Goal: Task Accomplishment & Management: Manage account settings

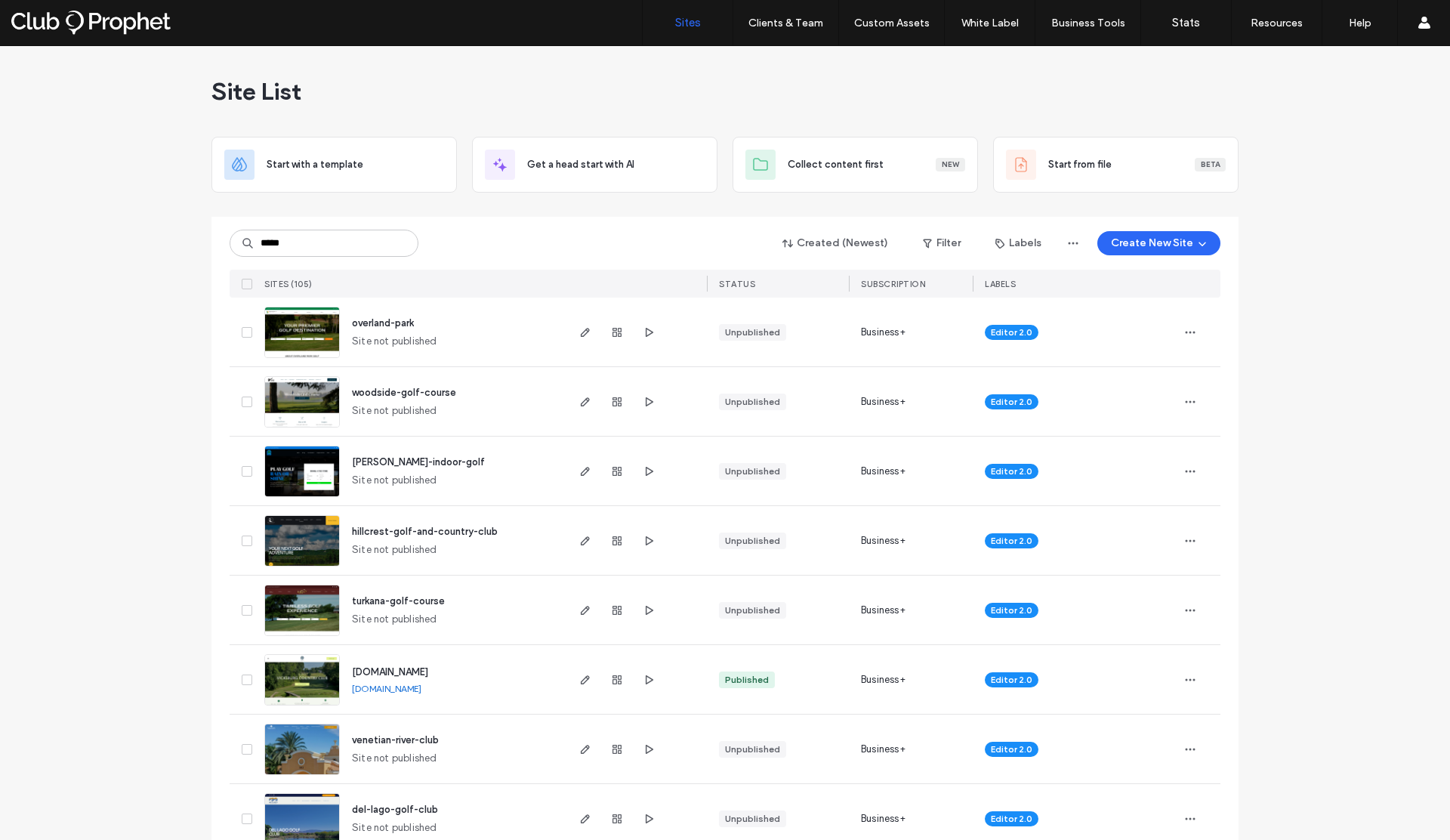
type input "*****"
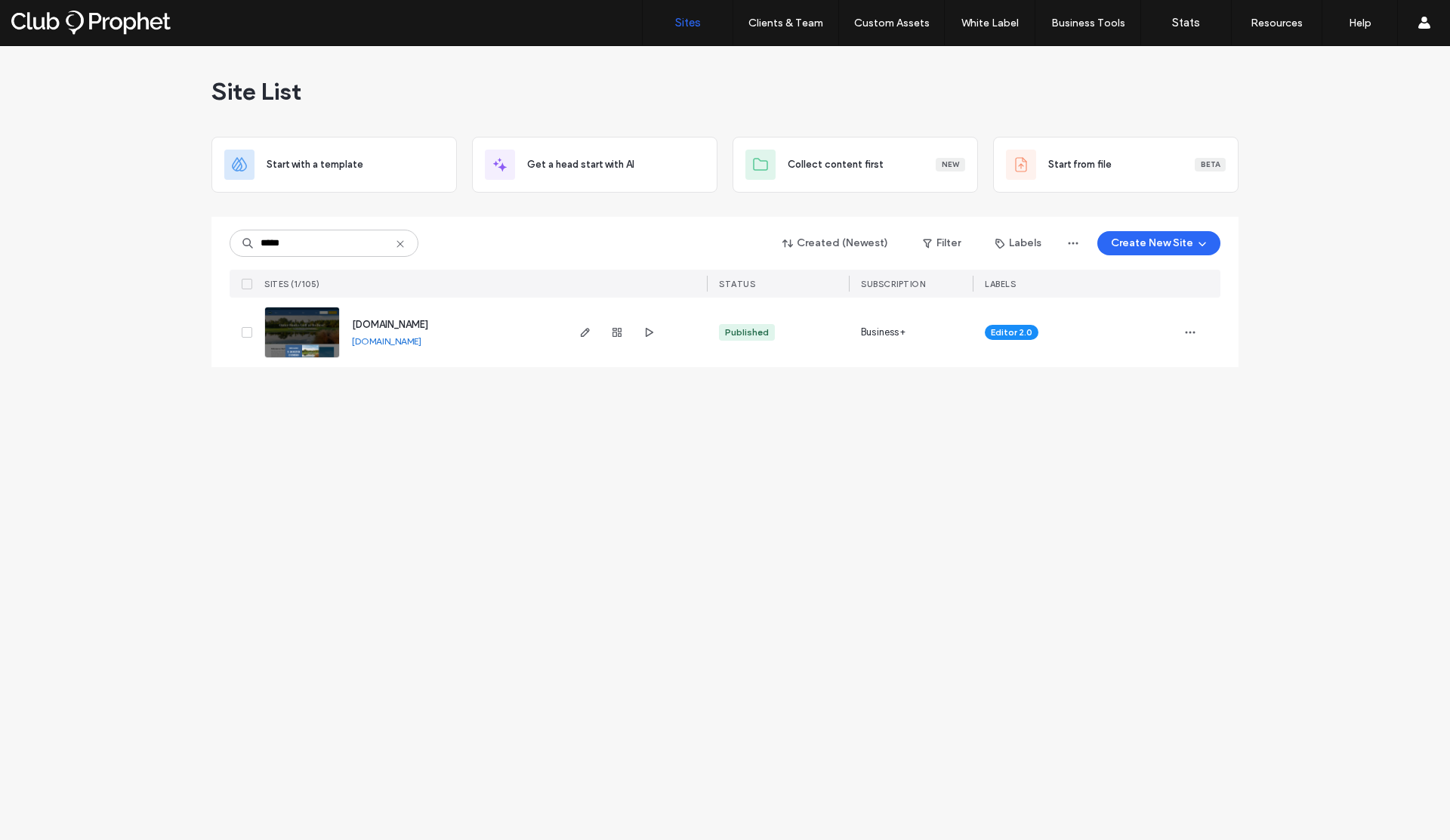
click at [421, 342] on link "www.thepointegolfclub.com" at bounding box center [386, 340] width 69 height 12
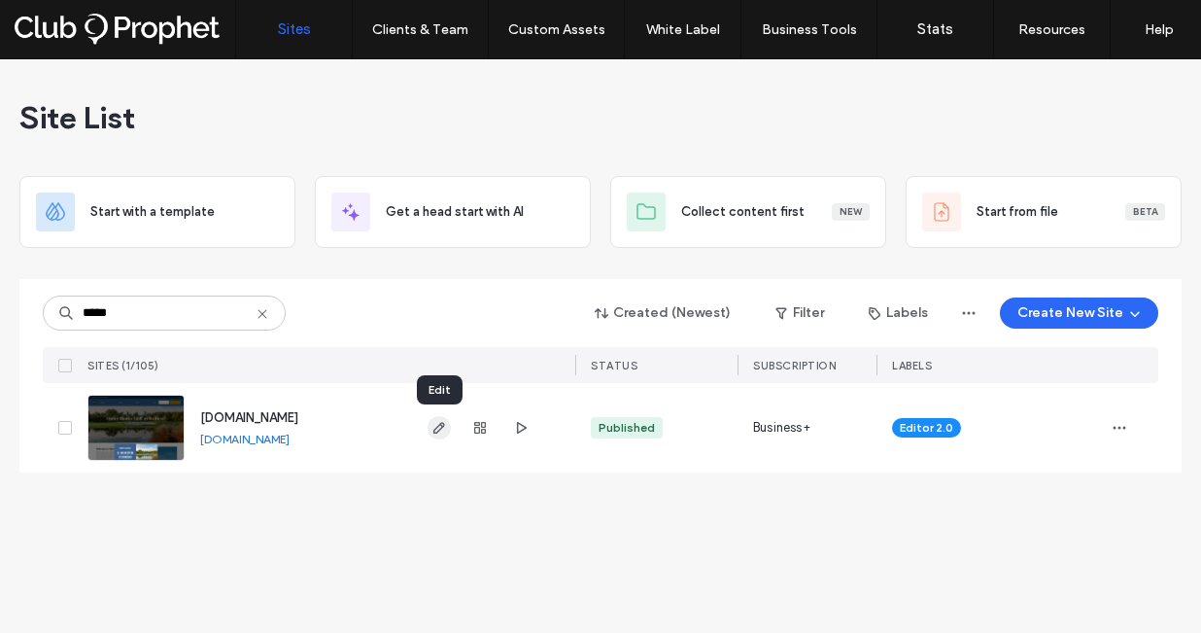
click at [440, 426] on icon "button" at bounding box center [439, 428] width 16 height 16
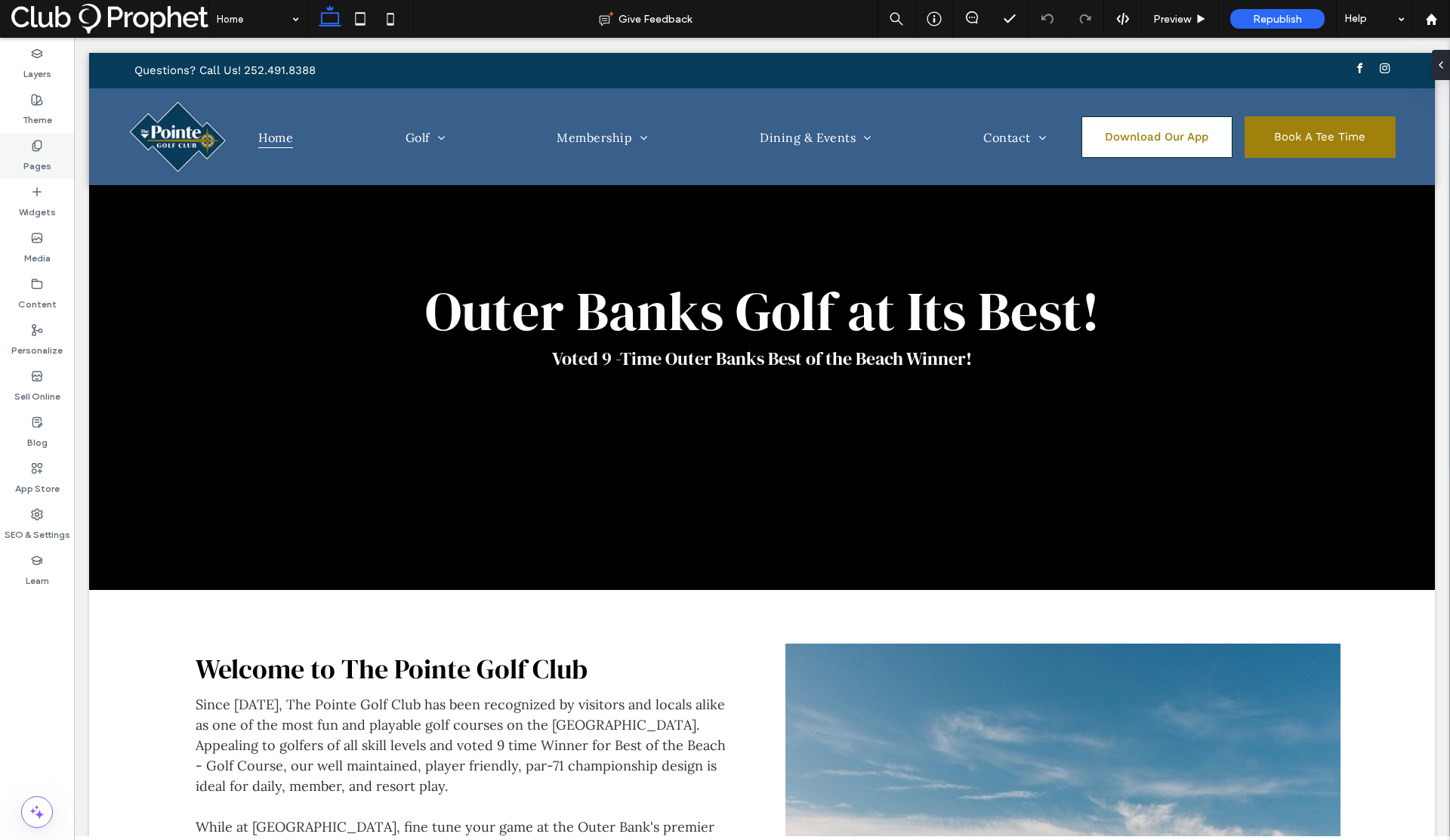
click at [30, 159] on label "Pages" at bounding box center [37, 162] width 28 height 21
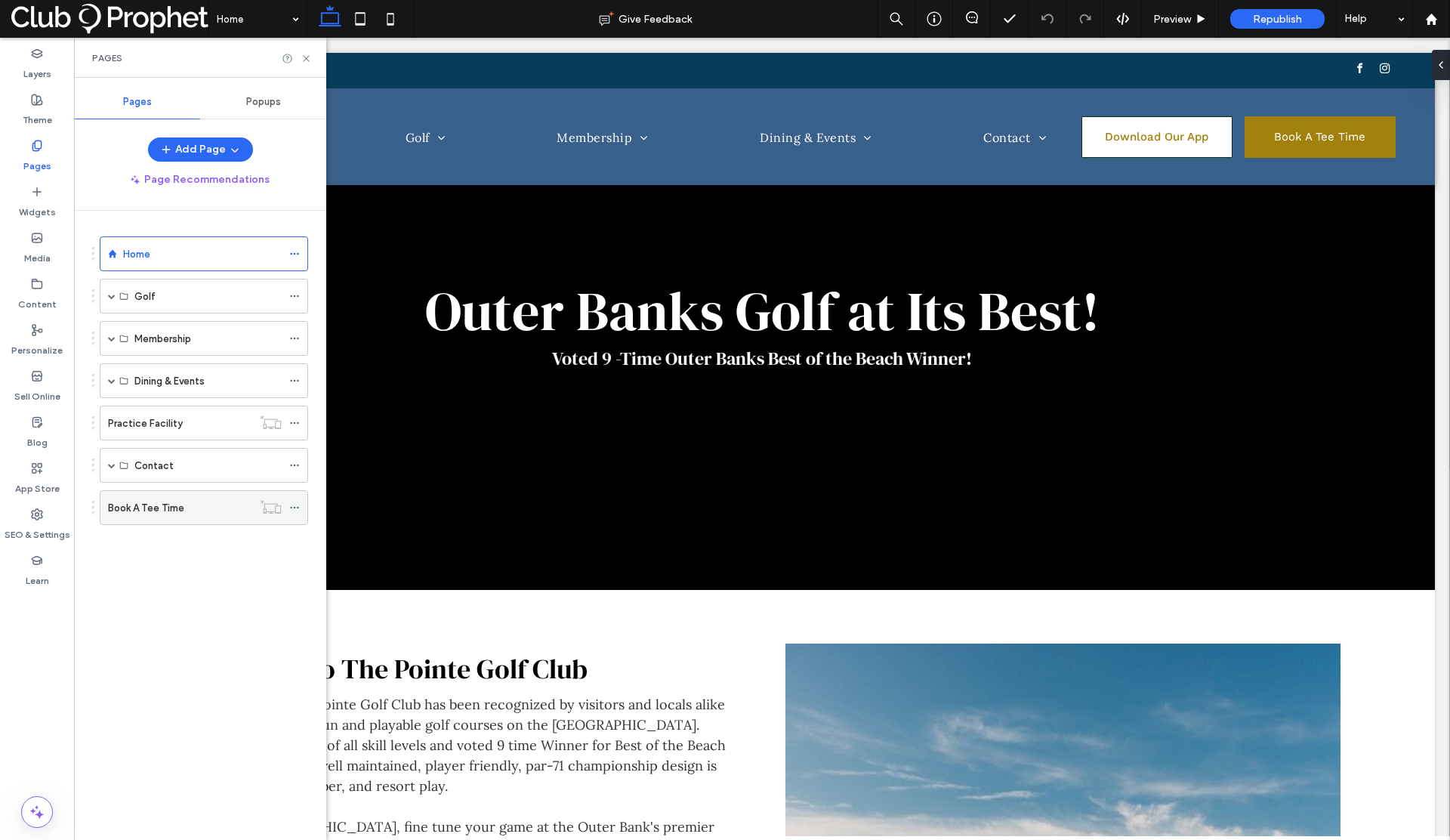
click at [139, 497] on div "Book A Tee Time" at bounding box center [180, 507] width 145 height 33
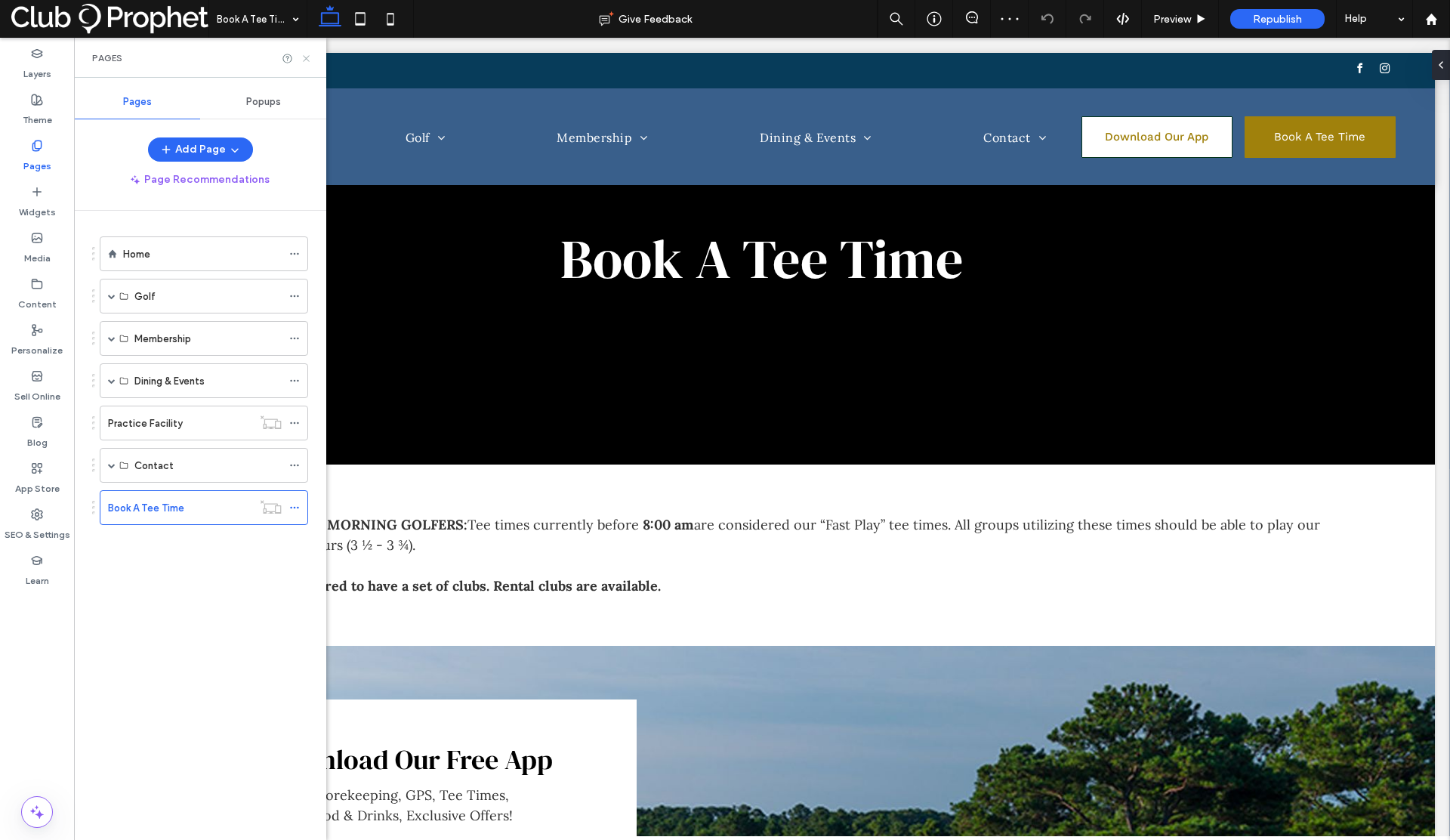
click at [305, 60] on icon at bounding box center [306, 58] width 12 height 12
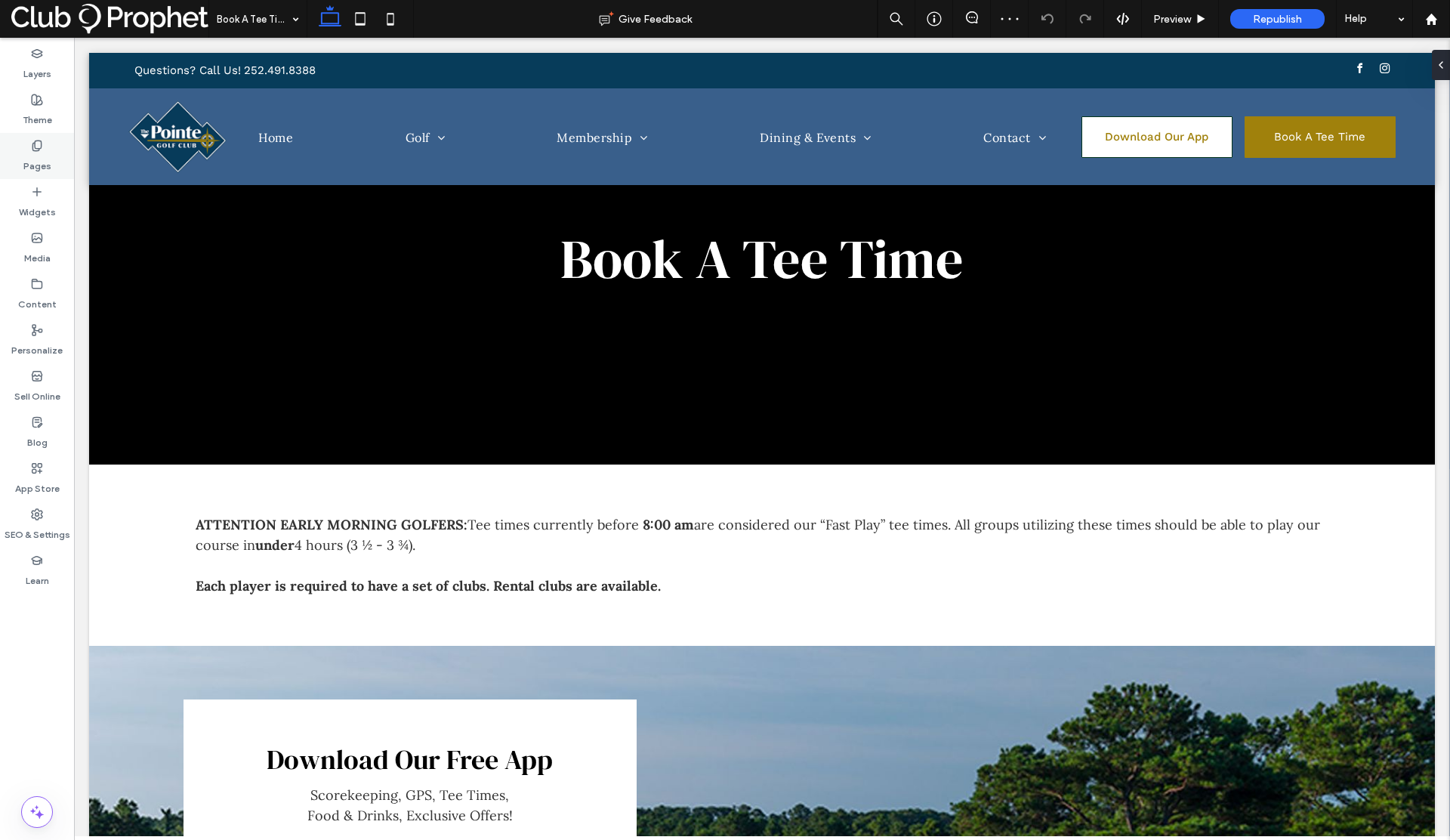
click at [26, 147] on div "Pages" at bounding box center [37, 155] width 74 height 46
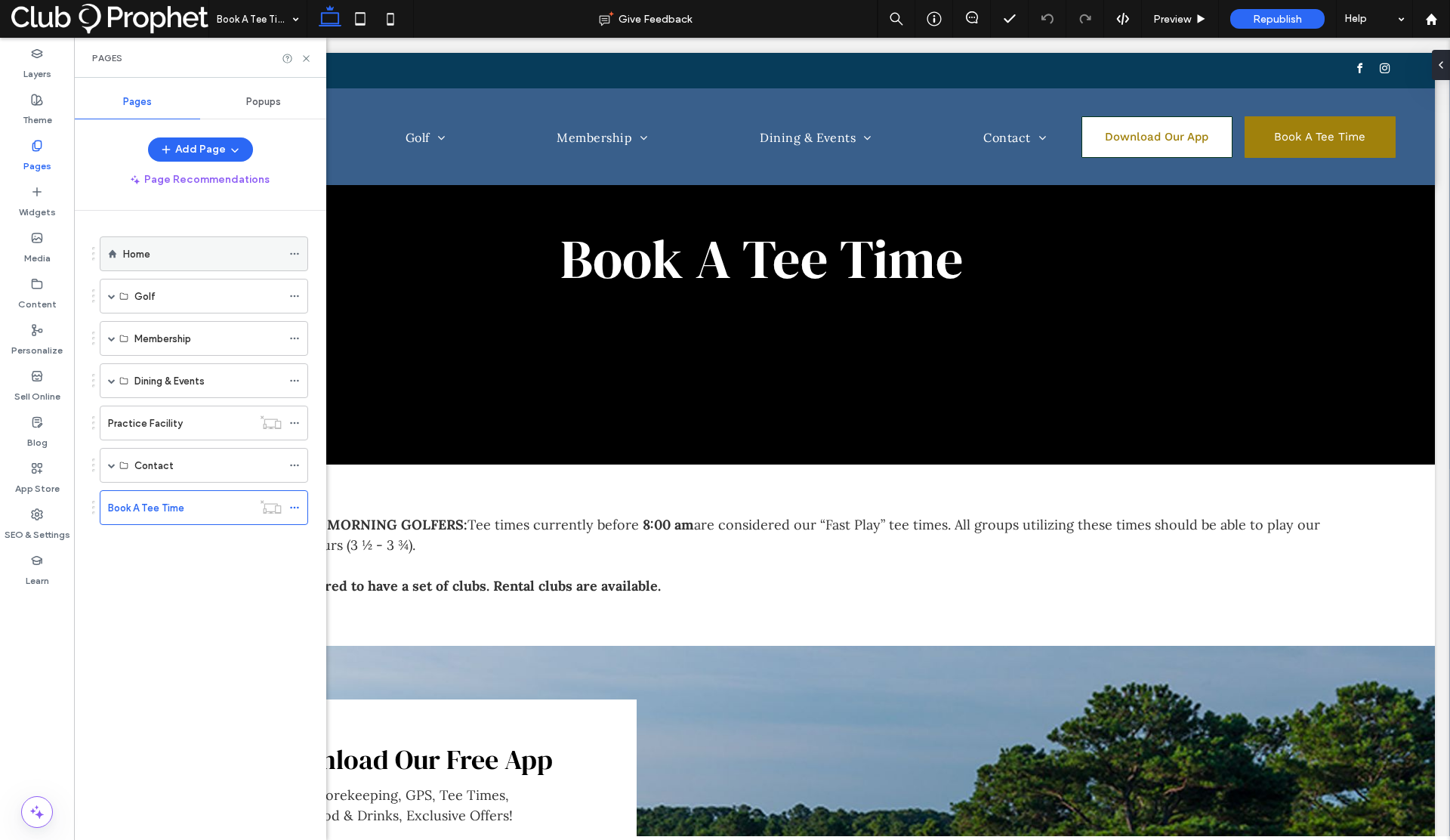
click at [149, 263] on div "Home" at bounding box center [202, 253] width 159 height 33
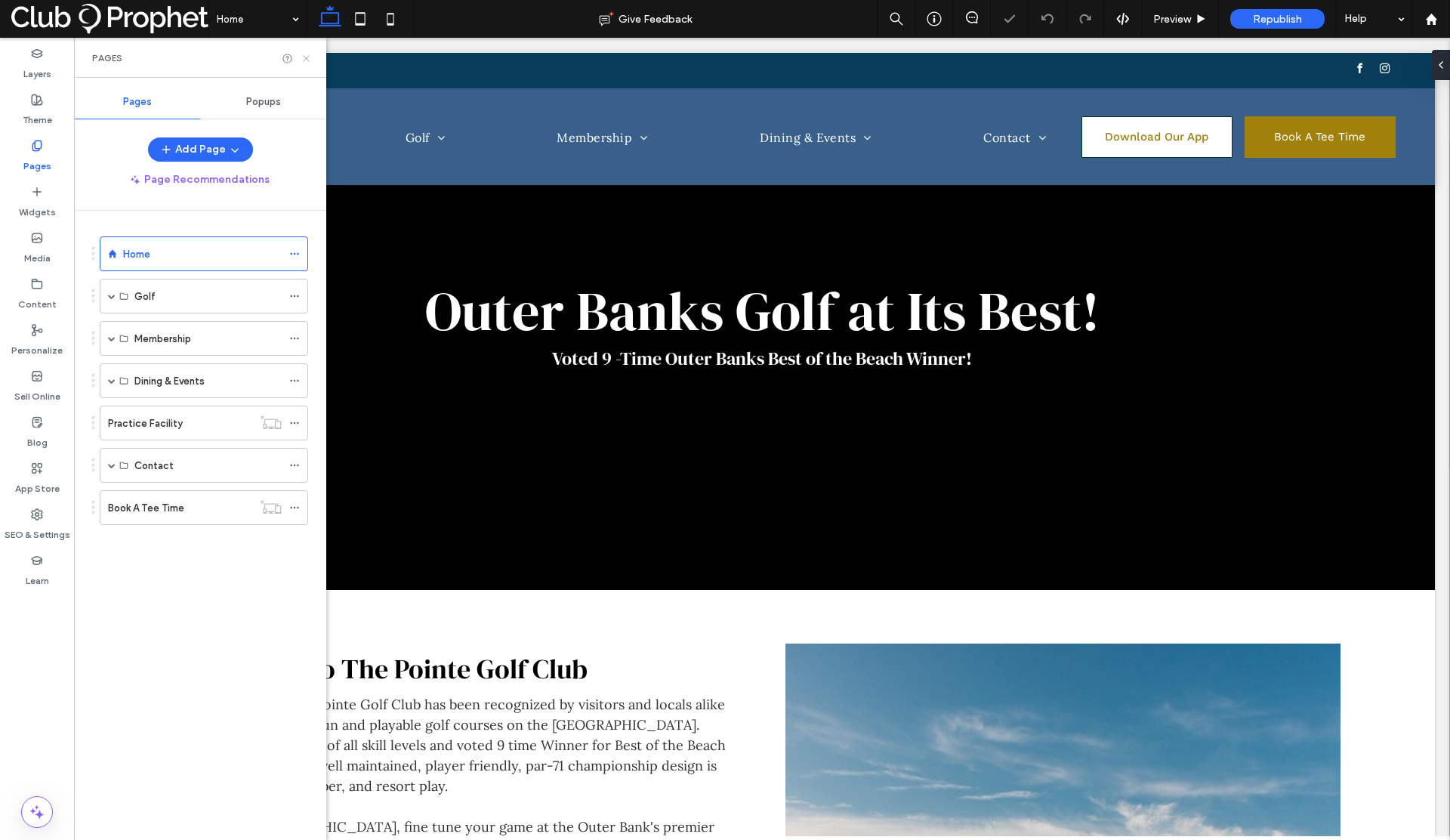
drag, startPoint x: 303, startPoint y: 60, endPoint x: 229, endPoint y: 23, distance: 82.7
click at [304, 60] on use at bounding box center [306, 58] width 6 height 6
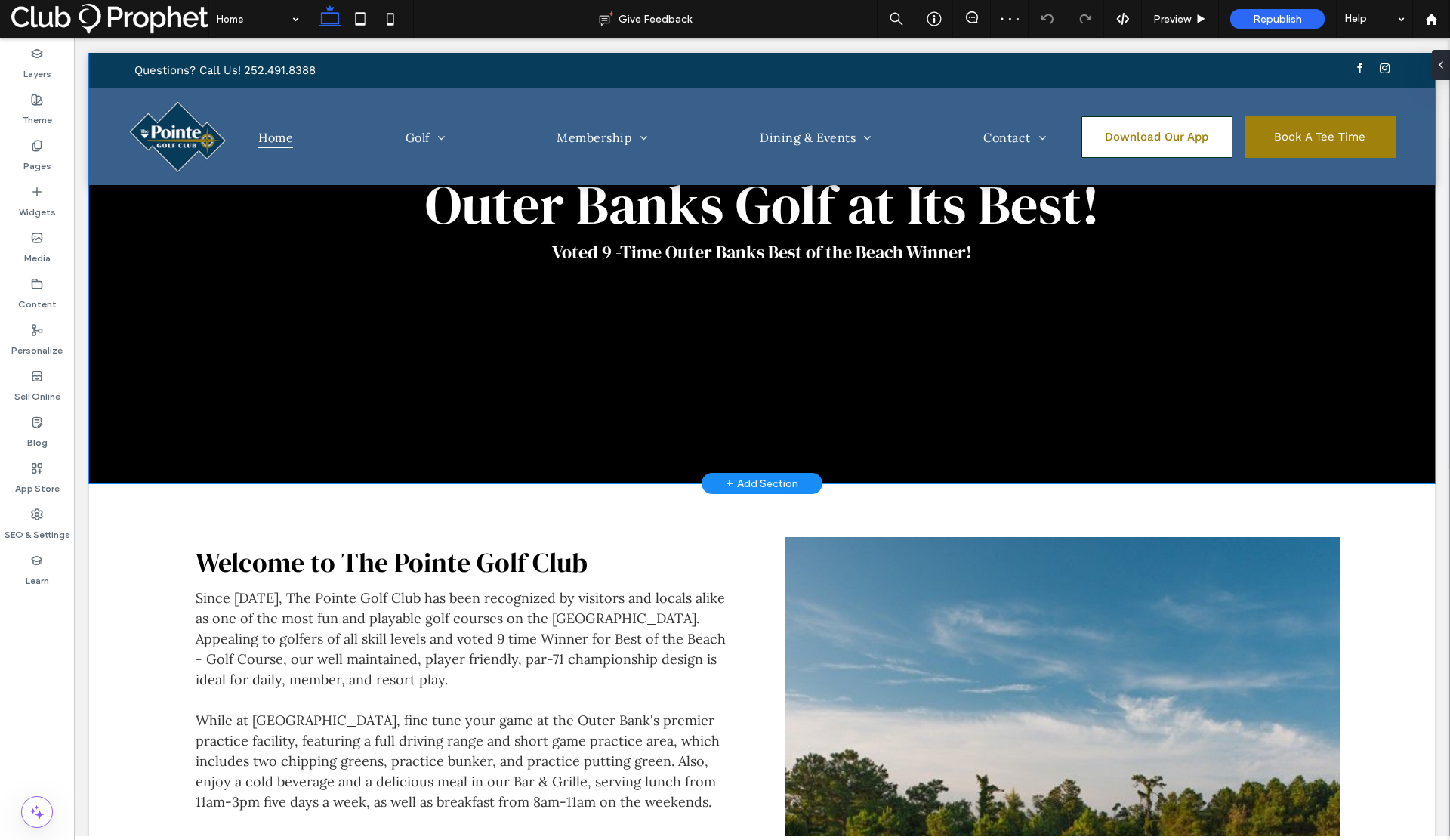
scroll to position [134, 0]
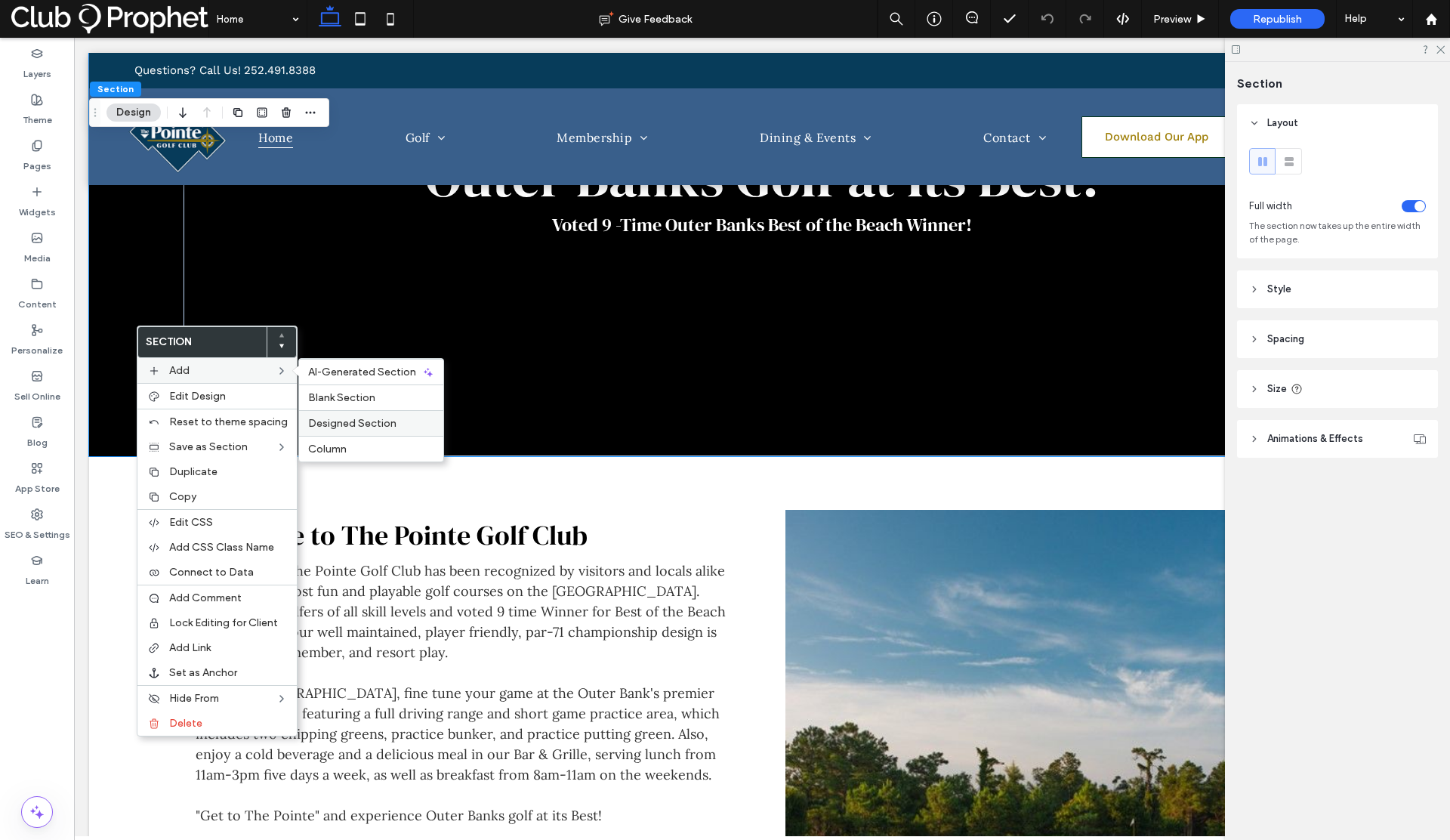
click at [357, 421] on span "Designed Section" at bounding box center [353, 423] width 89 height 13
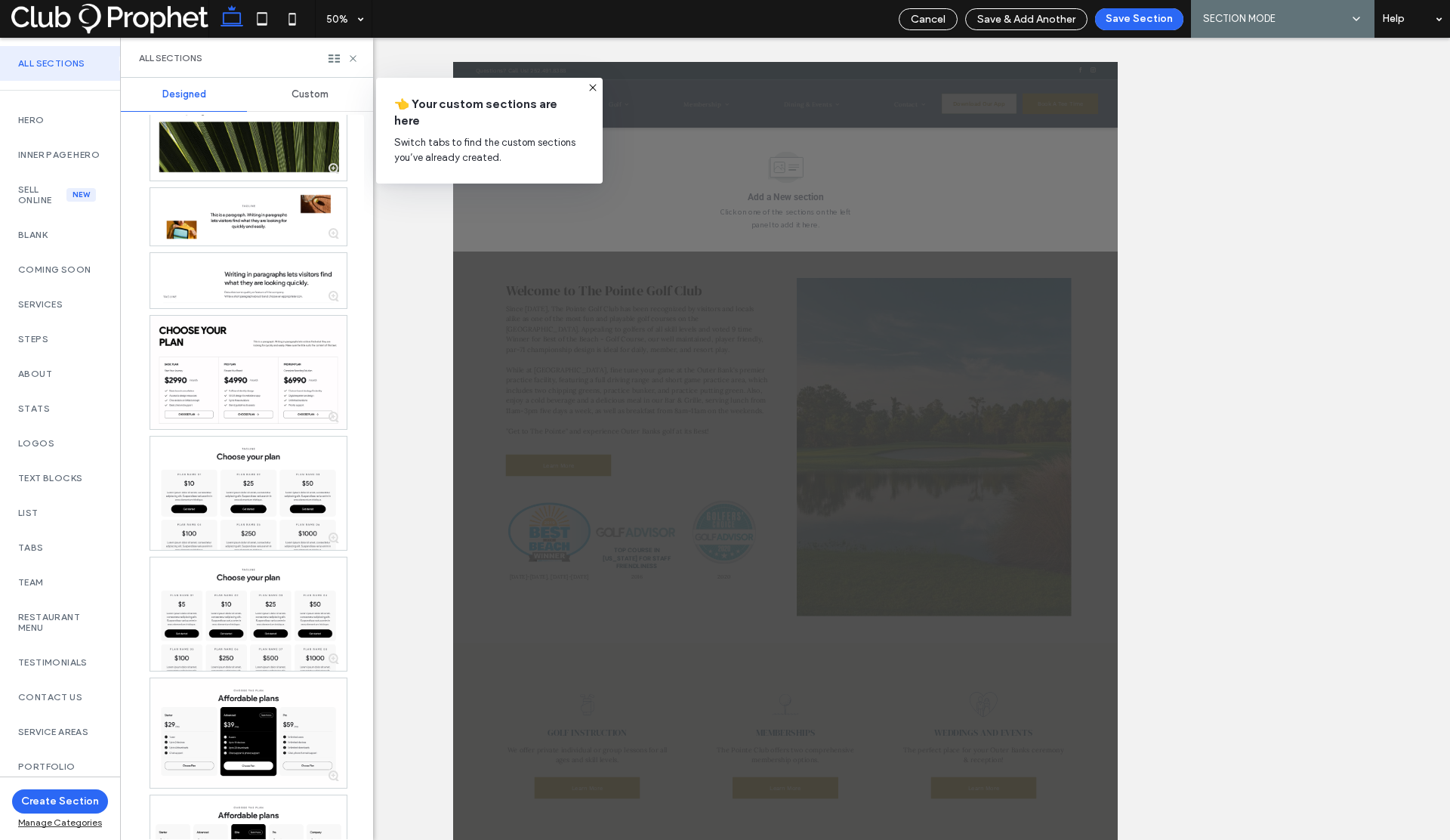
scroll to position [994, 0]
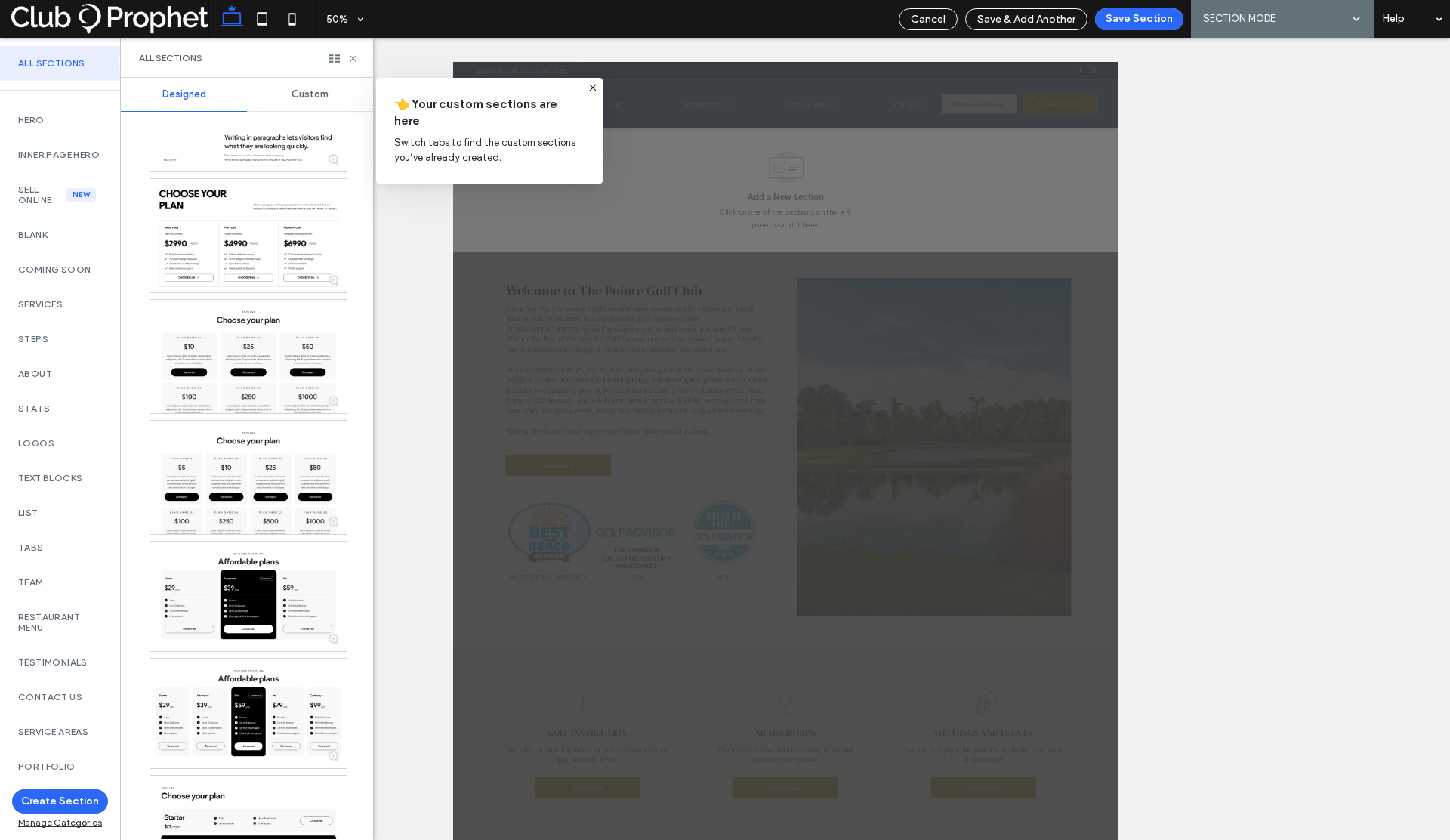
click at [317, 103] on div "Custom" at bounding box center [310, 94] width 126 height 33
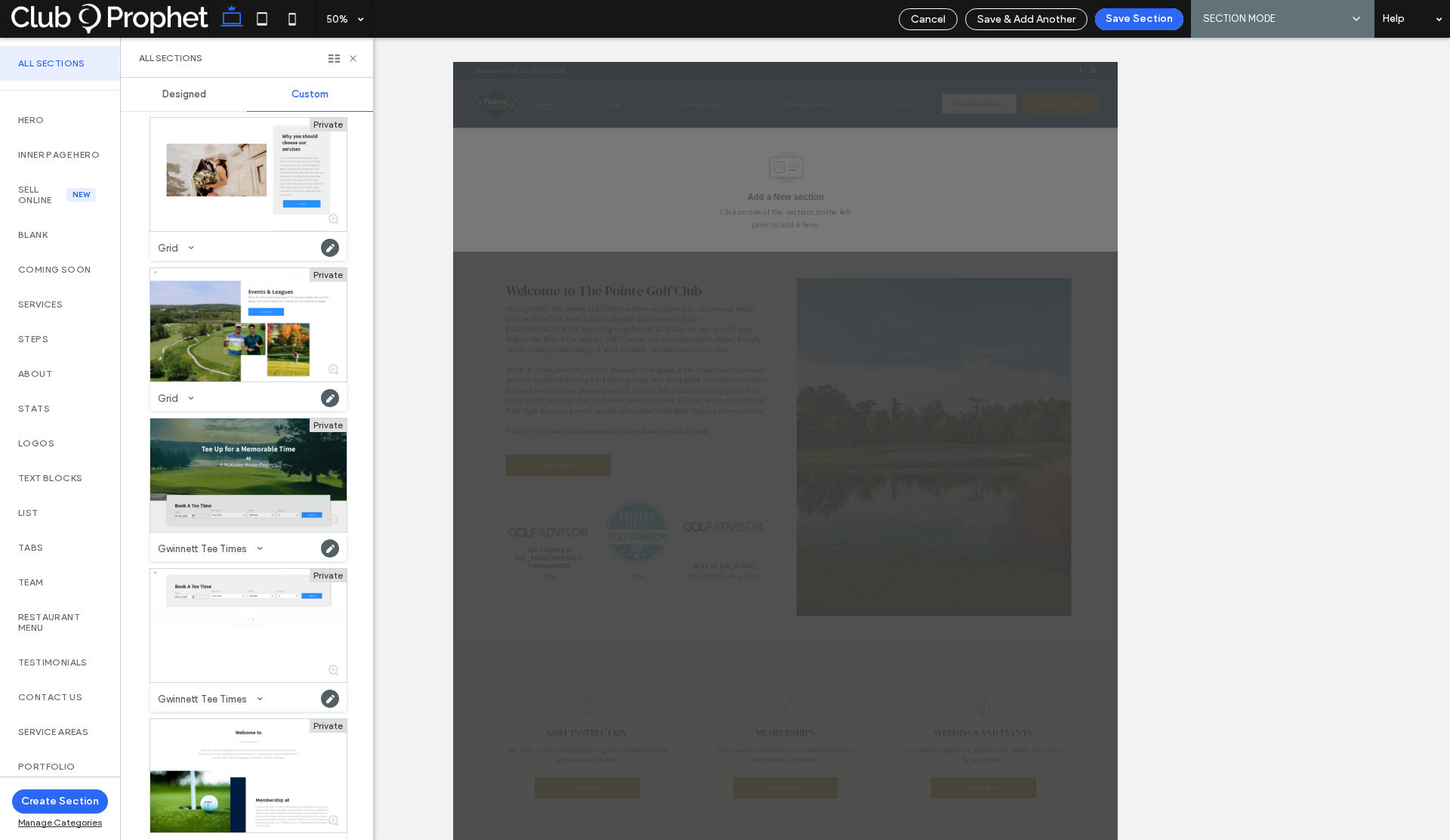
scroll to position [1160, 0]
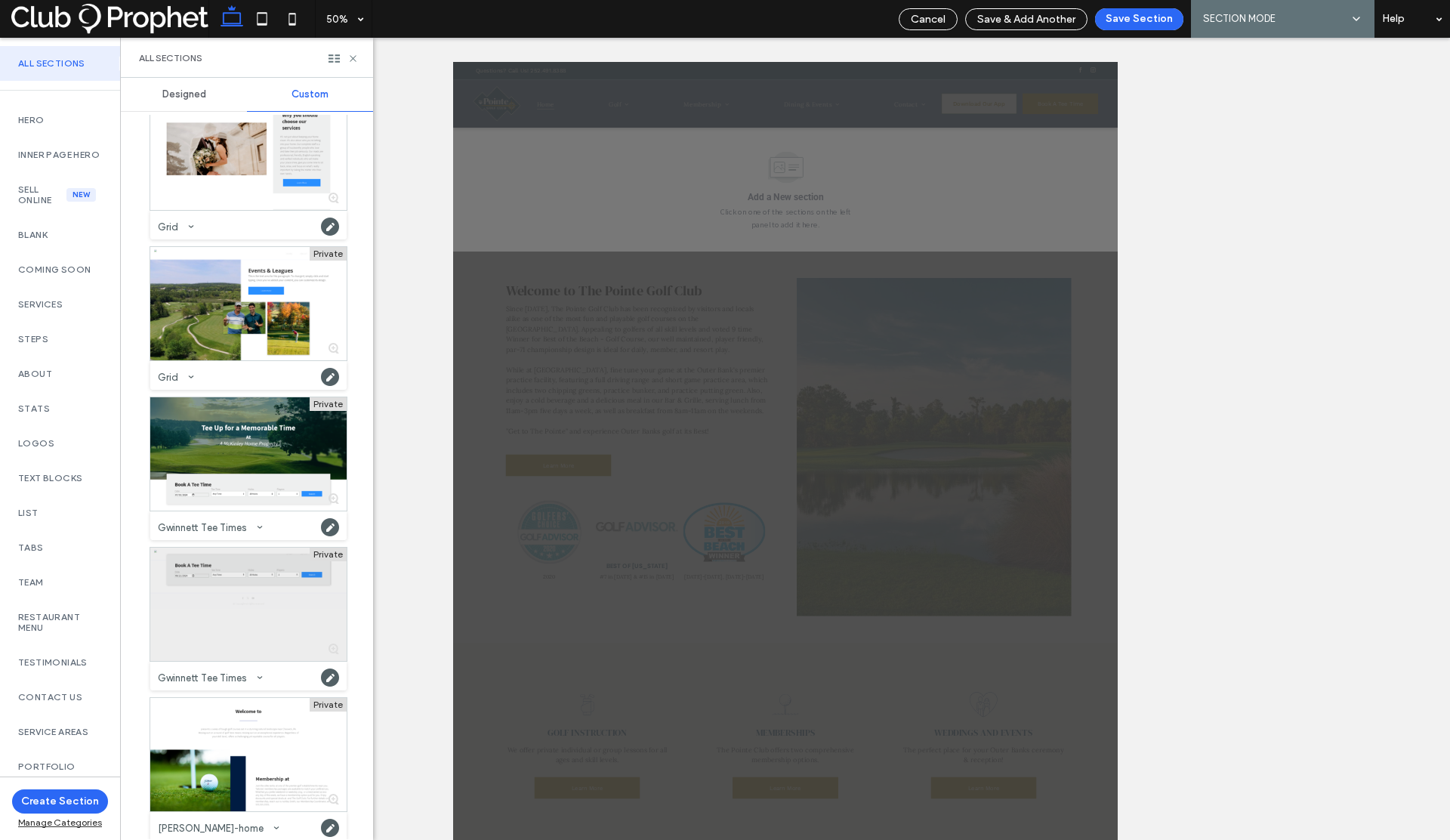
click at [271, 571] on div at bounding box center [248, 605] width 197 height 113
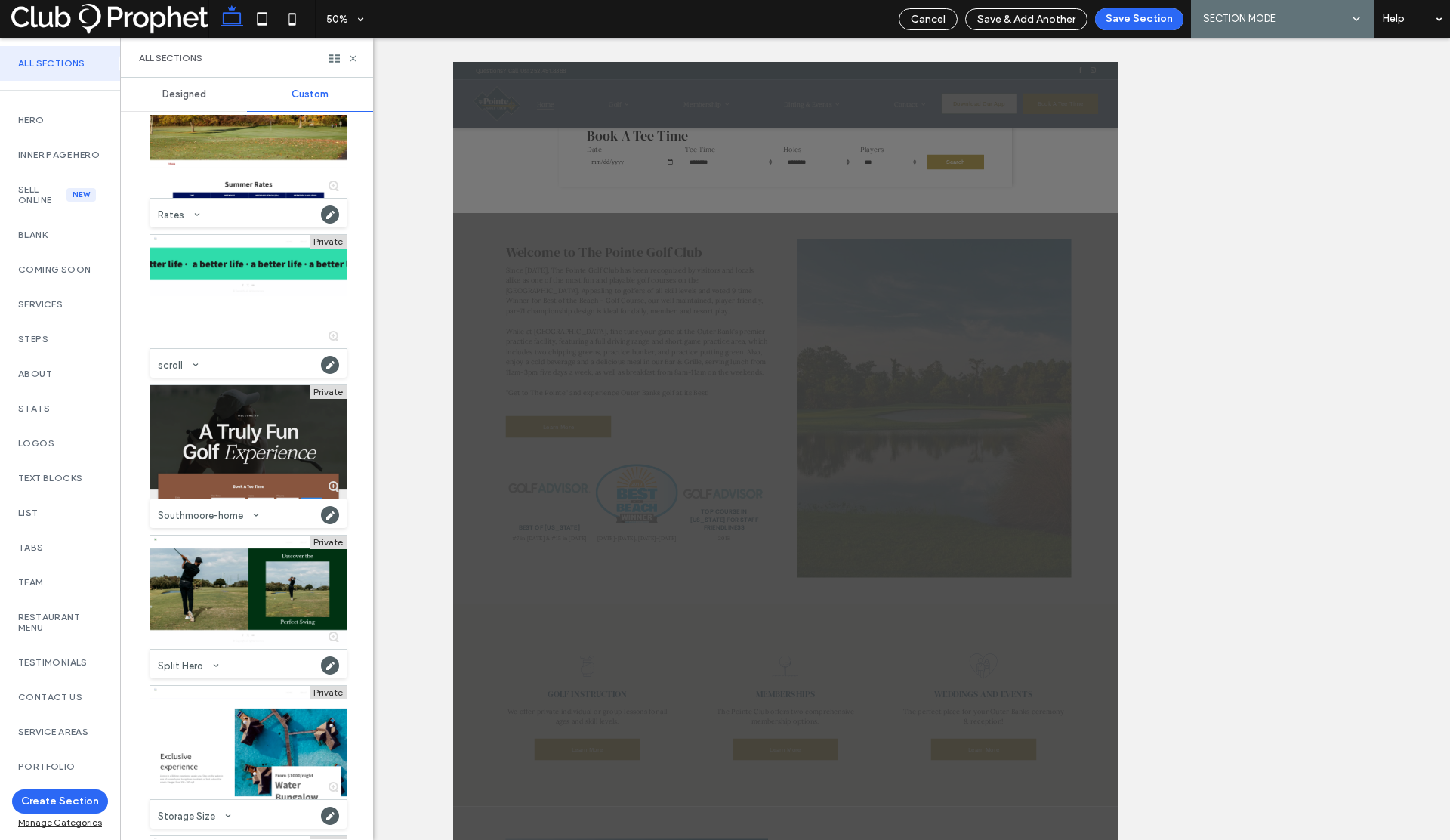
scroll to position [9939, 0]
click at [241, 457] on div at bounding box center [248, 443] width 197 height 113
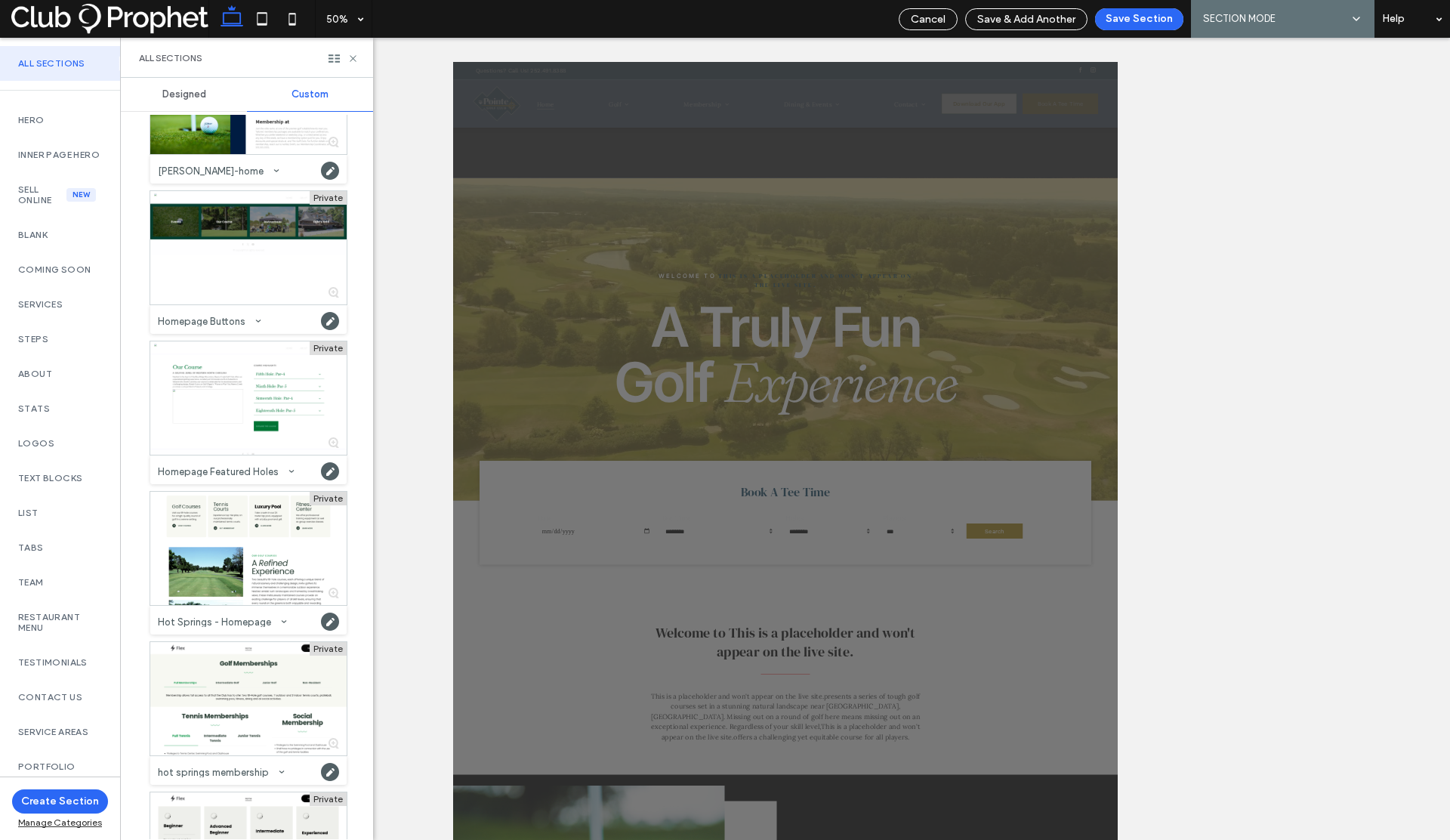
scroll to position [8077, 0]
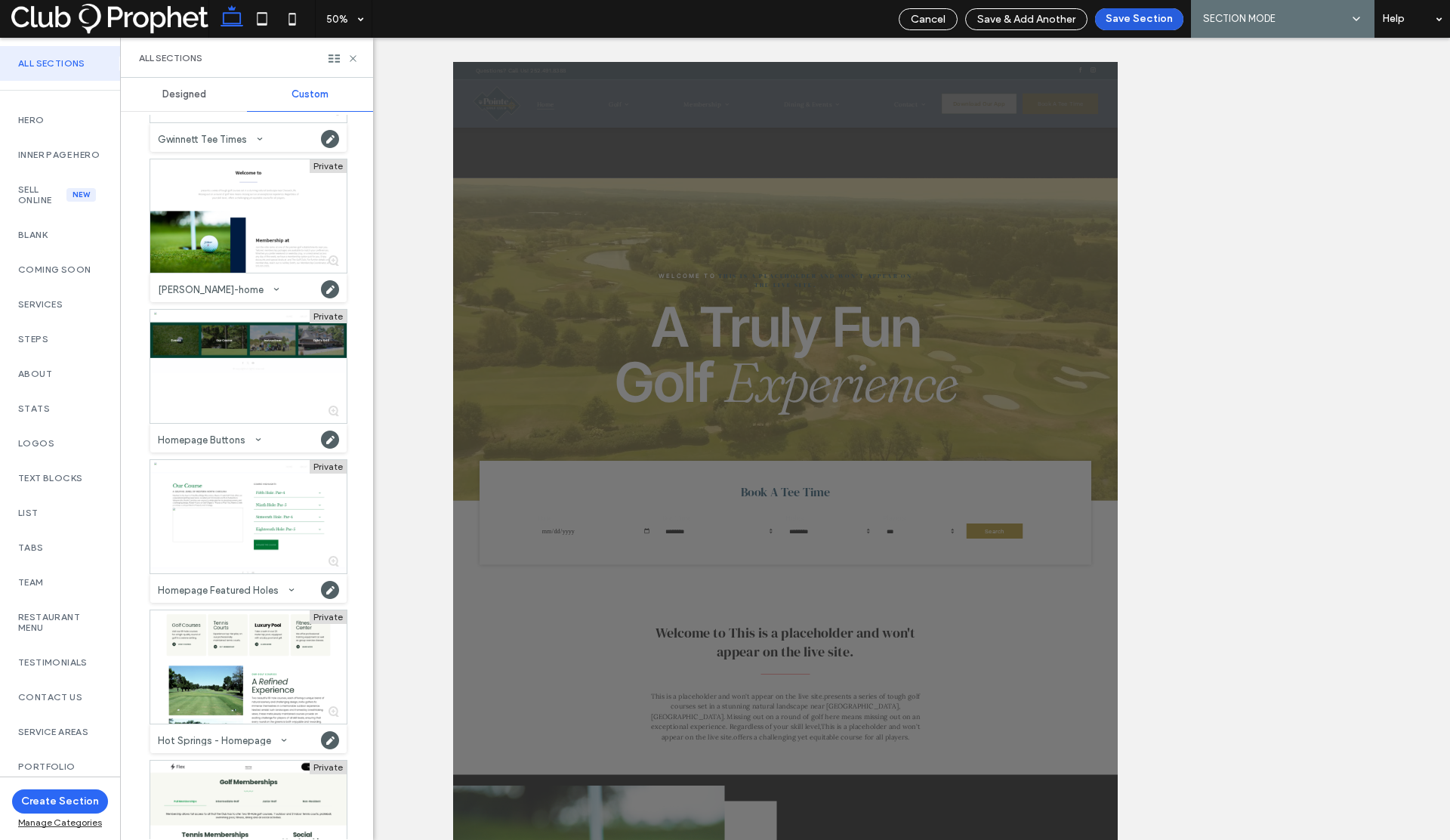
click at [1128, 16] on button "Save Section" at bounding box center [1139, 19] width 89 height 22
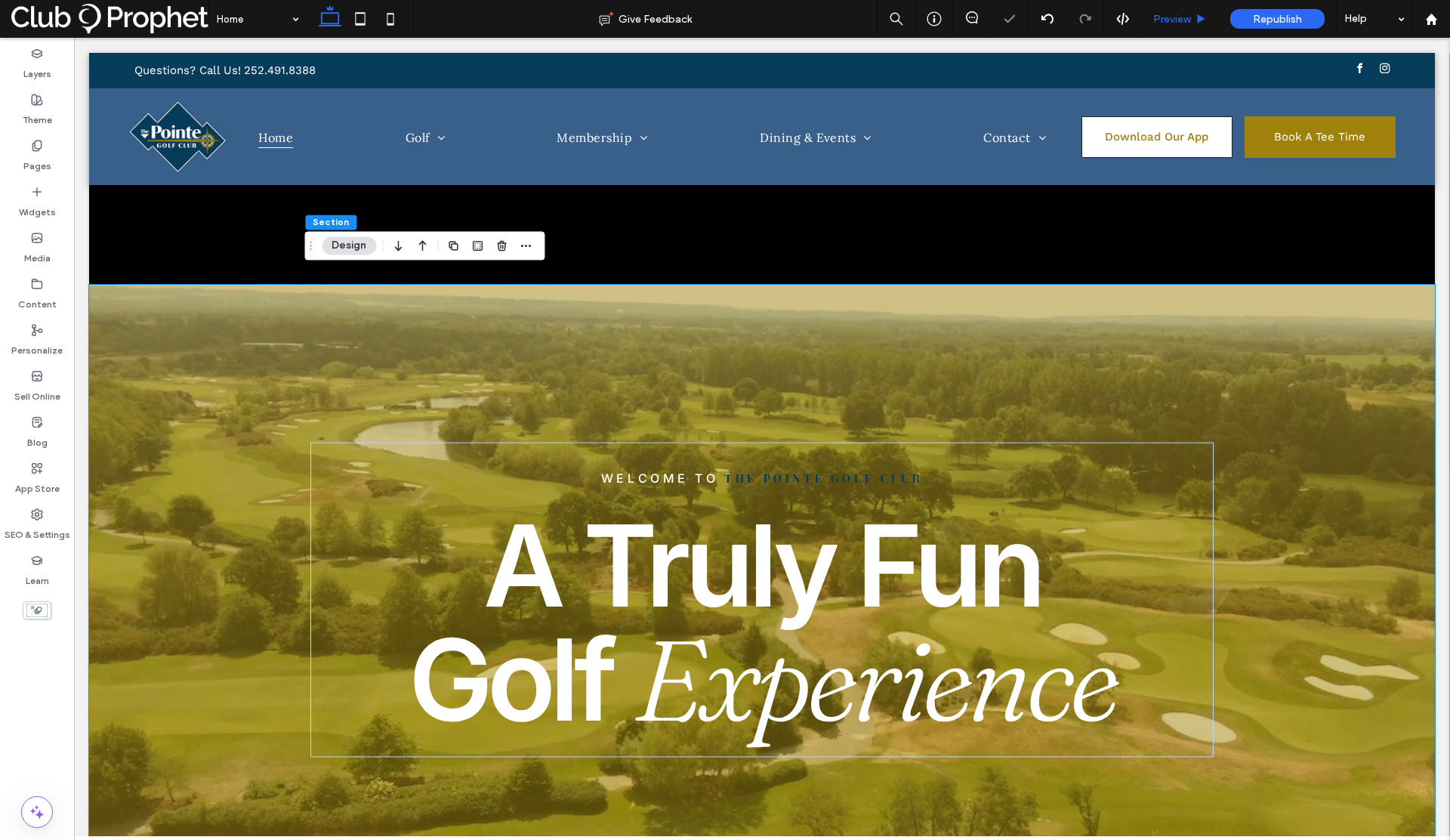
scroll to position [320, 0]
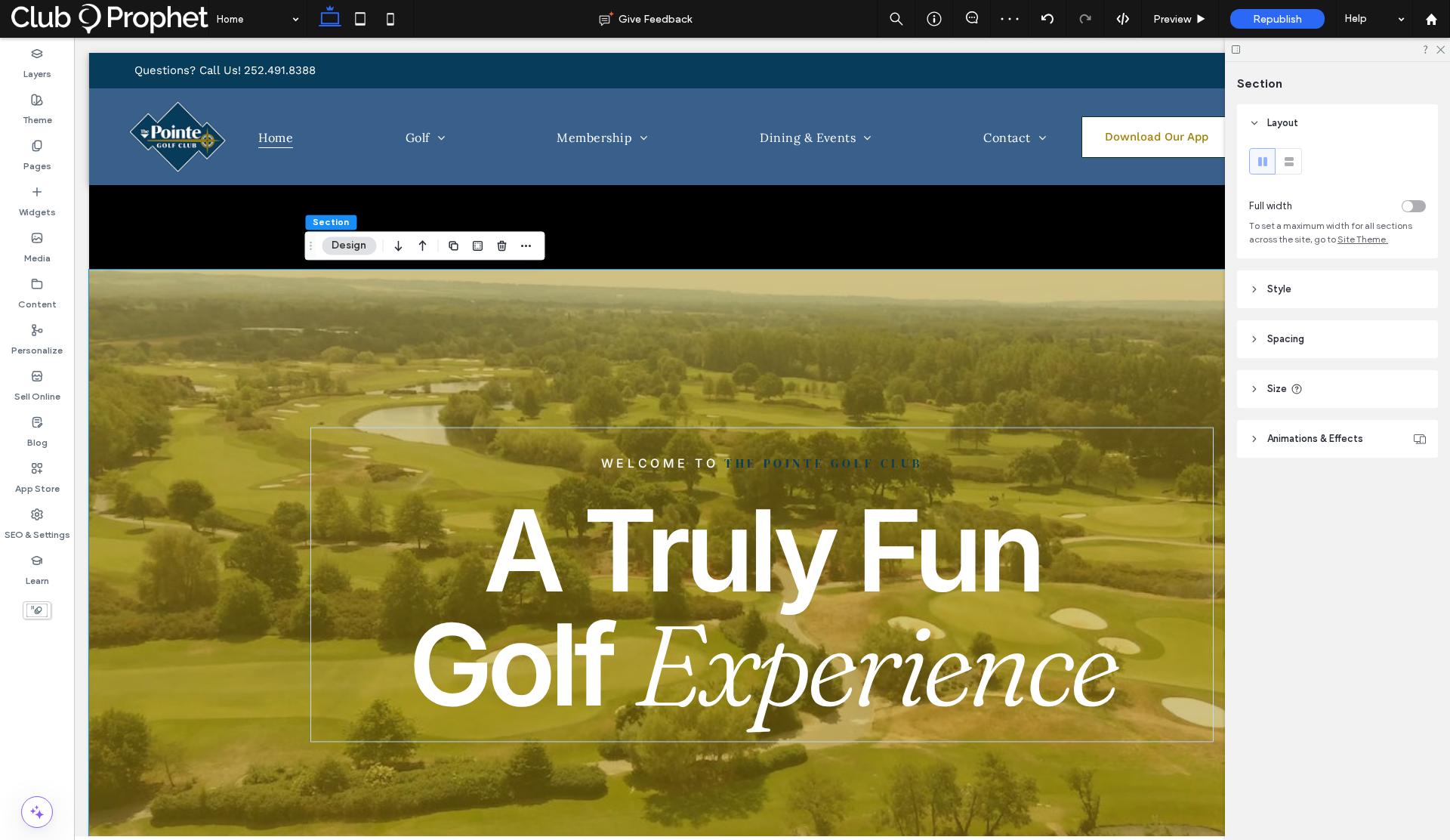
click at [246, 316] on div at bounding box center [762, 584] width 1346 height 630
click at [504, 246] on use "button" at bounding box center [501, 246] width 9 height 10
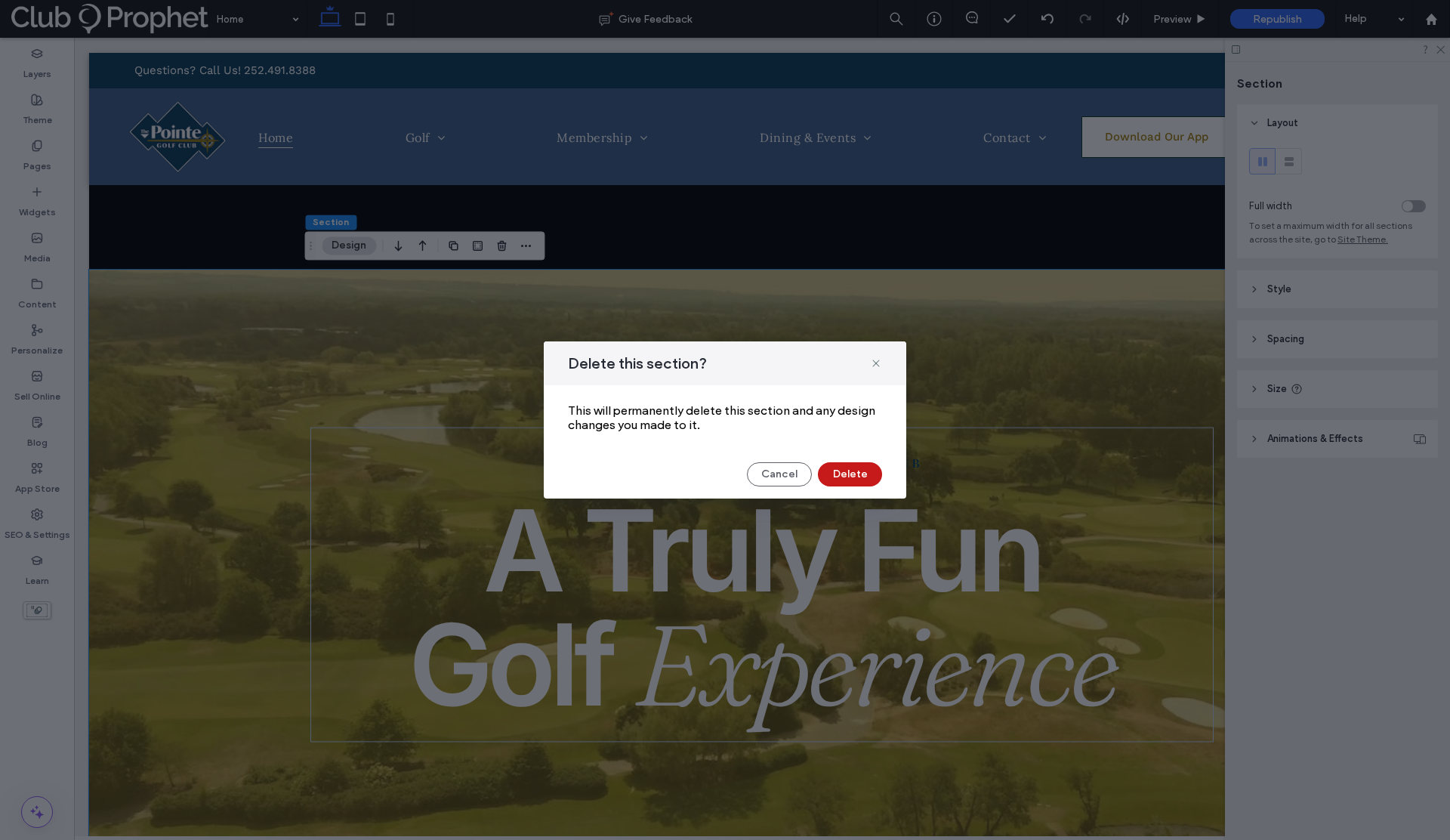
drag, startPoint x: 832, startPoint y: 470, endPoint x: 758, endPoint y: 432, distance: 83.2
click at [832, 470] on button "Delete" at bounding box center [849, 474] width 64 height 24
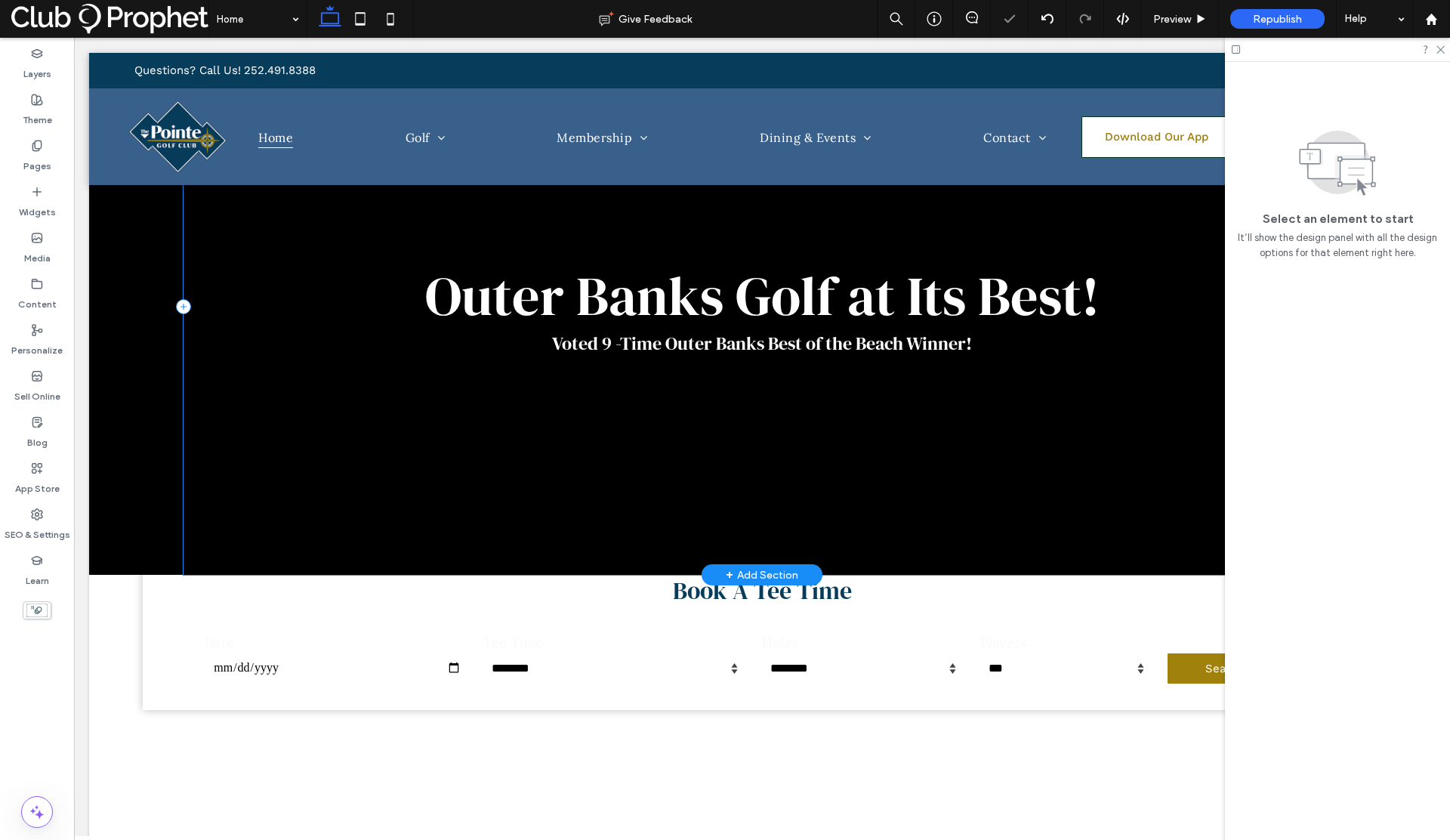
scroll to position [0, 0]
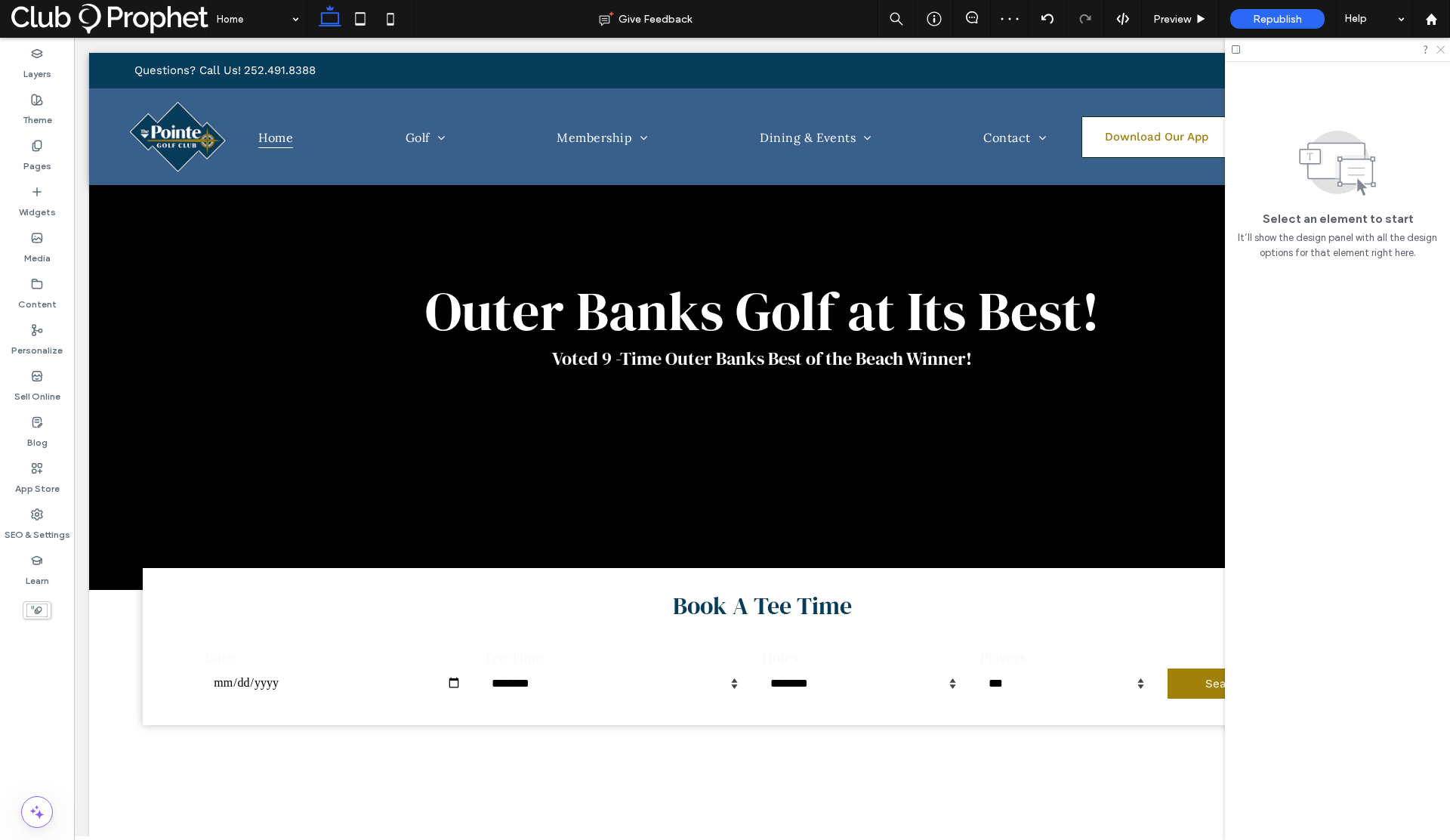
click at [1440, 48] on icon at bounding box center [1439, 48] width 10 height 10
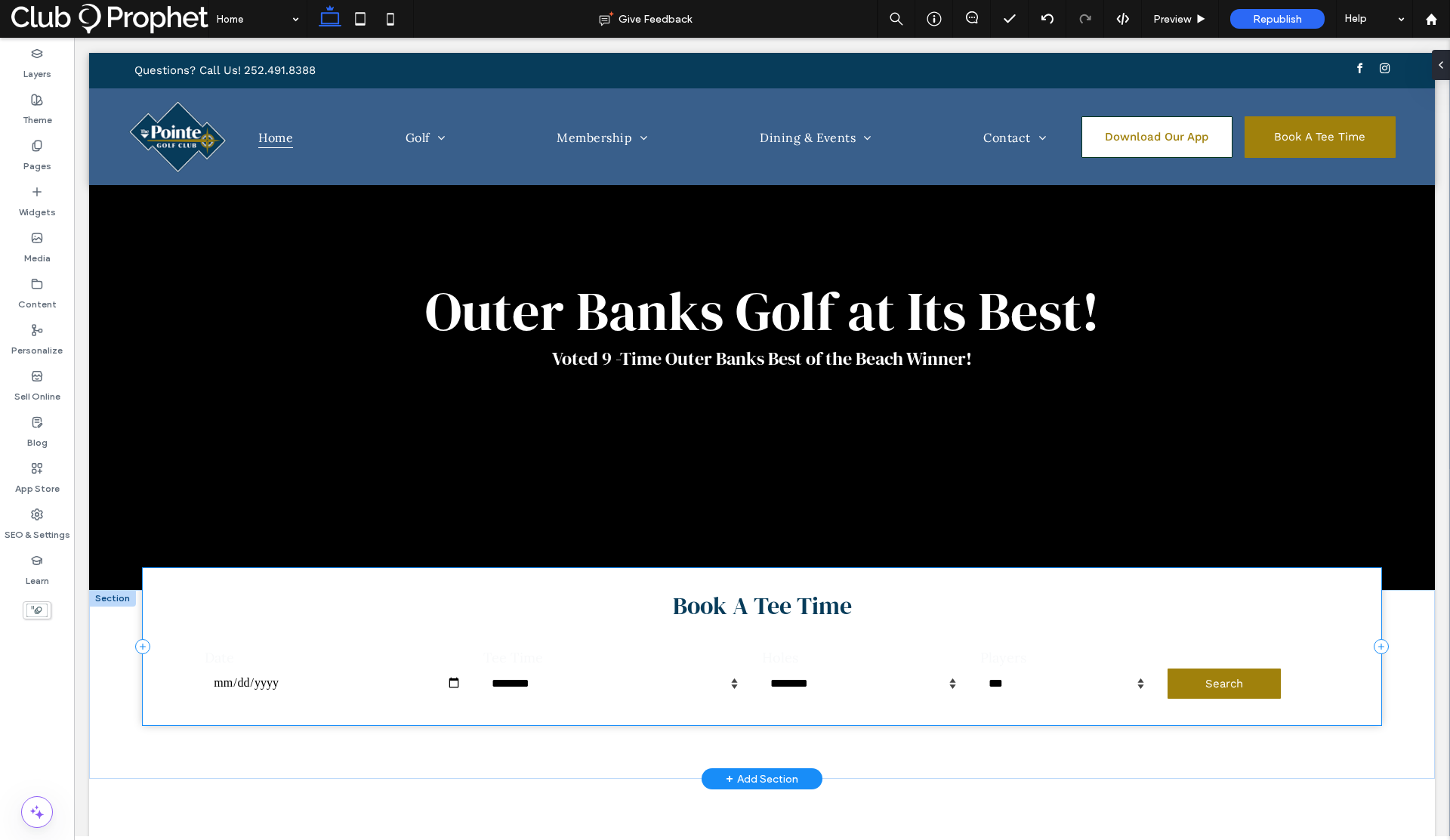
click at [151, 625] on div "**********" at bounding box center [762, 646] width 1238 height 156
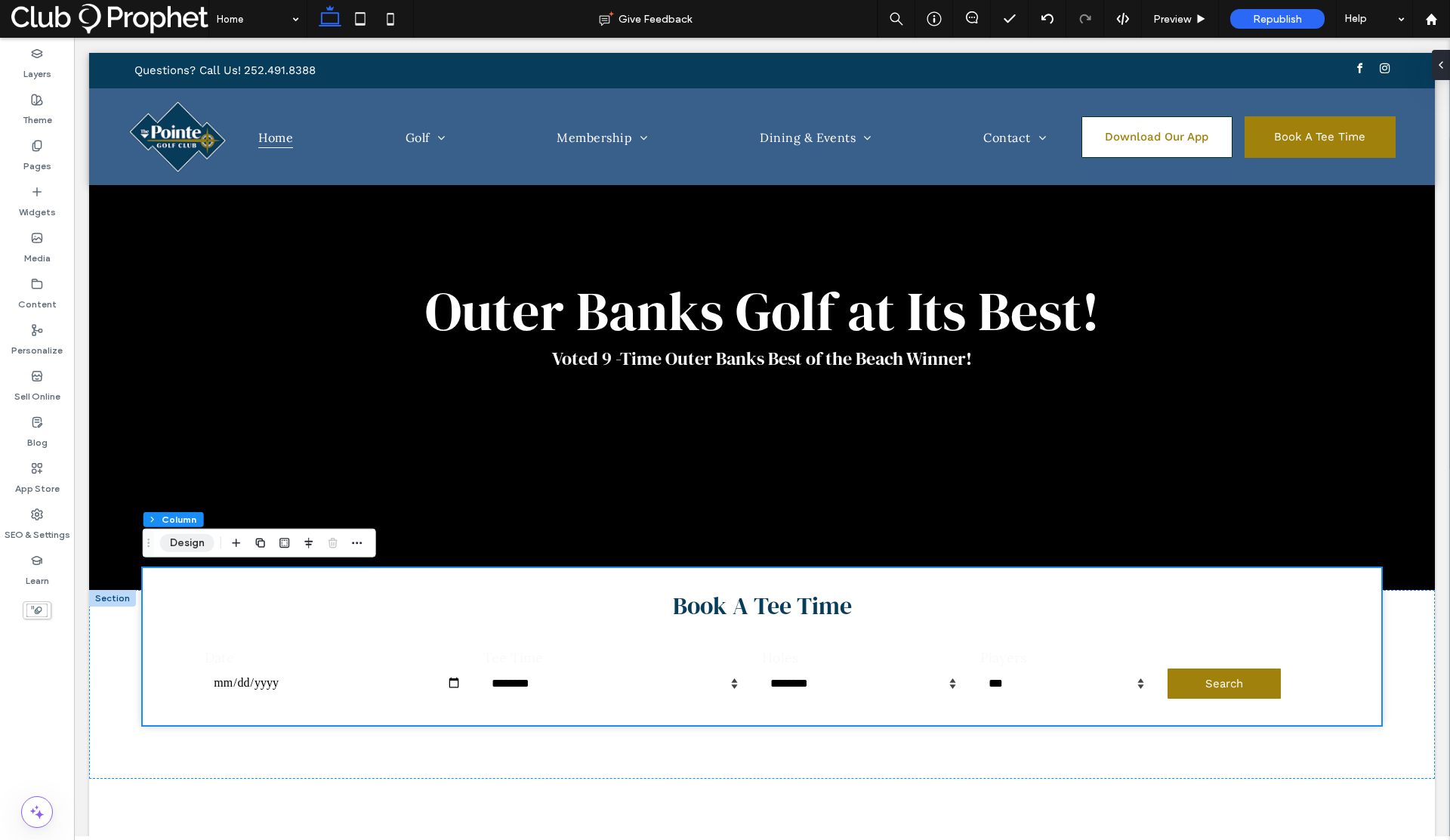
click at [184, 547] on button "Design" at bounding box center [187, 542] width 54 height 18
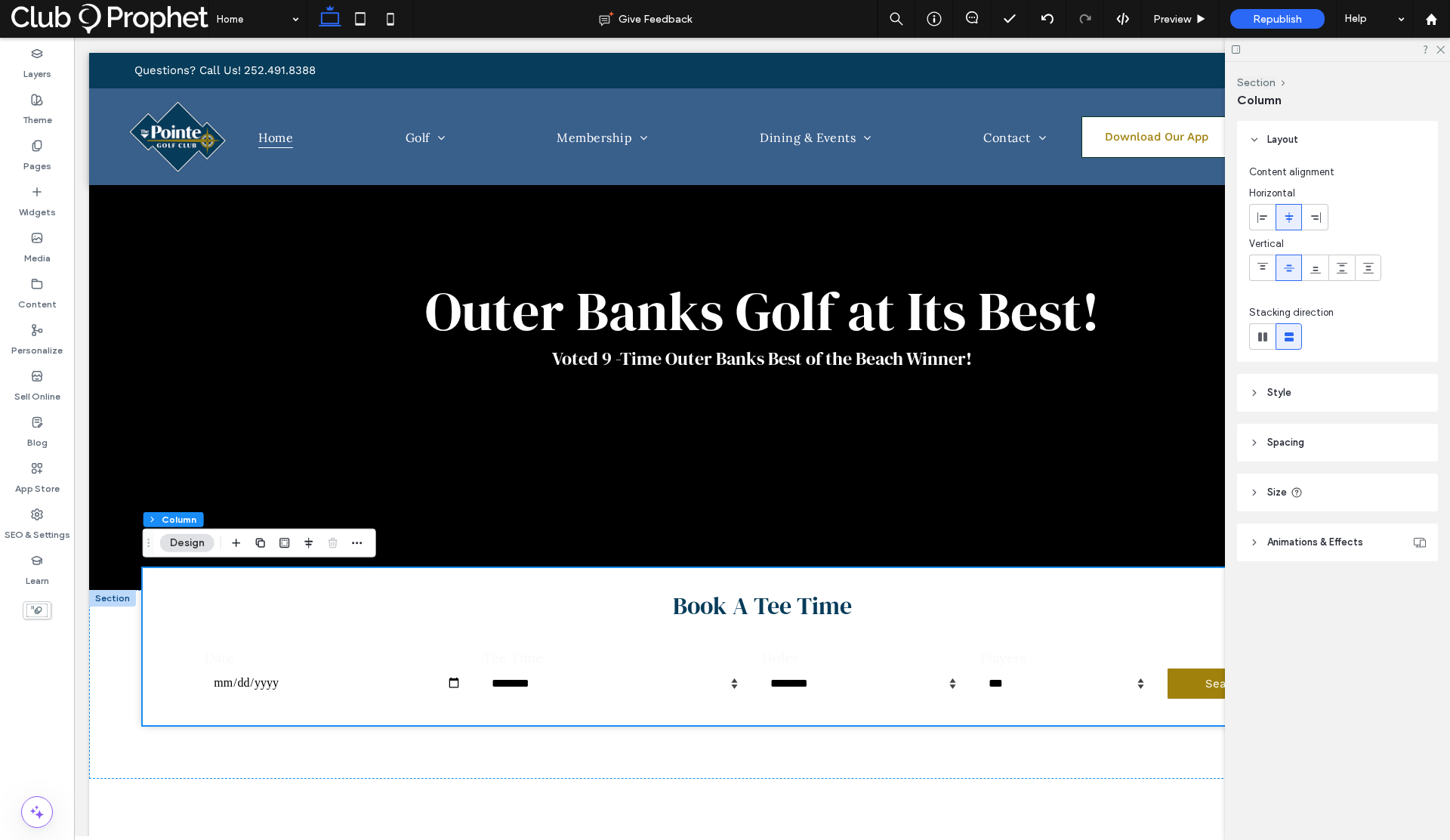
click at [1268, 390] on span "Style" at bounding box center [1279, 392] width 24 height 15
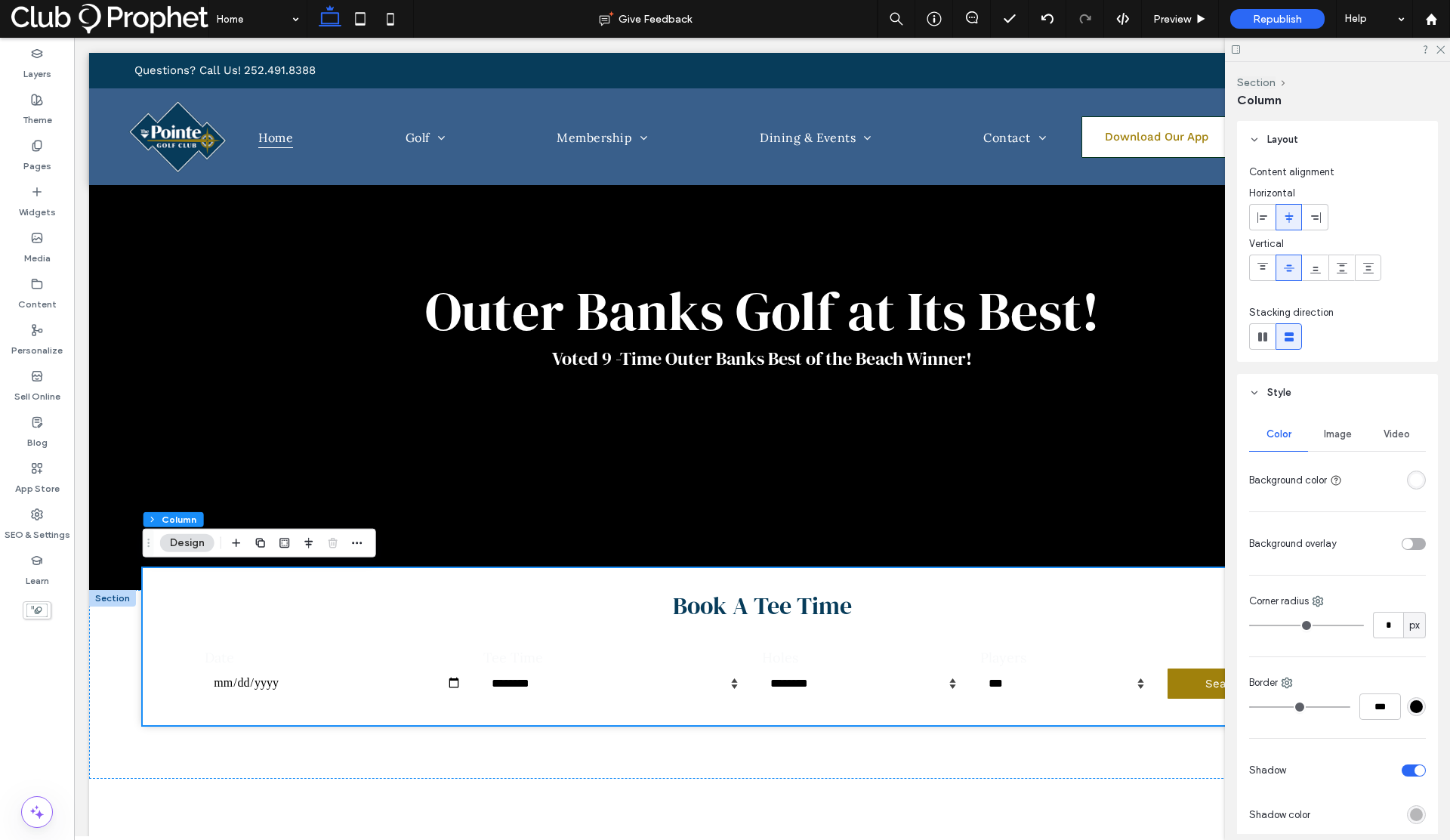
click at [1410, 483] on div "rgba(255, 255, 255, 1)" at bounding box center [1416, 479] width 13 height 13
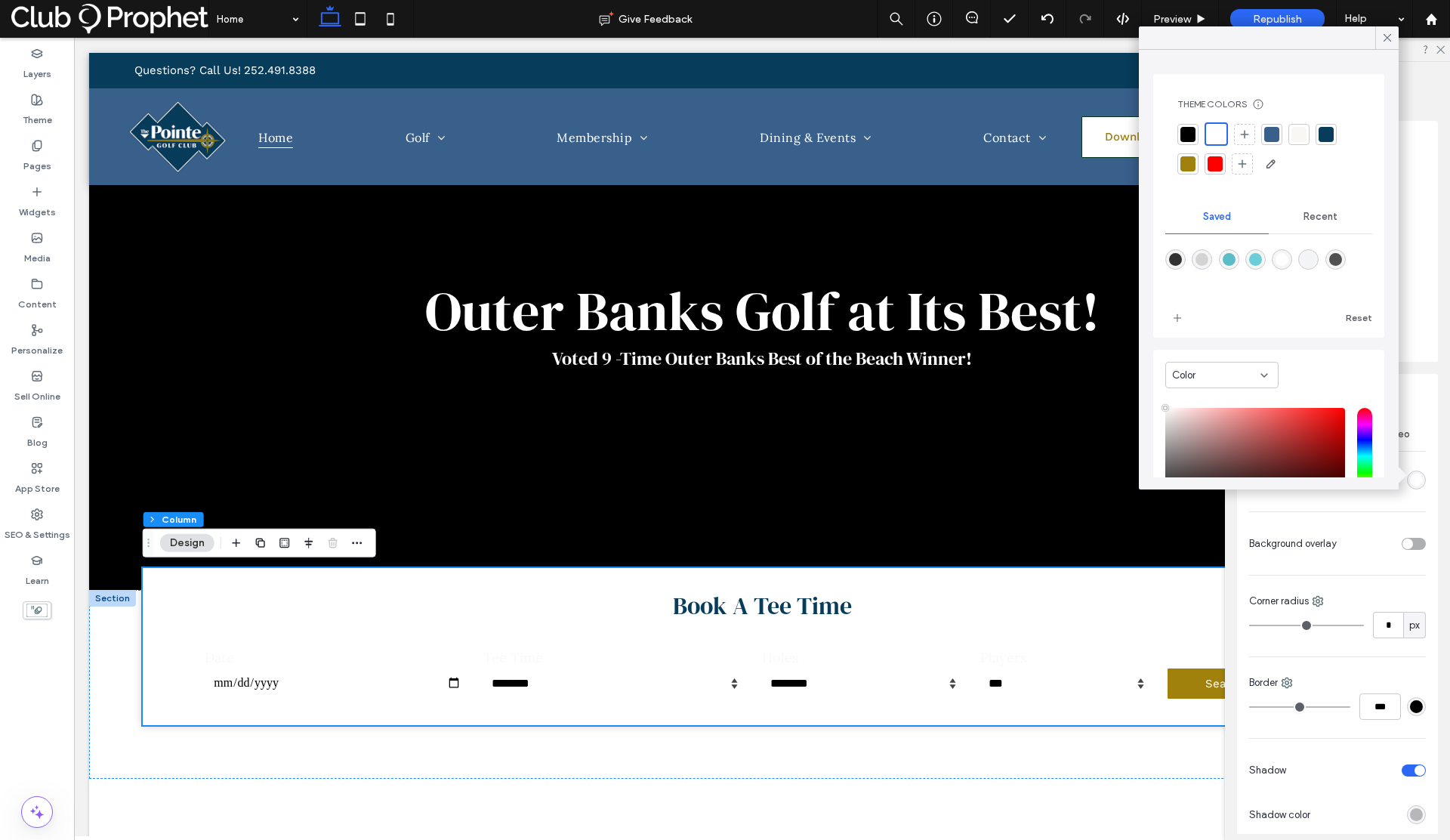
click at [1273, 129] on div at bounding box center [1271, 134] width 15 height 15
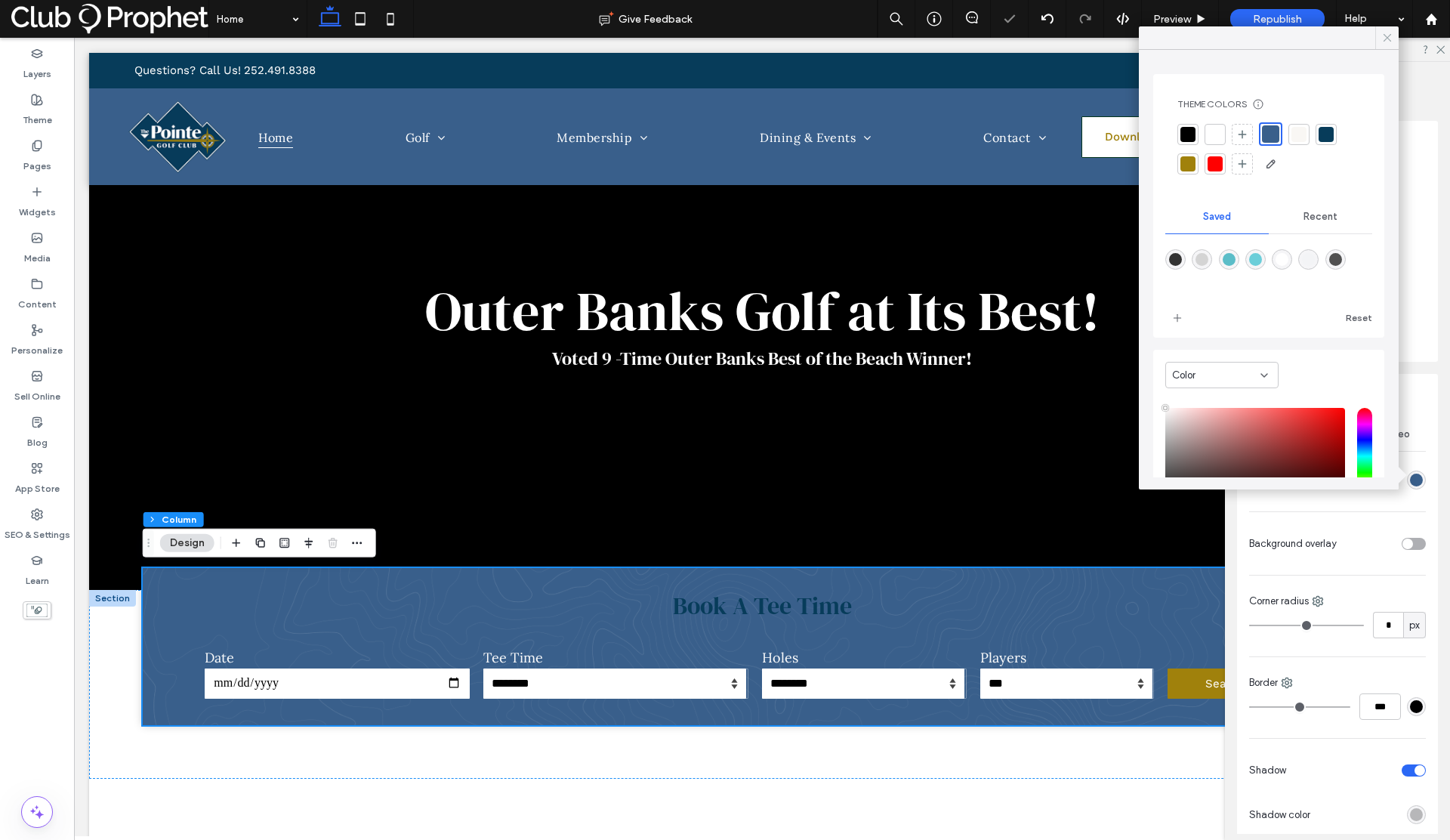
click at [1386, 40] on icon at bounding box center [1386, 37] width 13 height 13
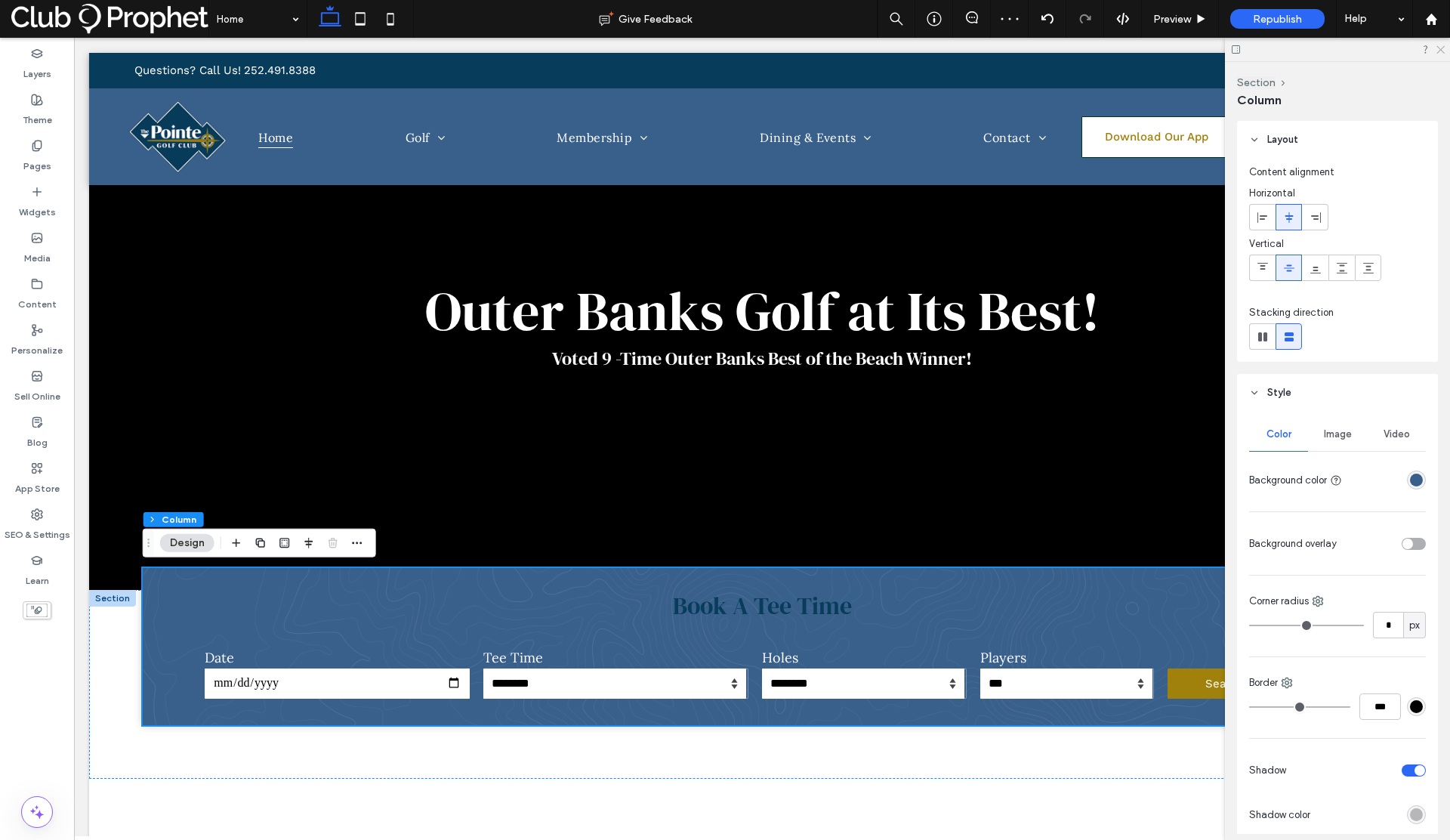
click at [1443, 47] on use at bounding box center [1440, 50] width 9 height 9
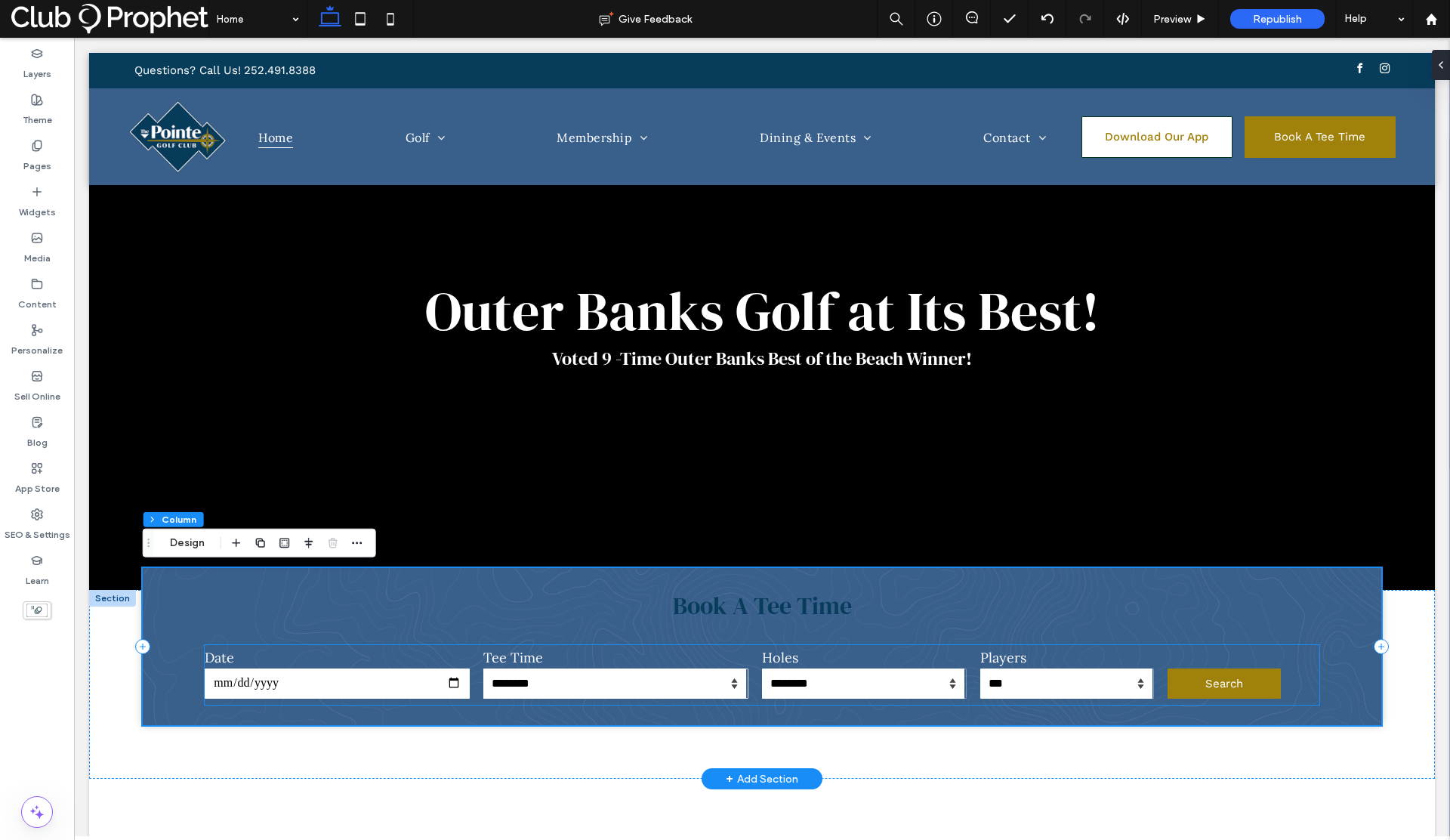
click at [704, 678] on select "**********" at bounding box center [615, 683] width 263 height 30
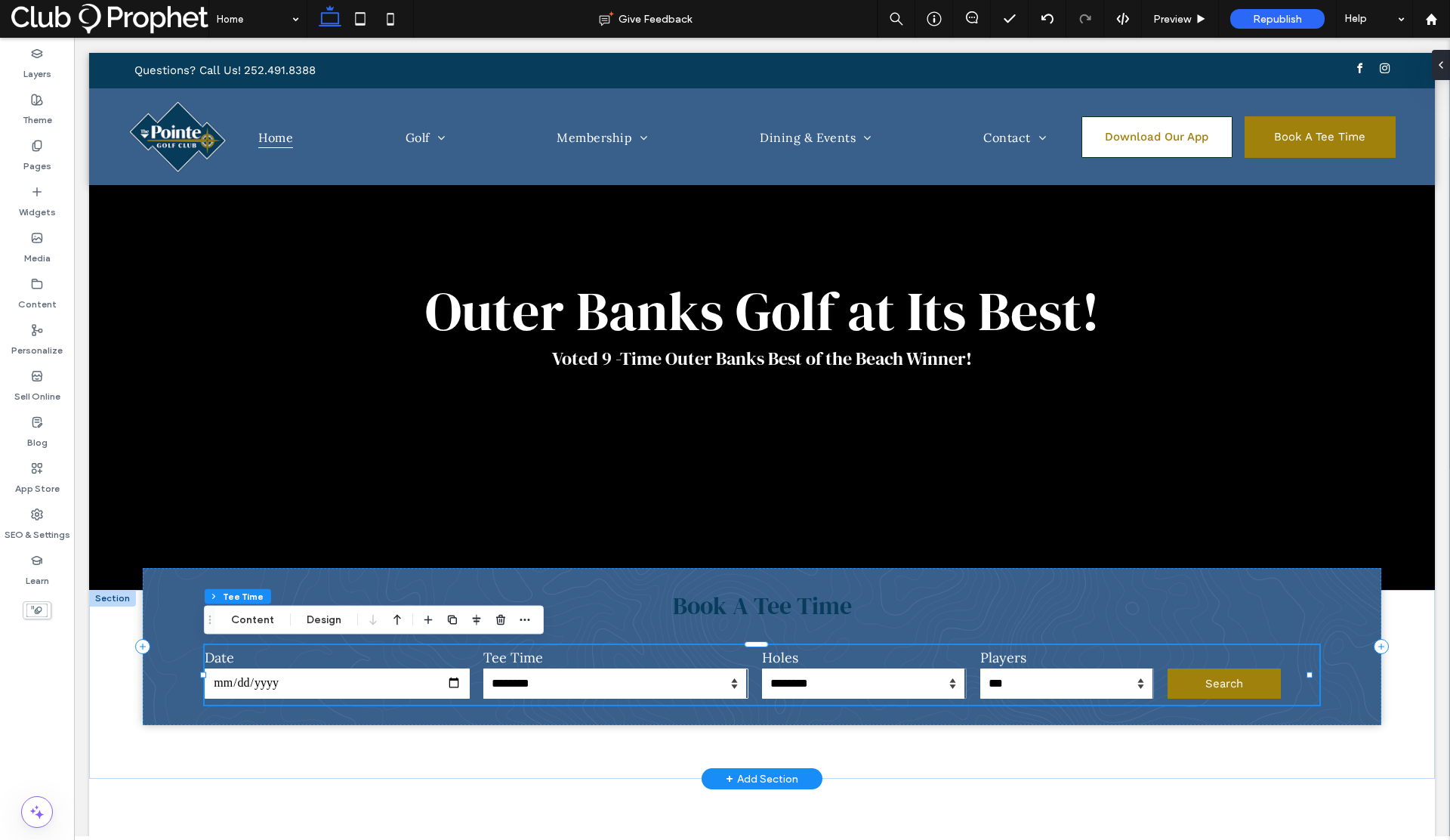
click at [704, 678] on select "**********" at bounding box center [615, 683] width 263 height 30
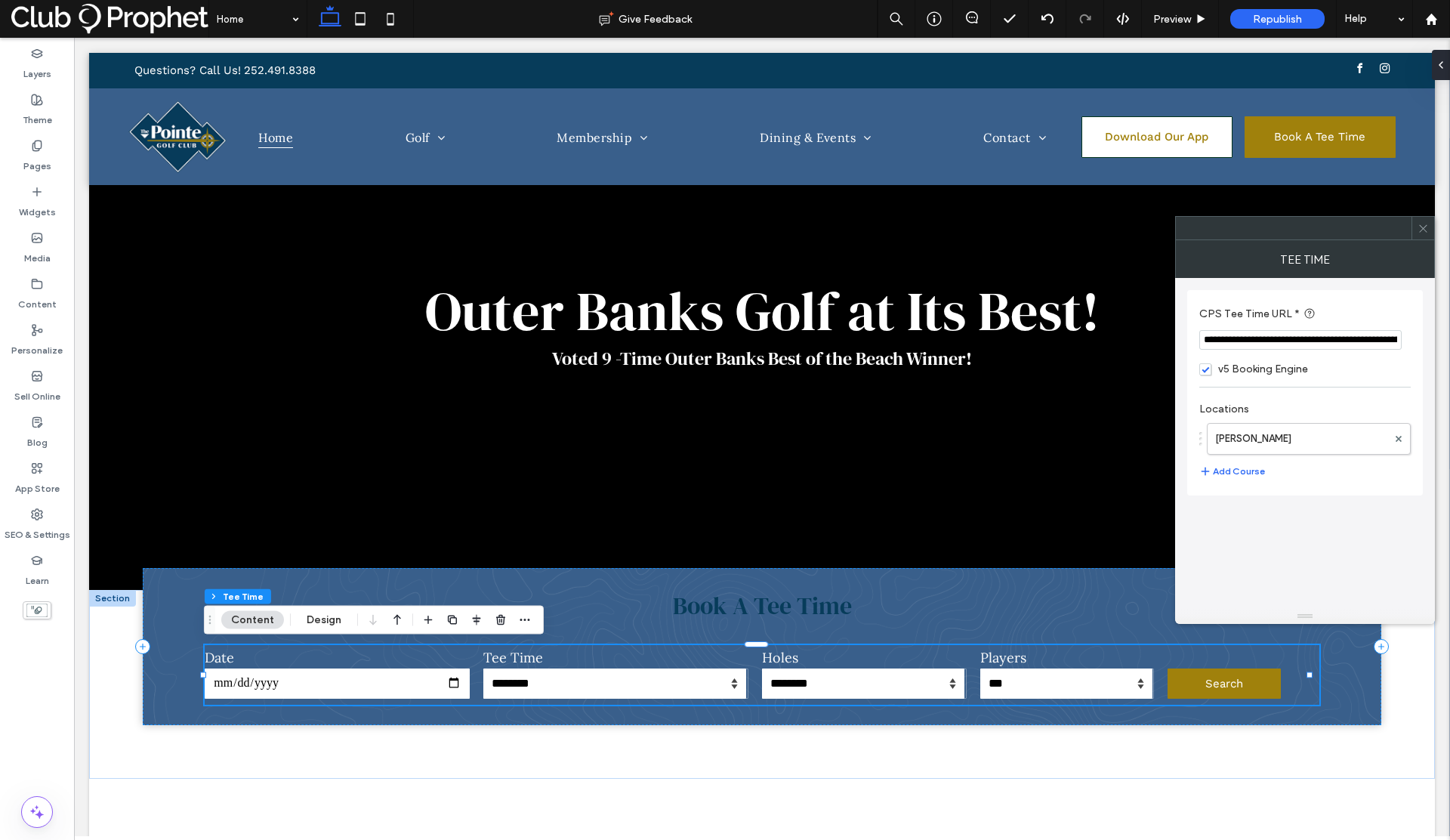
scroll to position [0, 64]
drag, startPoint x: 1205, startPoint y: 338, endPoint x: 1409, endPoint y: 337, distance: 204.0
click at [1409, 337] on div "**********" at bounding box center [1305, 340] width 211 height 20
paste input "**********"
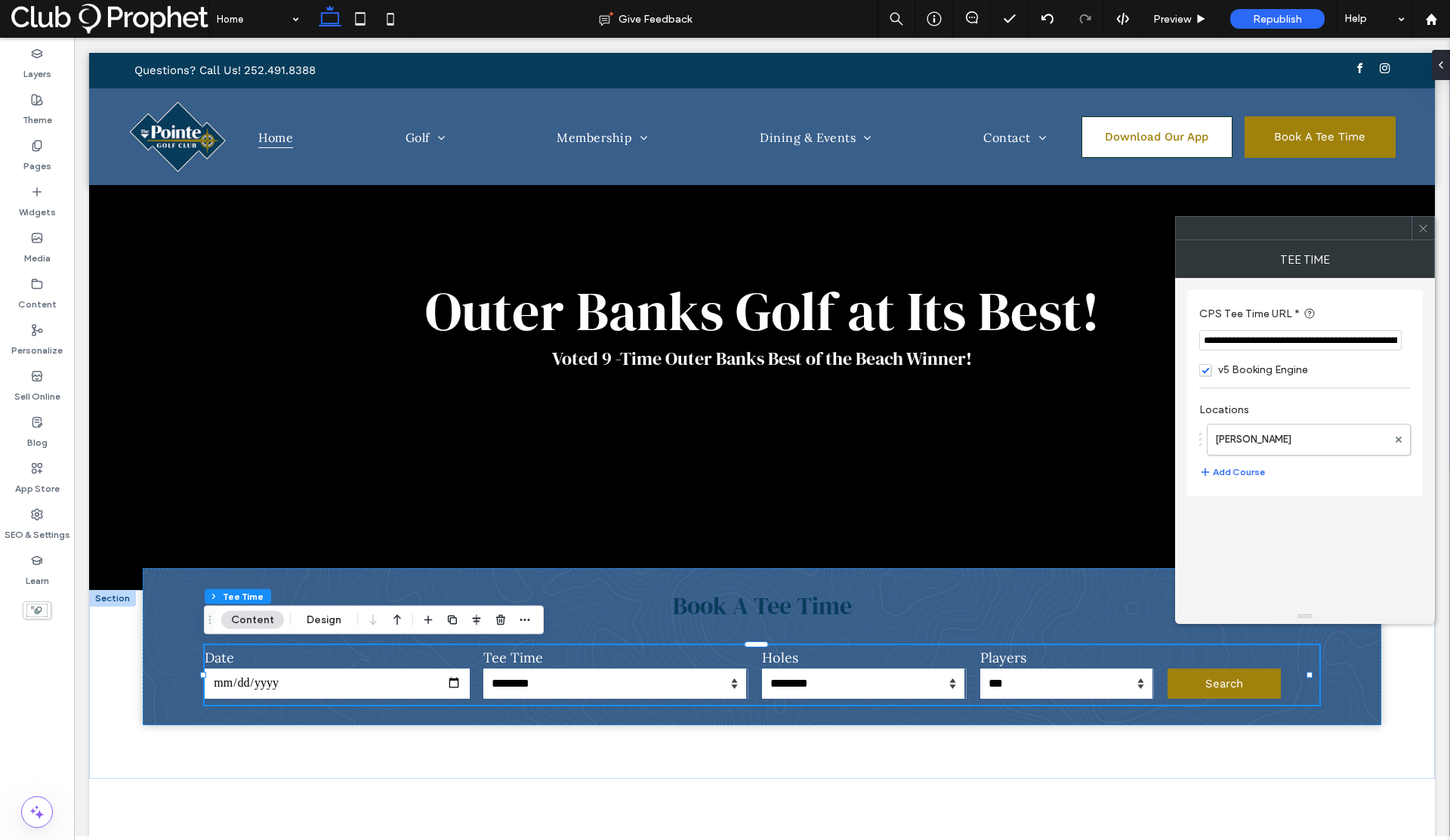
scroll to position [0, 75]
type input "**********"
click at [1280, 441] on label "Scott Lake" at bounding box center [1302, 439] width 173 height 30
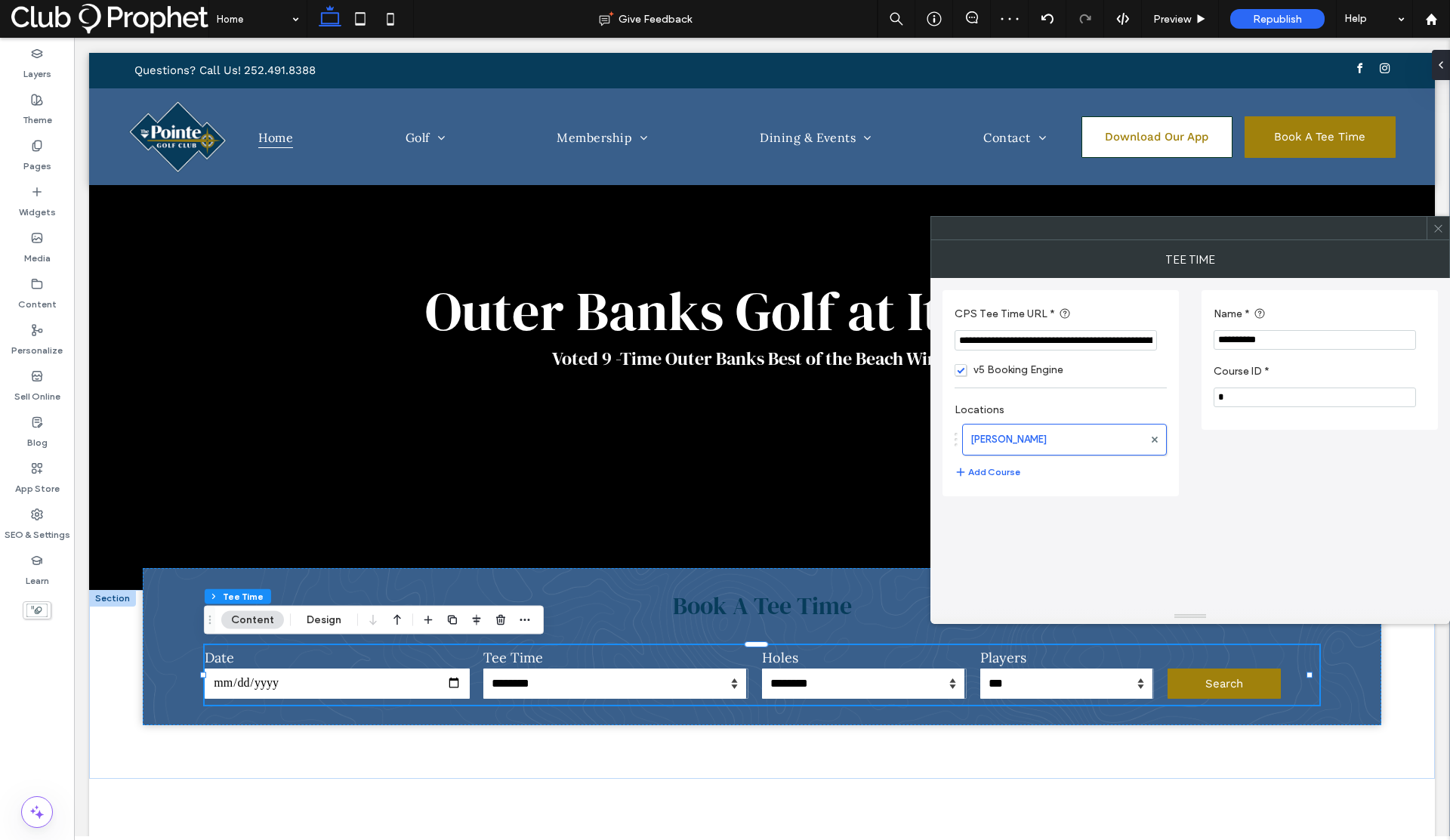
drag, startPoint x: 1258, startPoint y: 341, endPoint x: 1184, endPoint y: 339, distance: 74.0
click at [1184, 339] on div "**********" at bounding box center [1190, 387] width 496 height 218
type input "**********"
click at [1239, 455] on div "**********" at bounding box center [1190, 387] width 496 height 218
click at [1433, 231] on icon at bounding box center [1438, 228] width 12 height 12
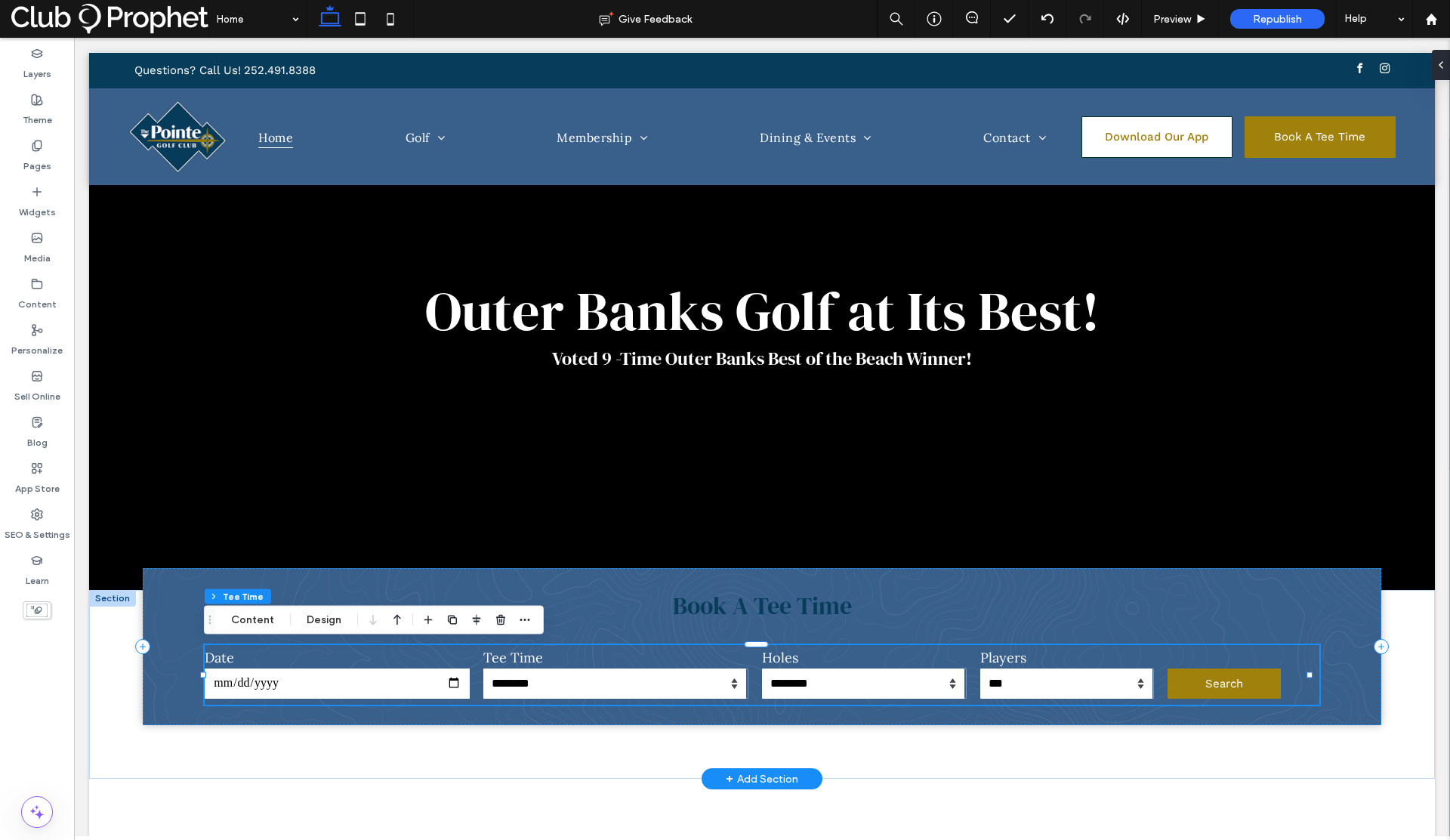
click at [442, 671] on input "**********" at bounding box center [336, 683] width 265 height 30
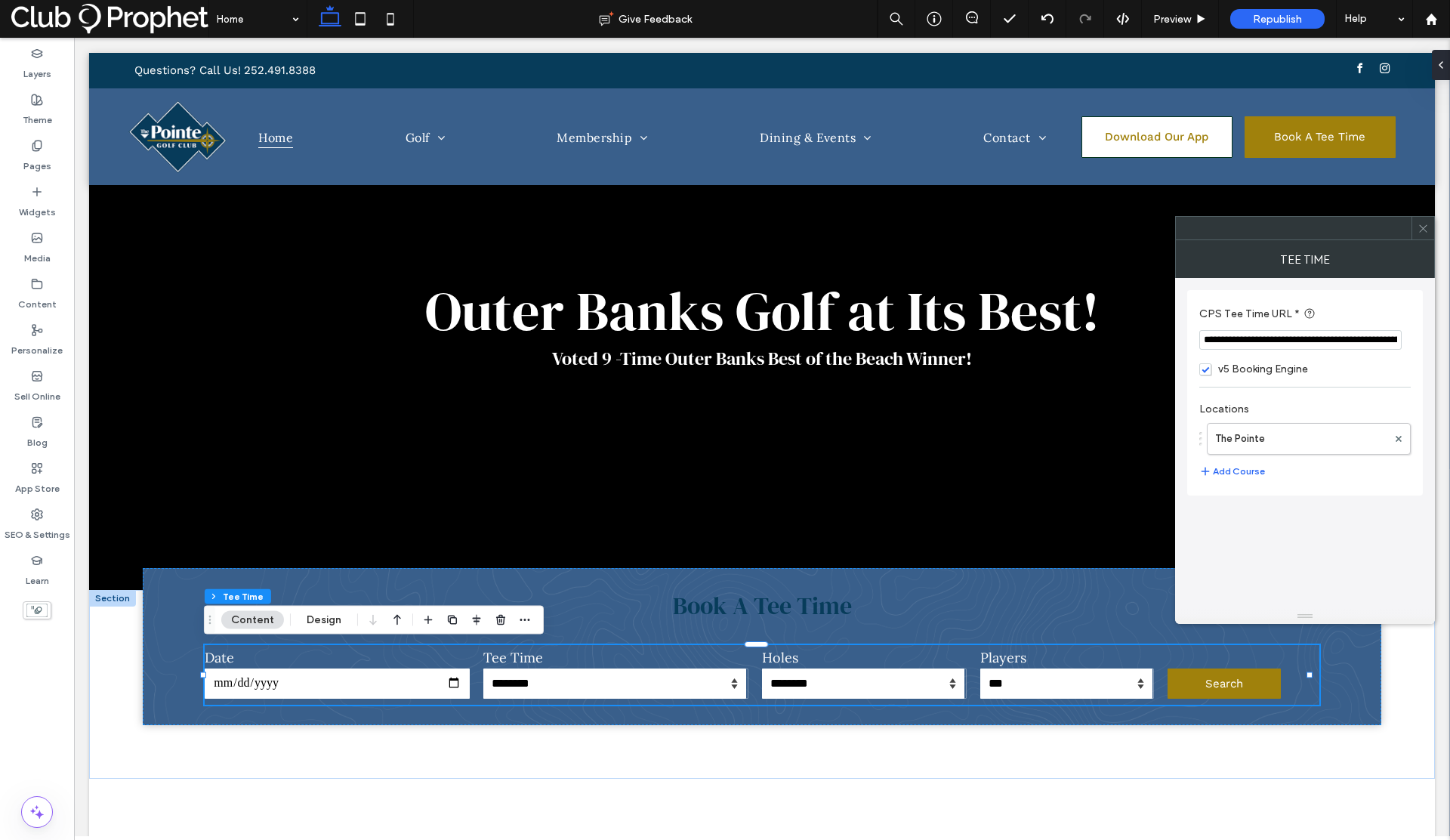
click at [1421, 230] on use at bounding box center [1423, 228] width 8 height 8
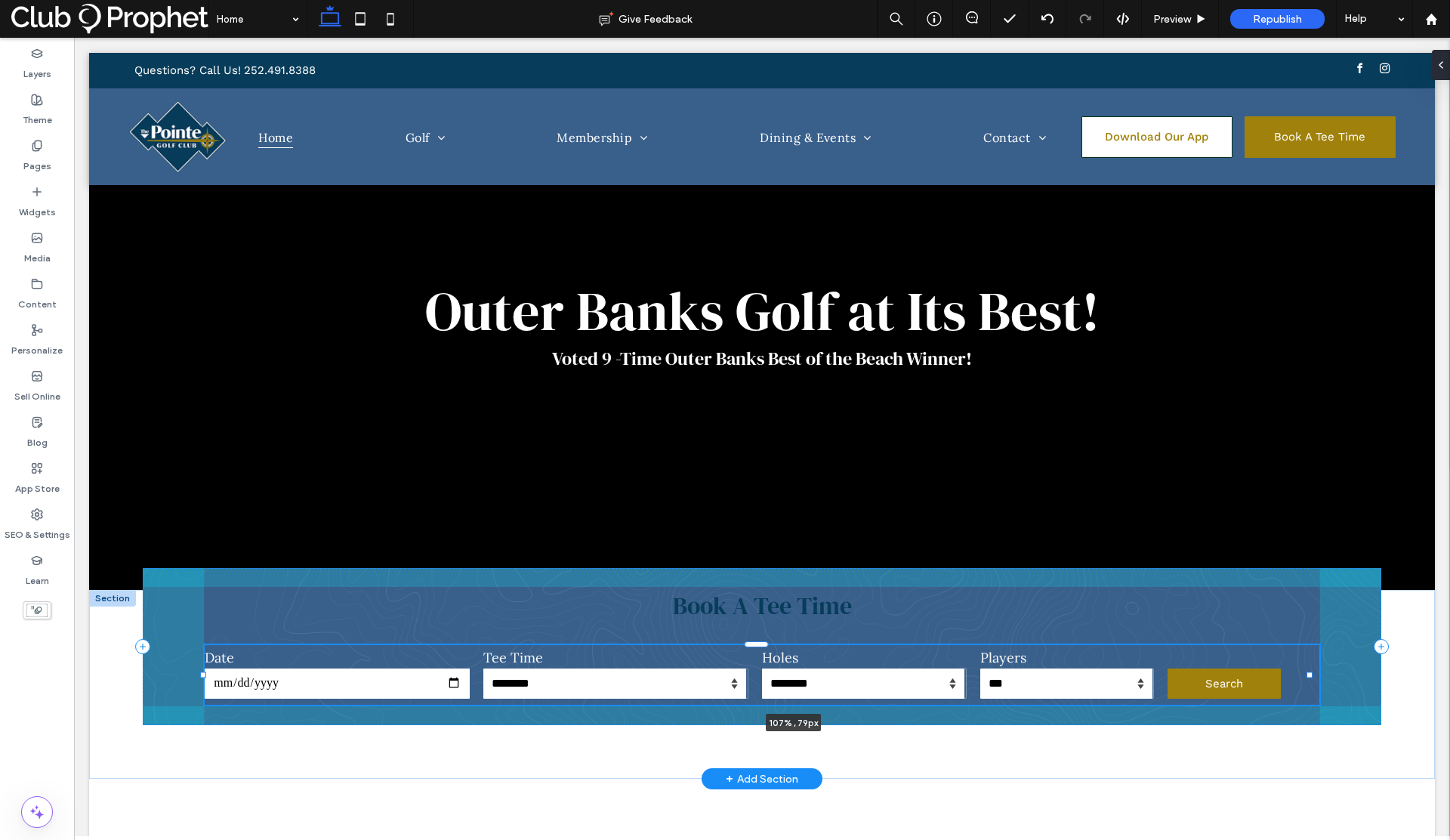
drag, startPoint x: 1309, startPoint y: 672, endPoint x: 1346, endPoint y: 673, distance: 37.0
click at [1346, 673] on div "**********" at bounding box center [762, 684] width 1346 height 189
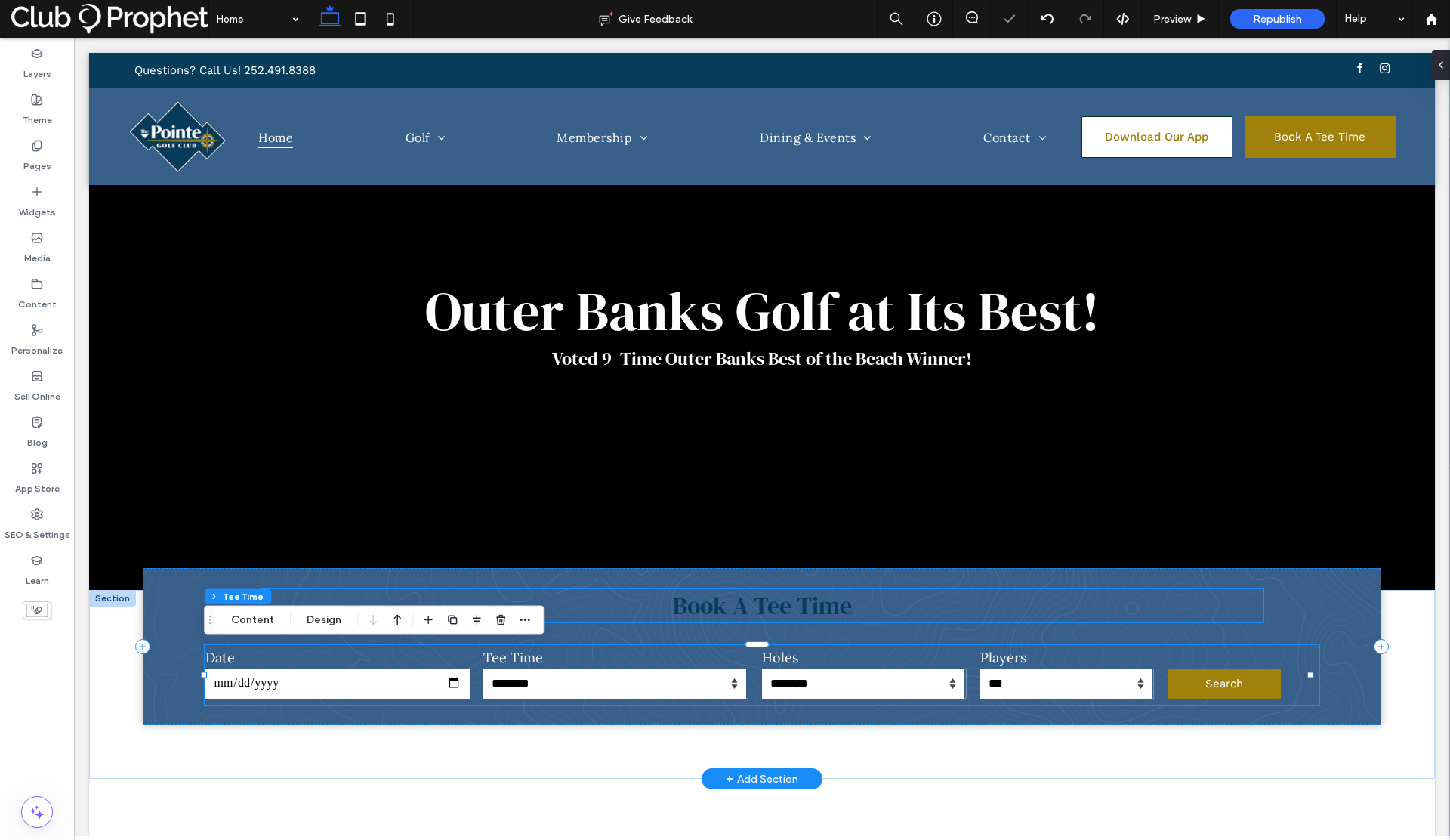
click at [783, 603] on span "Book A Tee Time" at bounding box center [762, 605] width 179 height 33
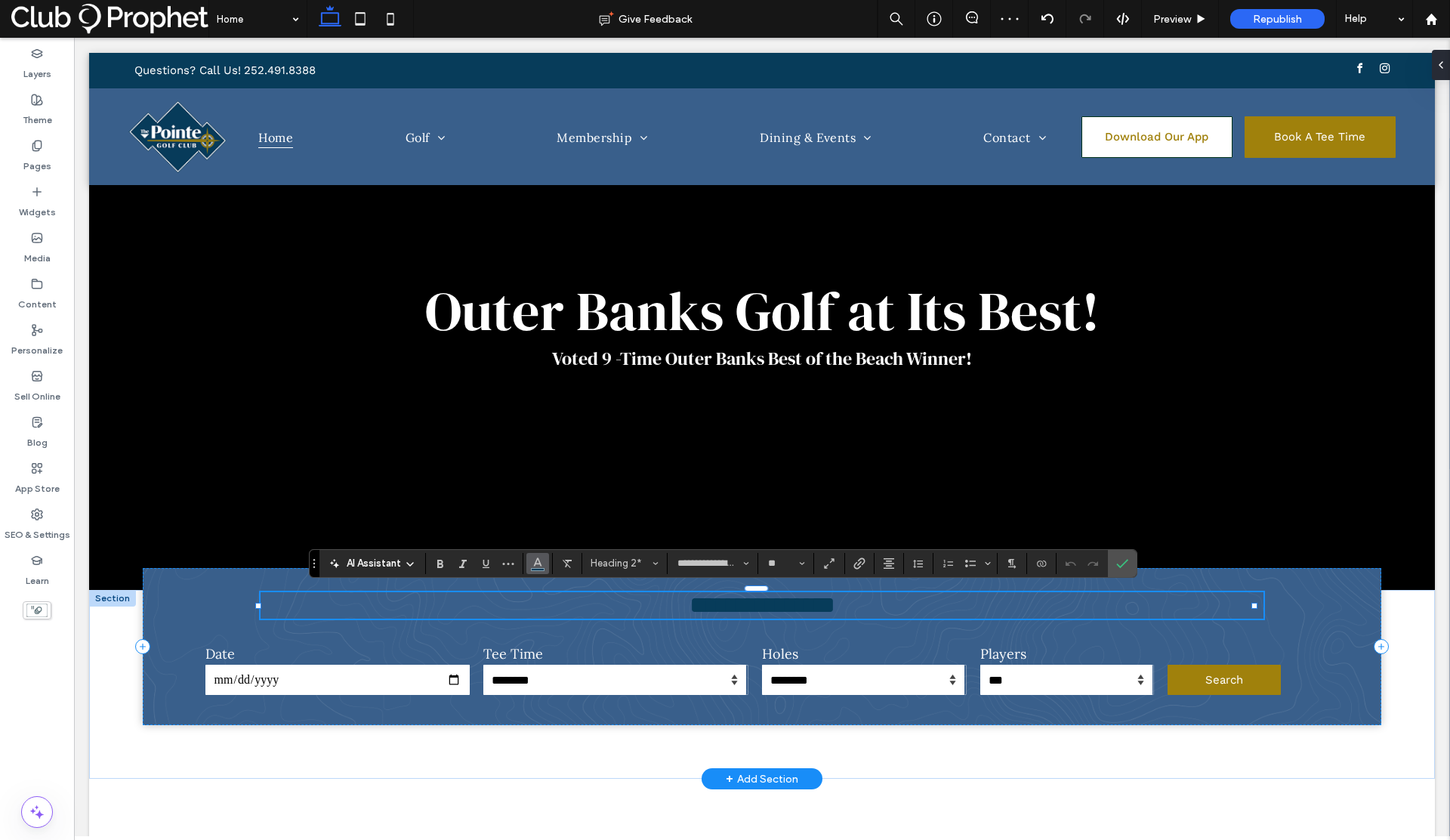
click at [542, 564] on icon "Color" at bounding box center [538, 562] width 12 height 12
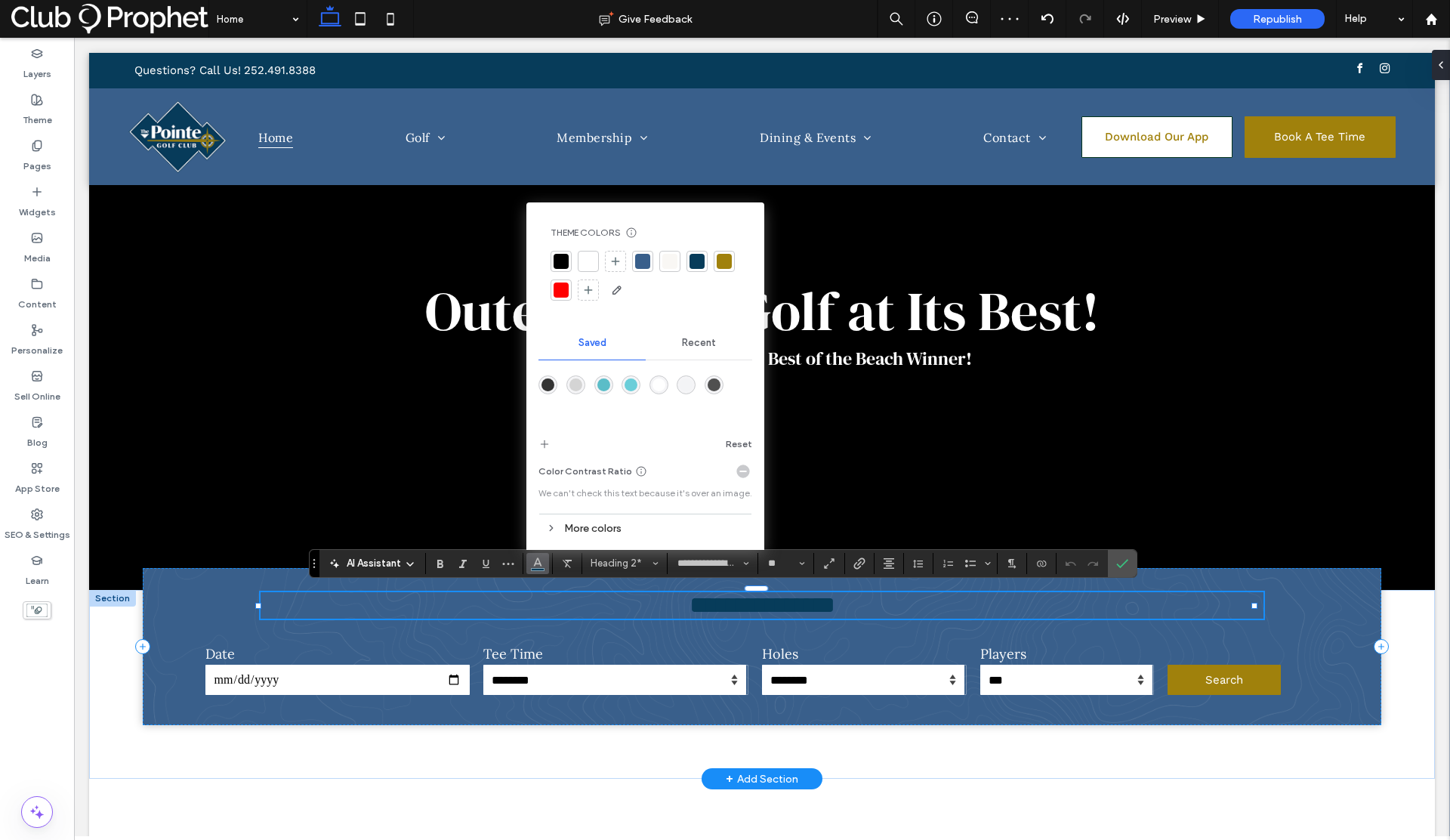
click at [587, 266] on div at bounding box center [587, 261] width 15 height 15
click at [1120, 558] on icon "Confirm" at bounding box center [1122, 563] width 12 height 12
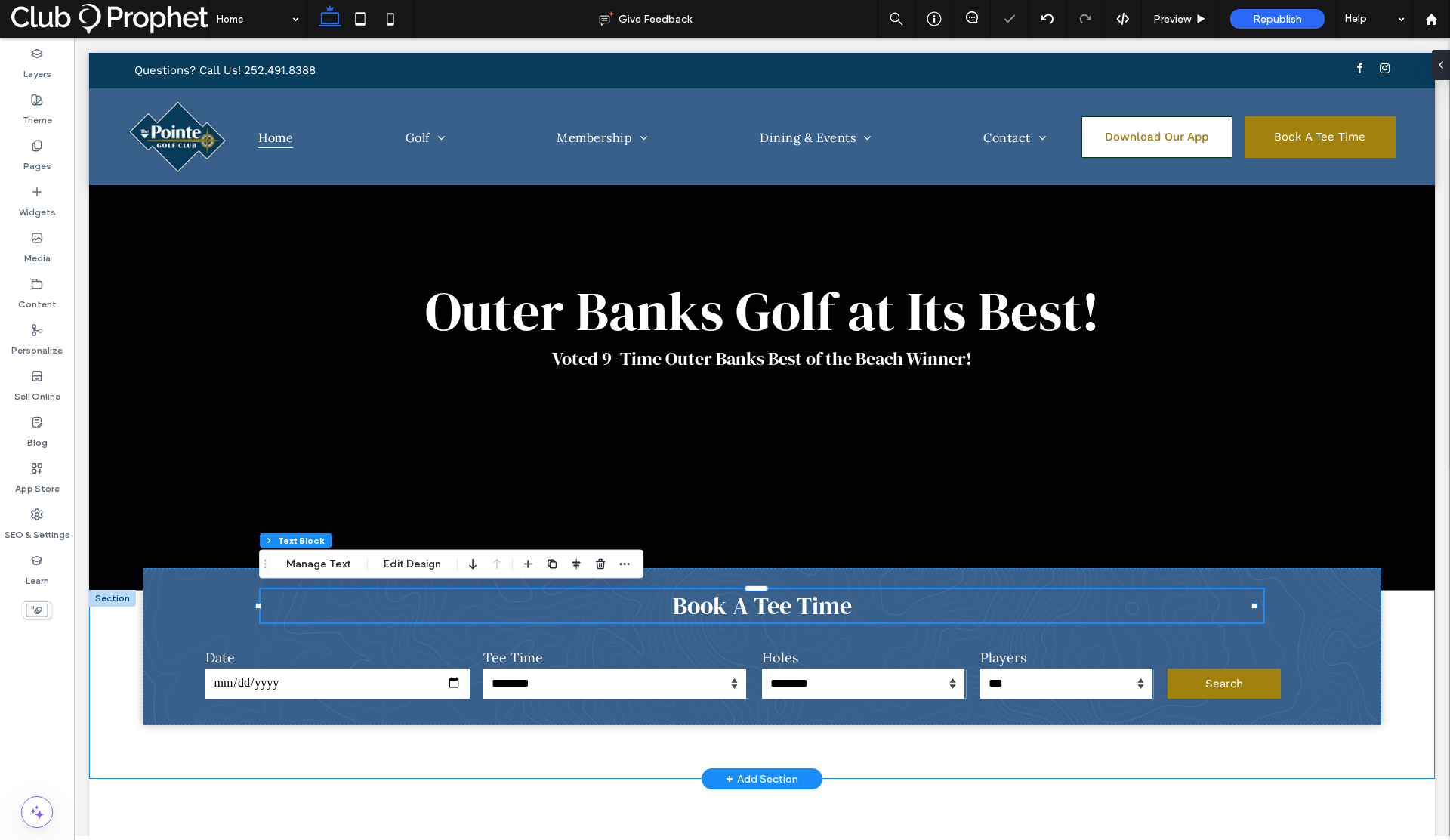
click at [343, 754] on div "**********" at bounding box center [762, 684] width 1346 height 189
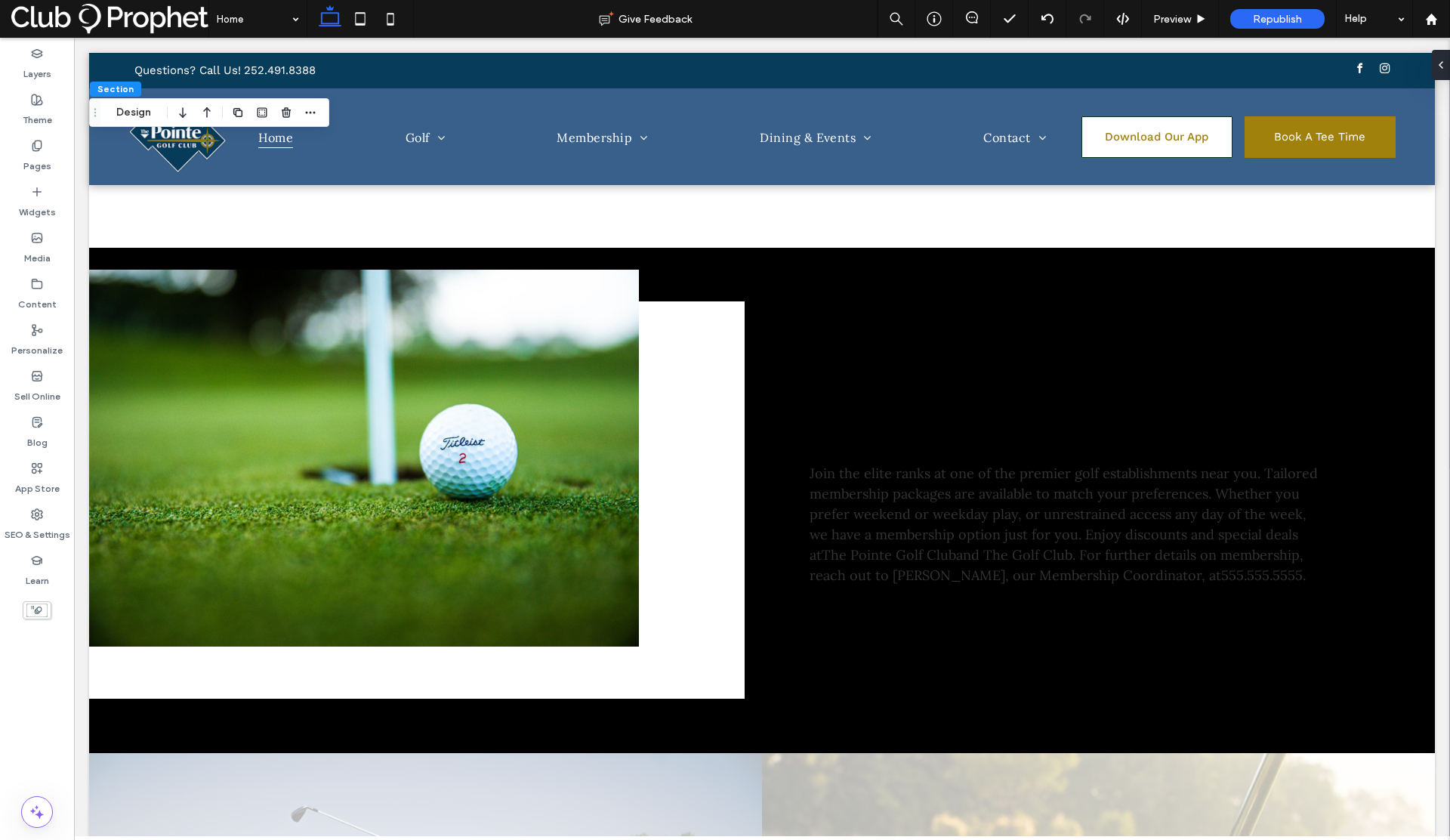
scroll to position [822, 0]
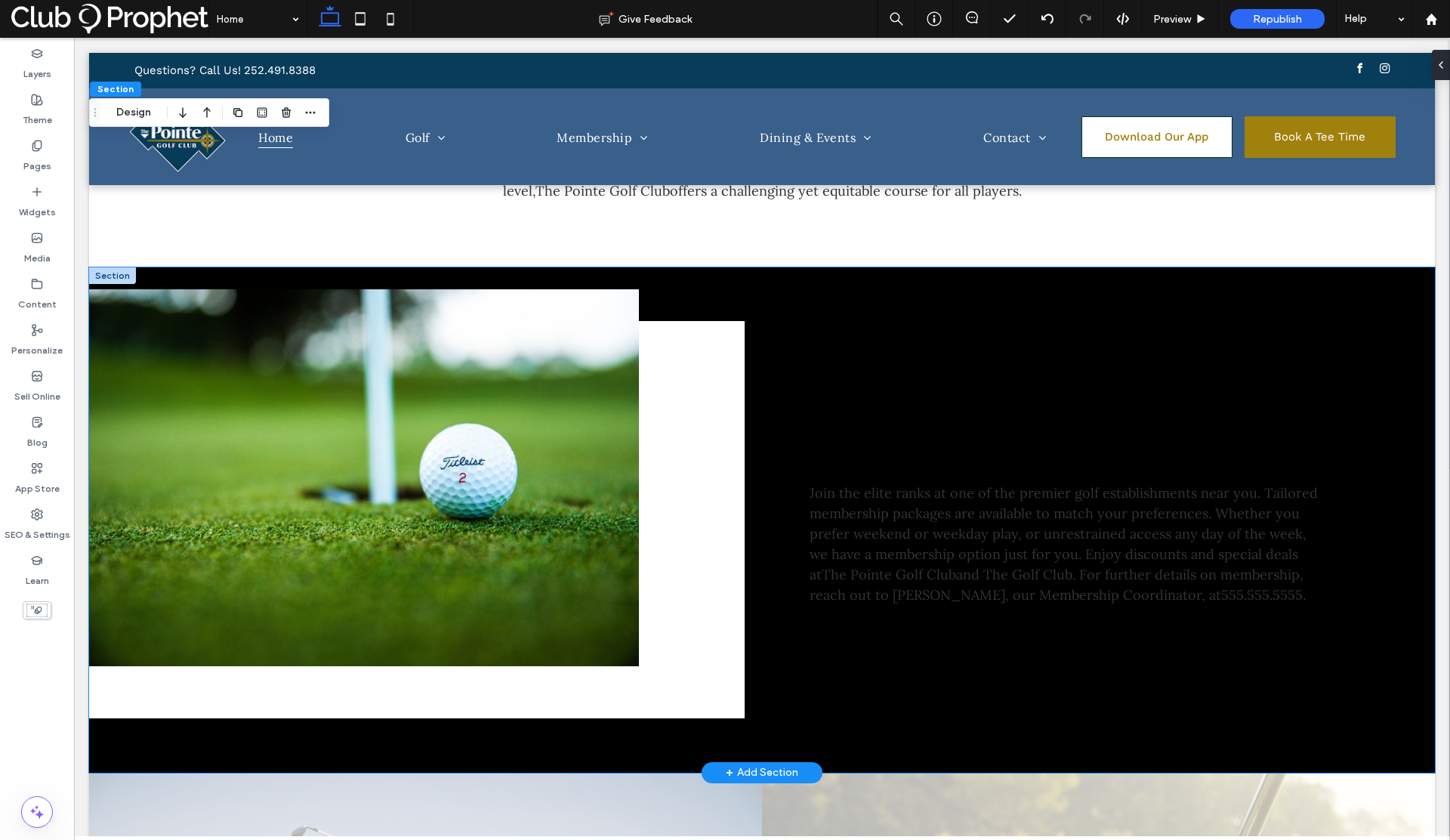
click at [742, 303] on div "Membership at The [GEOGRAPHIC_DATA] Join the elite ranks at one of the premier …" at bounding box center [762, 520] width 1346 height 505
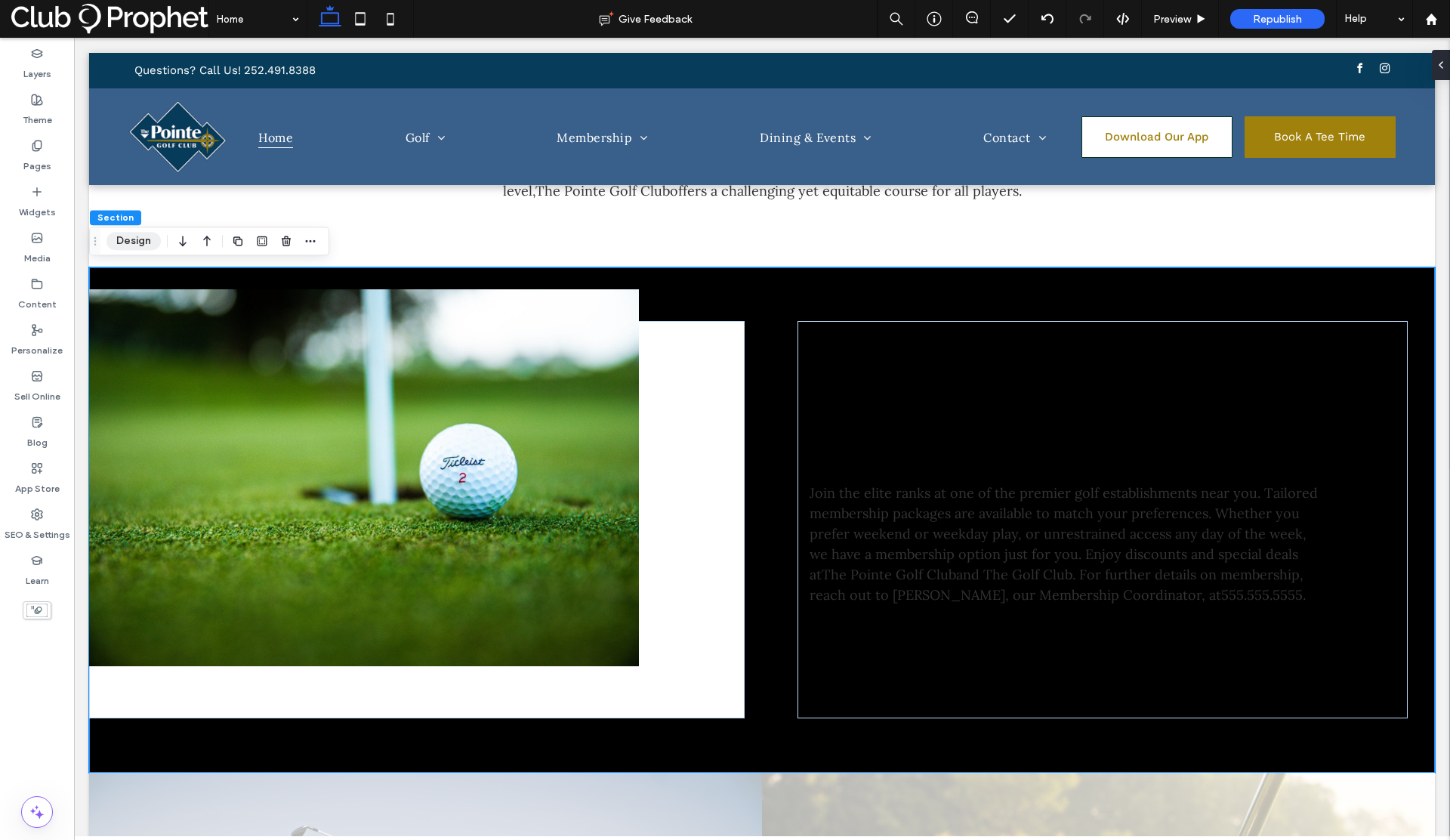
click at [114, 238] on button "Design" at bounding box center [134, 240] width 54 height 18
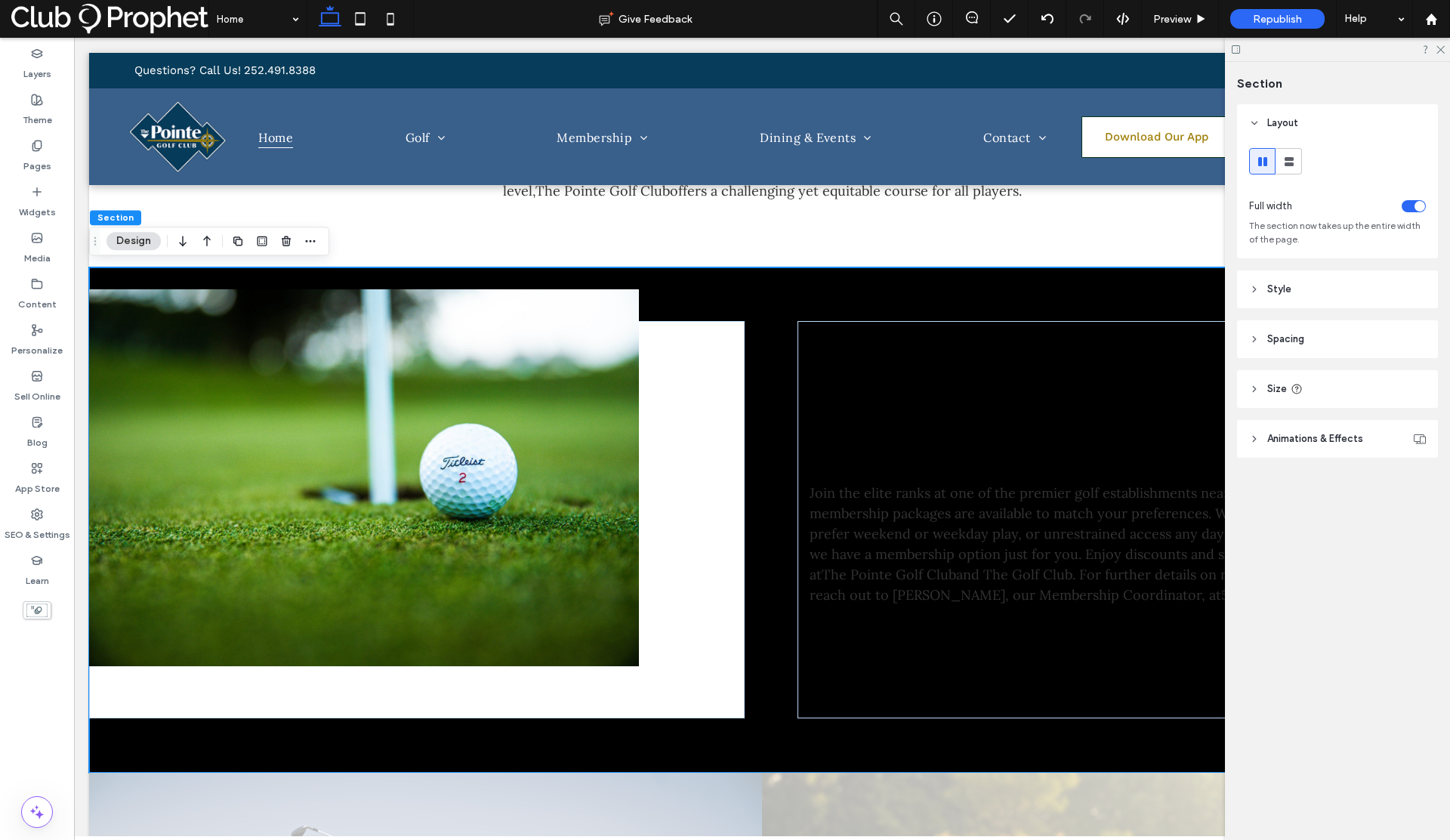
click at [1295, 286] on header "Style" at bounding box center [1337, 289] width 201 height 38
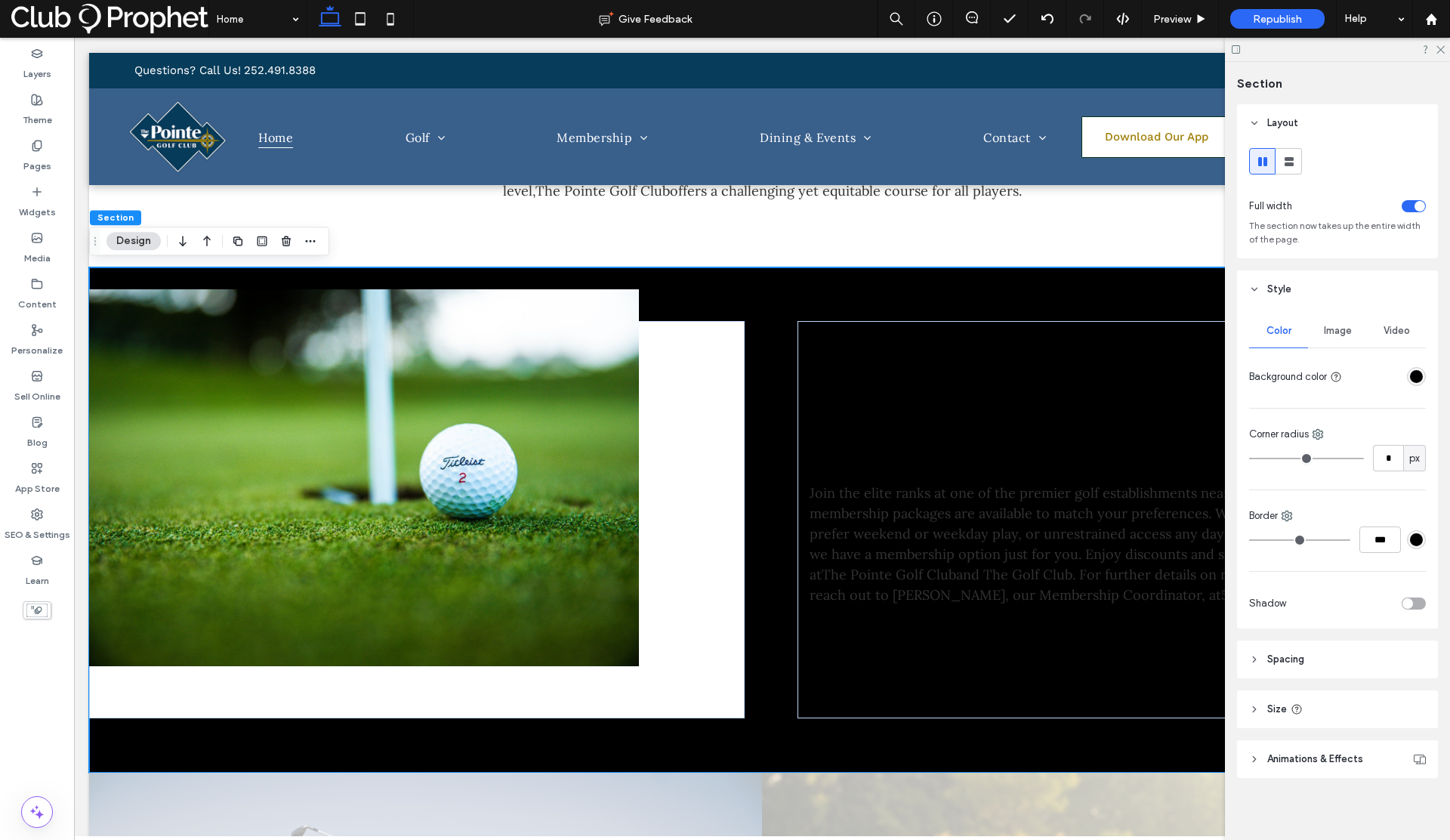
click at [1410, 380] on div "rgba(0, 0, 0, 1)" at bounding box center [1416, 376] width 13 height 13
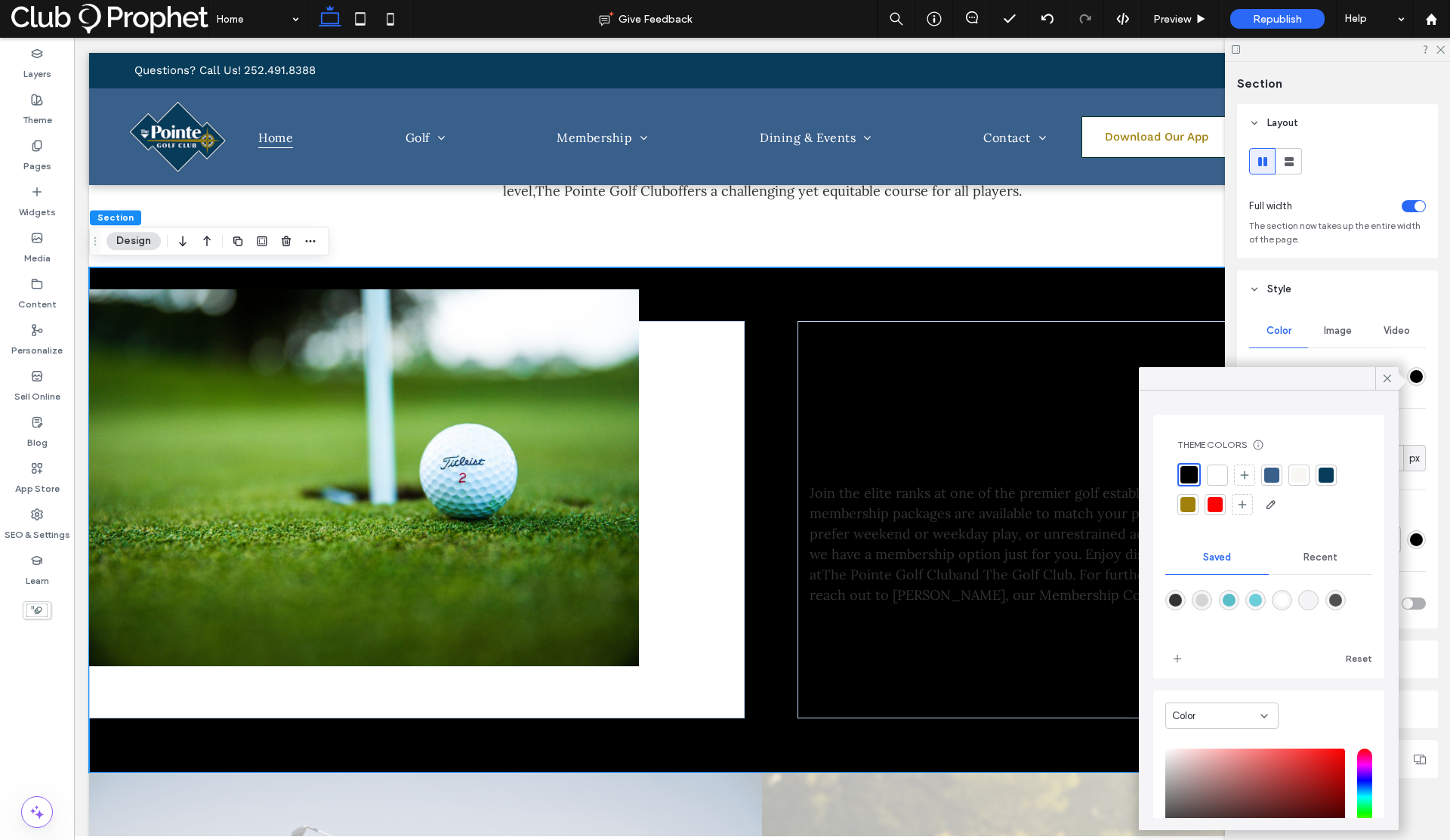
click at [1217, 473] on div at bounding box center [1217, 475] width 15 height 15
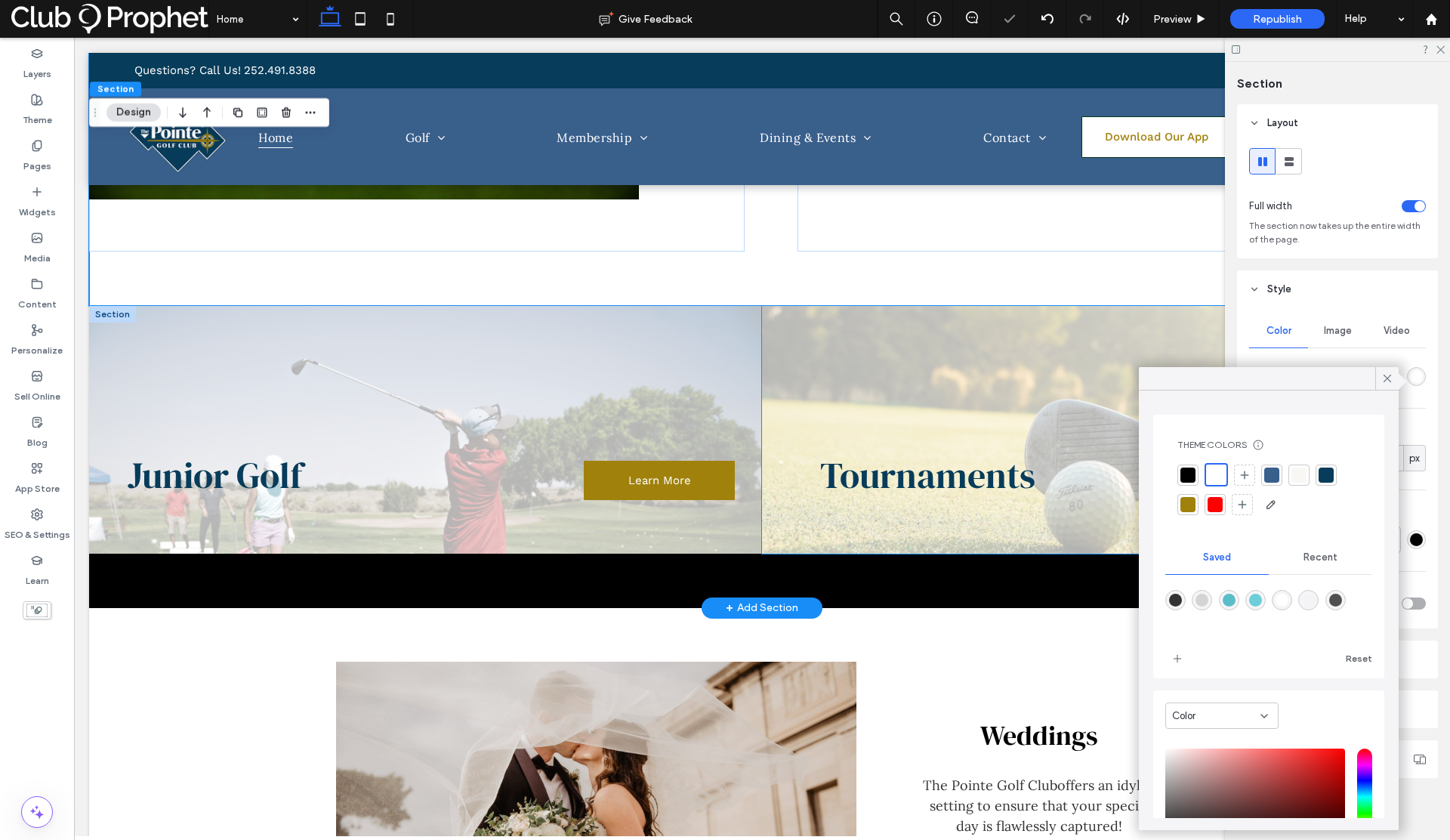
scroll to position [1295, 0]
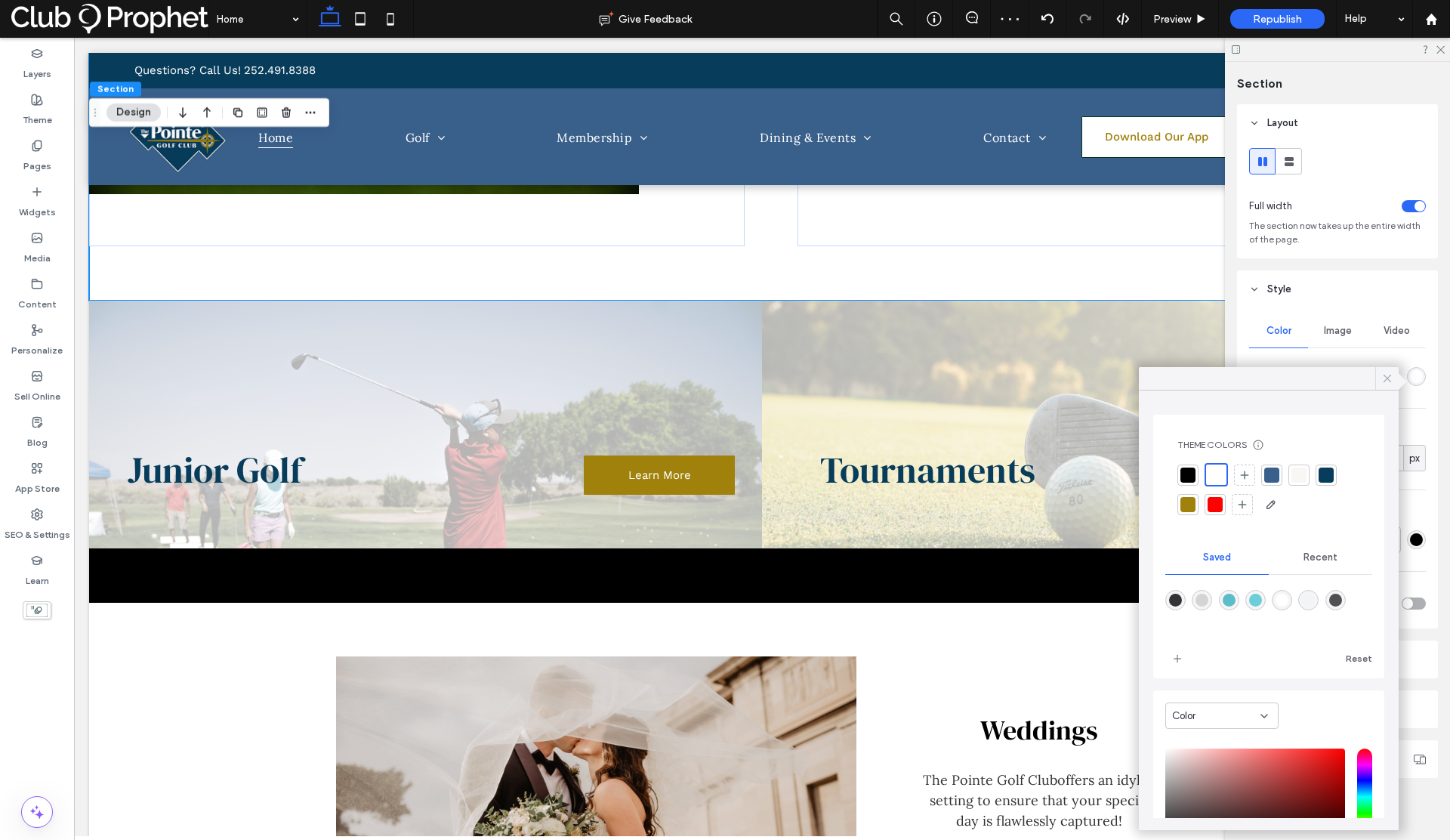
click at [1382, 377] on icon at bounding box center [1386, 378] width 13 height 13
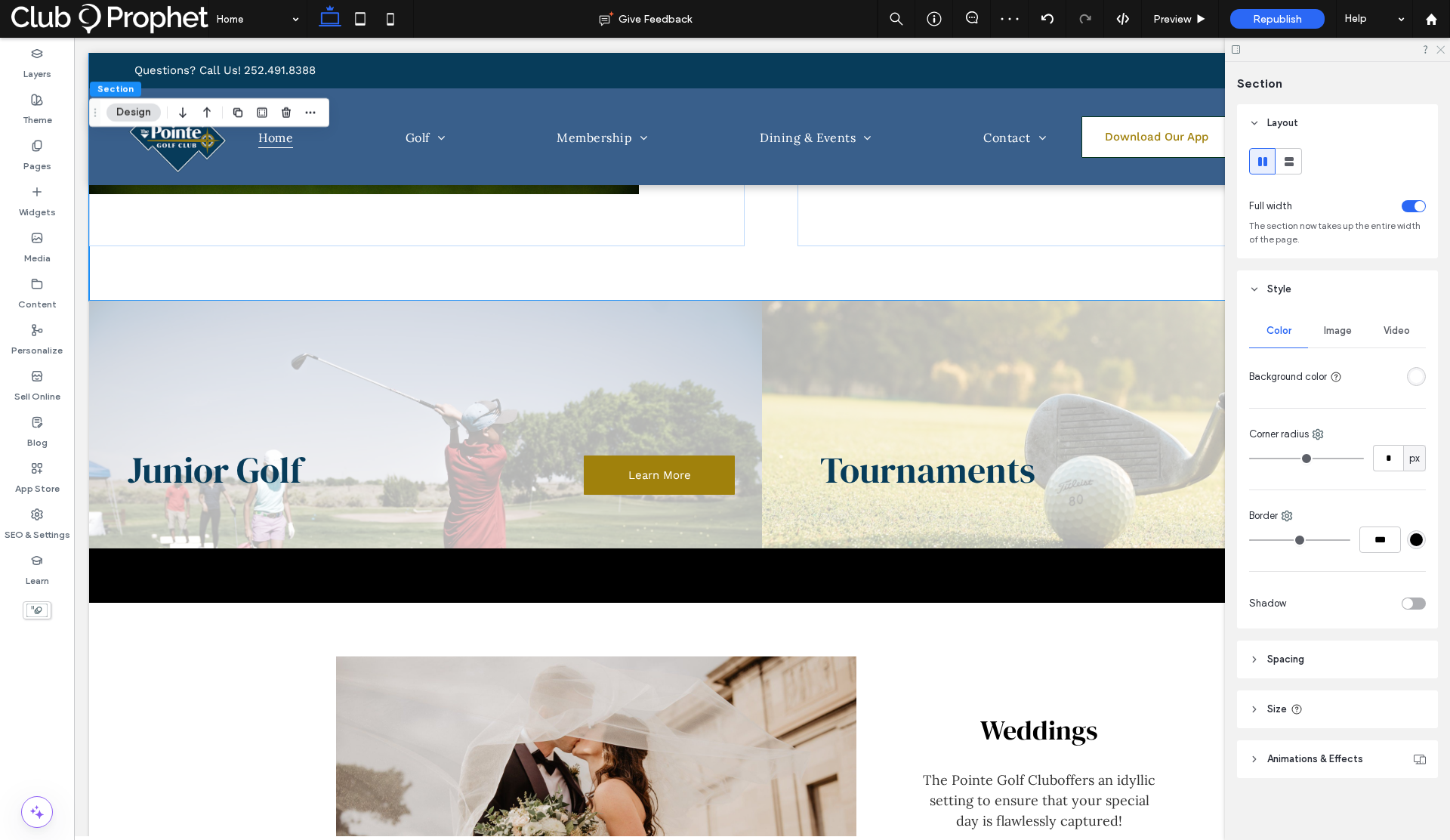
click at [1441, 47] on icon at bounding box center [1439, 48] width 10 height 10
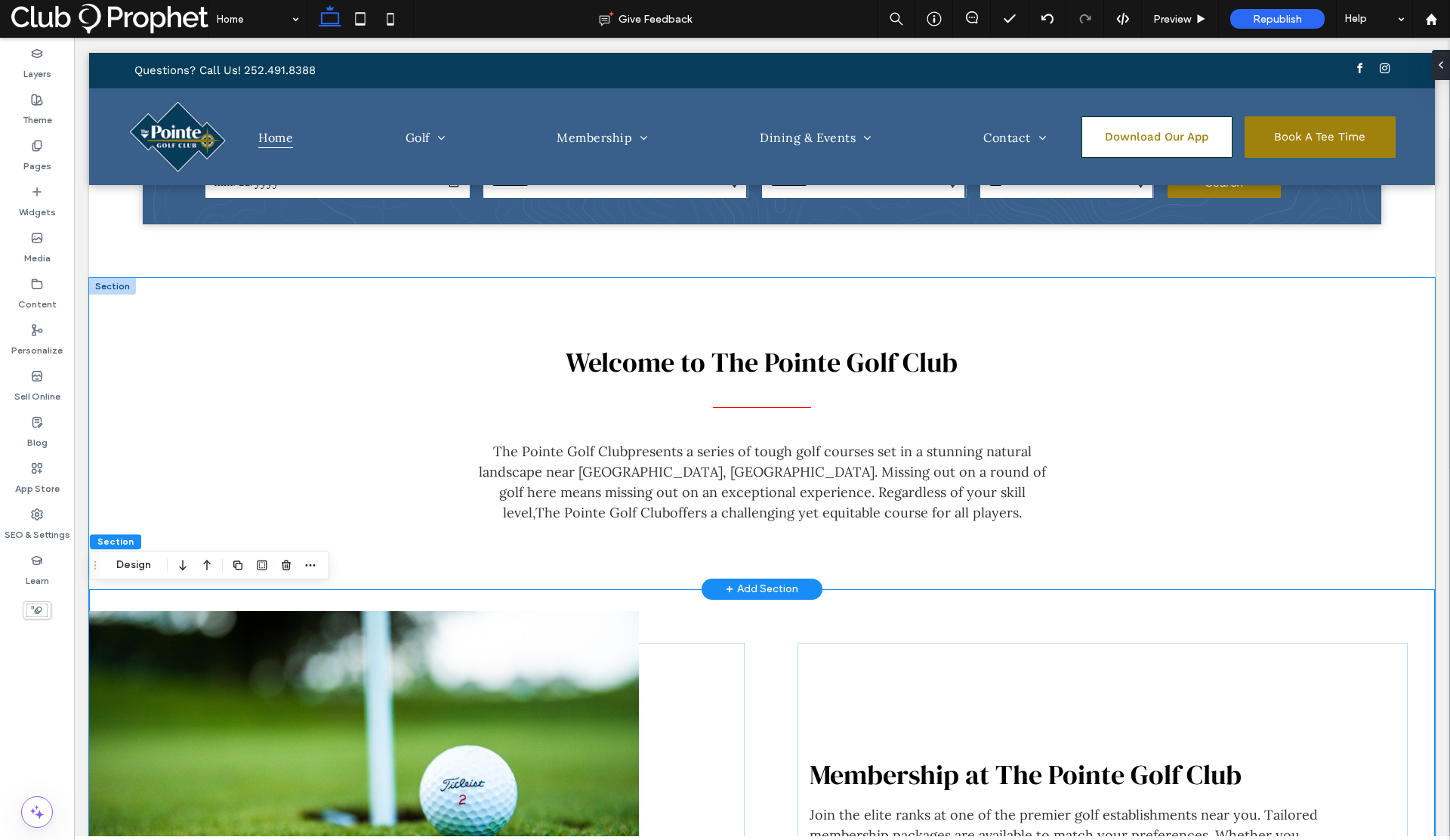
scroll to position [504, 0]
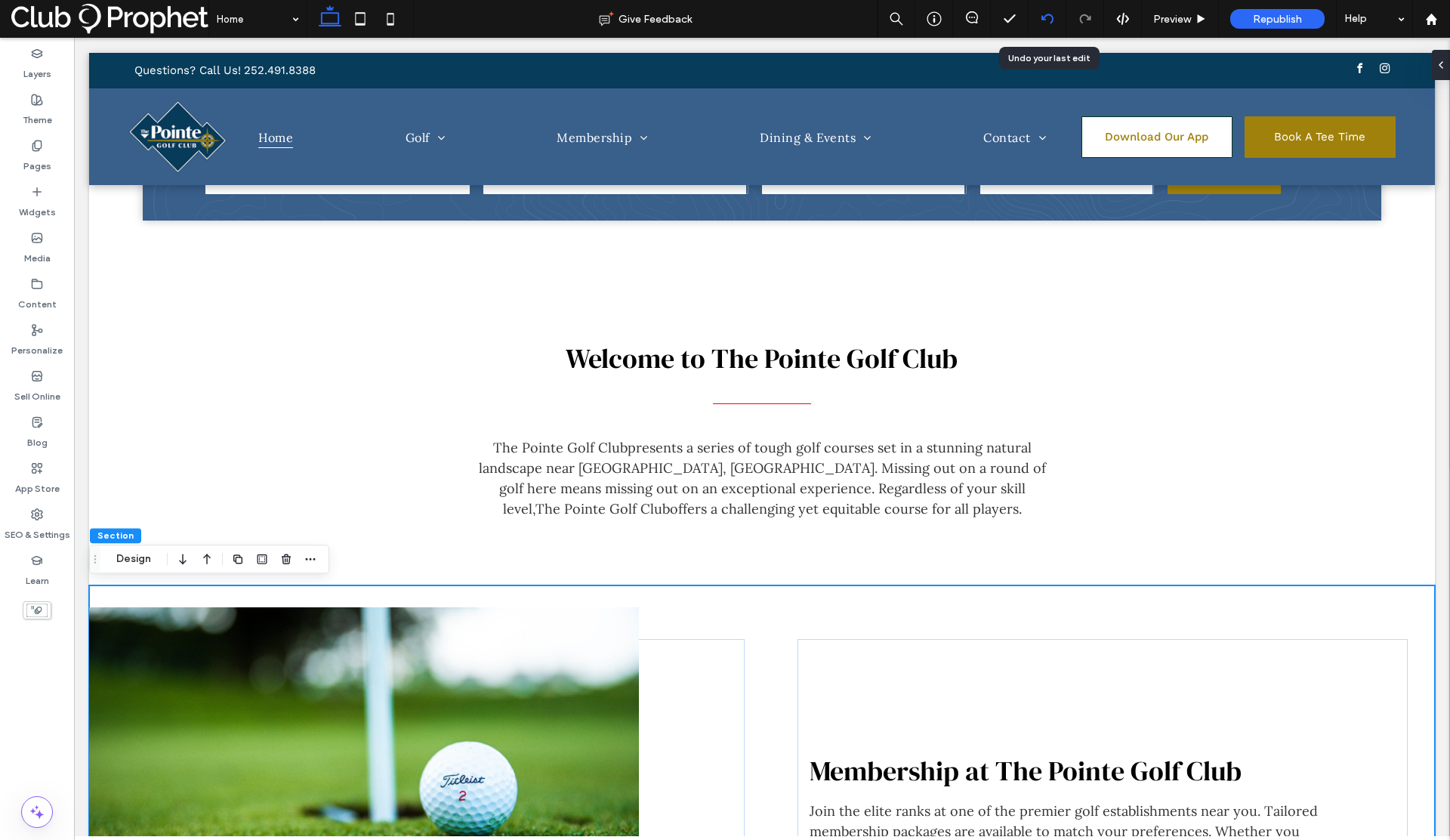
click at [1048, 17] on icon at bounding box center [1047, 19] width 12 height 12
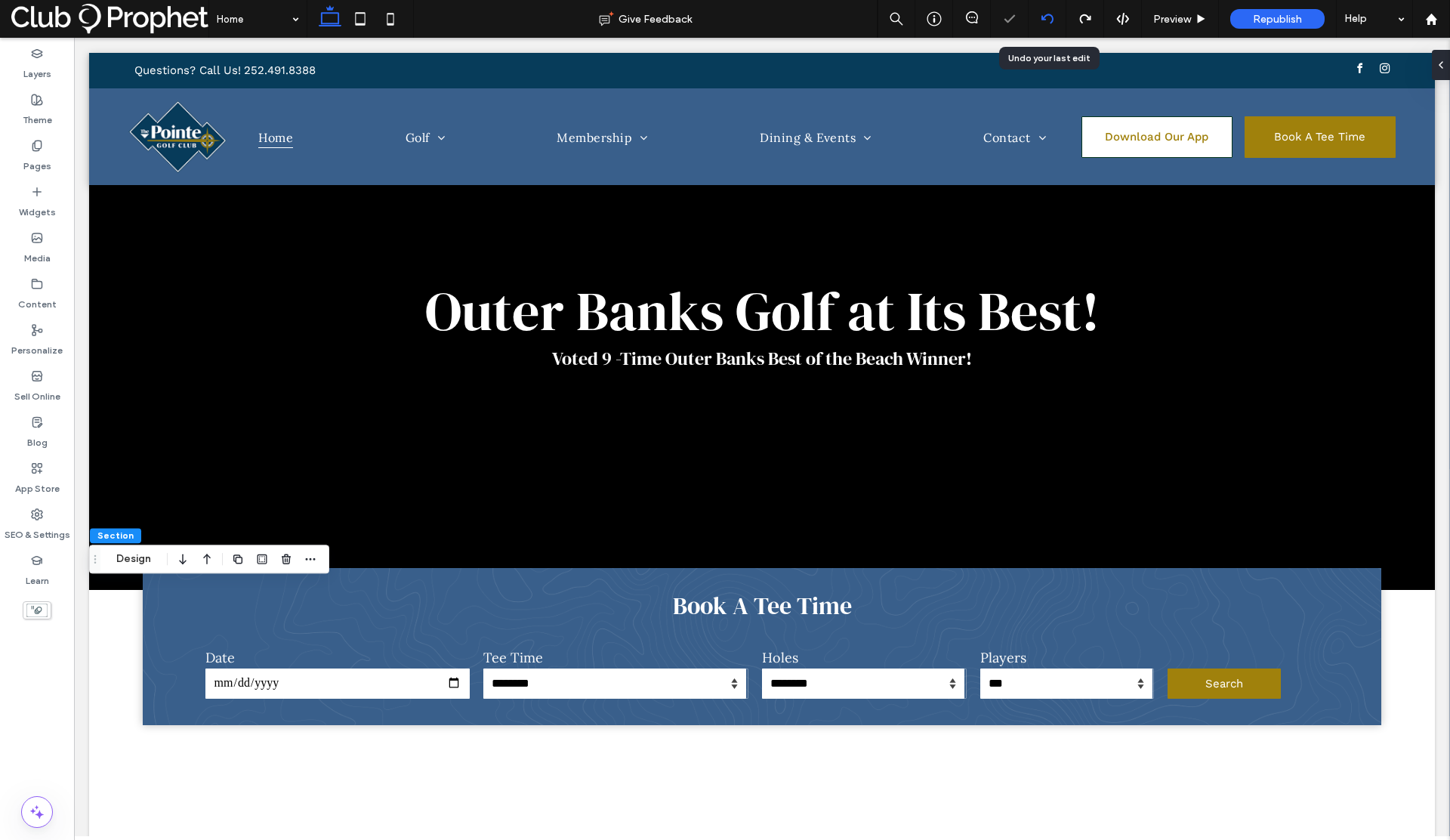
scroll to position [0, 0]
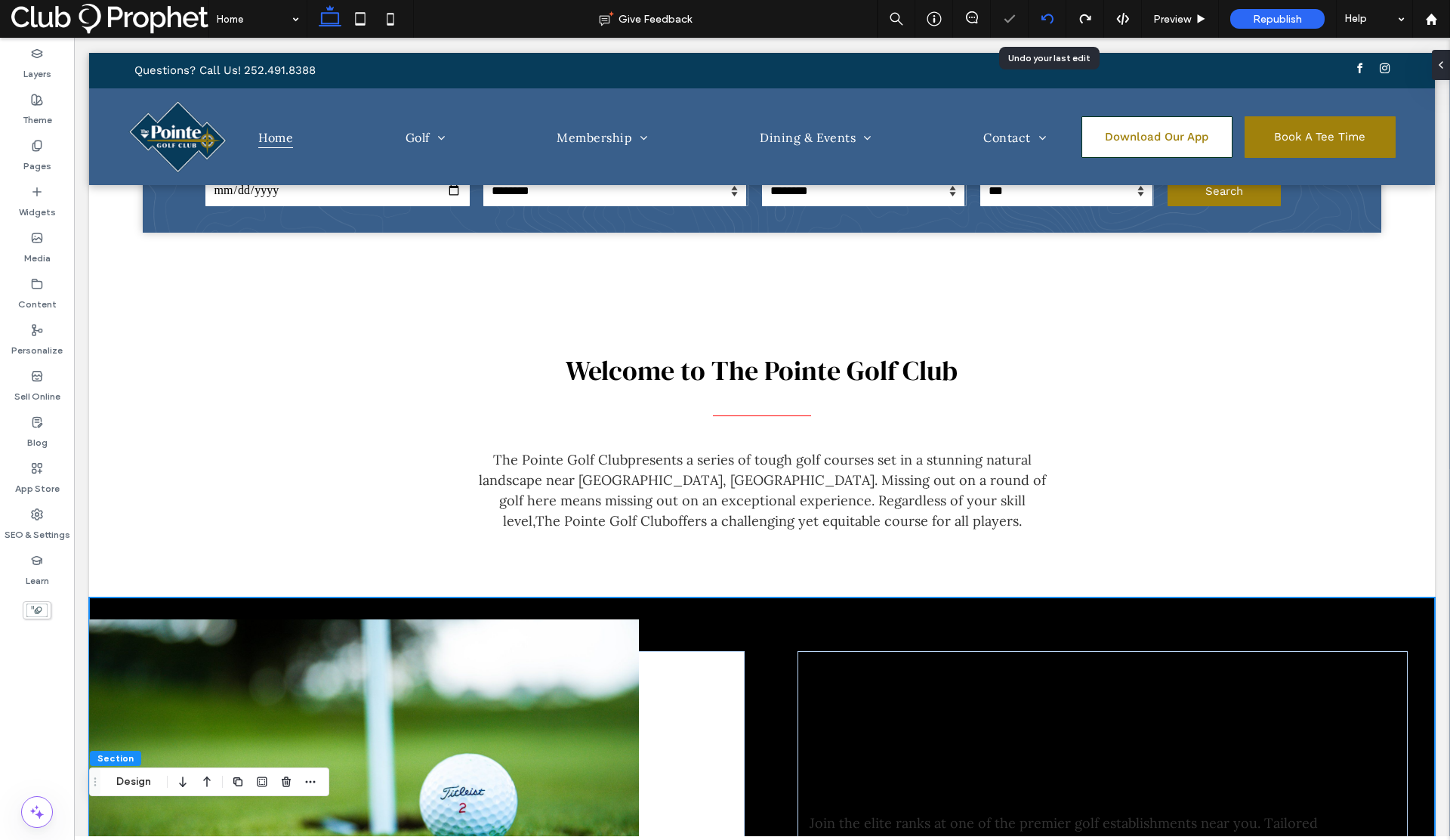
click at [1048, 17] on icon at bounding box center [1047, 19] width 12 height 12
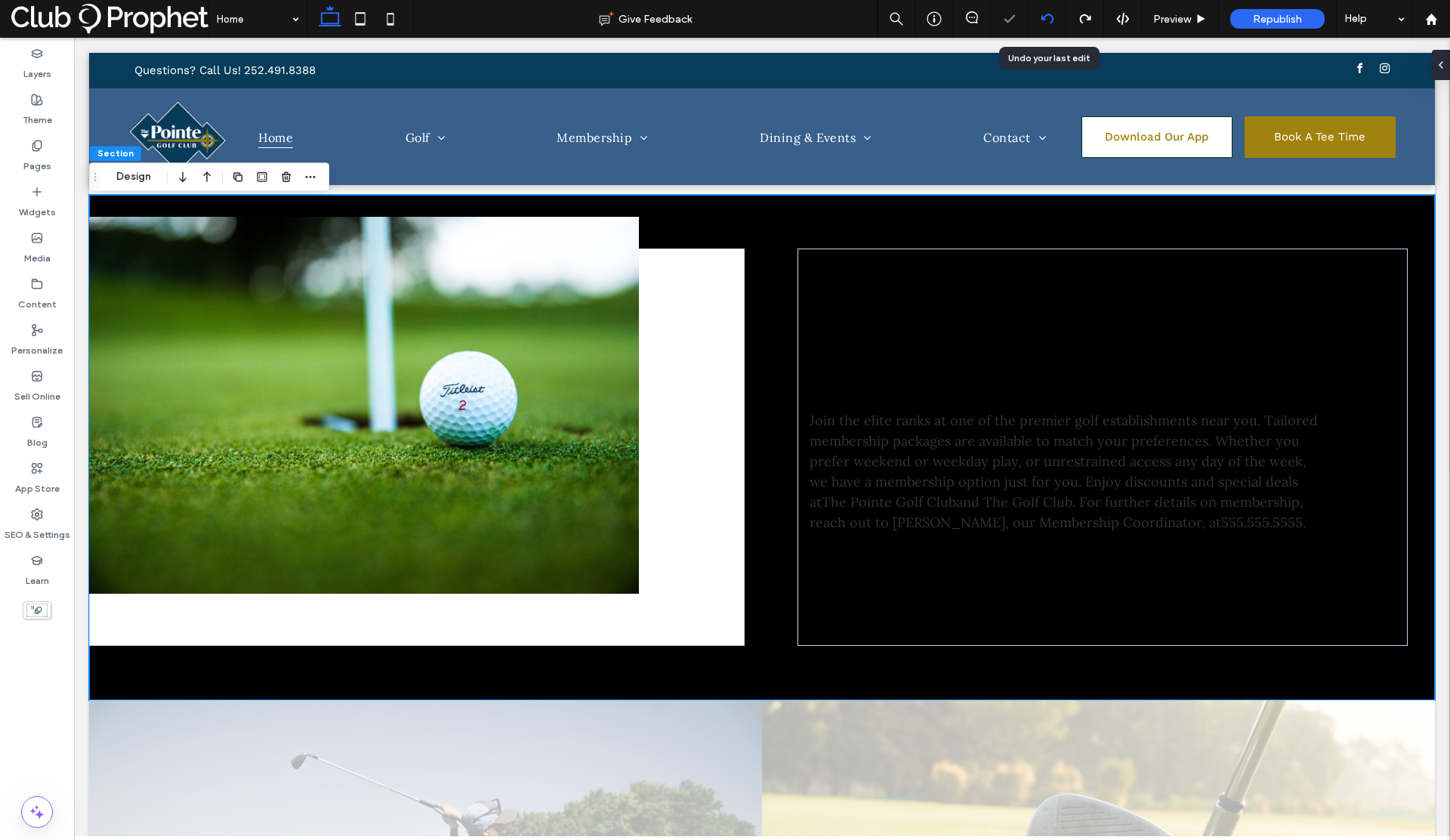
scroll to position [904, 0]
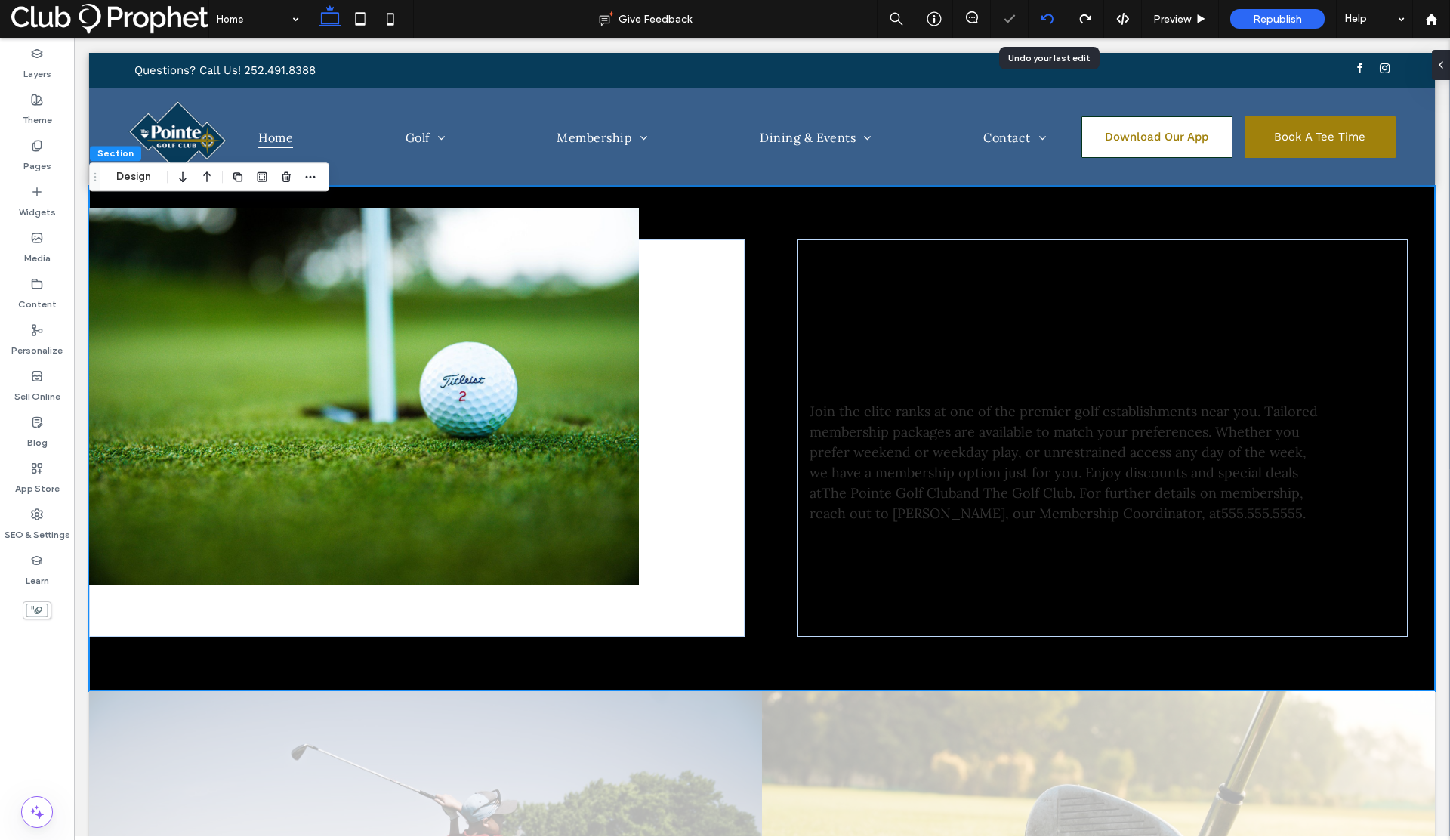
click at [1048, 17] on icon at bounding box center [1047, 19] width 12 height 12
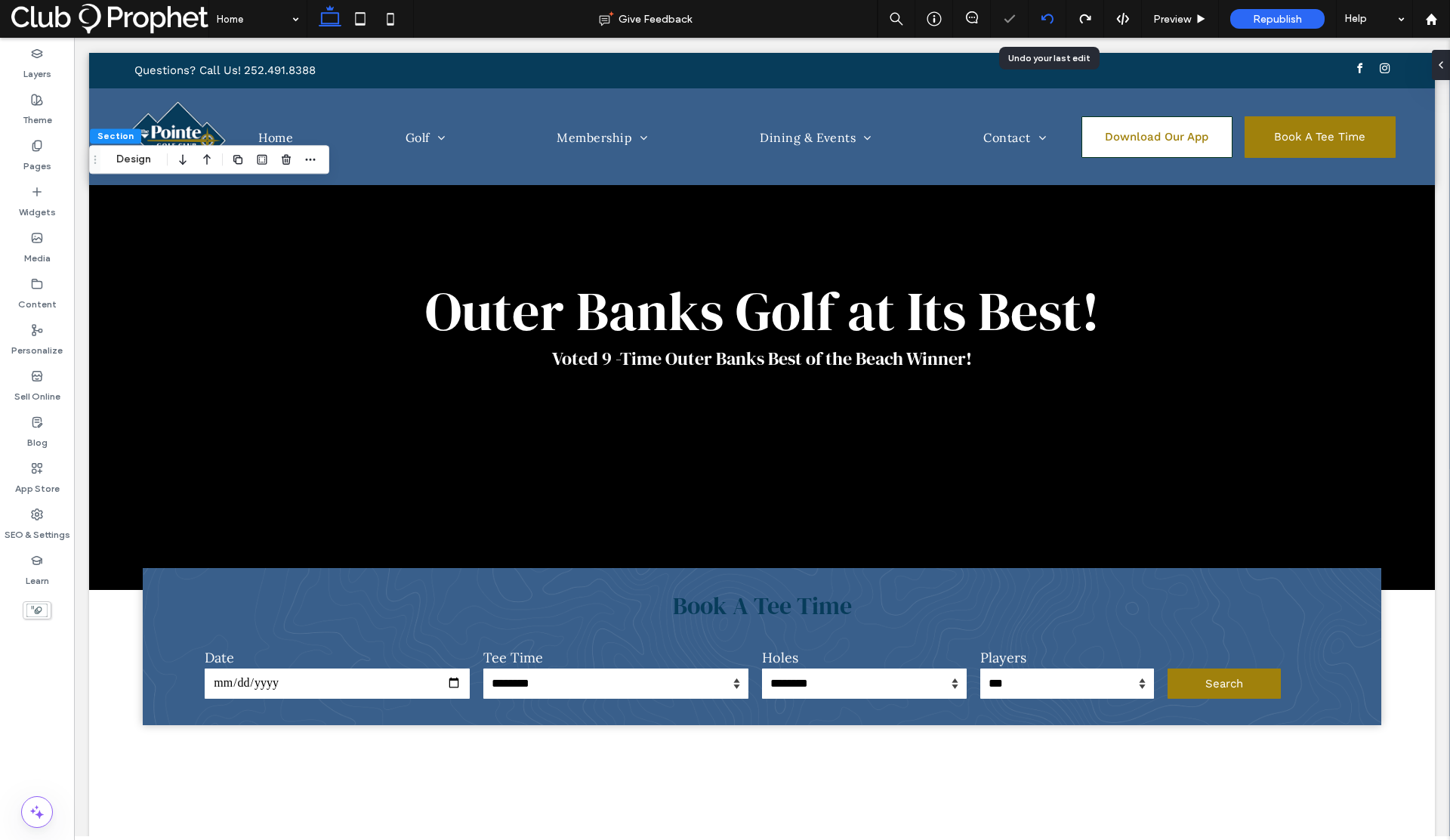
scroll to position [0, 0]
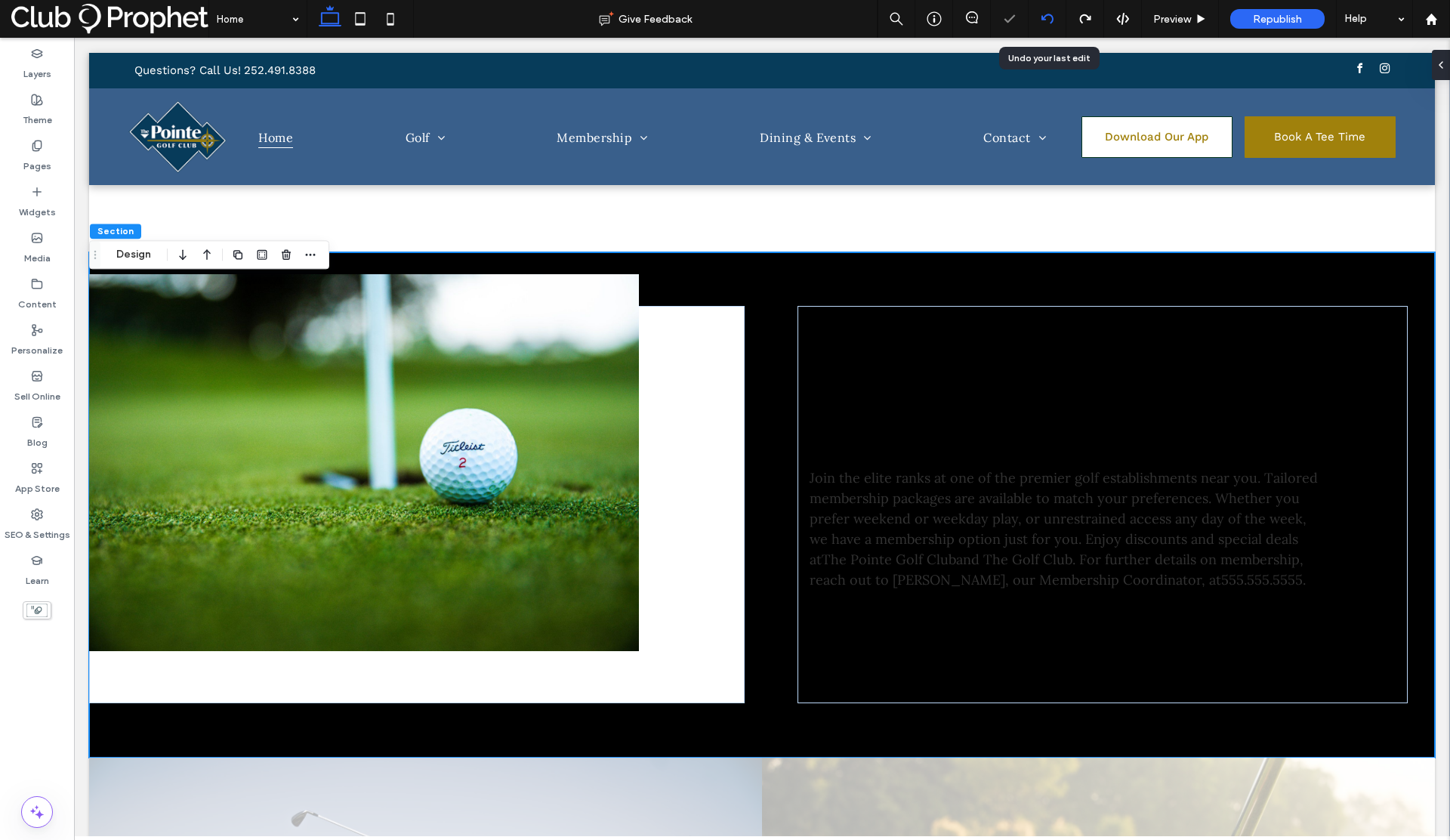
click at [1048, 17] on icon at bounding box center [1047, 19] width 12 height 12
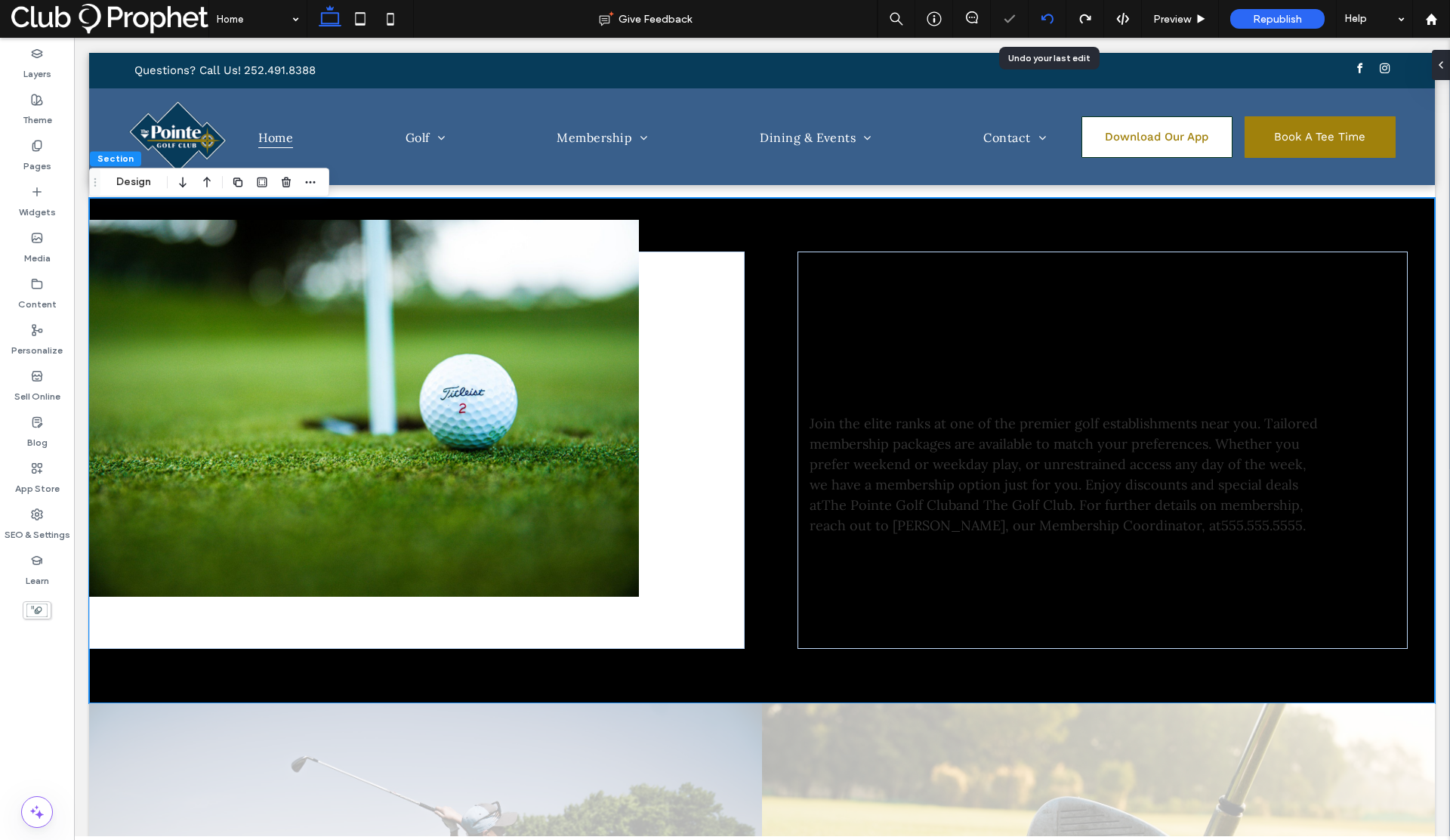
scroll to position [904, 0]
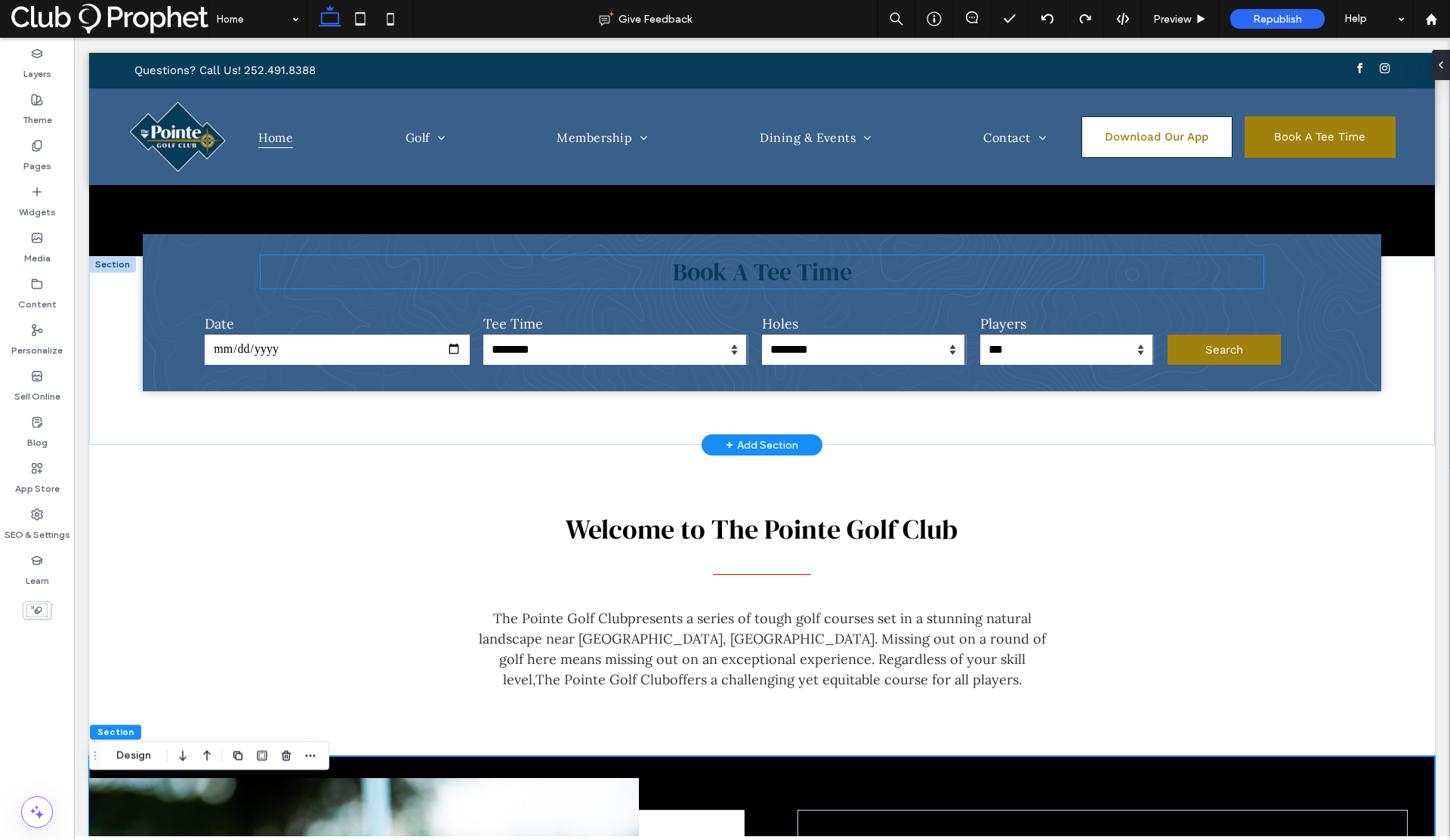
scroll to position [159, 0]
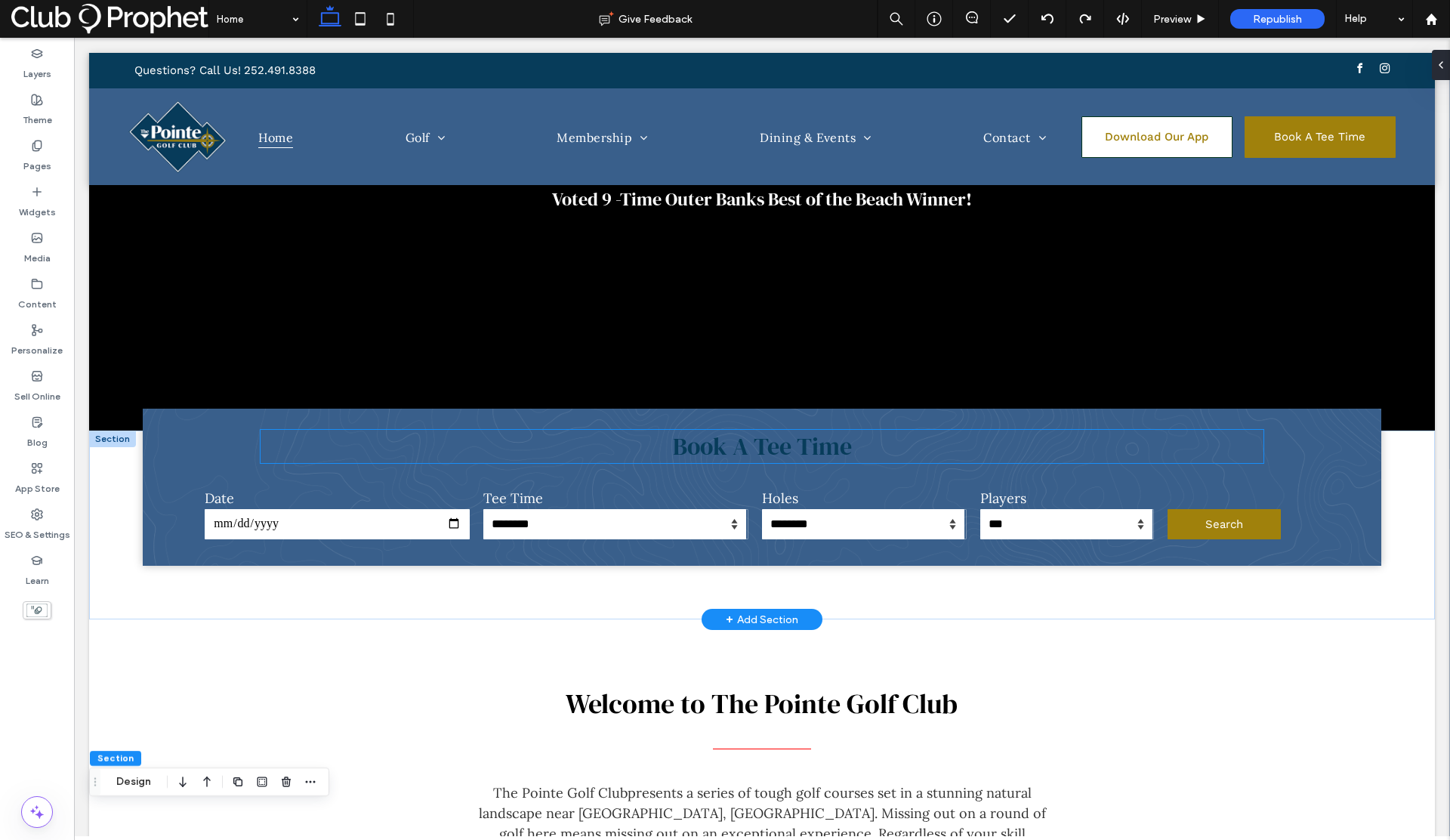
click at [723, 444] on span "Book A Tee Time" at bounding box center [762, 446] width 179 height 33
type input "**********"
type input "**"
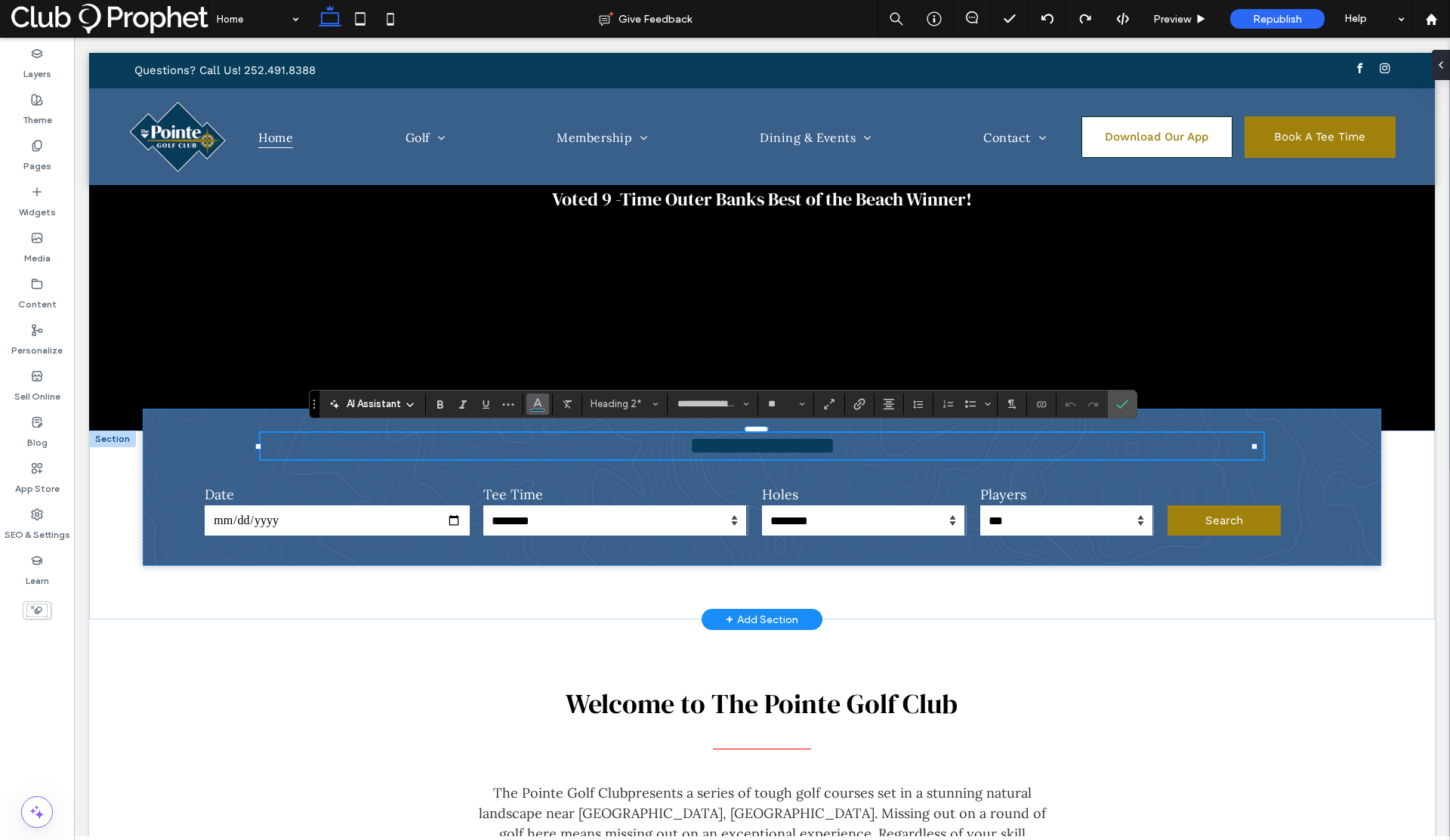
click at [531, 403] on button "Color" at bounding box center [537, 403] width 23 height 21
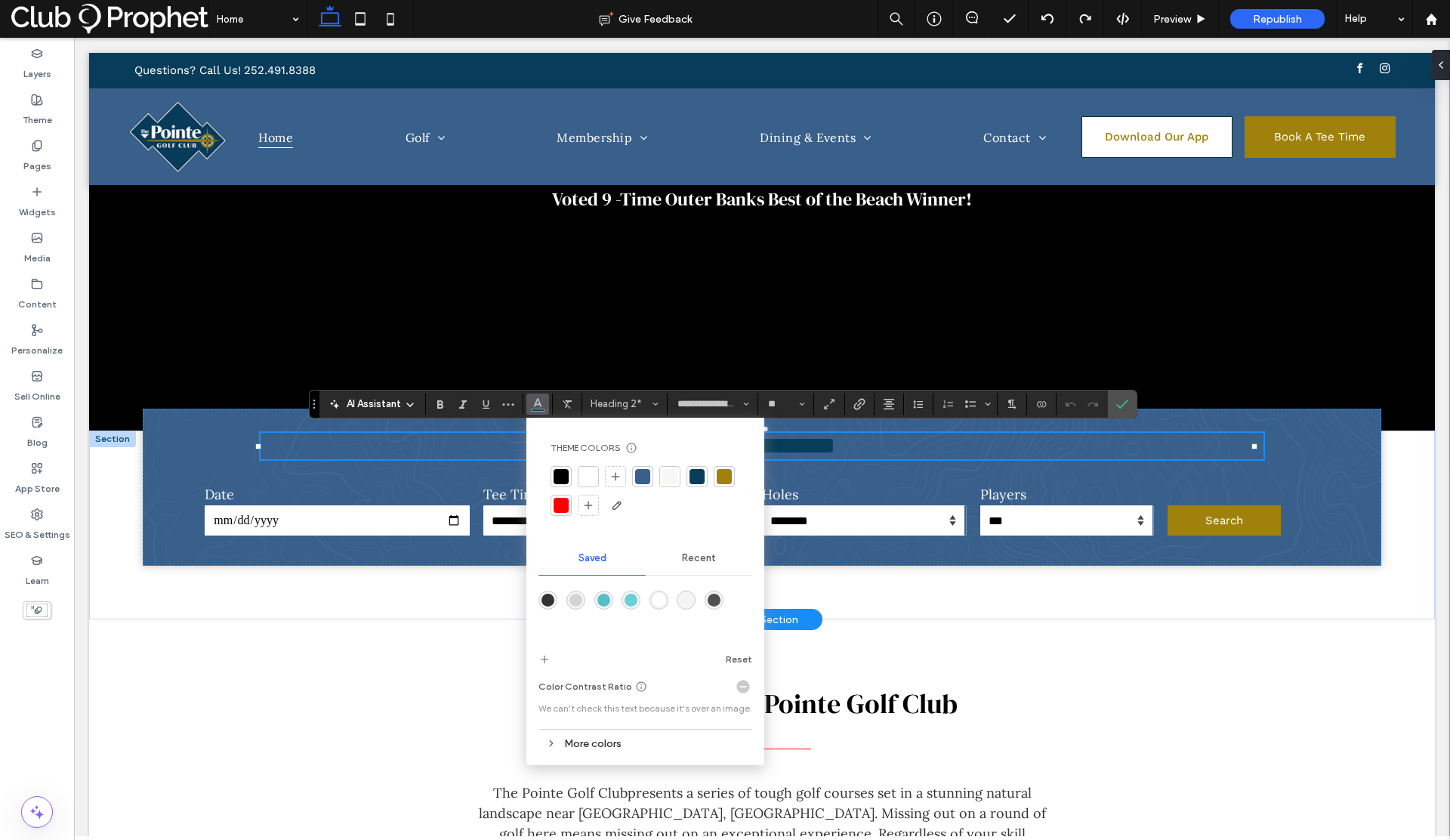
click at [591, 475] on div at bounding box center [587, 476] width 15 height 15
click at [1116, 401] on icon "Confirm" at bounding box center [1122, 404] width 12 height 12
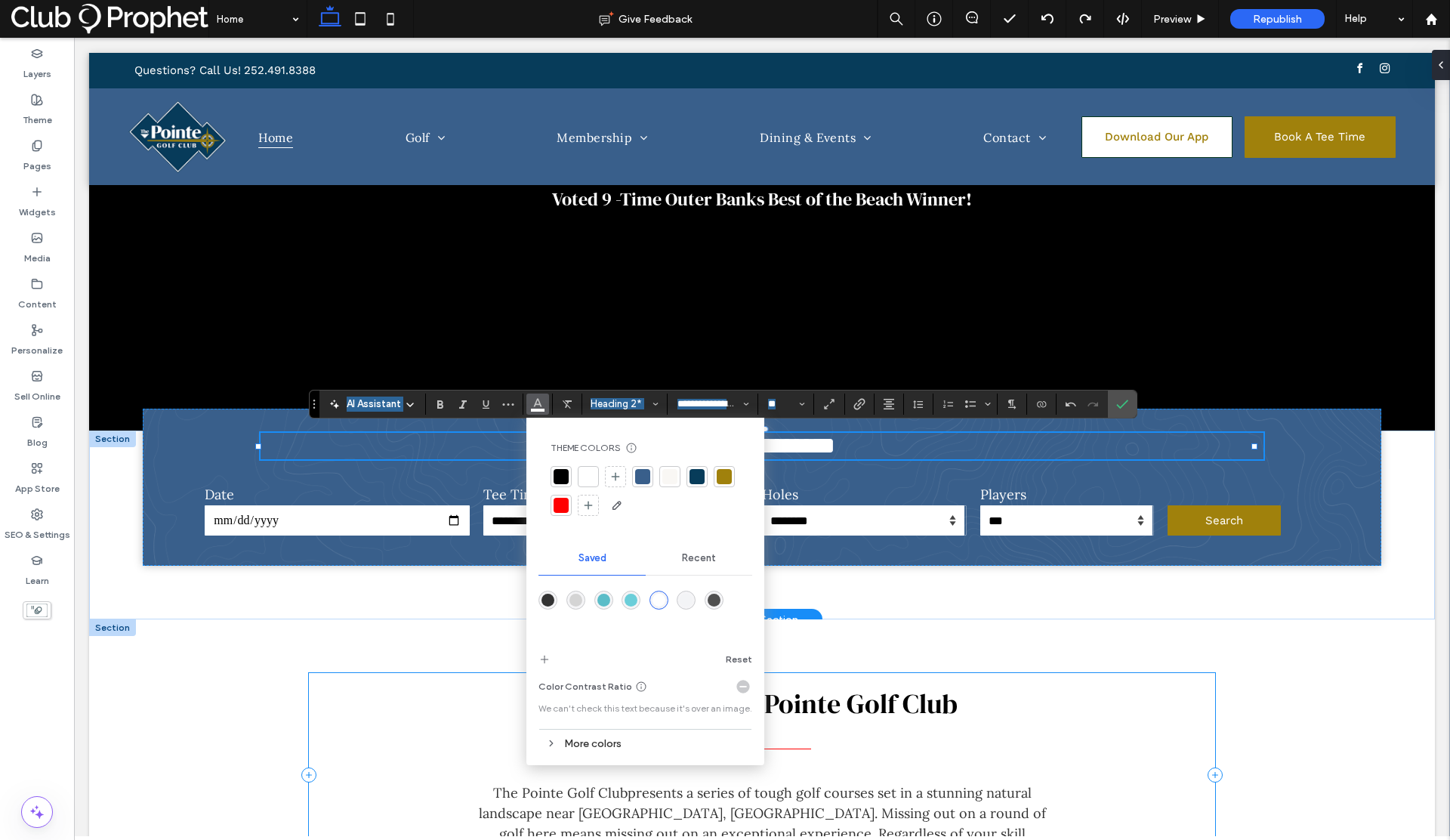
click at [315, 692] on div "Welcome to The [GEOGRAPHIC_DATA] The Pointe Golf Club presents a series of toug…" at bounding box center [762, 774] width 906 height 203
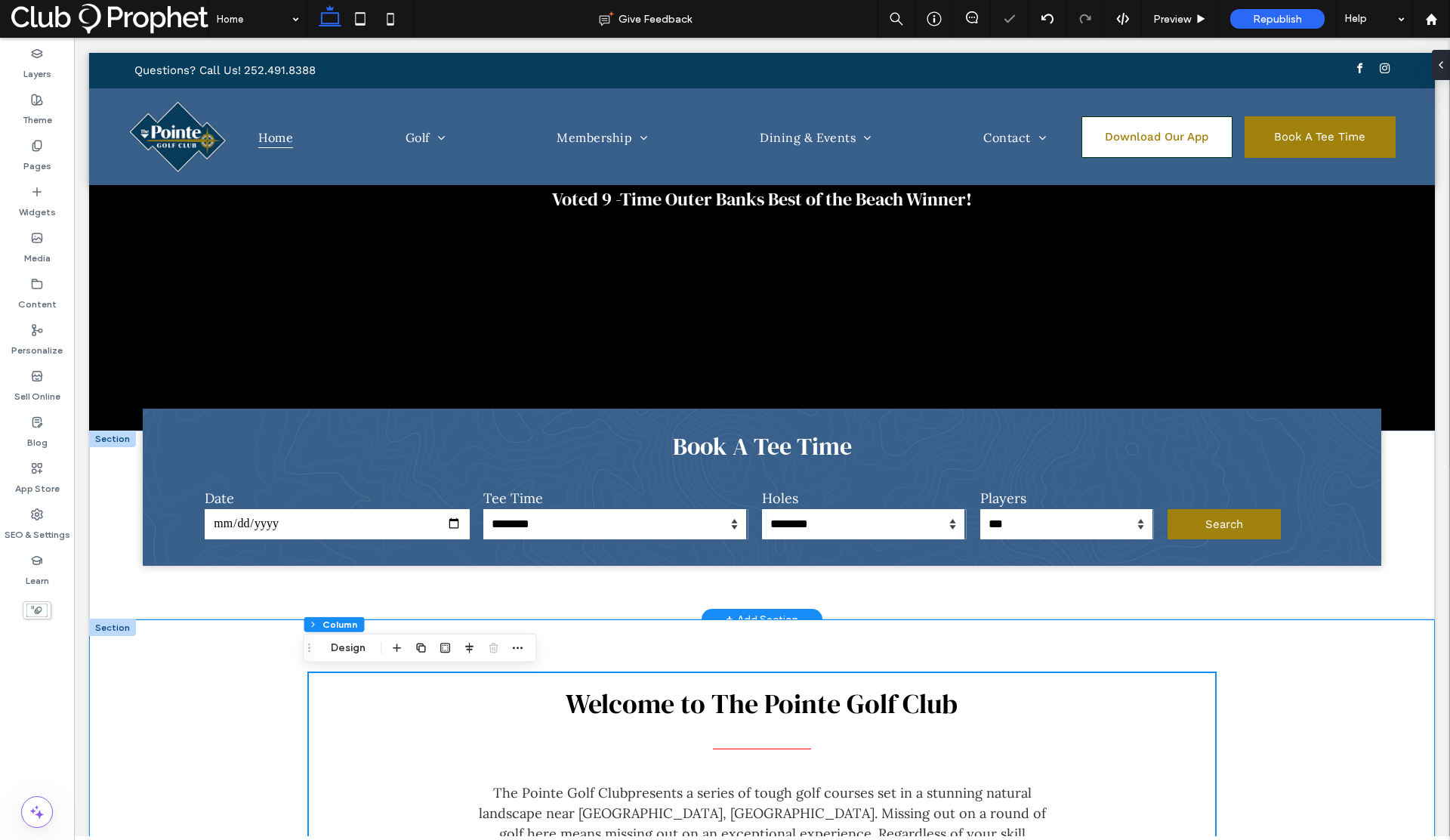
click at [208, 657] on div "Welcome to The [GEOGRAPHIC_DATA] The Pointe Golf Club presents a series of toug…" at bounding box center [762, 775] width 1346 height 311
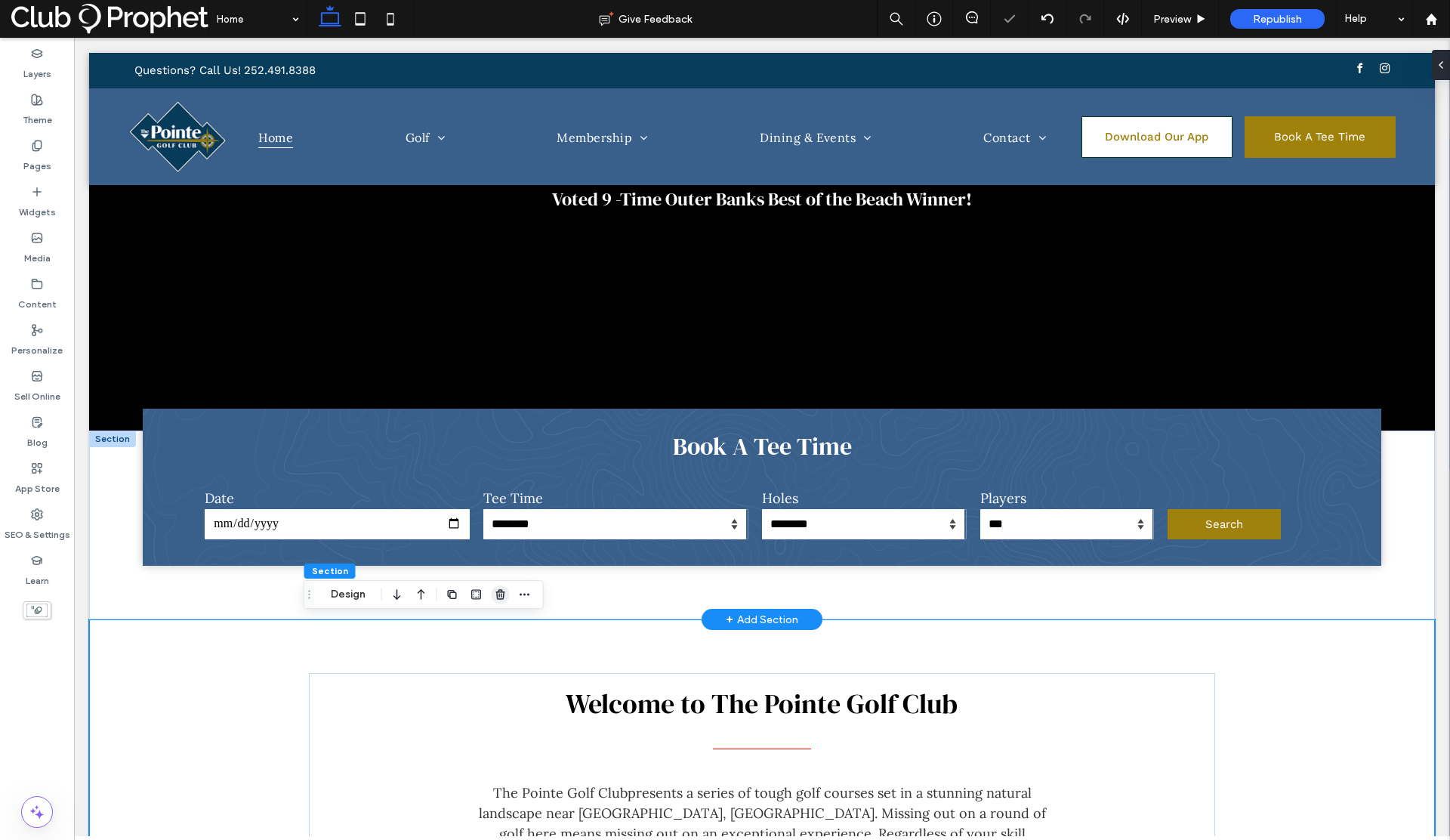
click at [497, 598] on icon "button" at bounding box center [501, 594] width 12 height 12
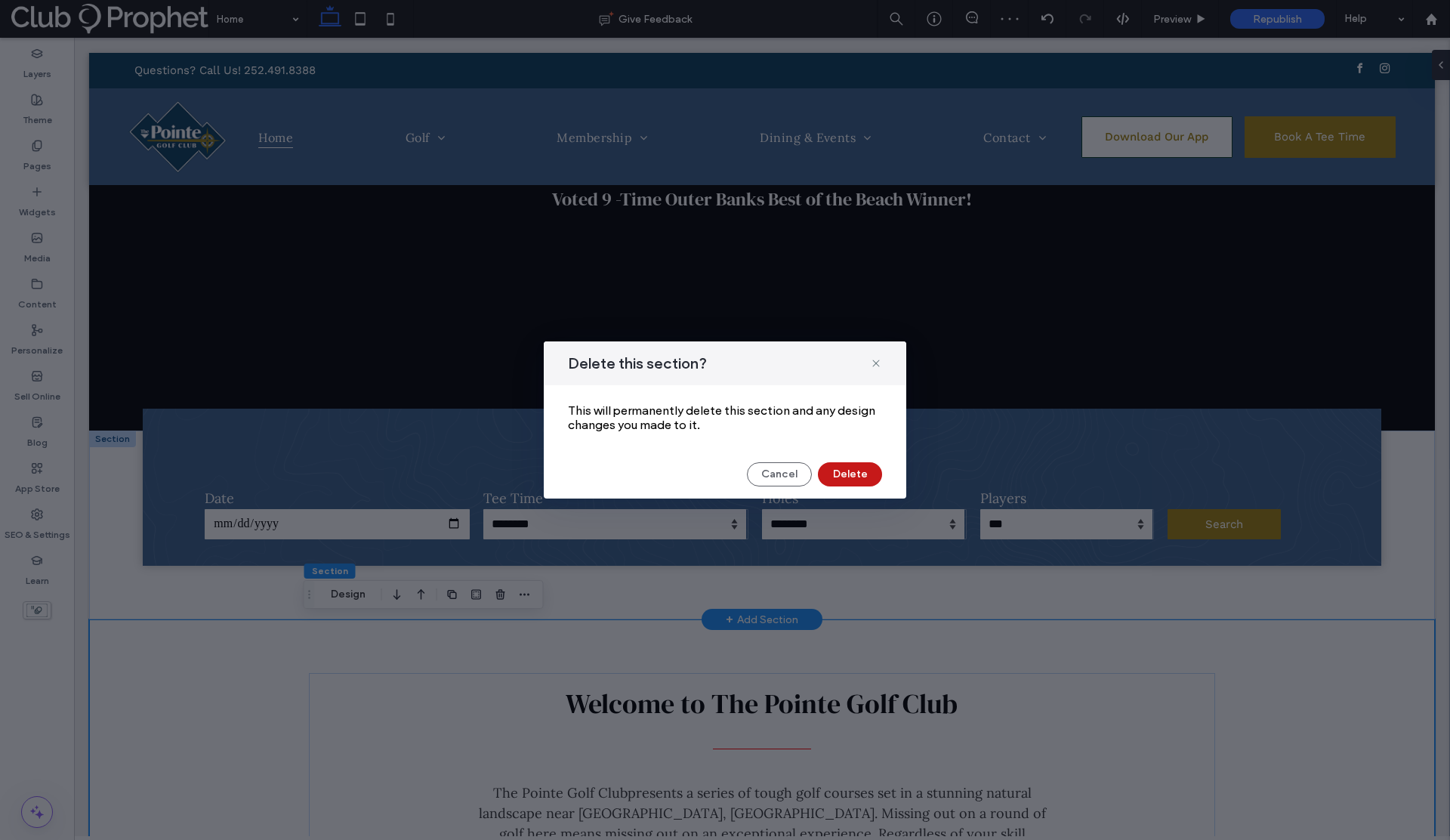
click at [839, 471] on button "Delete" at bounding box center [849, 474] width 64 height 24
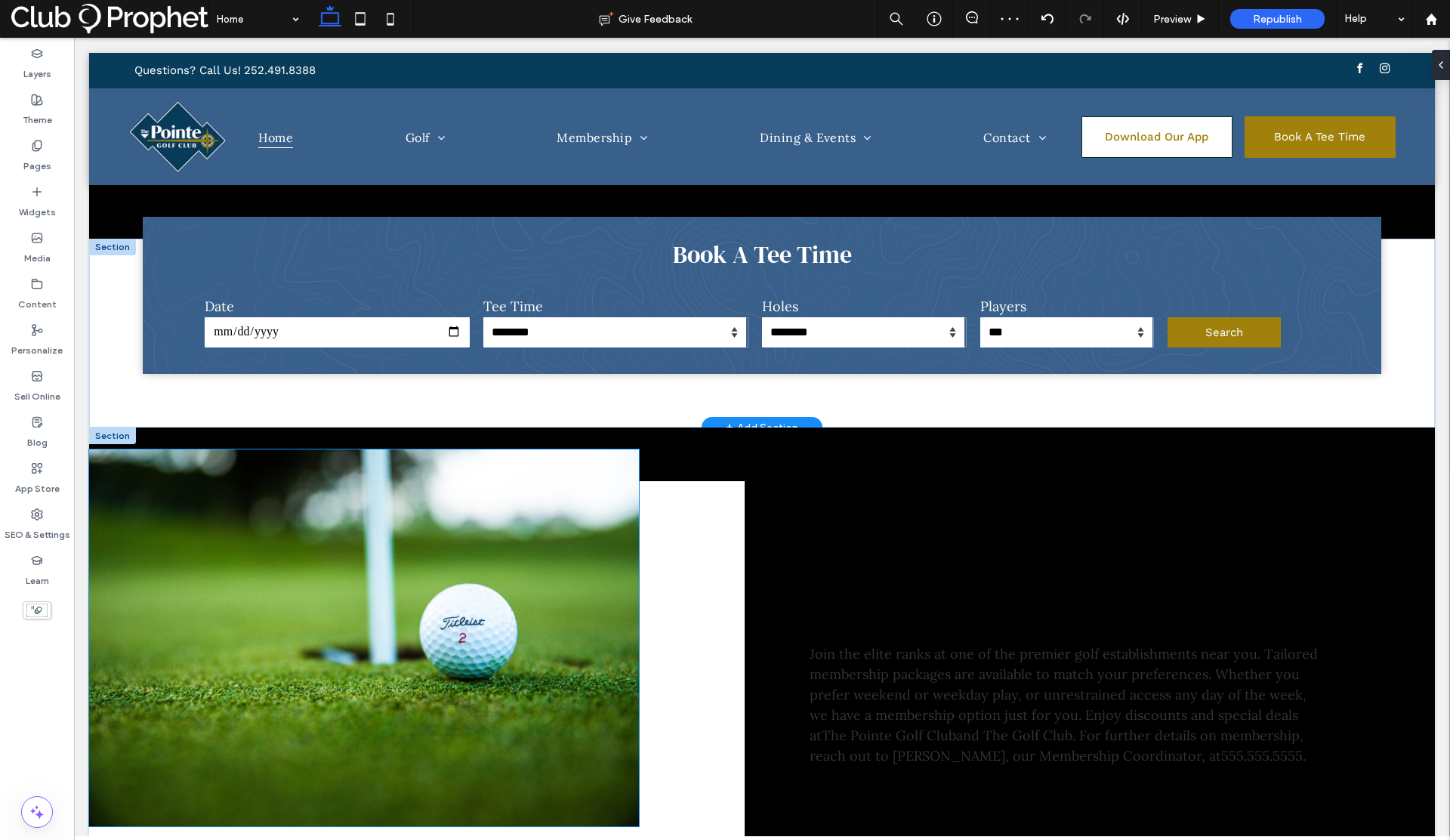
scroll to position [417, 0]
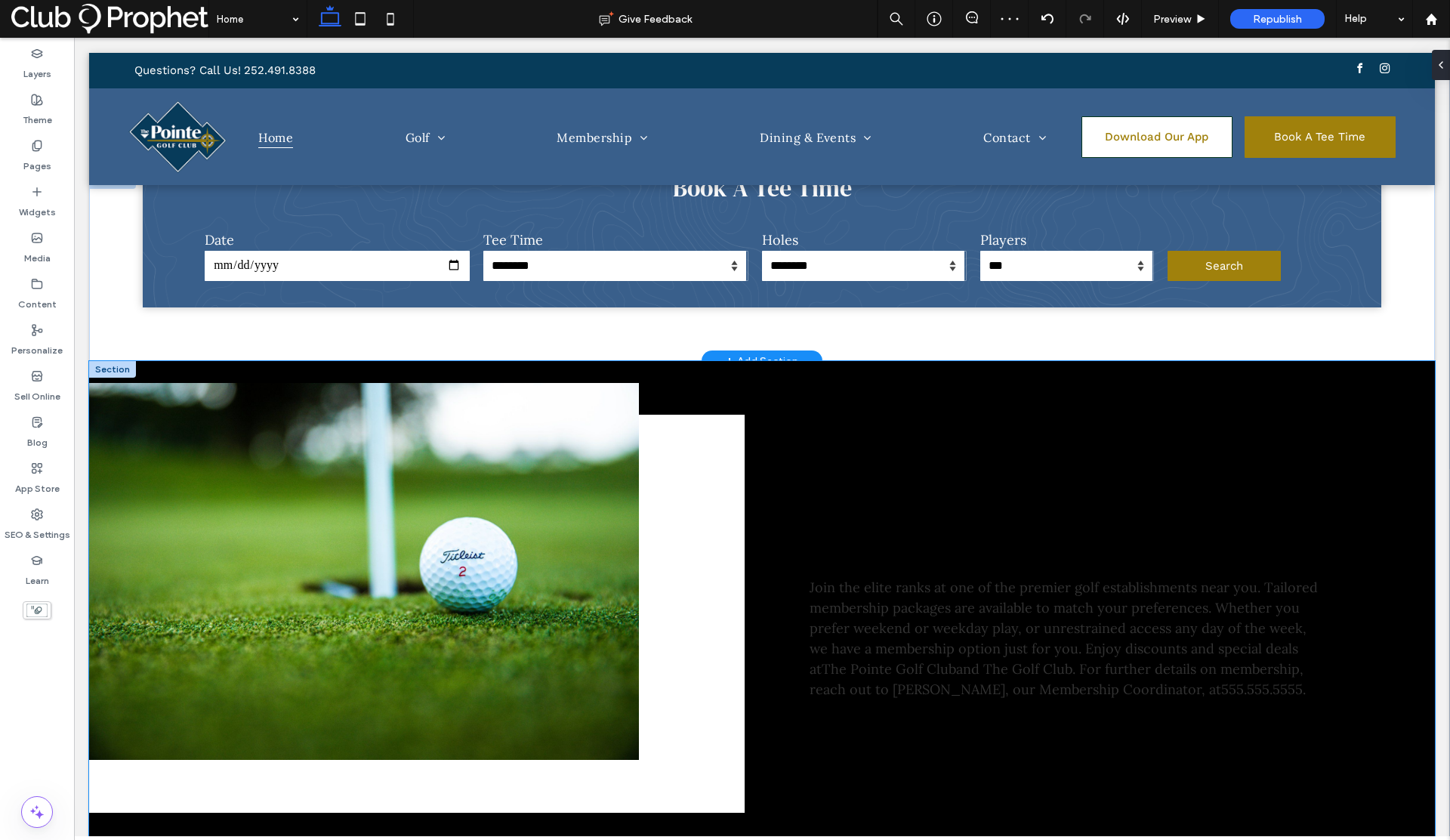
click at [786, 375] on div "Membership at The [GEOGRAPHIC_DATA] Join the elite ranks at one of the premier …" at bounding box center [762, 614] width 1346 height 505
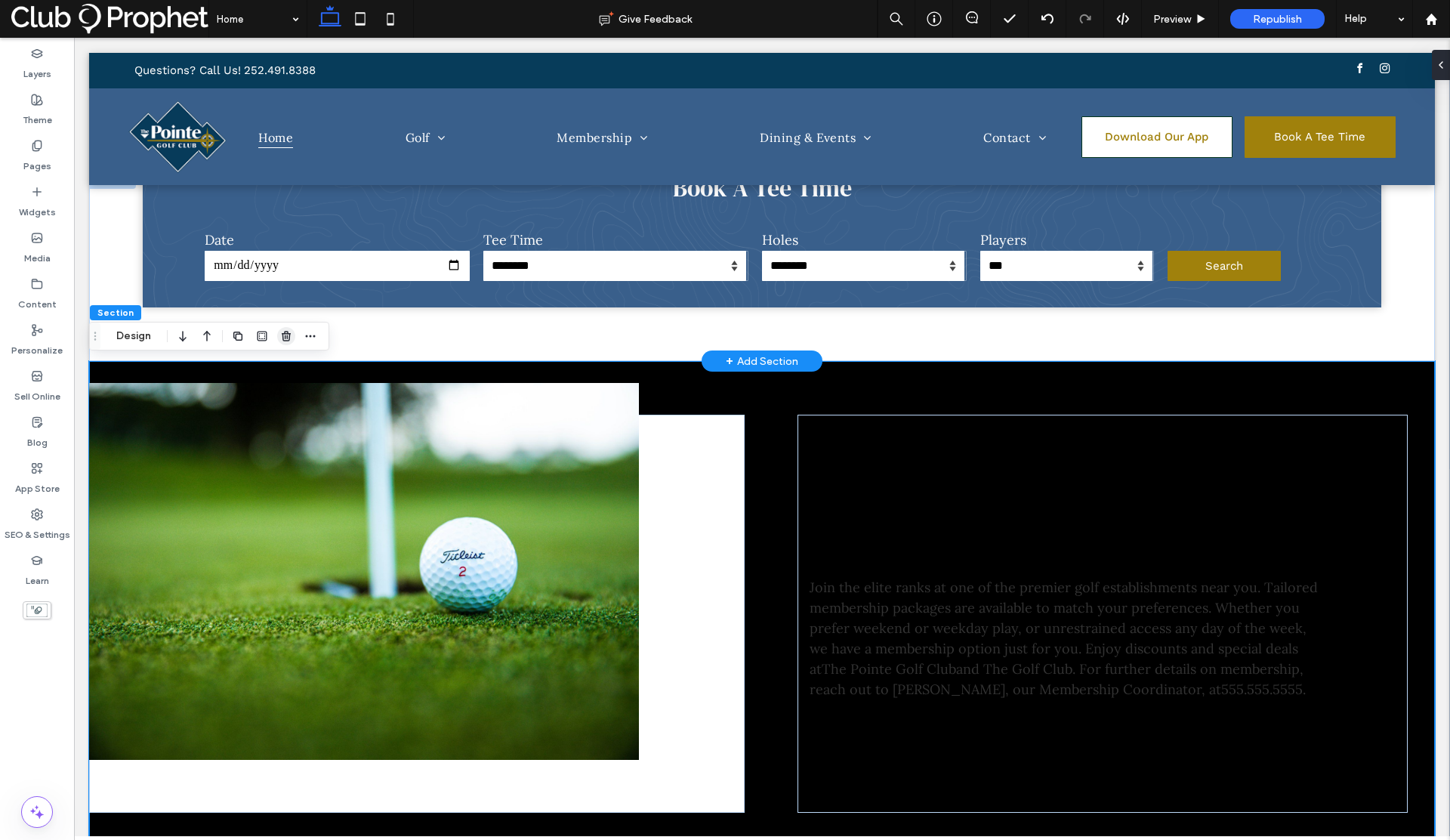
click at [284, 336] on use "button" at bounding box center [286, 336] width 9 height 10
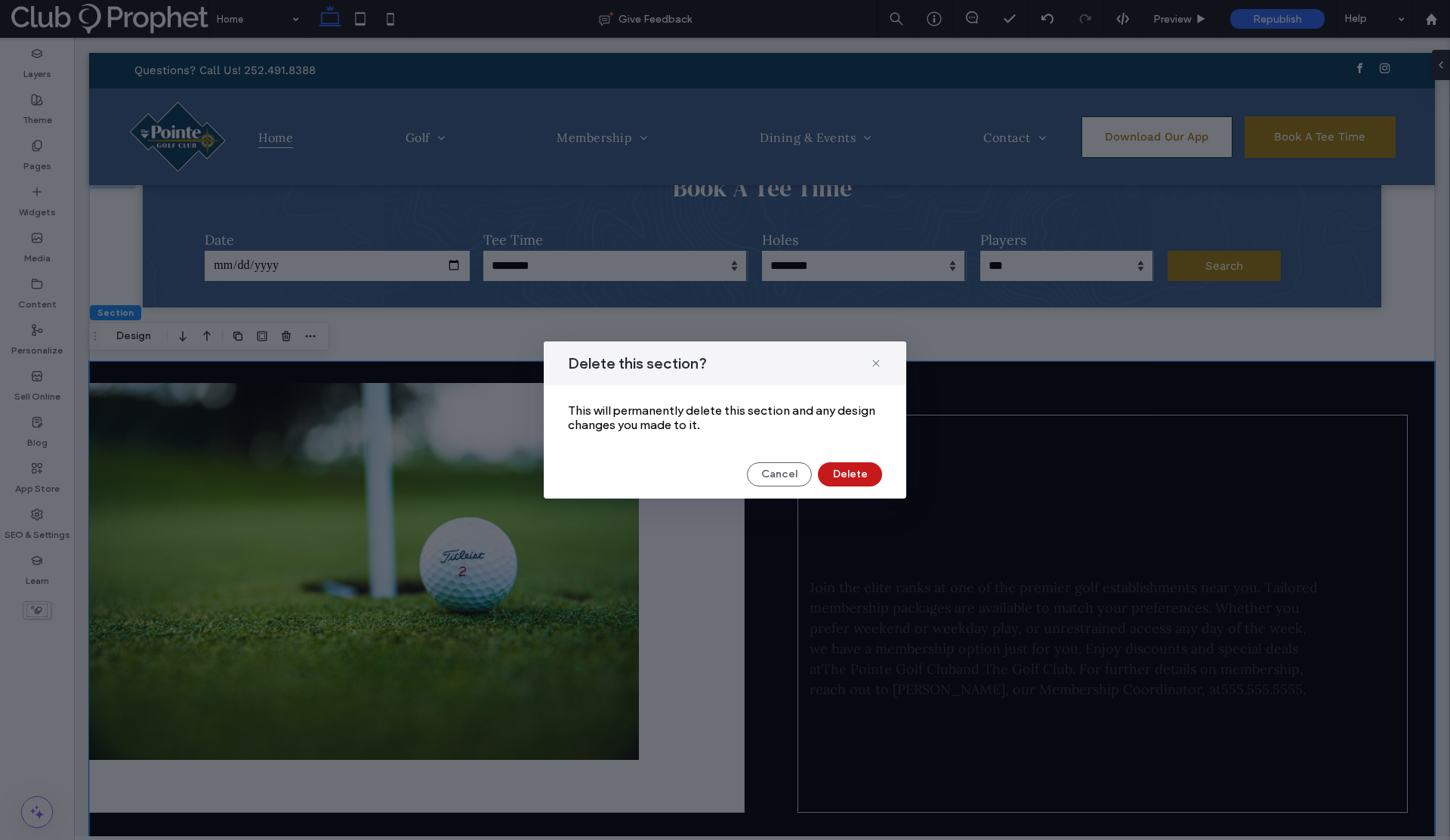
drag, startPoint x: 833, startPoint y: 478, endPoint x: 759, endPoint y: 440, distance: 83.2
click at [833, 478] on button "Delete" at bounding box center [849, 474] width 64 height 24
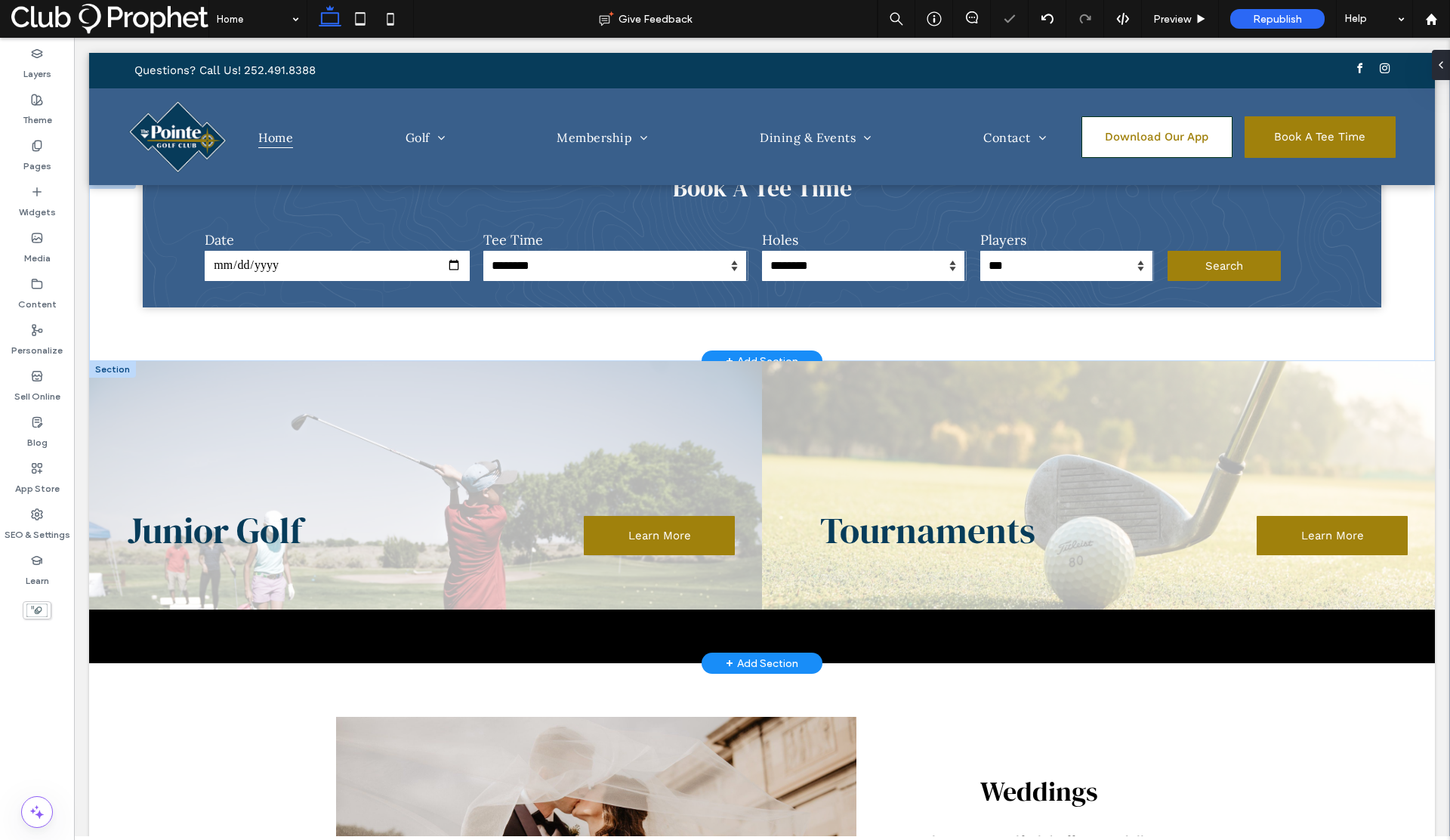
click at [106, 371] on div at bounding box center [113, 369] width 47 height 16
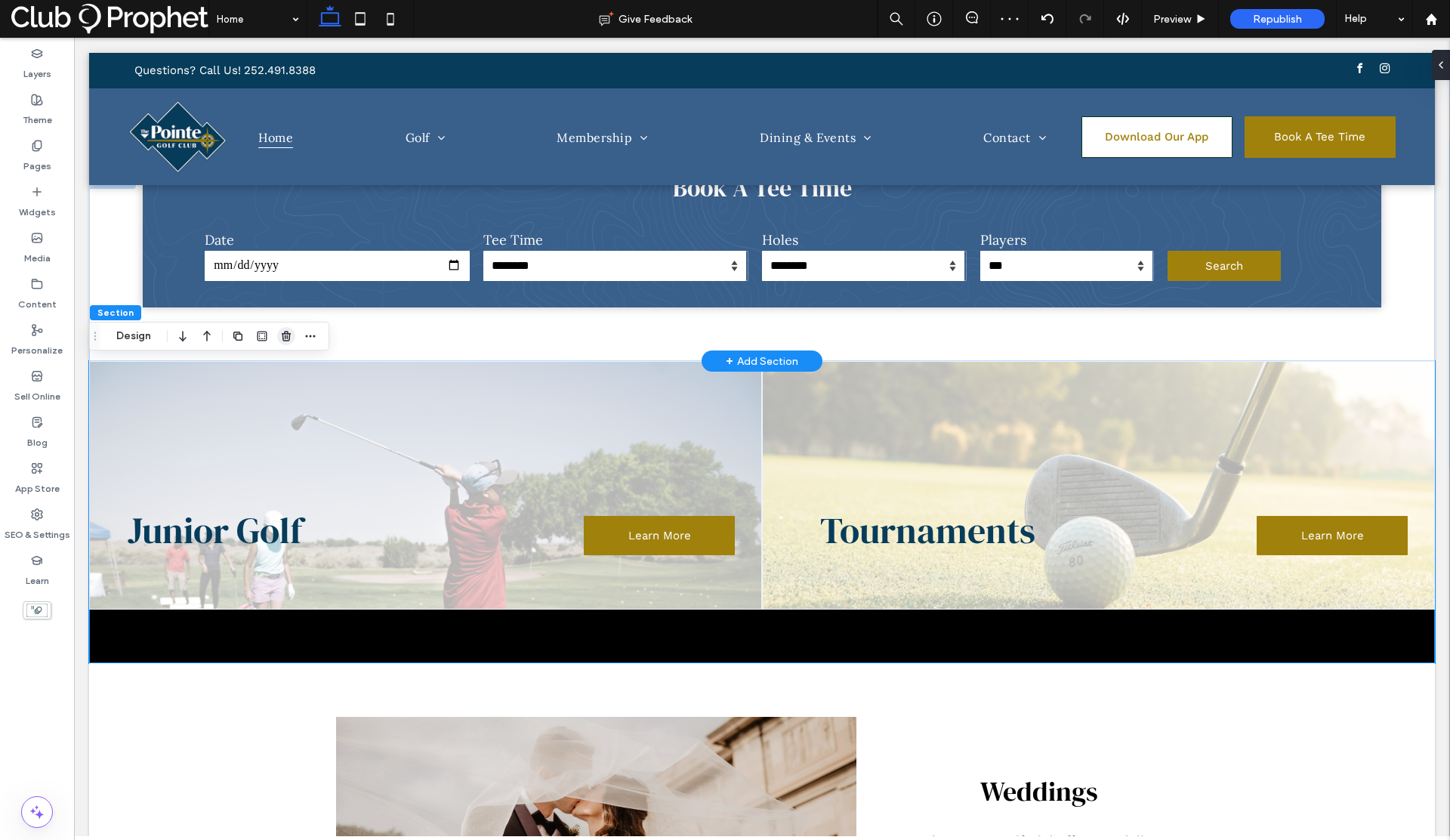
click at [288, 336] on icon "button" at bounding box center [287, 336] width 12 height 12
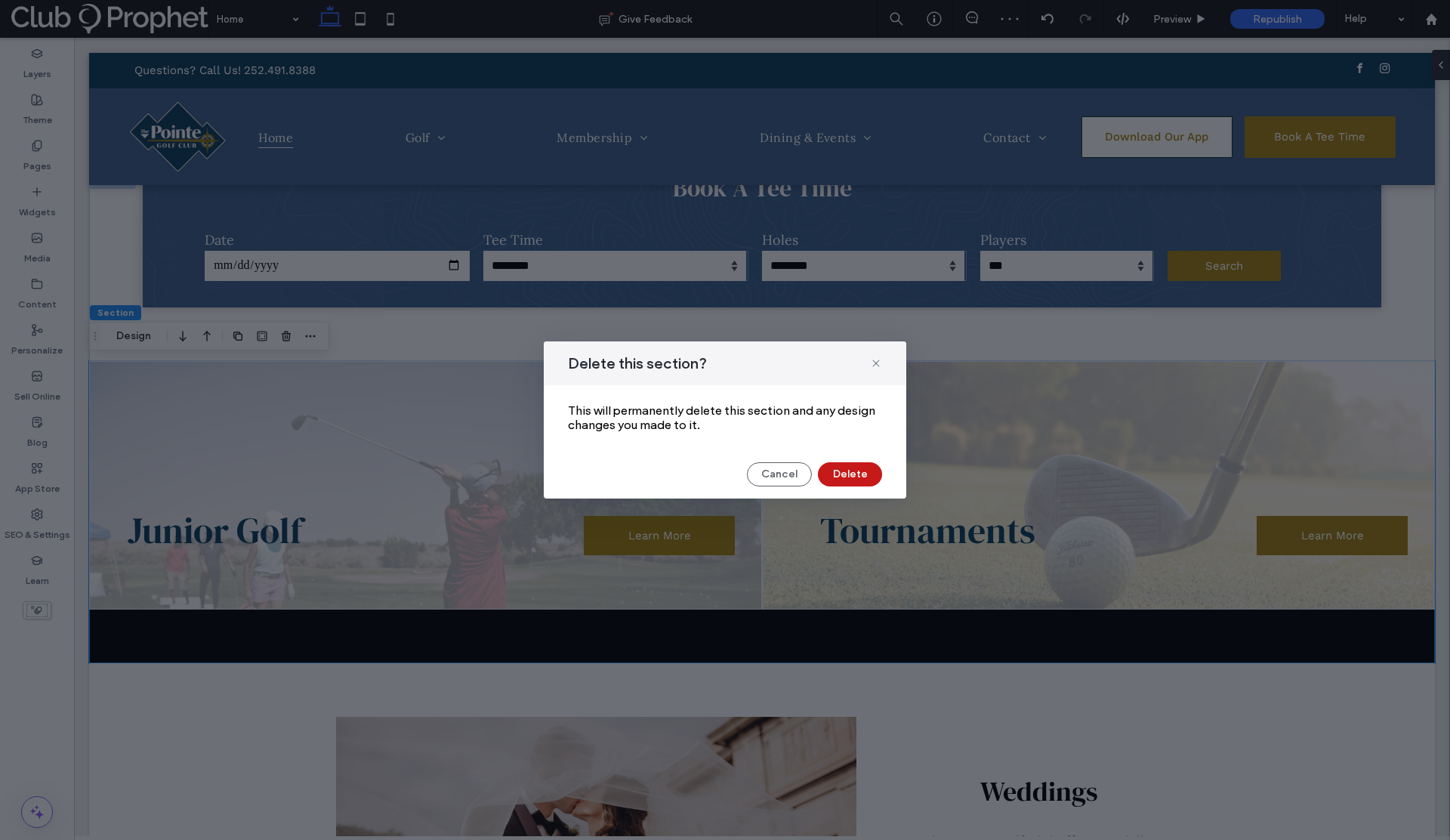
drag, startPoint x: 877, startPoint y: 478, endPoint x: 793, endPoint y: 440, distance: 92.2
click at [877, 478] on button "Delete" at bounding box center [849, 474] width 64 height 24
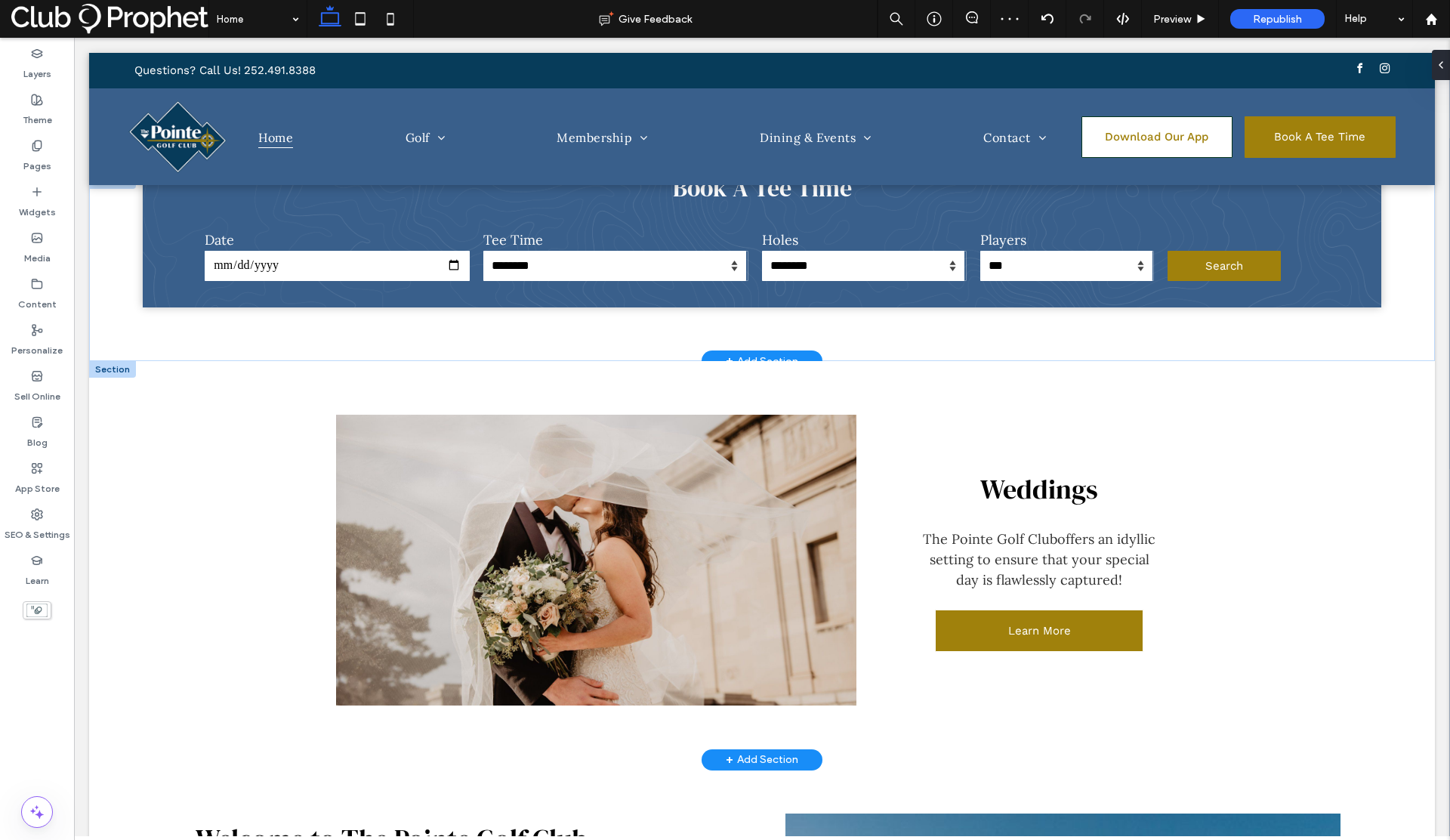
click at [110, 369] on div at bounding box center [113, 369] width 47 height 16
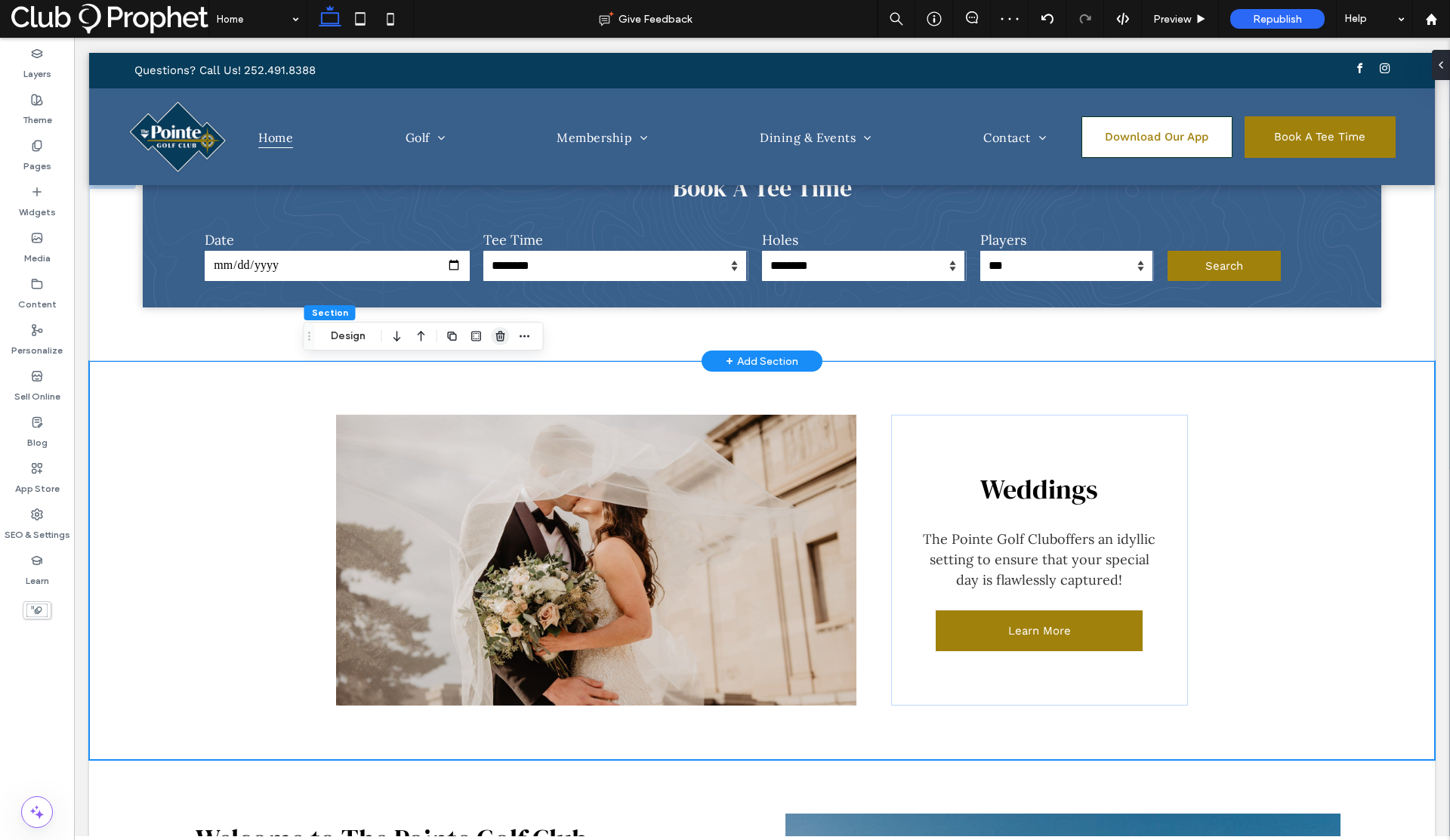
click at [503, 336] on use "button" at bounding box center [500, 336] width 9 height 10
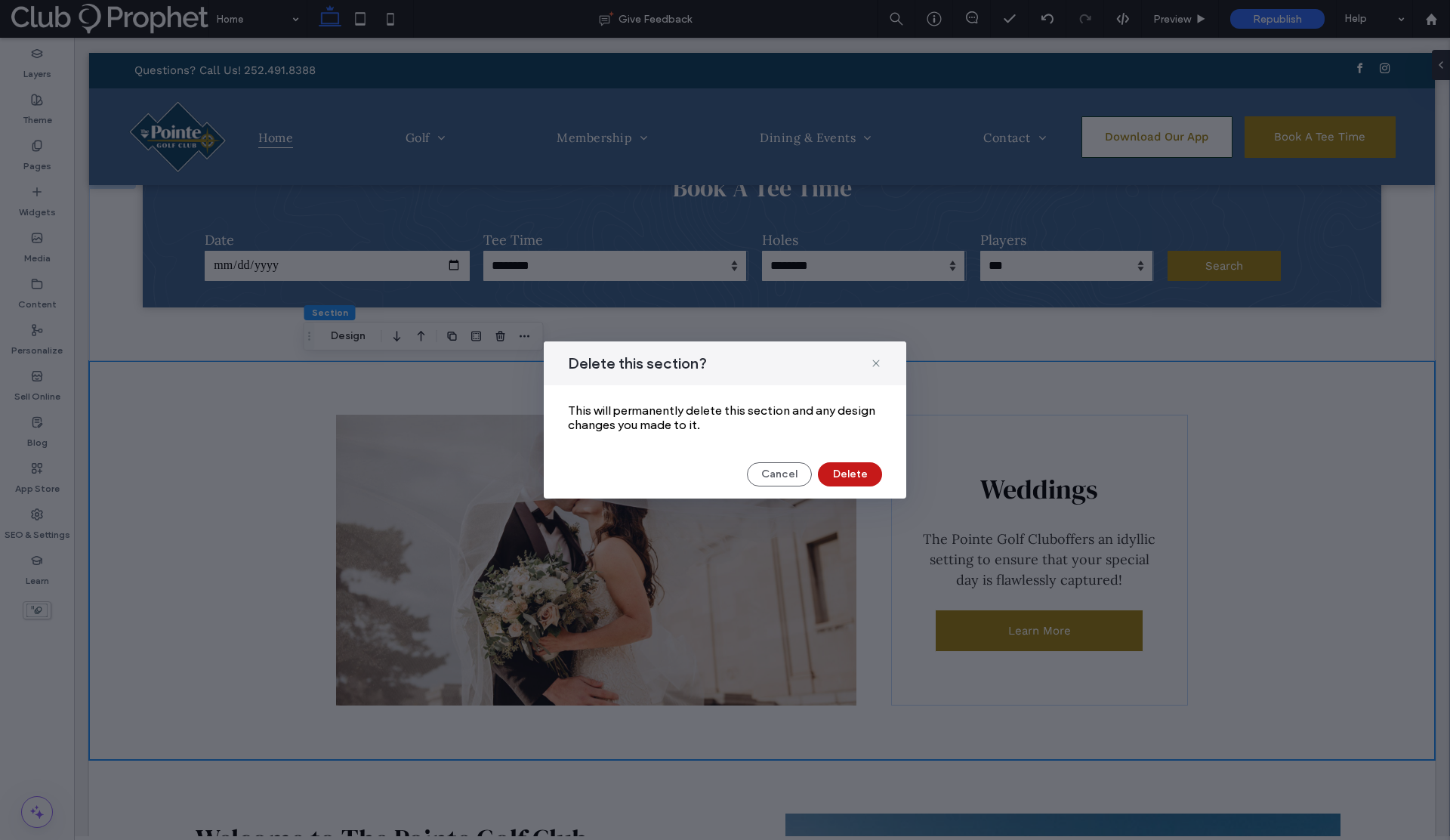
drag, startPoint x: 856, startPoint y: 477, endPoint x: 779, endPoint y: 438, distance: 86.3
click at [856, 477] on button "Delete" at bounding box center [849, 474] width 64 height 24
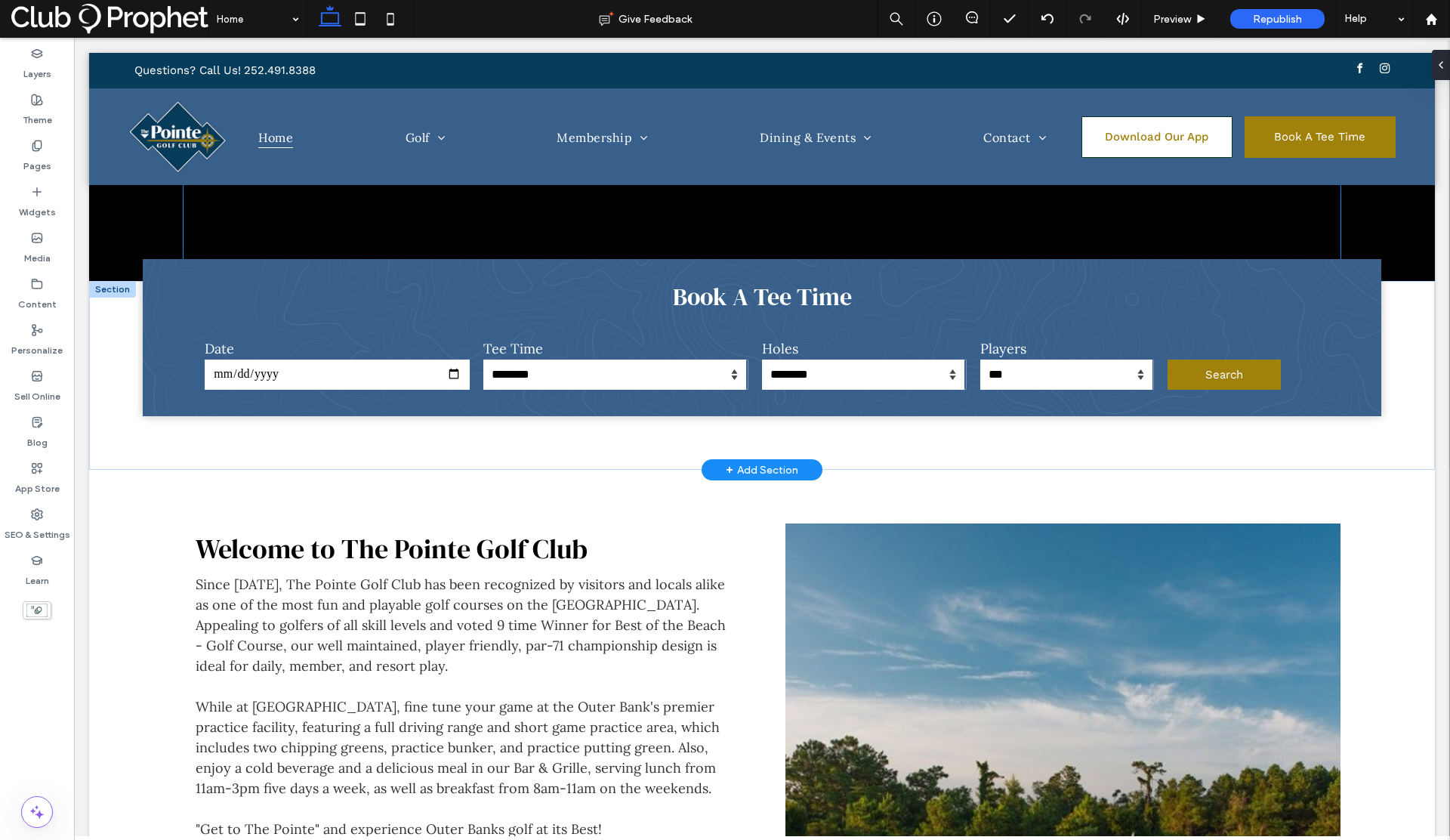
scroll to position [0, 0]
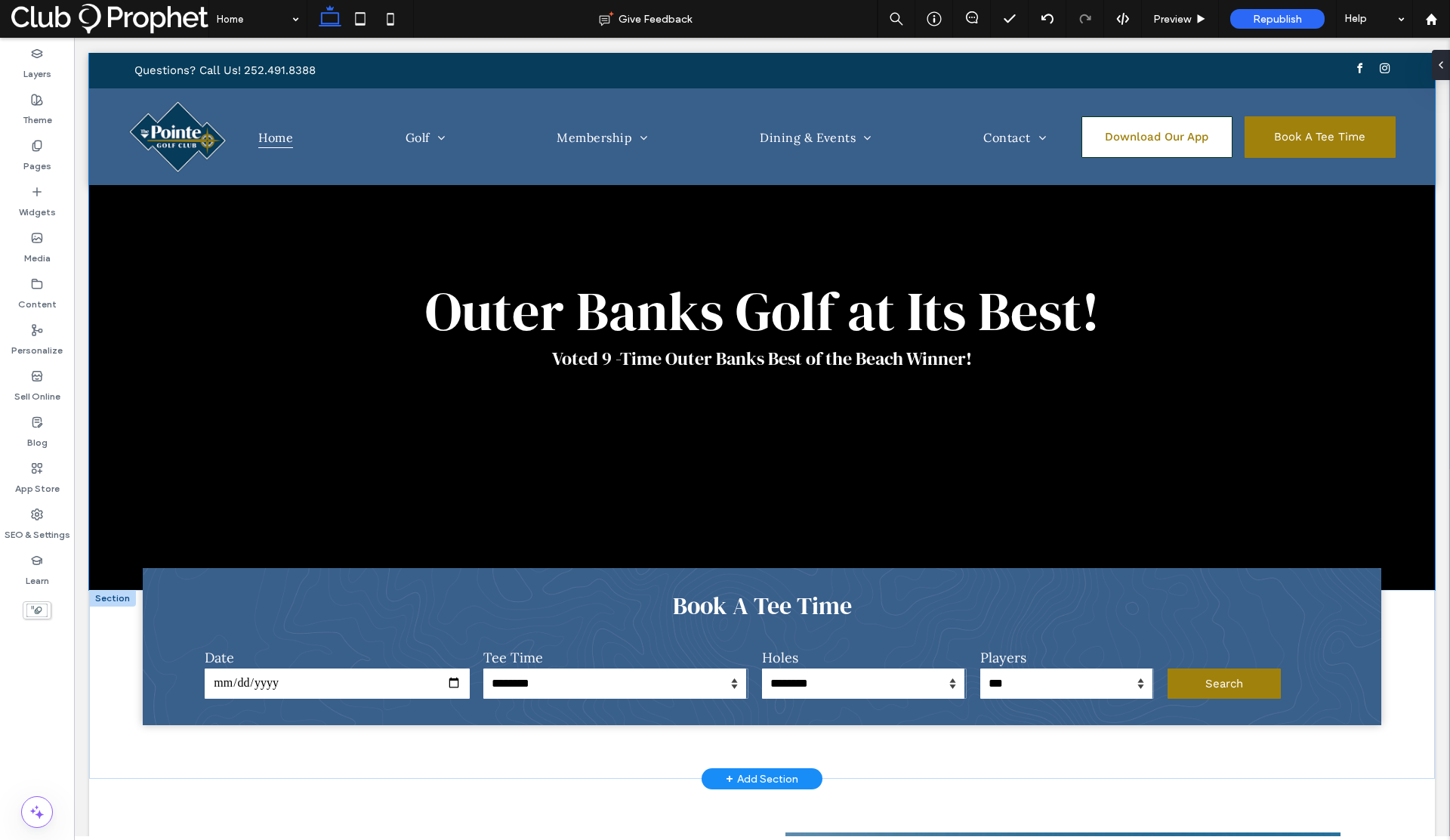
click at [104, 504] on div "Outer Banks Golf at Its Best! Voted 9 -Time Outer Banks Best of the Beach Winne…" at bounding box center [762, 321] width 1346 height 537
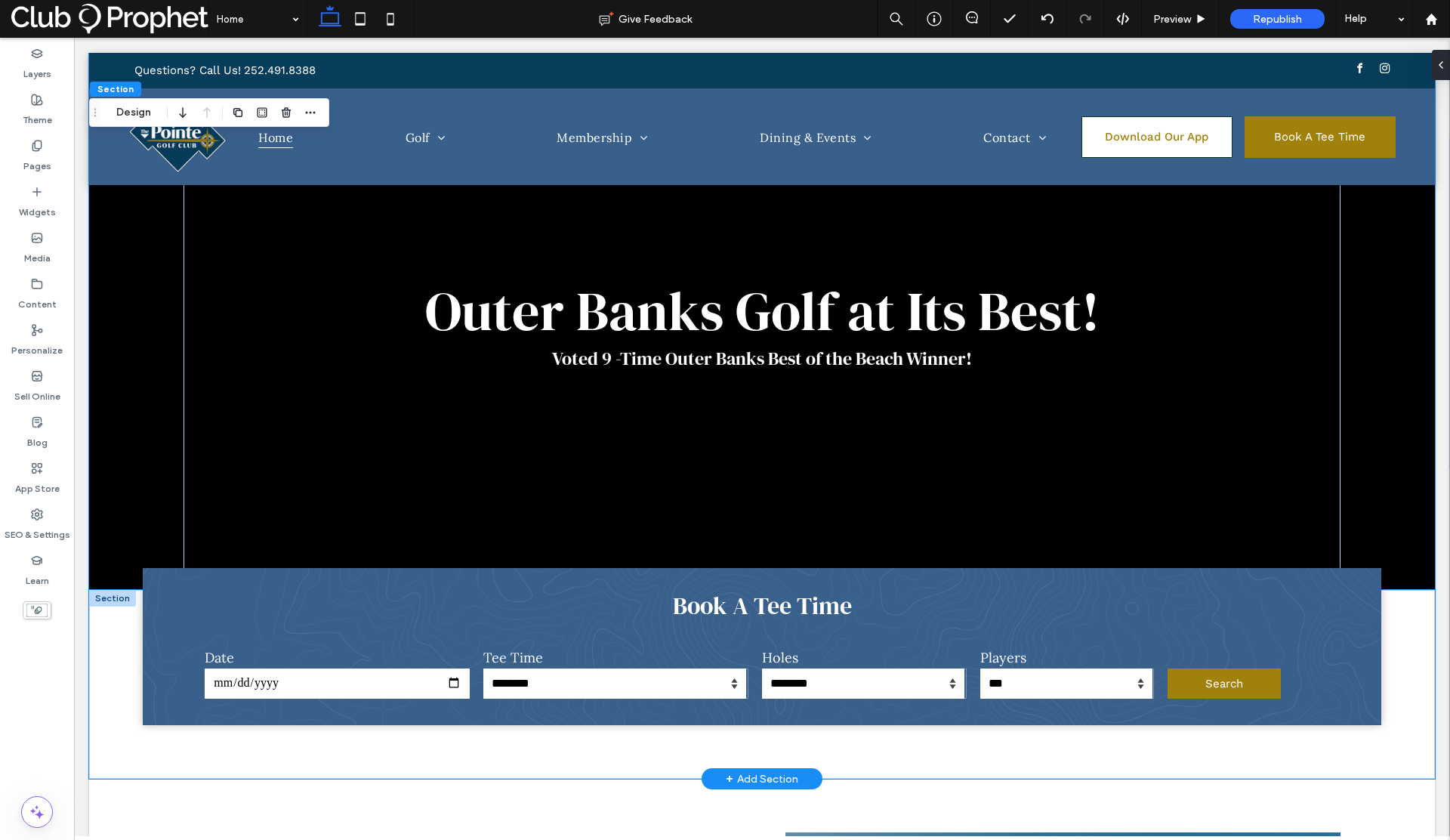
click at [1265, 750] on div "**********" at bounding box center [762, 684] width 1346 height 189
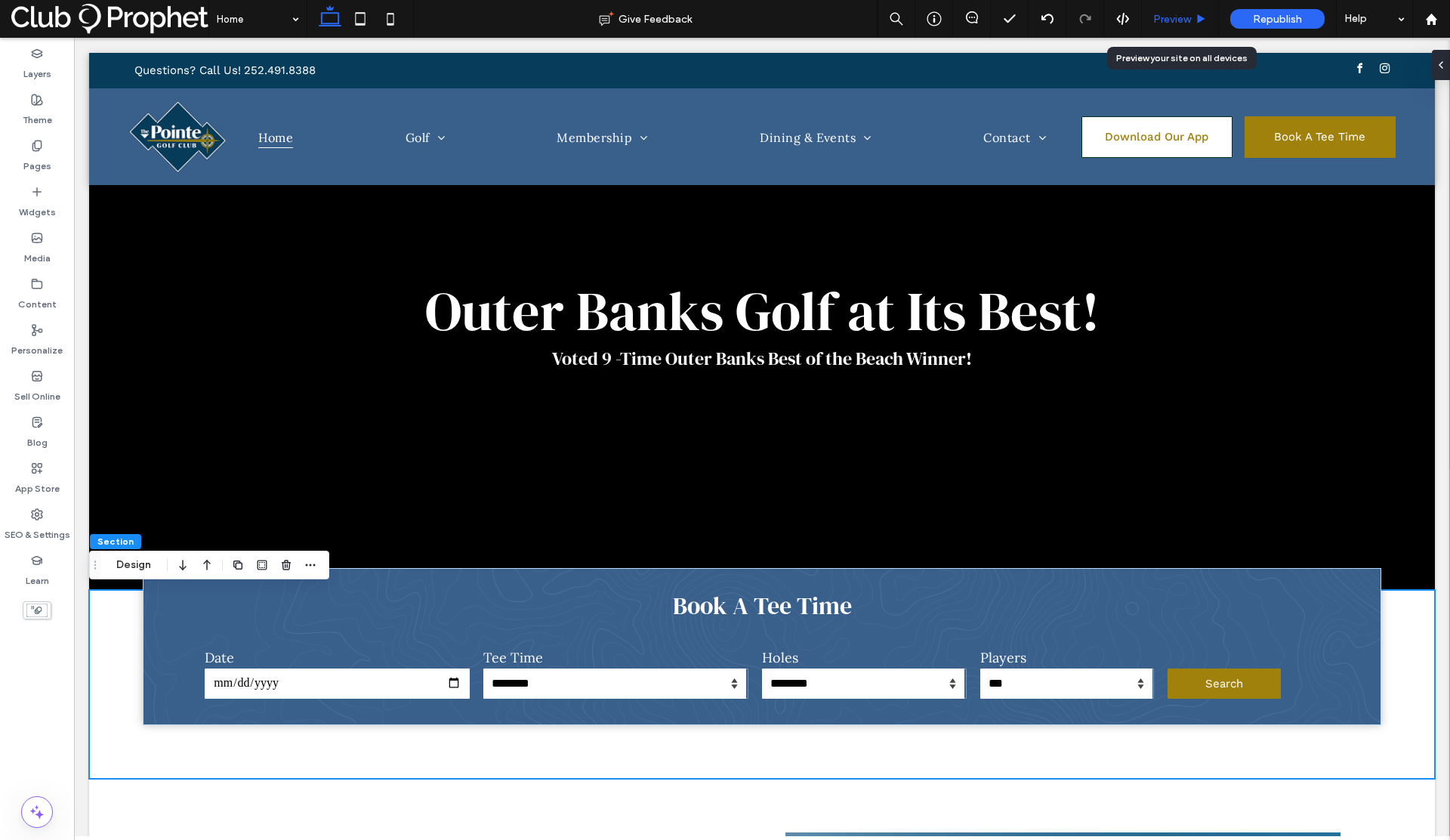
click at [1184, 25] on div "Preview" at bounding box center [1180, 19] width 77 height 38
click at [1165, 18] on span "Preview" at bounding box center [1172, 19] width 38 height 13
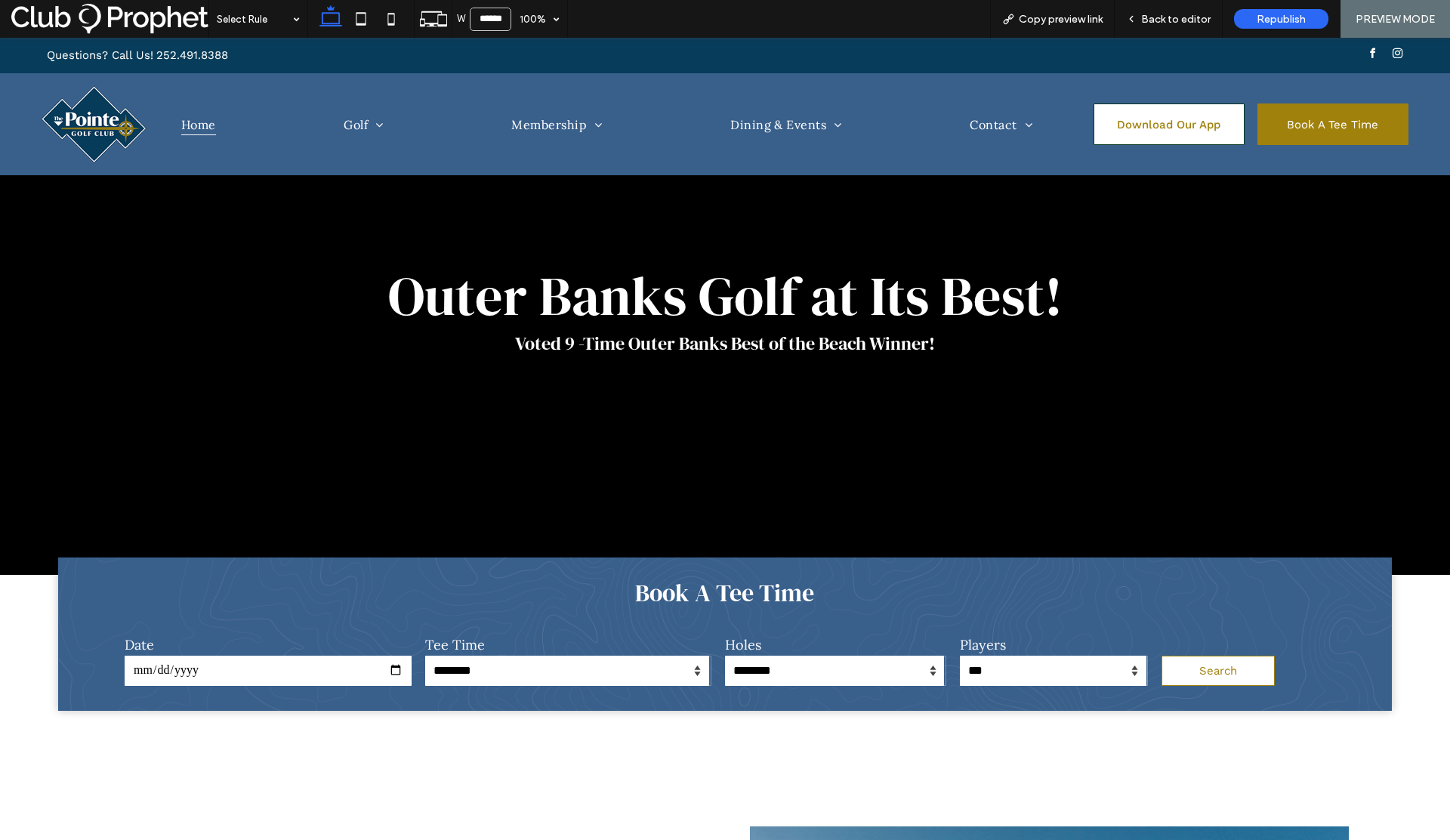
click at [1199, 675] on span "Search" at bounding box center [1218, 670] width 38 height 13
click at [1276, 18] on span "Republish" at bounding box center [1281, 19] width 49 height 13
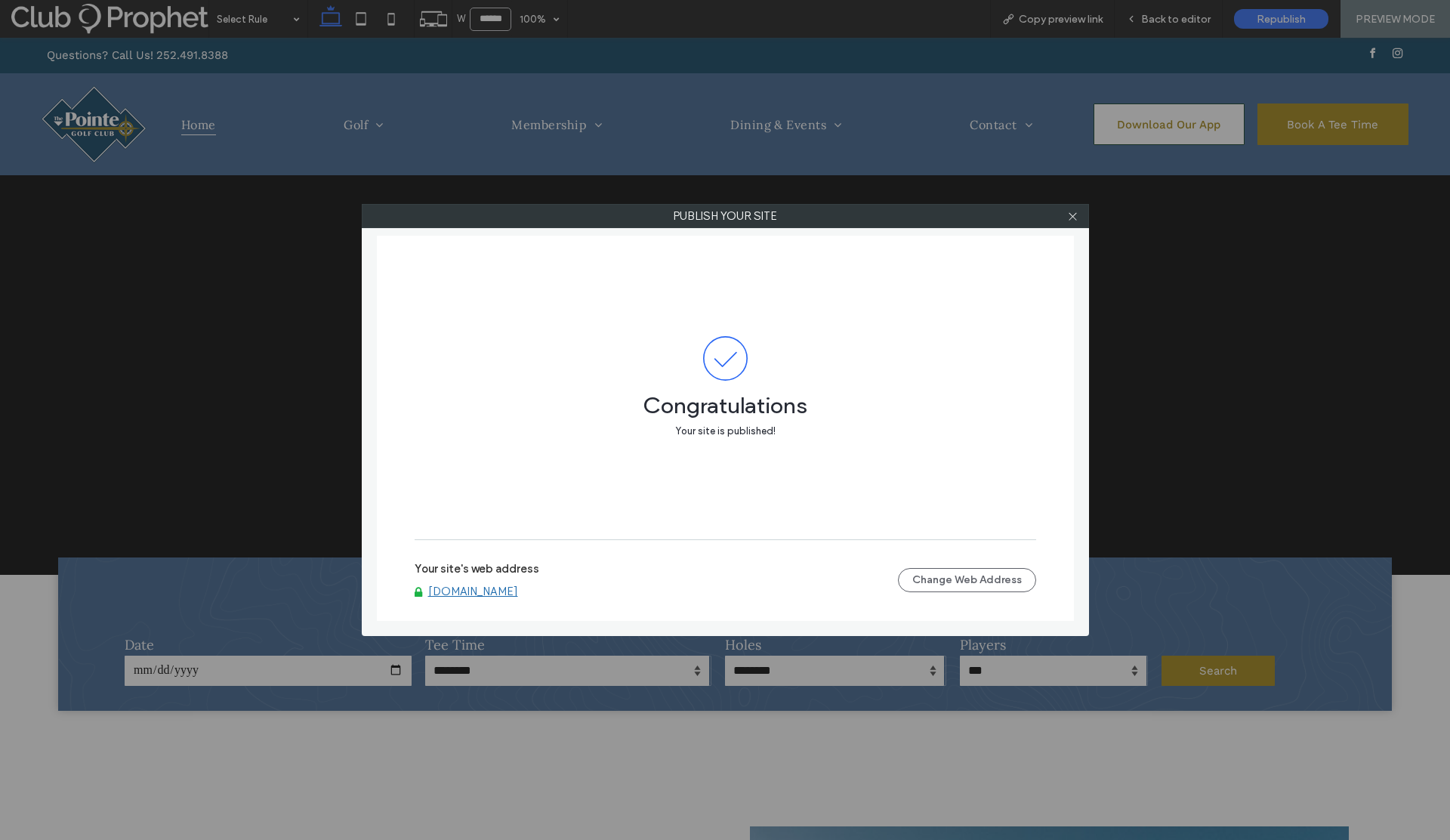
click at [518, 594] on link "[DOMAIN_NAME]" at bounding box center [473, 591] width 90 height 13
click at [1073, 221] on icon at bounding box center [1072, 216] width 12 height 12
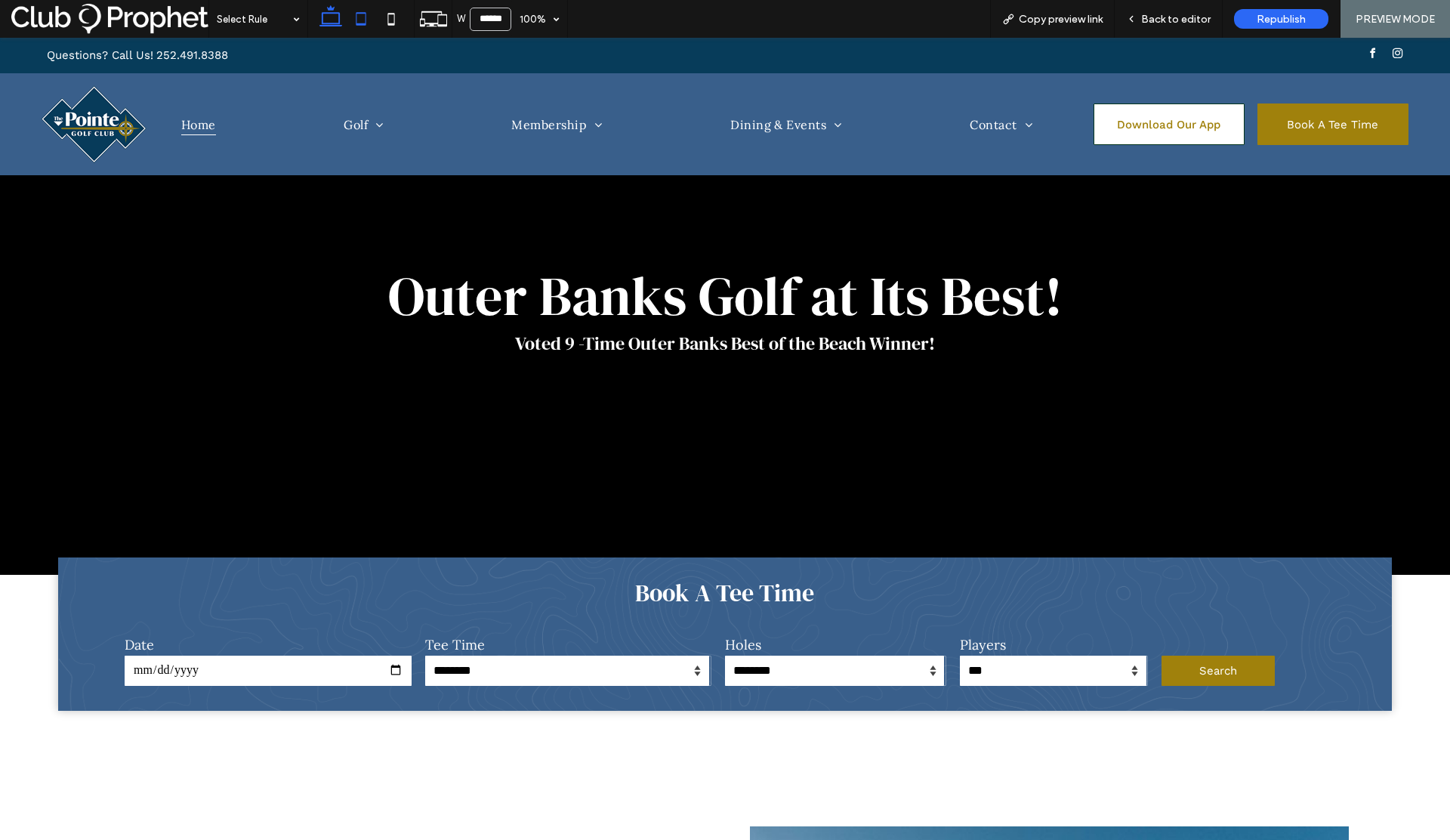
click at [366, 23] on icon at bounding box center [361, 19] width 30 height 30
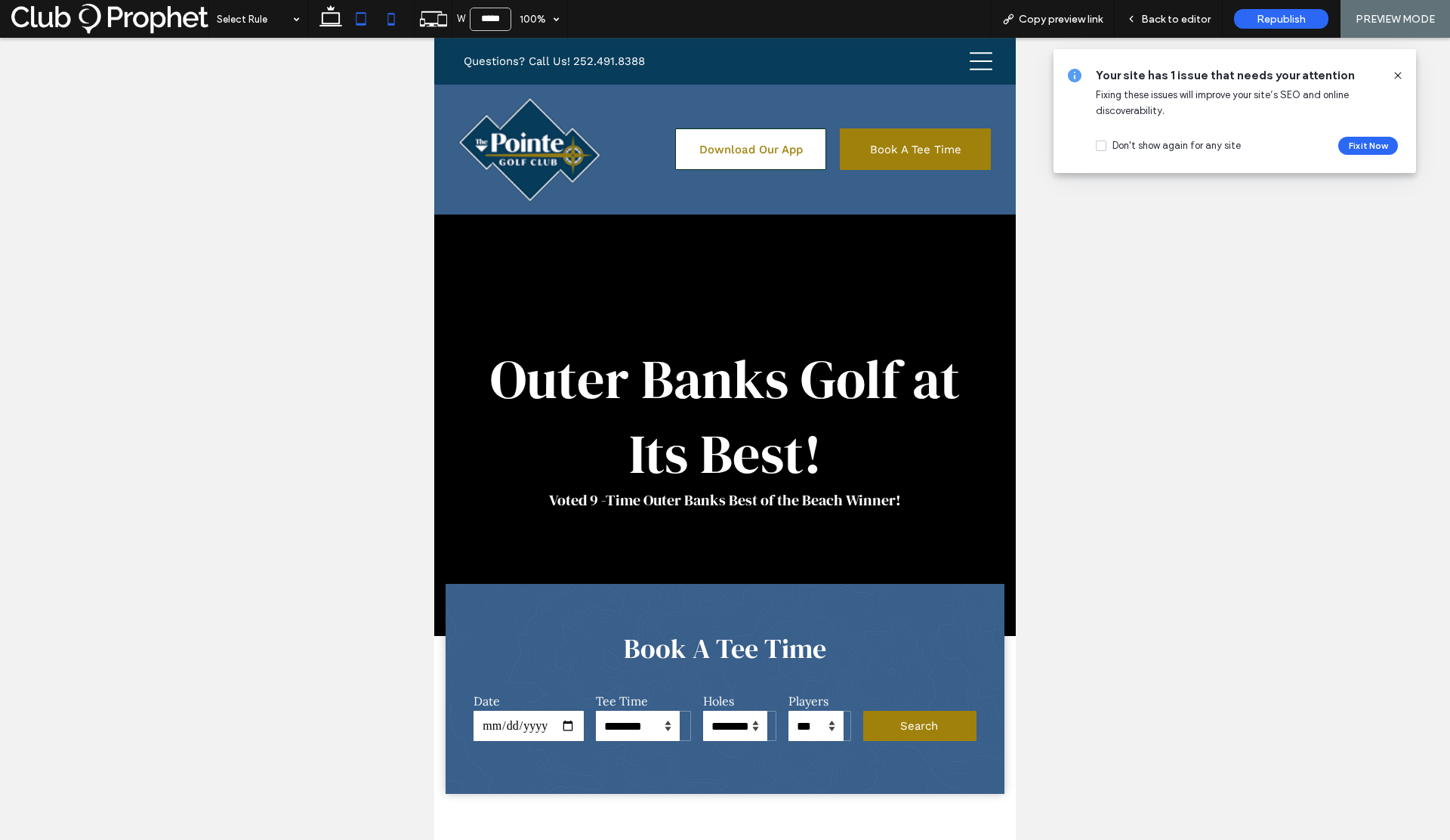
click at [391, 21] on icon at bounding box center [391, 19] width 30 height 30
type input "*****"
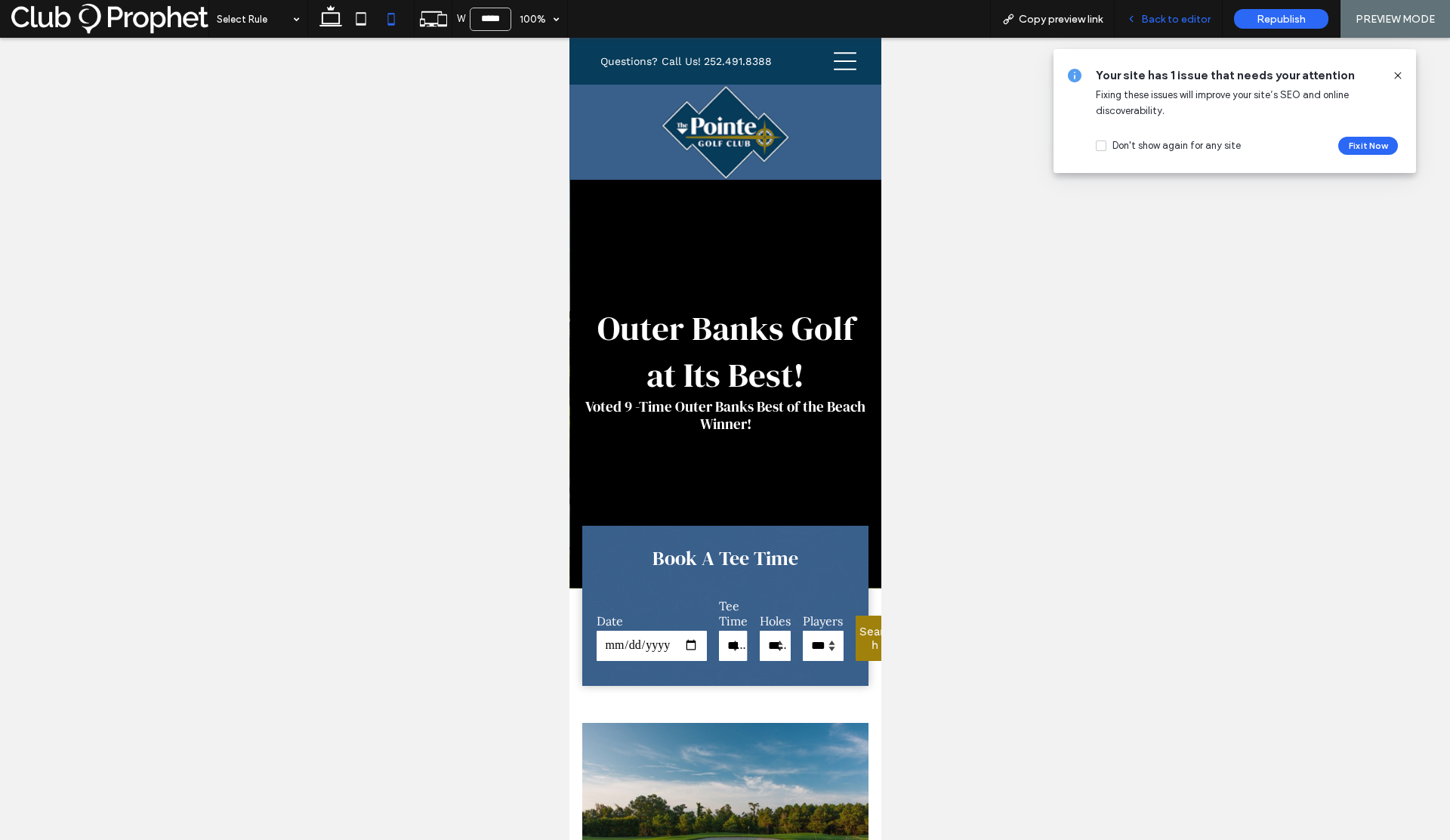
click at [1169, 23] on span "Back to editor" at bounding box center [1175, 19] width 69 height 13
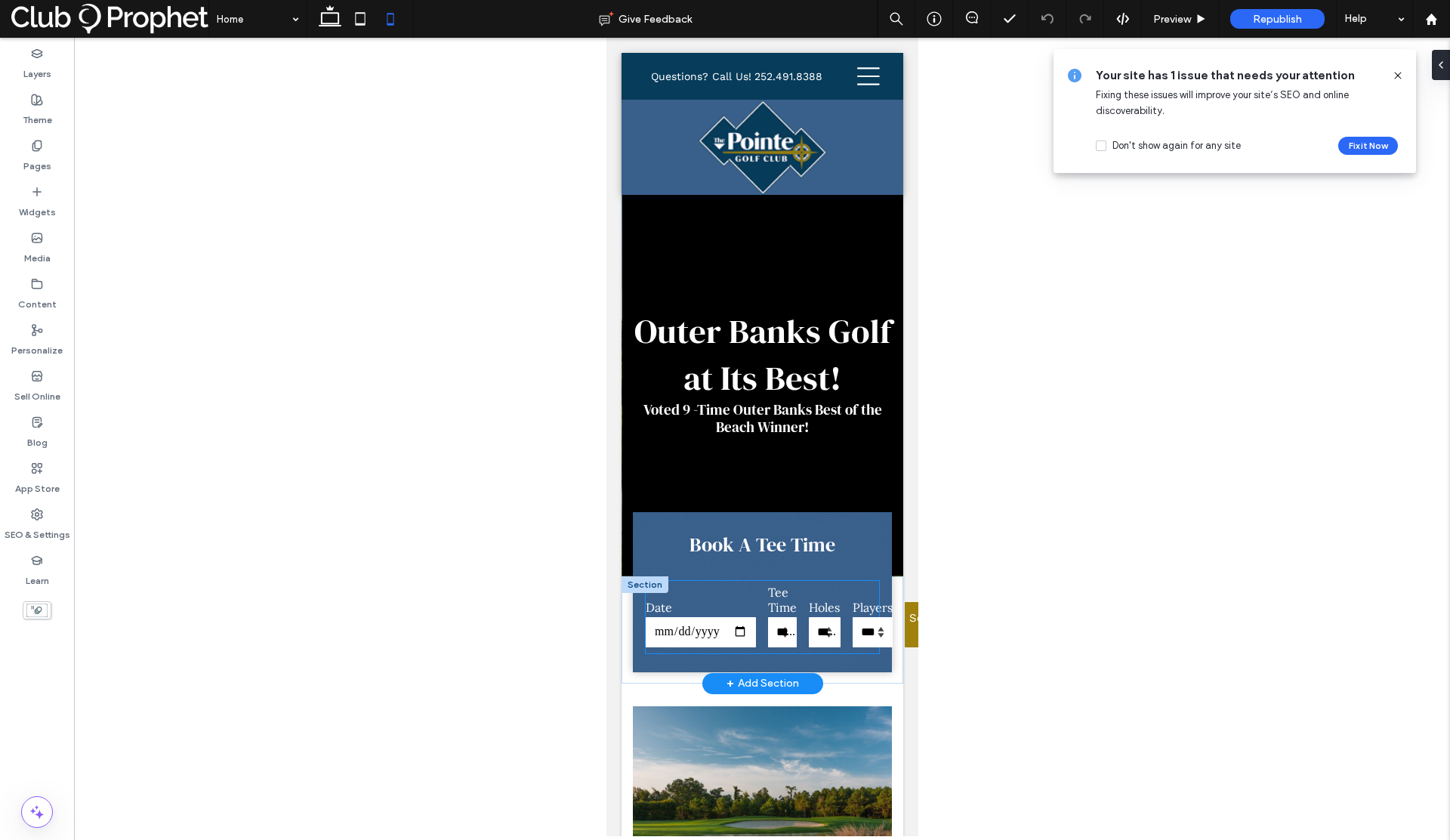
click at [796, 617] on select "**********" at bounding box center [781, 632] width 29 height 30
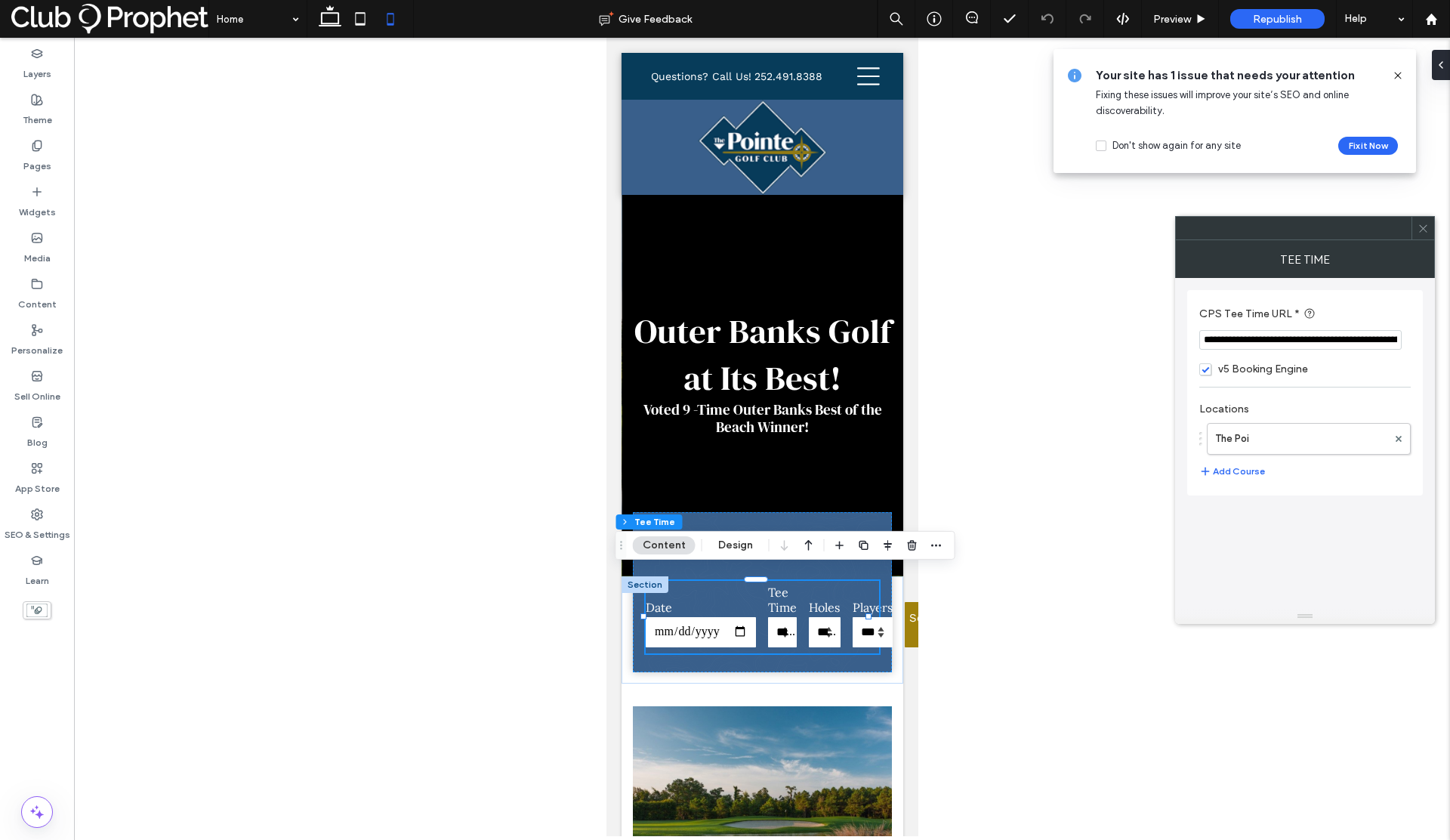
click at [1251, 549] on div "**********" at bounding box center [1305, 444] width 235 height 331
click at [333, 19] on icon at bounding box center [329, 19] width 30 height 30
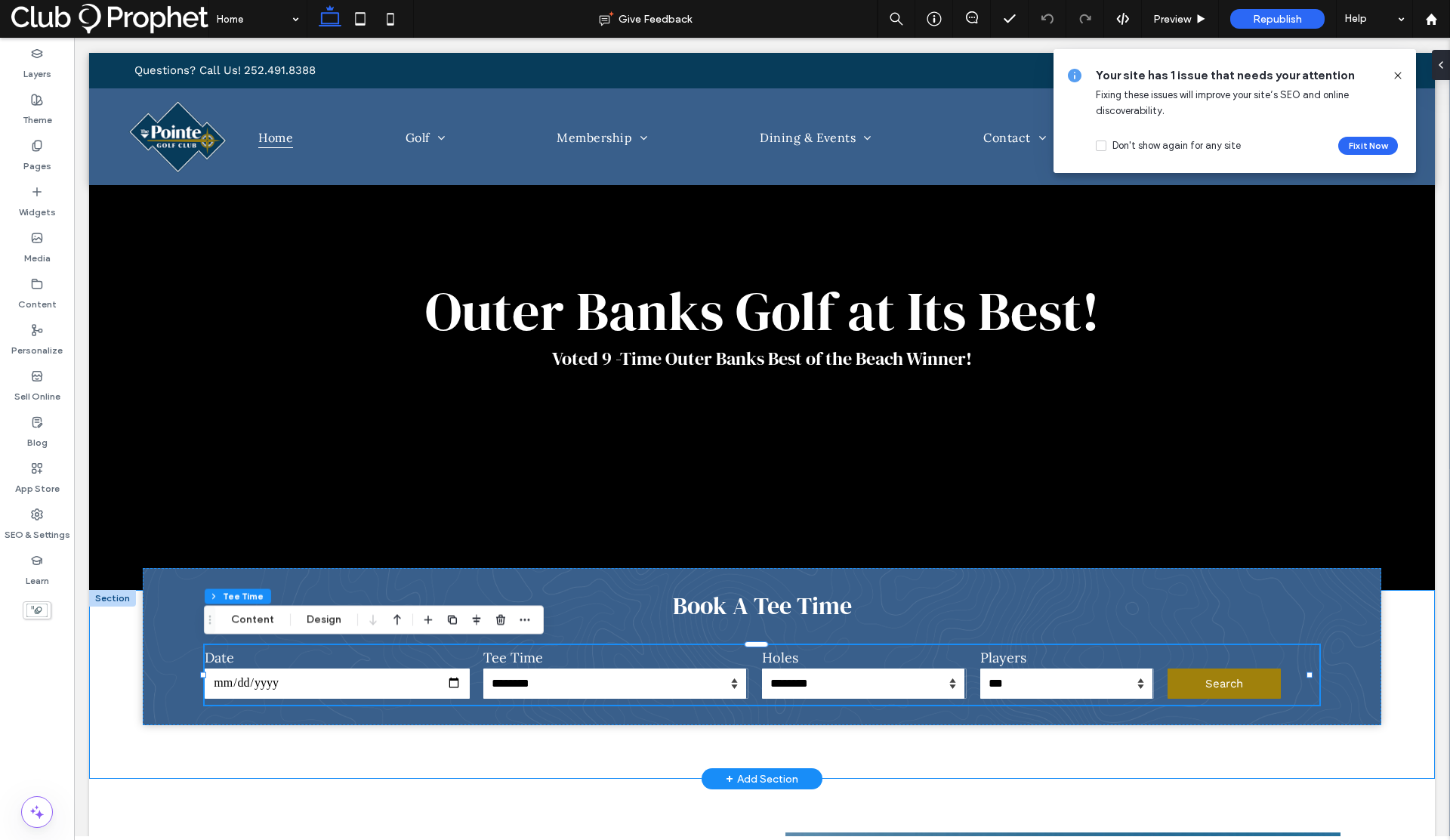
click at [1385, 683] on div "**********" at bounding box center [762, 684] width 1346 height 189
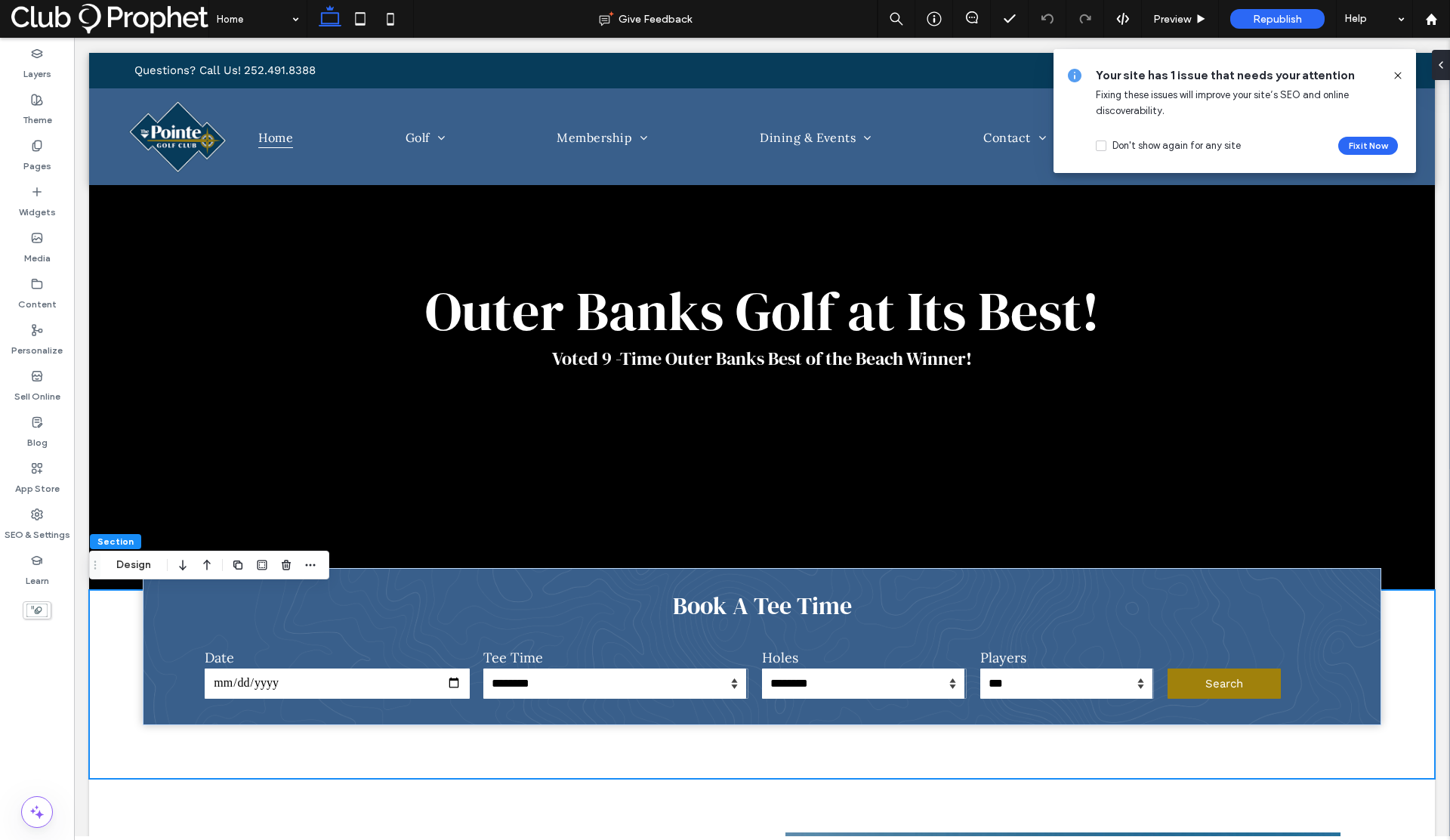
click at [1400, 75] on icon at bounding box center [1398, 75] width 12 height 12
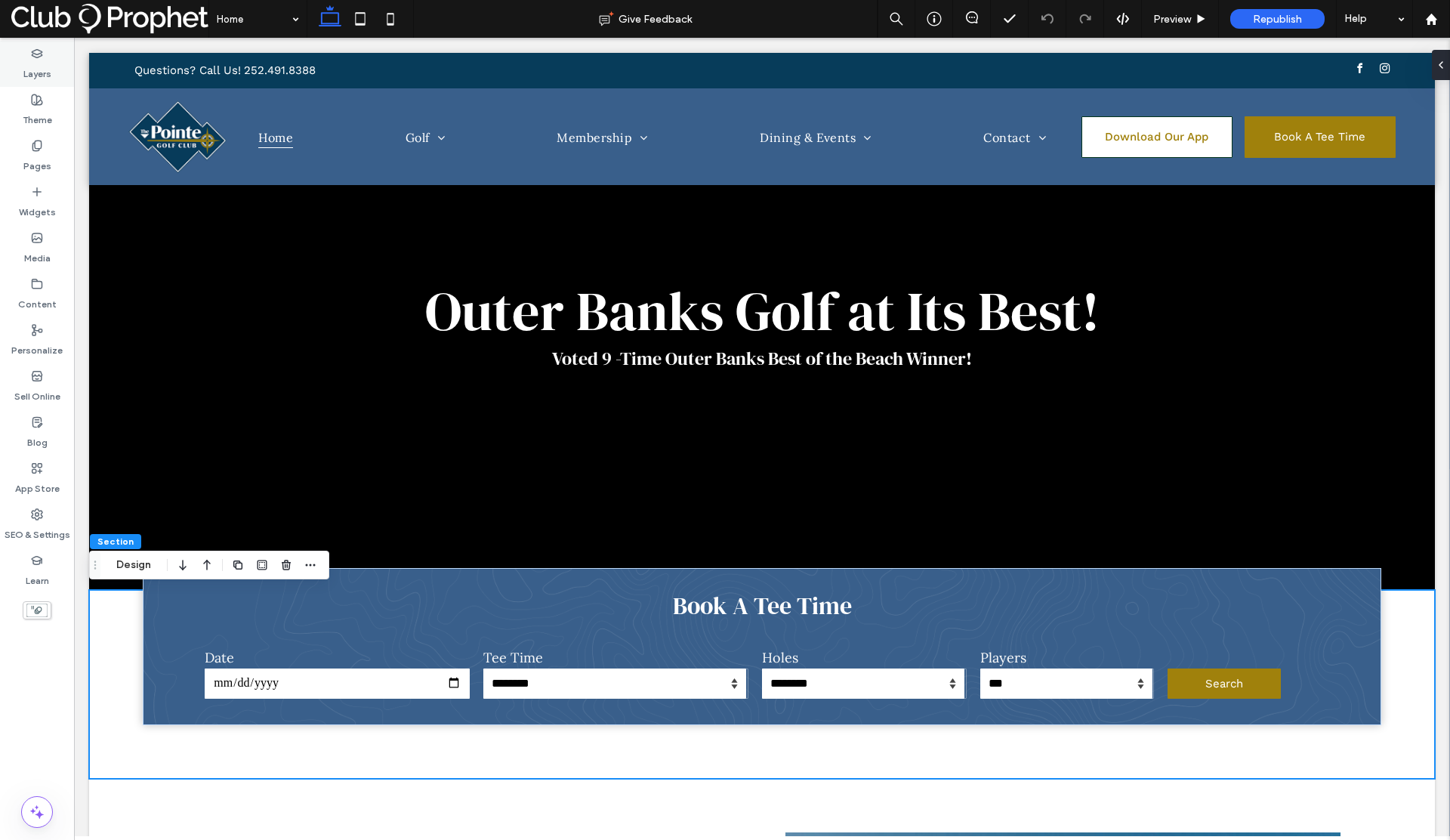
click at [44, 75] on label "Layers" at bounding box center [37, 70] width 28 height 21
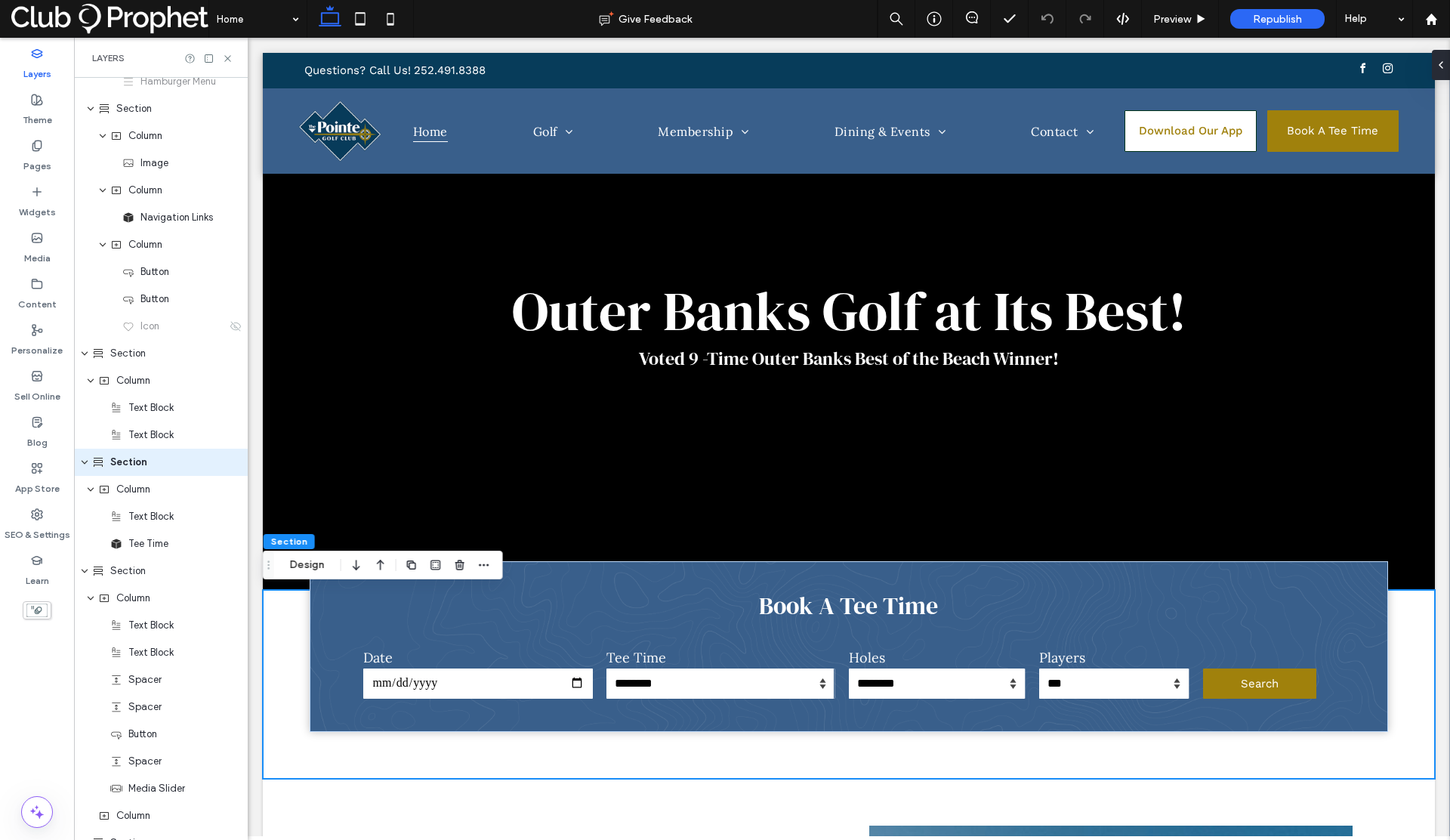
scroll to position [204, 0]
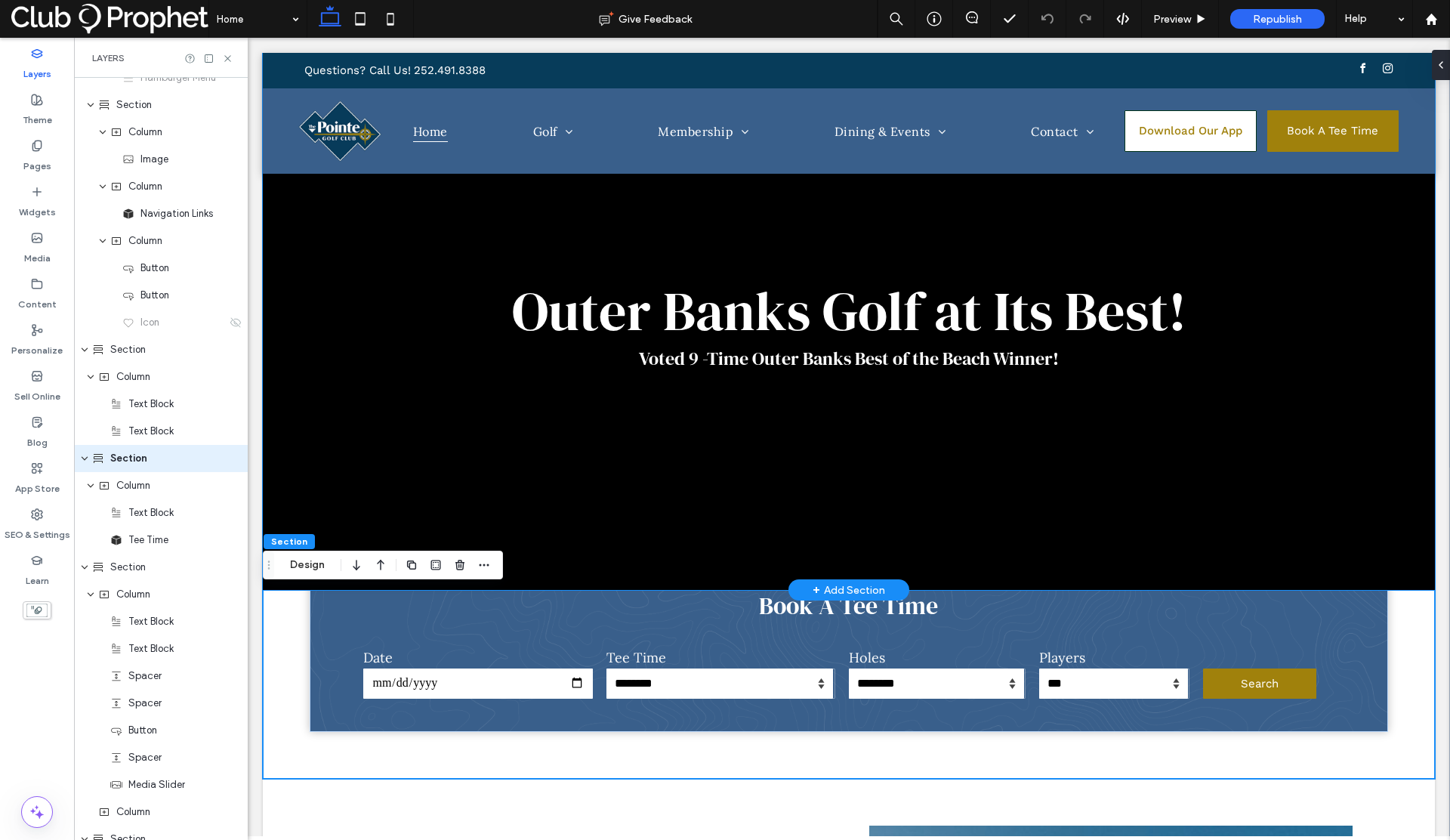
click at [294, 473] on div "Outer Banks Golf at Its Best! Voted 9 -Time Outer Banks Best of the Beach Winne…" at bounding box center [849, 321] width 1172 height 537
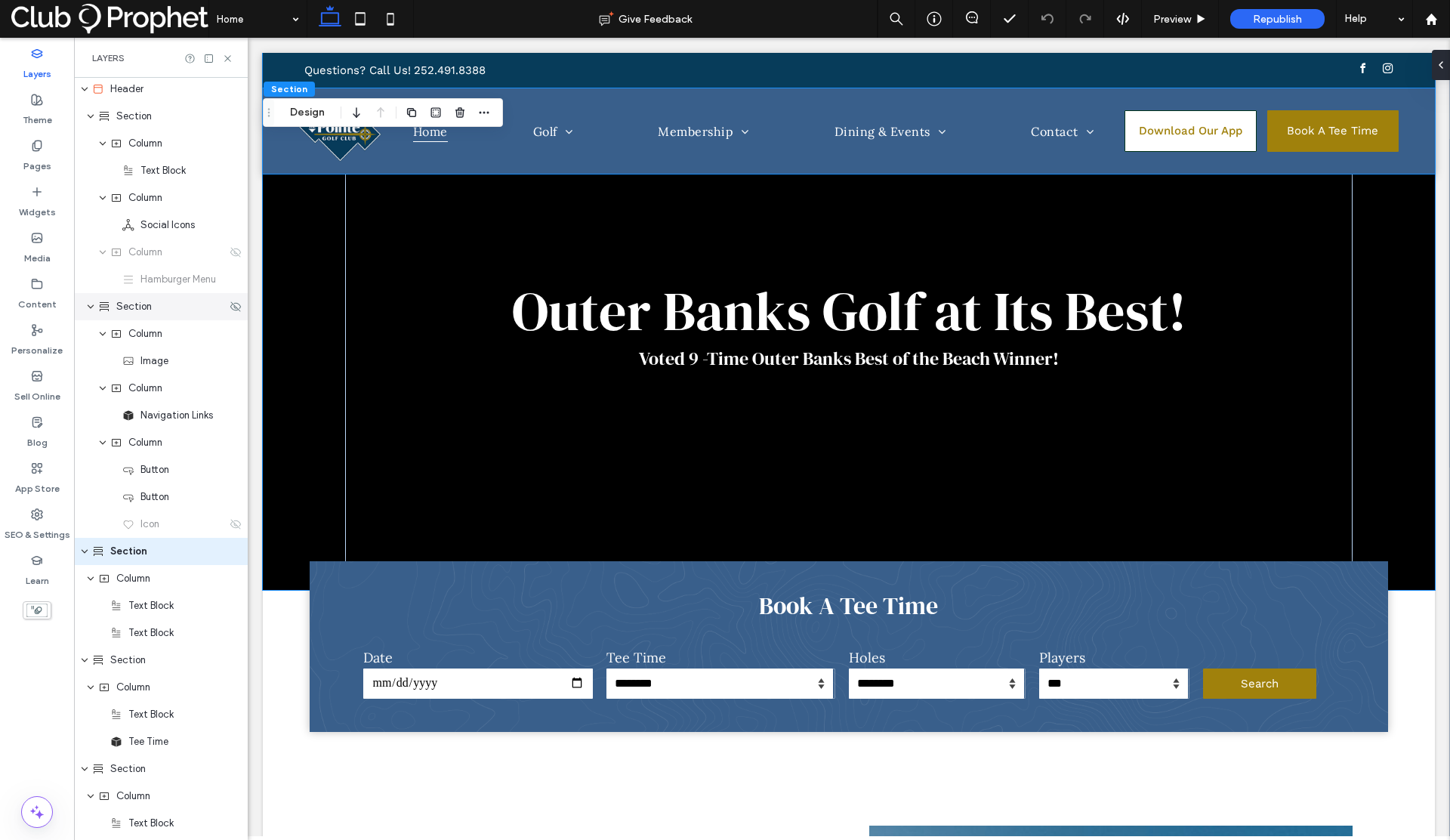
scroll to position [0, 0]
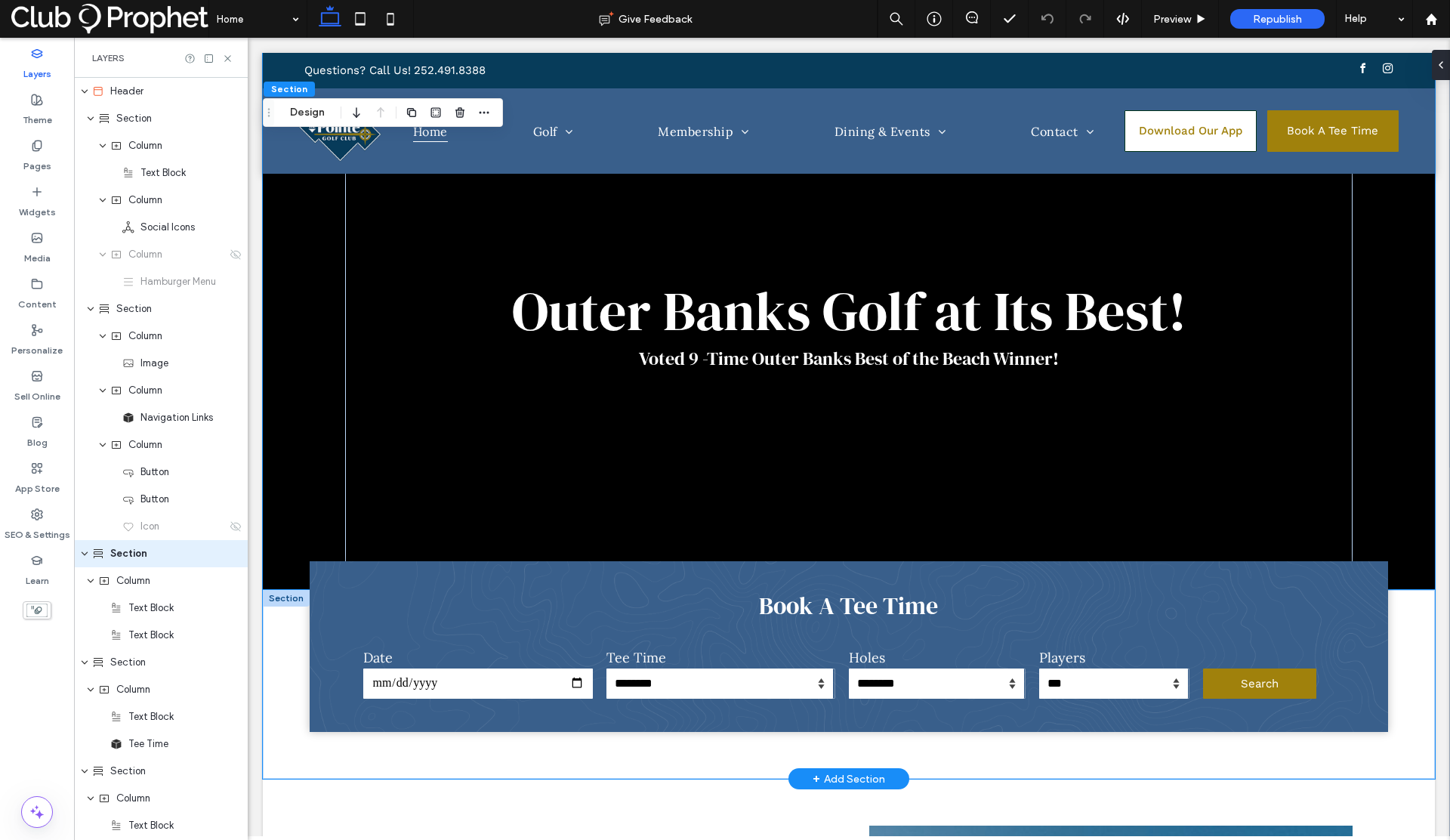
click at [1388, 624] on div "**********" at bounding box center [849, 684] width 1172 height 189
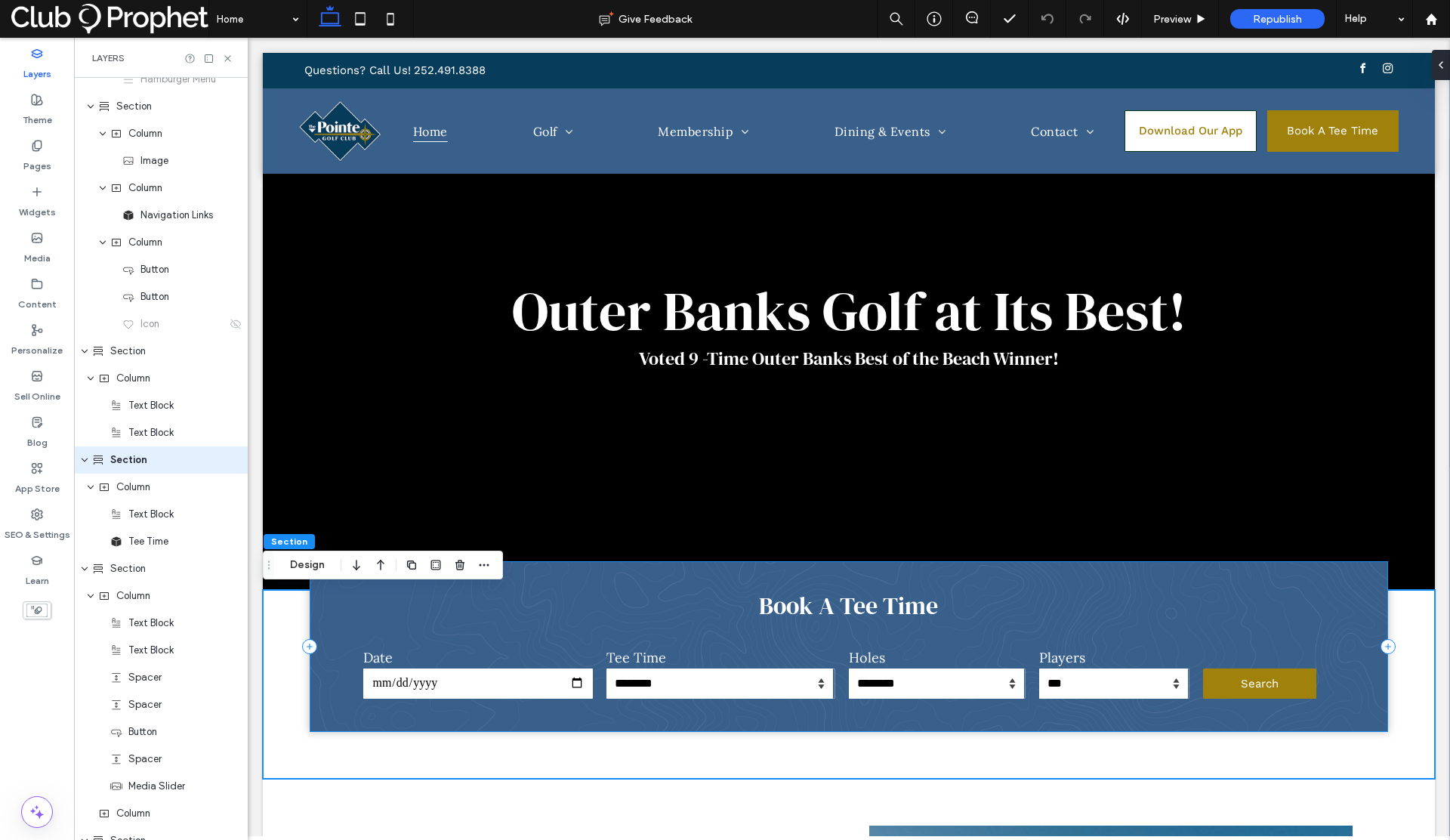
scroll to position [204, 0]
click at [228, 60] on icon at bounding box center [228, 58] width 12 height 12
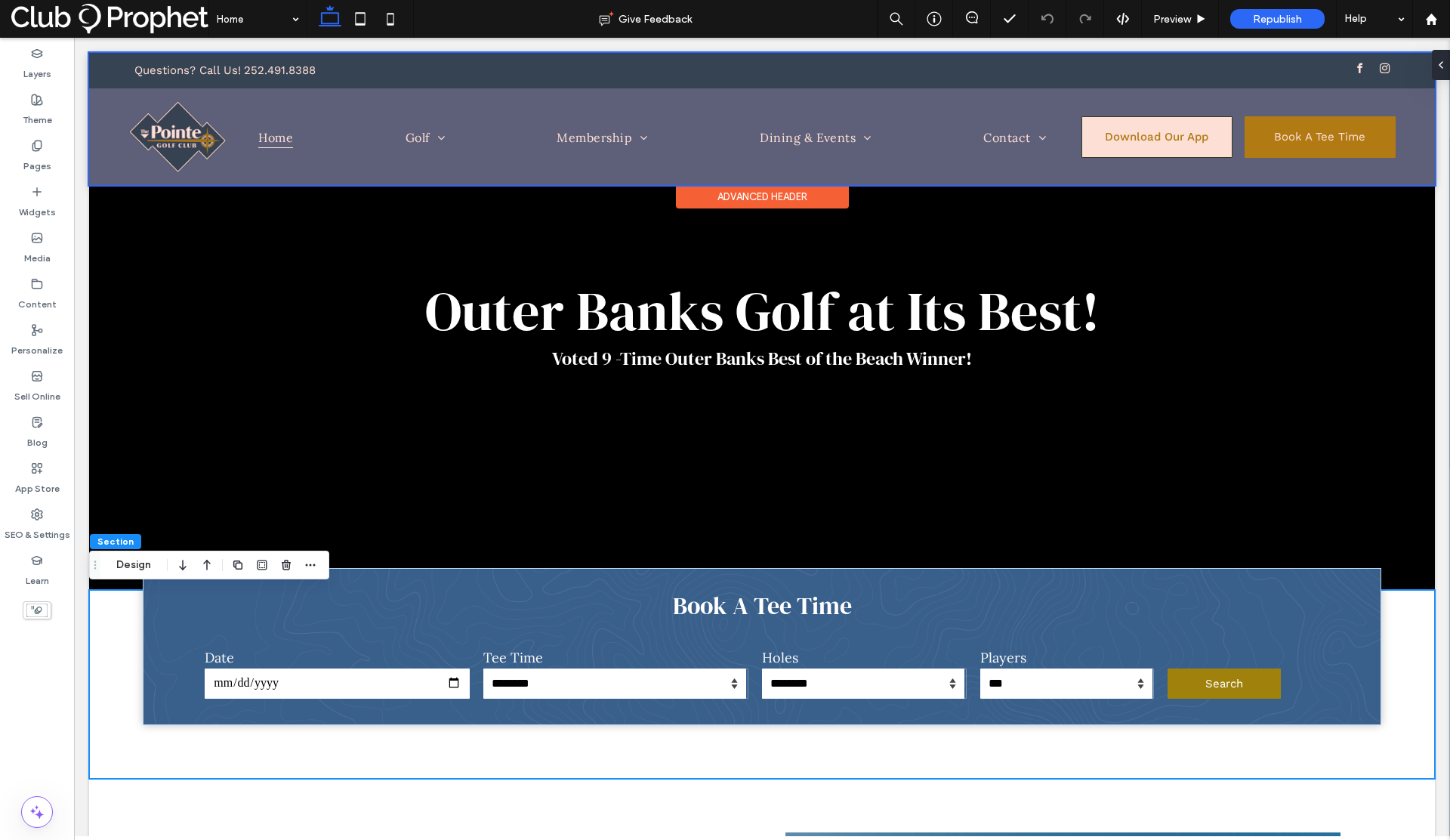
click at [601, 134] on div at bounding box center [762, 119] width 1346 height 132
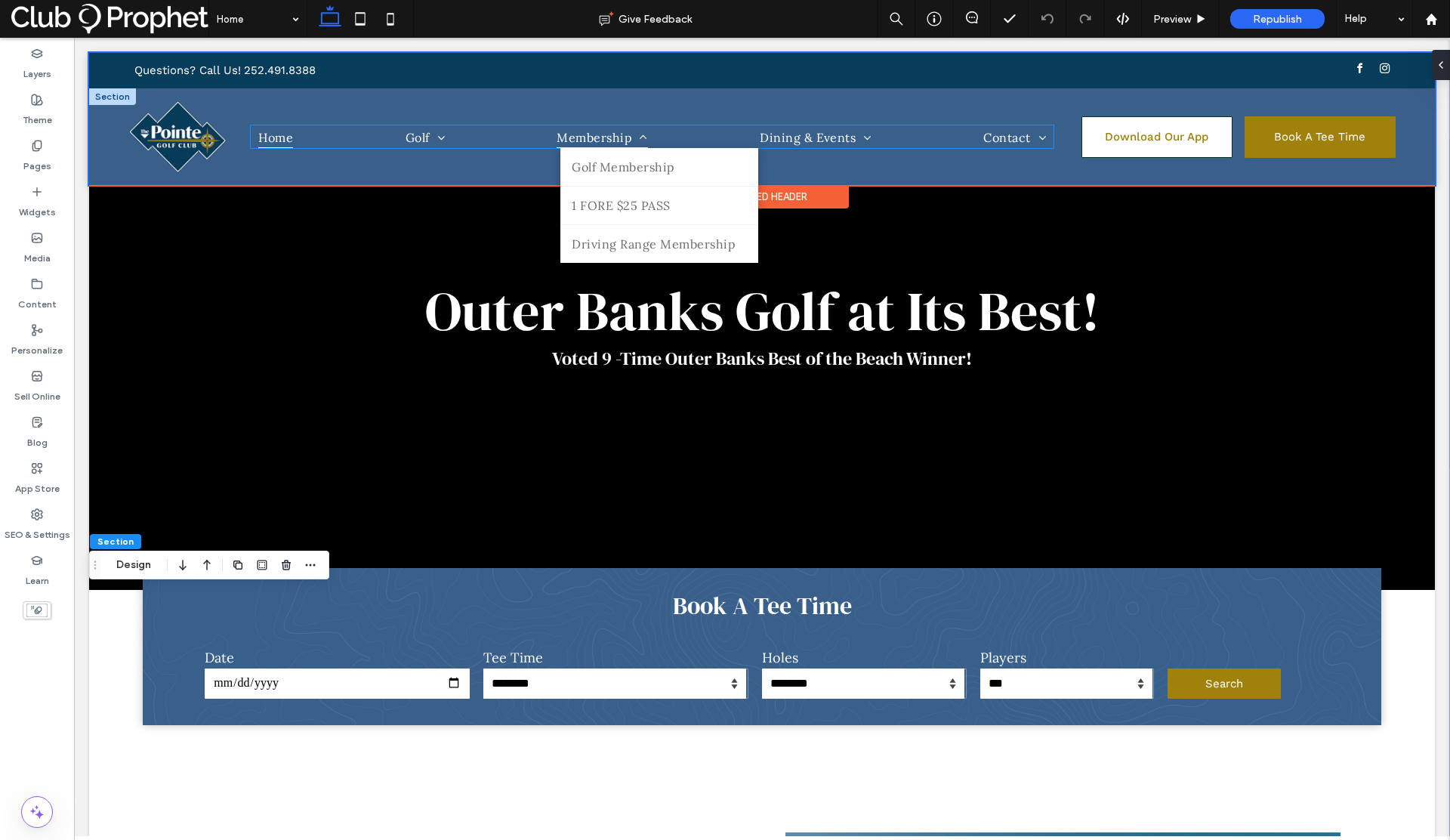
click at [601, 134] on span "Membership" at bounding box center [601, 136] width 91 height 22
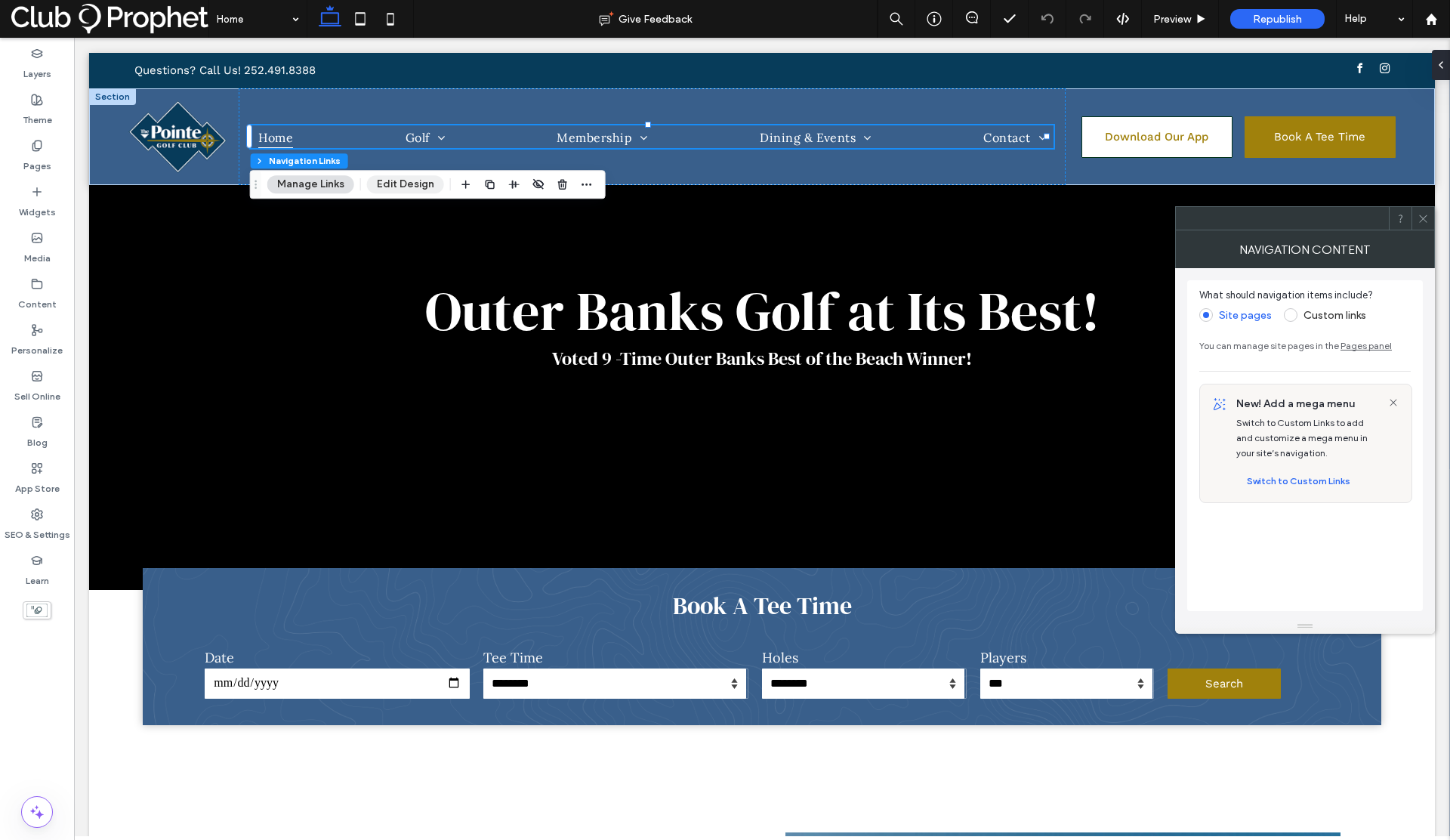
click at [408, 186] on button "Edit Design" at bounding box center [405, 183] width 77 height 18
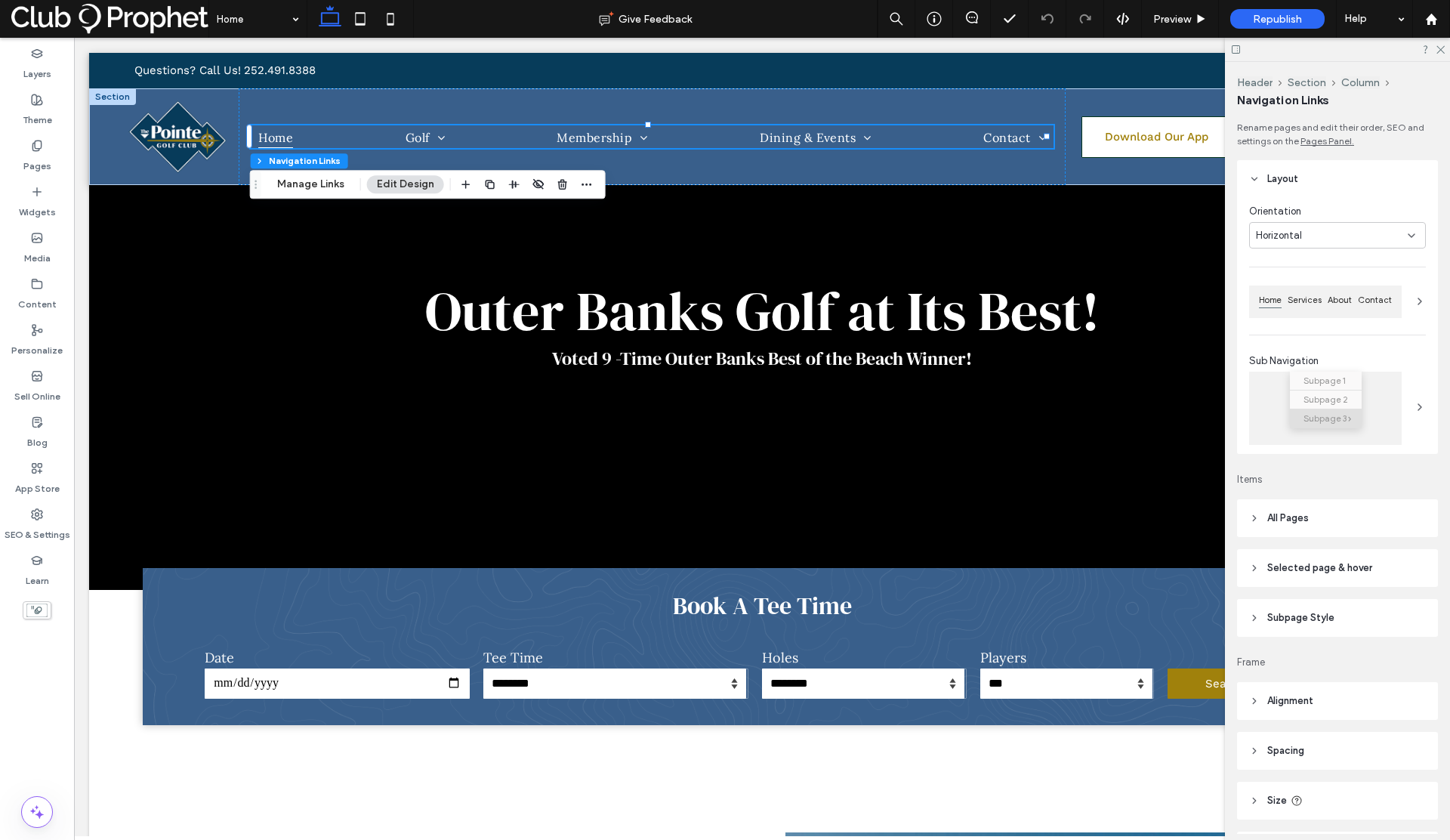
click at [1324, 522] on header "All Pages" at bounding box center [1337, 518] width 201 height 38
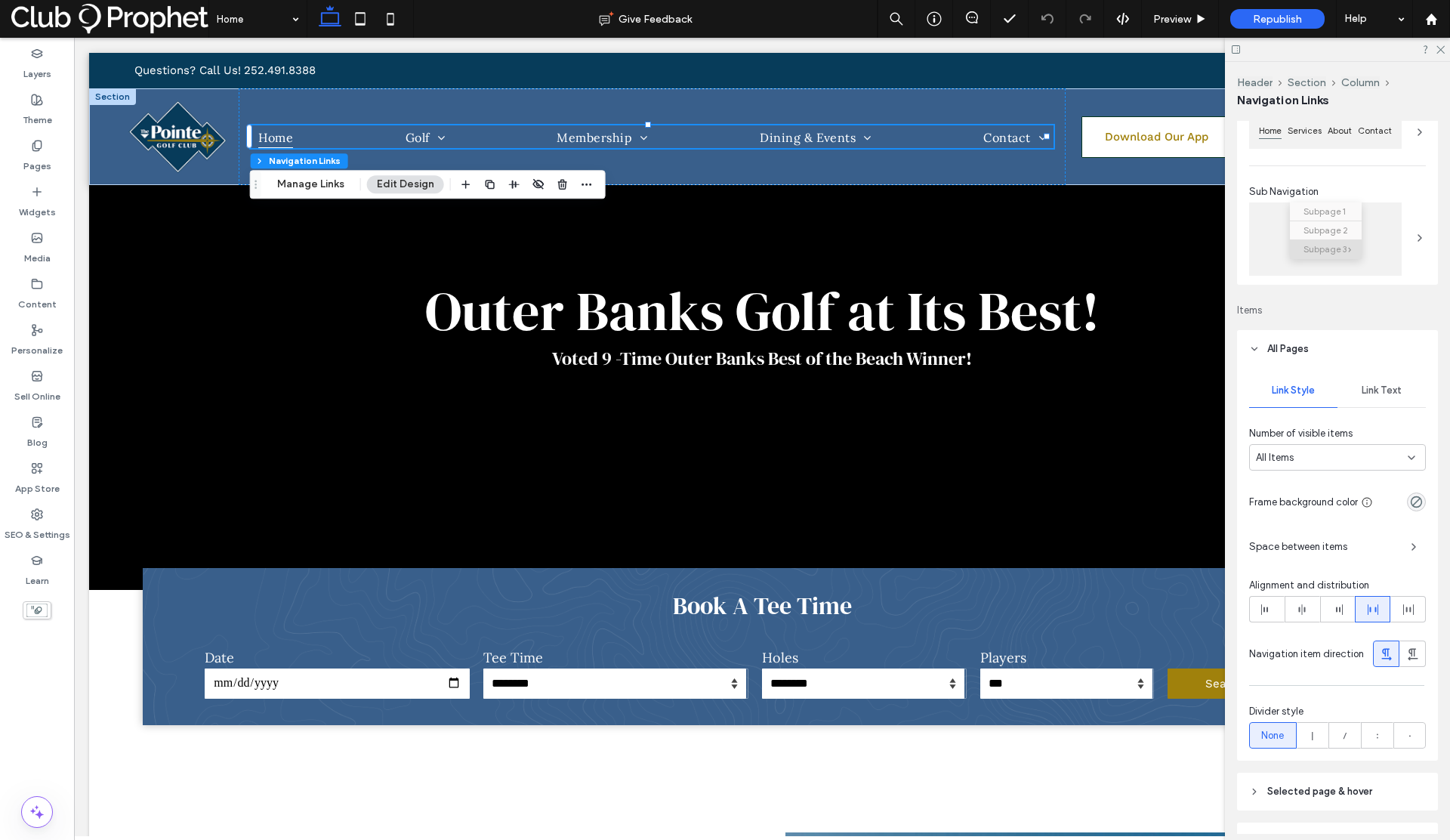
scroll to position [204, 0]
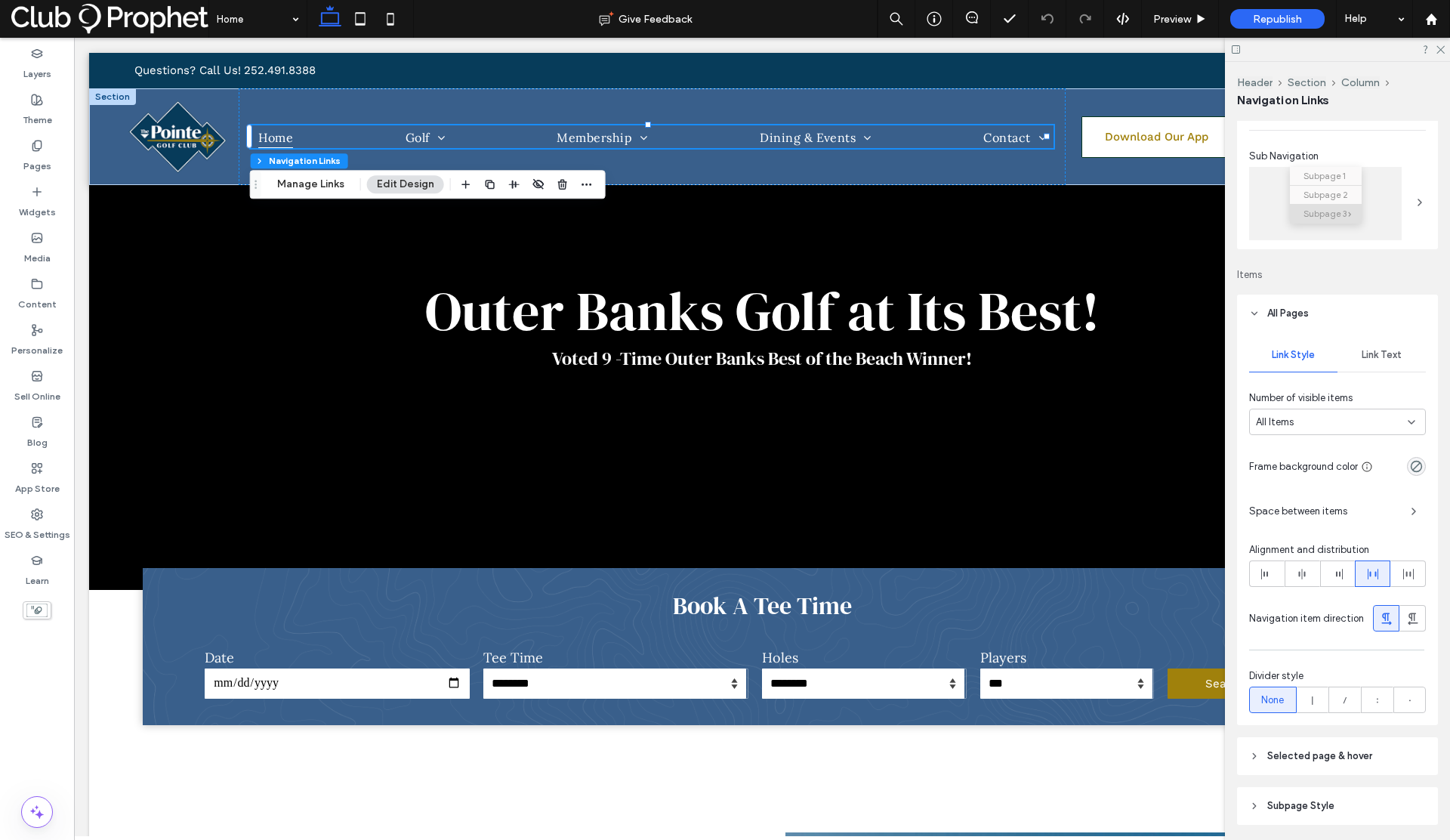
click at [1376, 355] on span "Link Text" at bounding box center [1382, 355] width 40 height 12
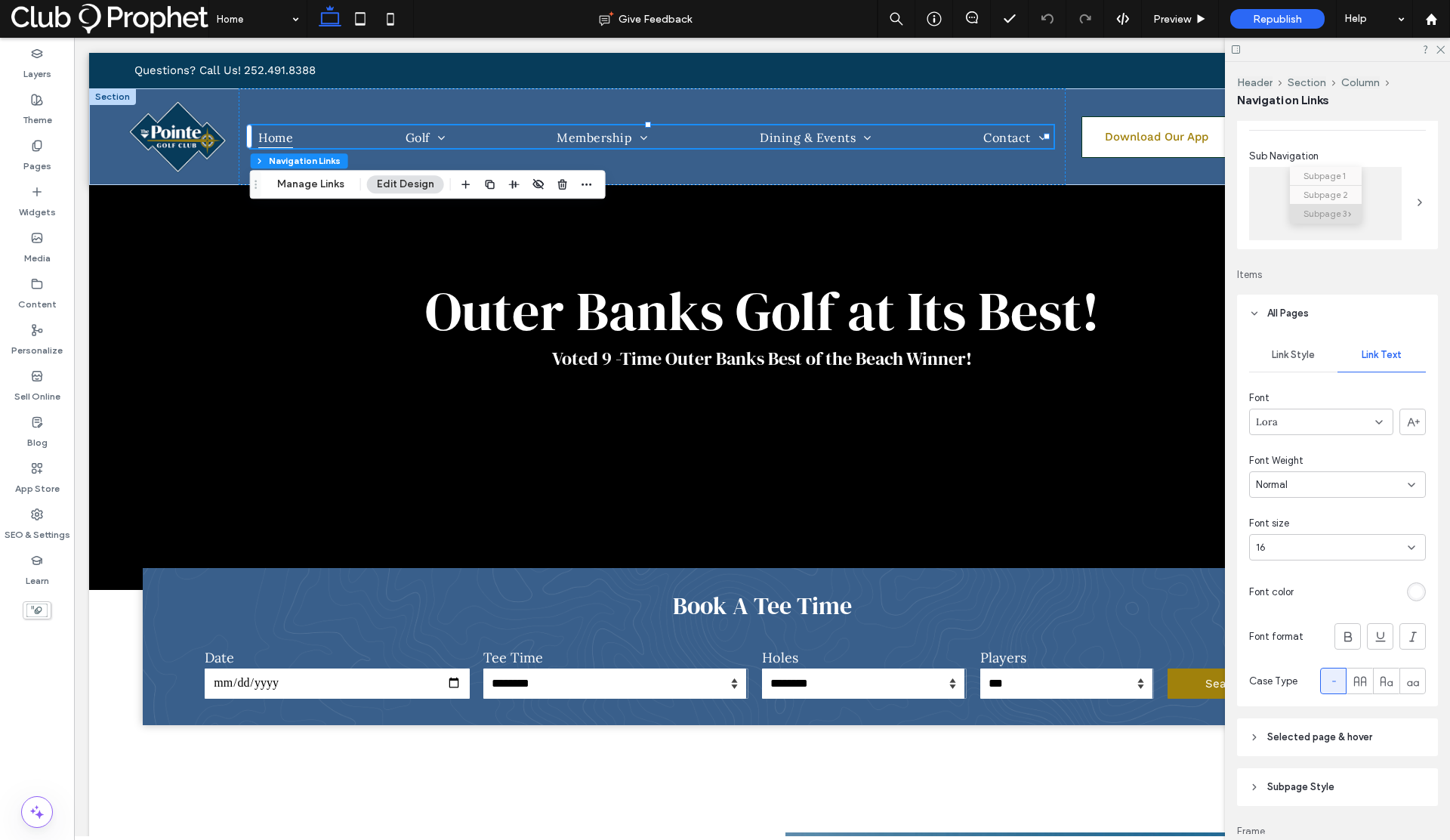
click at [1332, 555] on div "16" at bounding box center [1337, 547] width 176 height 26
click at [1305, 550] on div "16" at bounding box center [1328, 547] width 145 height 15
click at [1278, 681] on div "18" at bounding box center [1333, 685] width 167 height 26
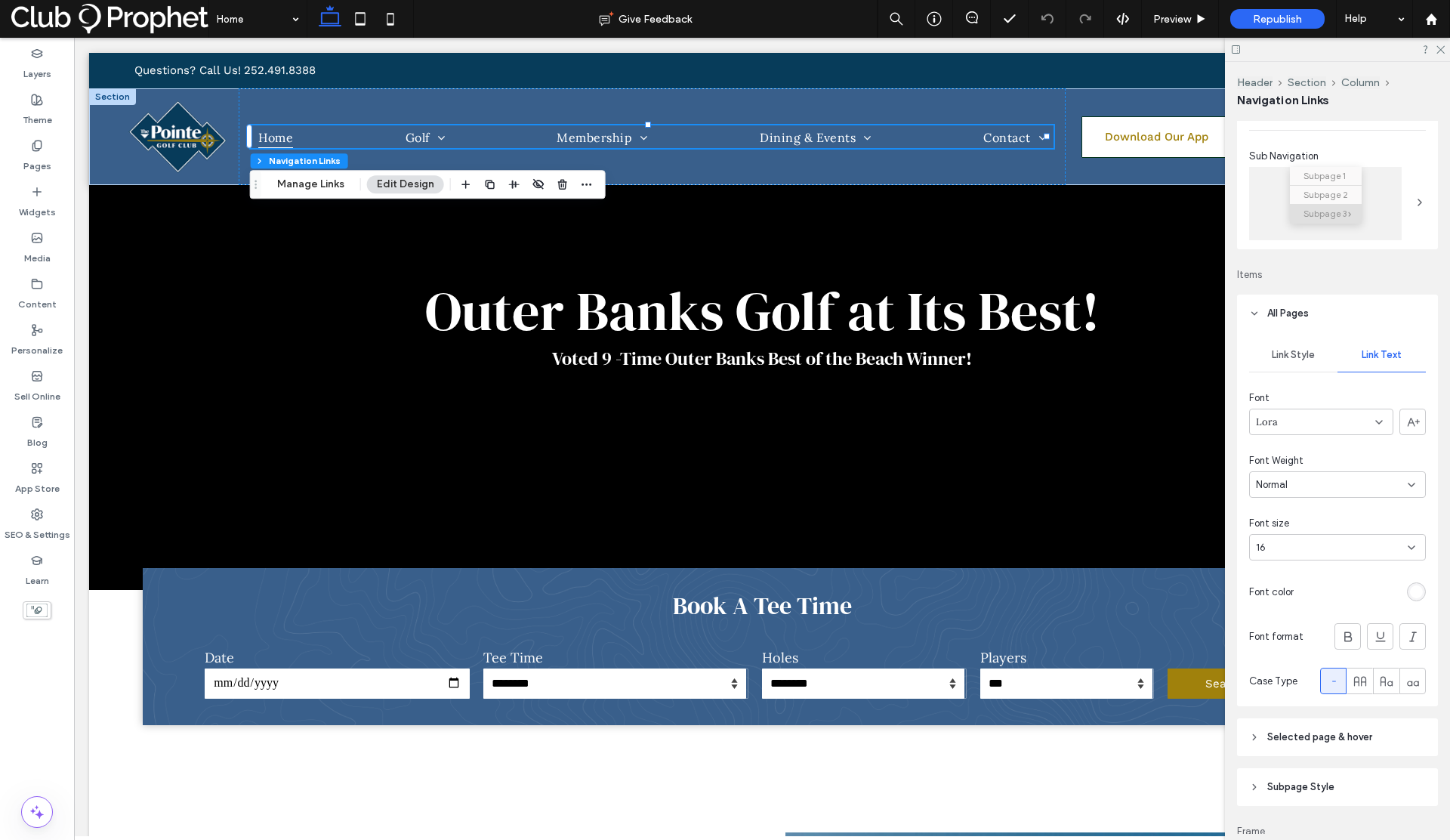
click at [1281, 549] on div "16" at bounding box center [1328, 547] width 145 height 15
click at [1273, 661] on div "24" at bounding box center [1333, 667] width 167 height 26
click at [1266, 554] on div "16" at bounding box center [1328, 547] width 145 height 15
click at [1281, 521] on span "Font size" at bounding box center [1269, 523] width 40 height 15
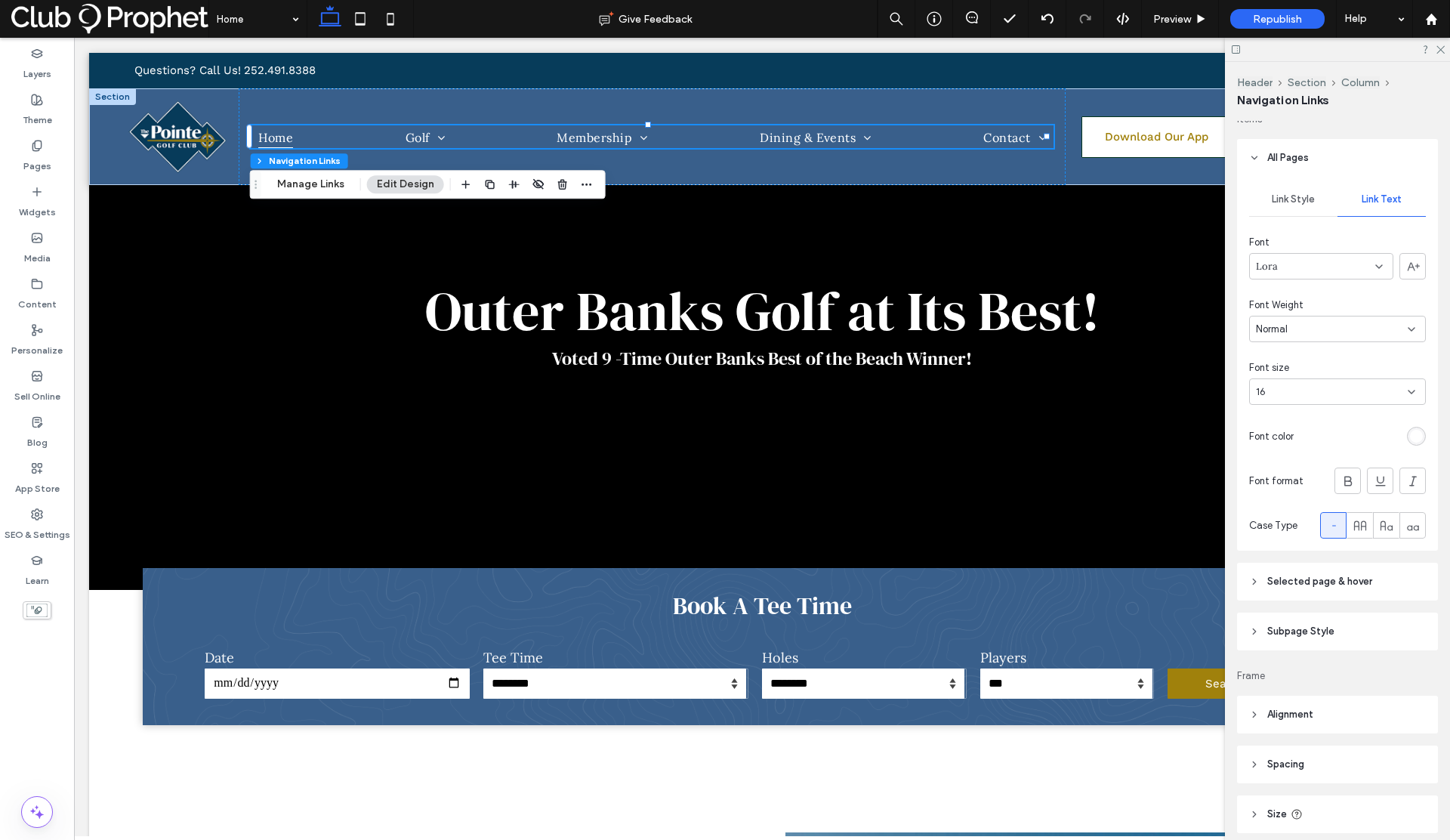
scroll to position [362, 0]
click at [1283, 587] on span "Selected page & hover" at bounding box center [1319, 580] width 105 height 15
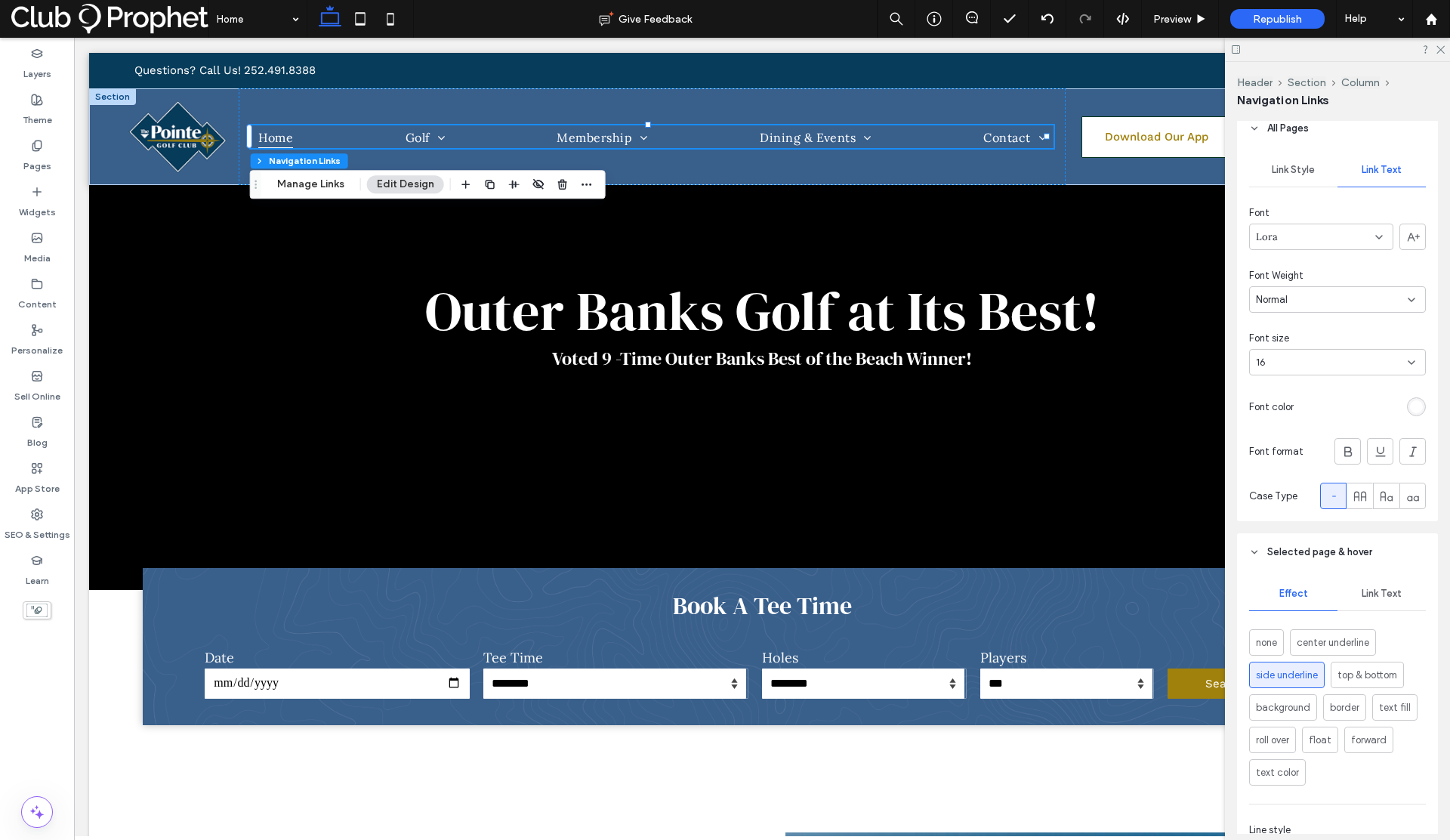
scroll to position [390, 0]
click at [1368, 598] on span "Link Text" at bounding box center [1382, 593] width 40 height 12
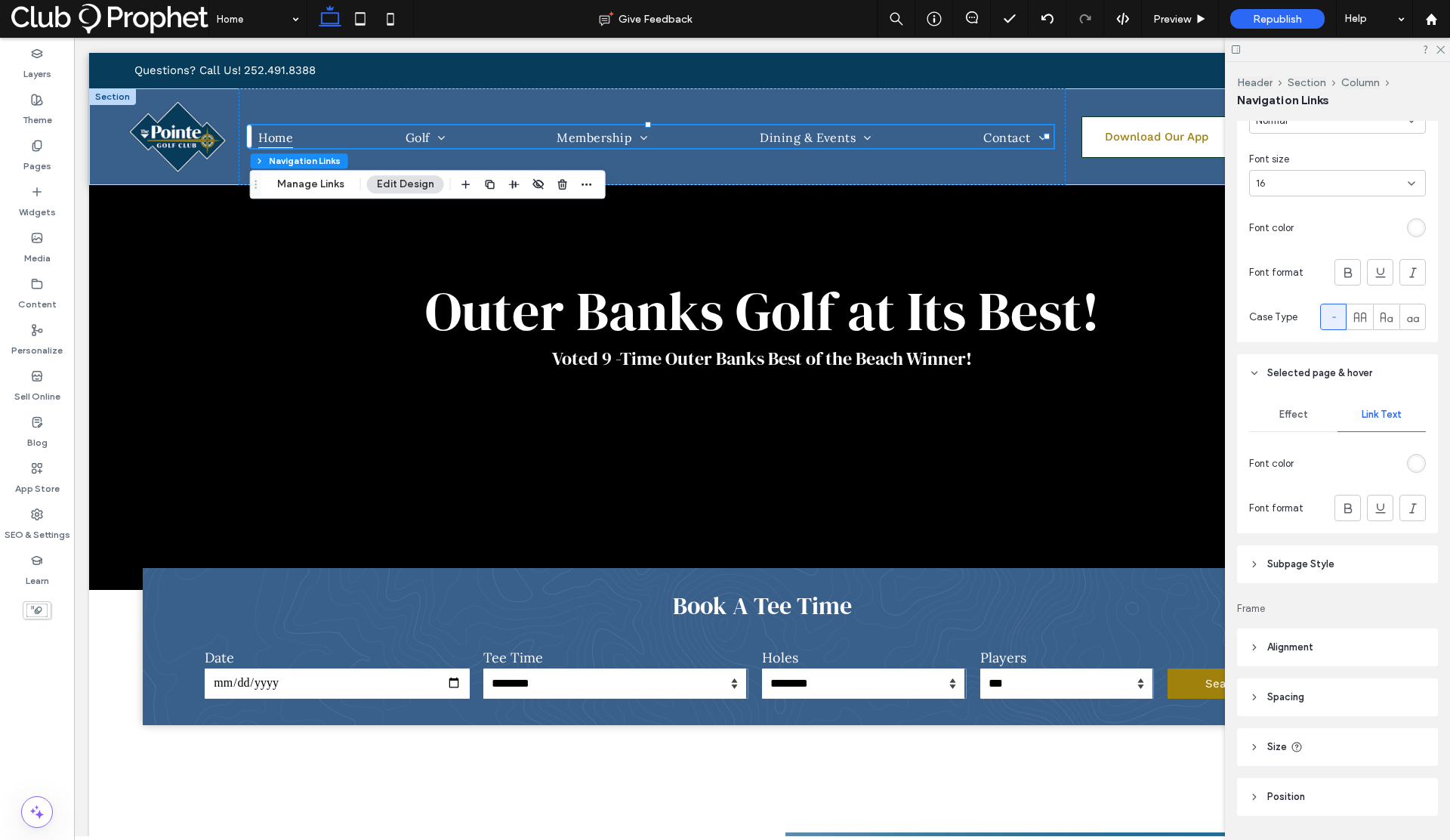
scroll to position [570, 0]
click at [1302, 562] on span "Subpage Style" at bounding box center [1301, 563] width 67 height 15
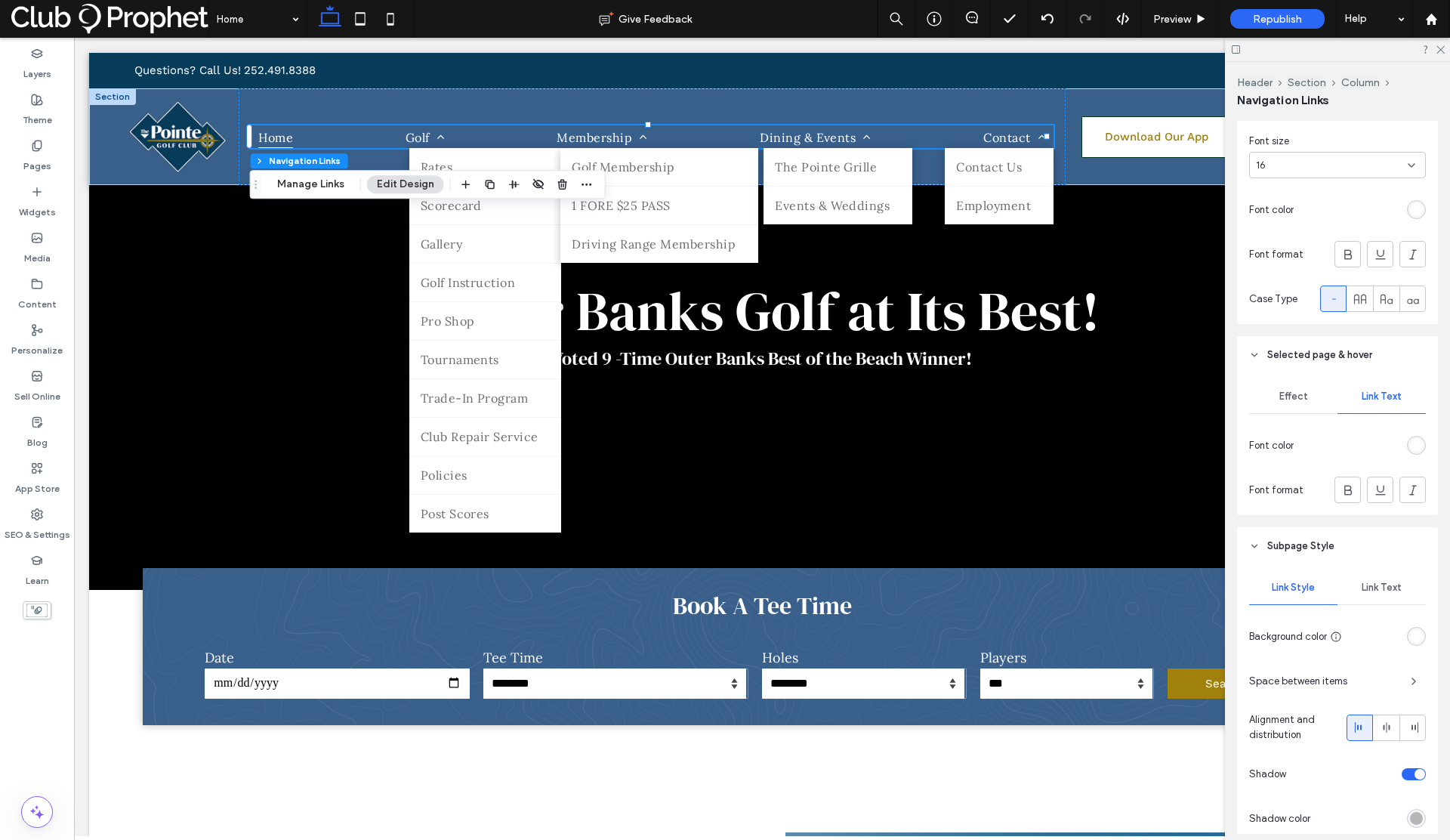
scroll to position [588, 0]
click at [1380, 581] on span "Link Text" at bounding box center [1382, 586] width 40 height 12
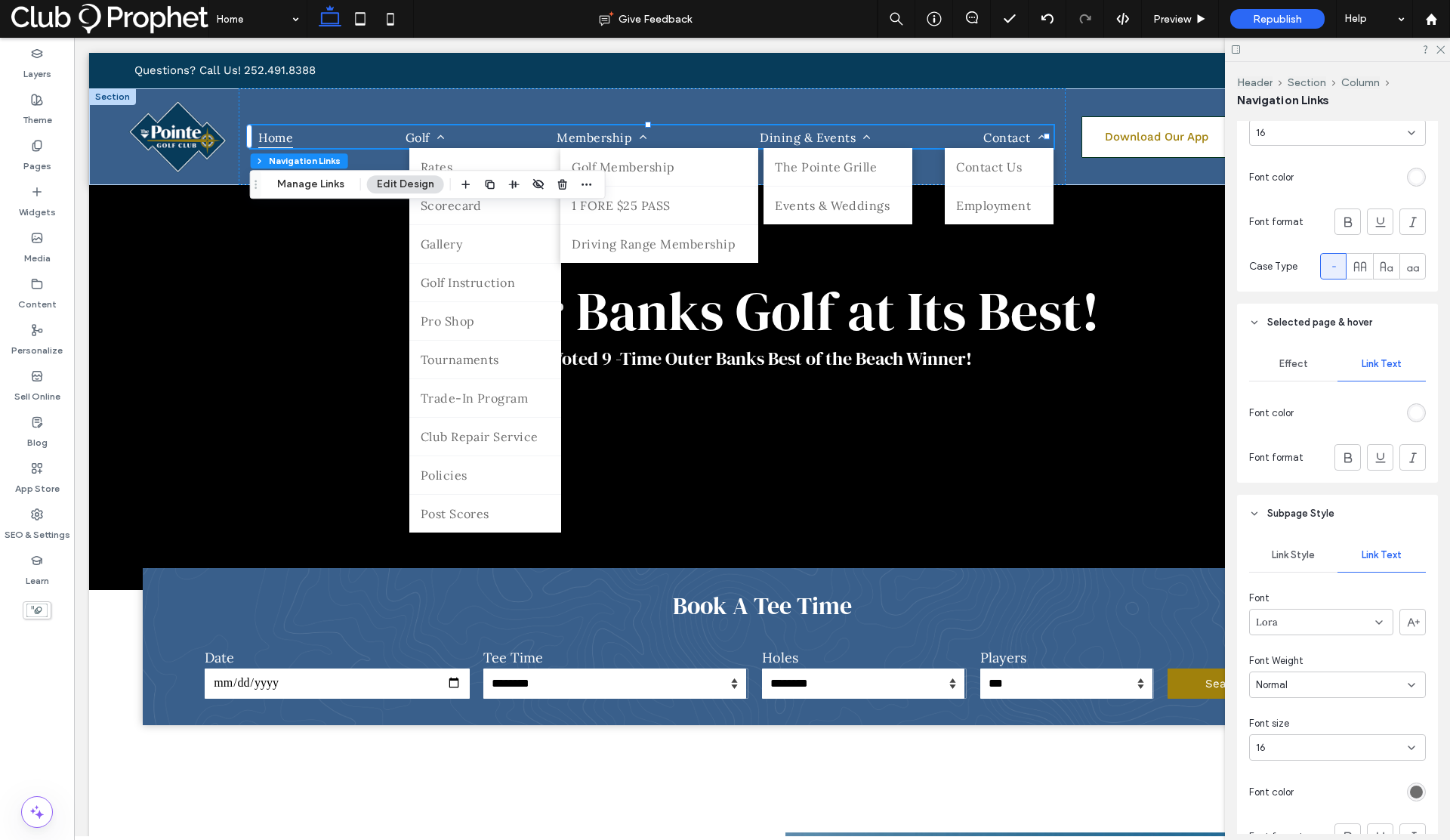
scroll to position [633, 0]
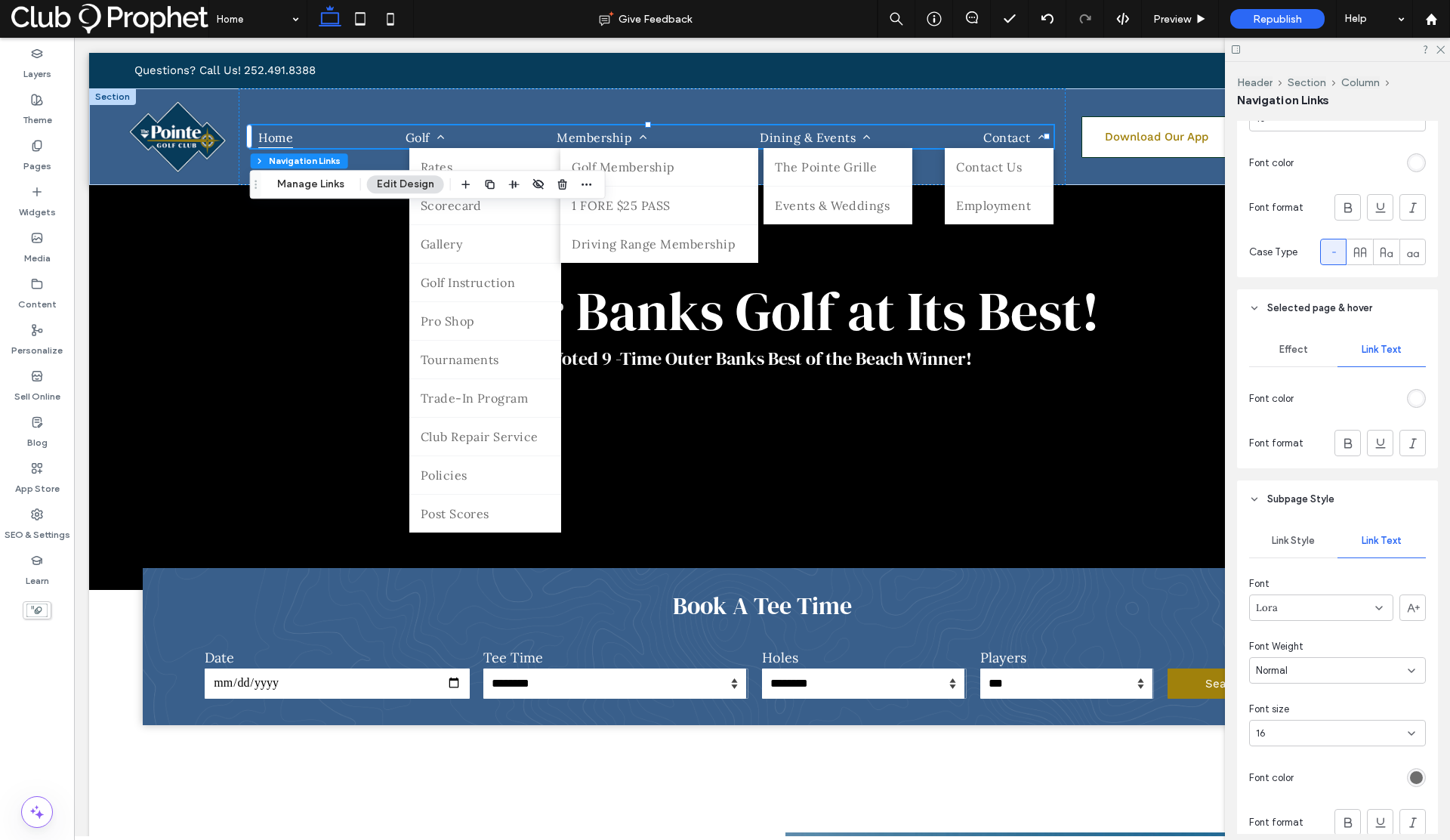
click at [1279, 727] on div "16" at bounding box center [1328, 733] width 145 height 15
click at [1281, 694] on div "18" at bounding box center [1333, 688] width 167 height 26
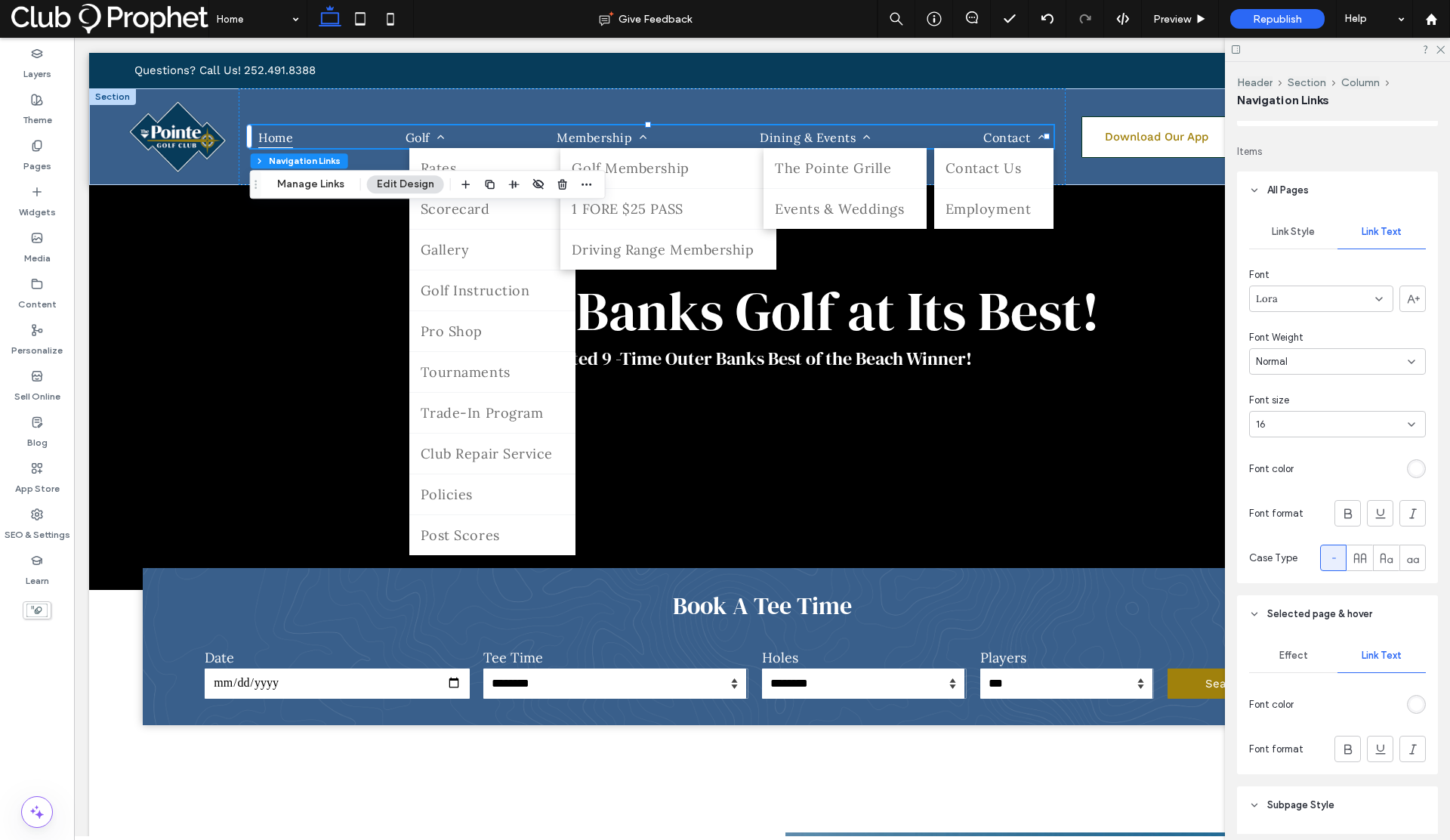
scroll to position [286, 0]
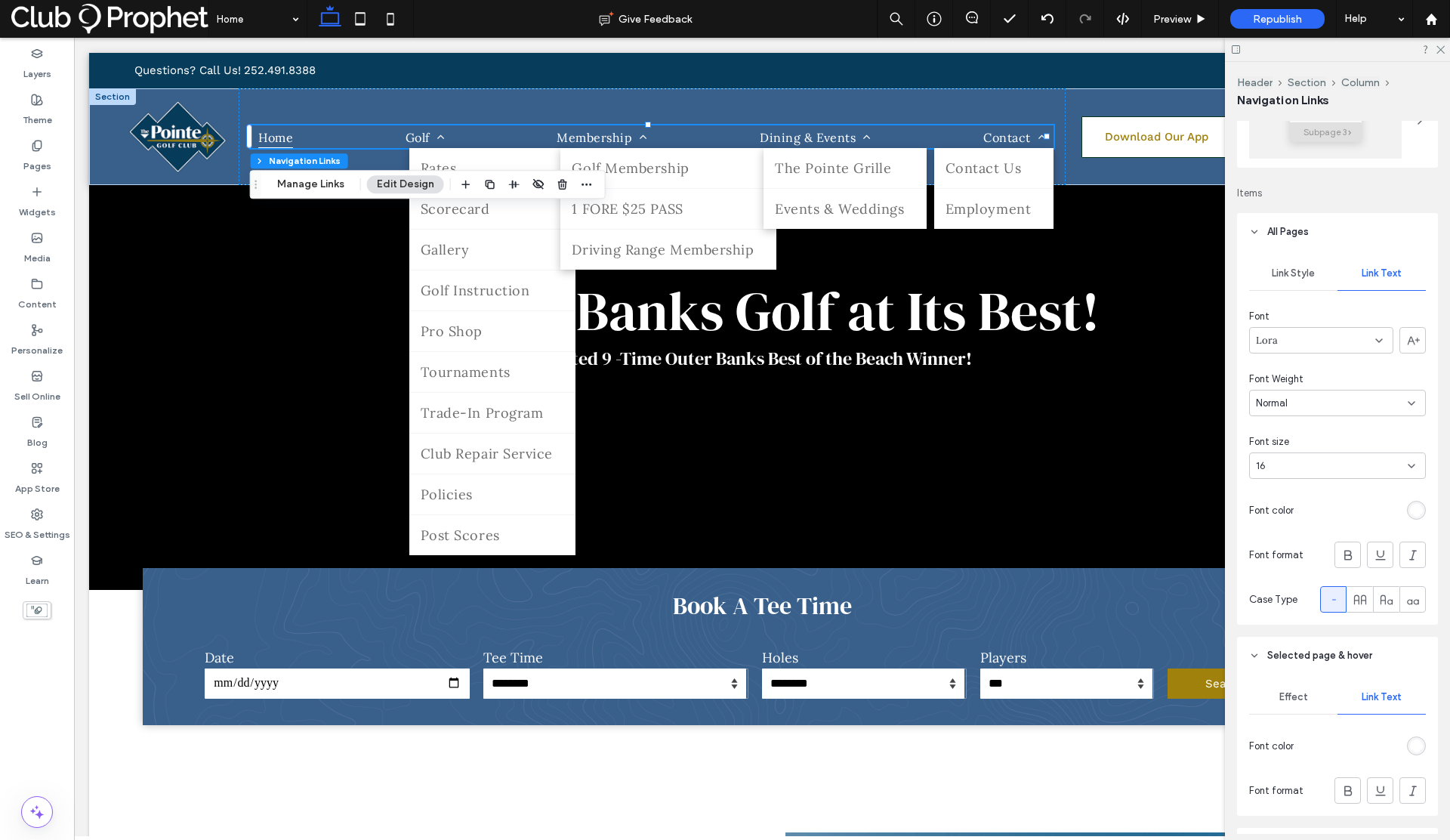
click at [1281, 470] on div "16" at bounding box center [1328, 465] width 145 height 15
click at [1273, 633] on div "18" at bounding box center [1333, 630] width 167 height 26
click at [1273, 470] on div "16" at bounding box center [1328, 465] width 145 height 15
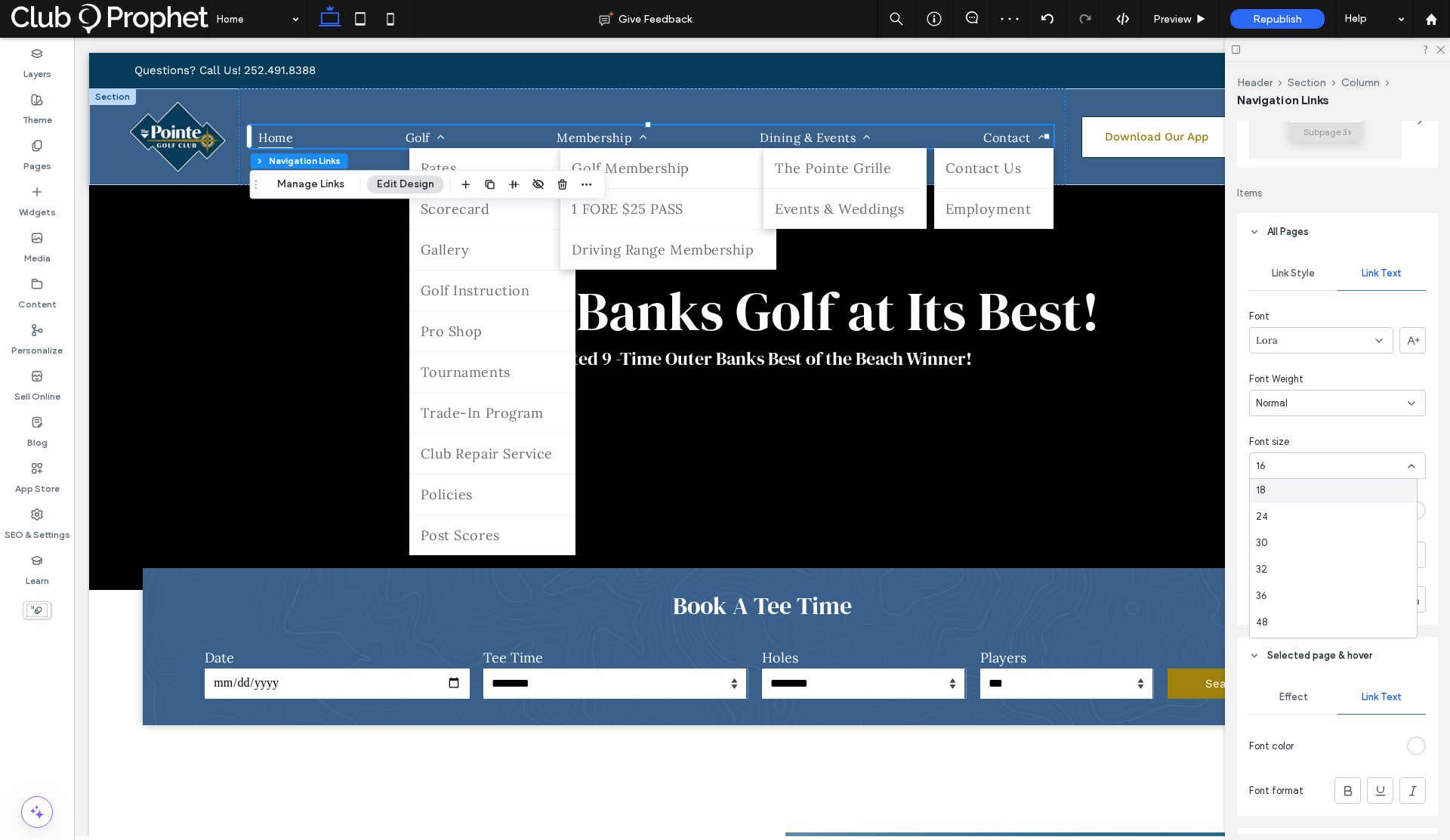
click at [1262, 496] on span "18" at bounding box center [1260, 490] width 10 height 15
click at [1277, 458] on div "16" at bounding box center [1328, 465] width 145 height 15
click at [1277, 601] on div "12" at bounding box center [1333, 598] width 167 height 26
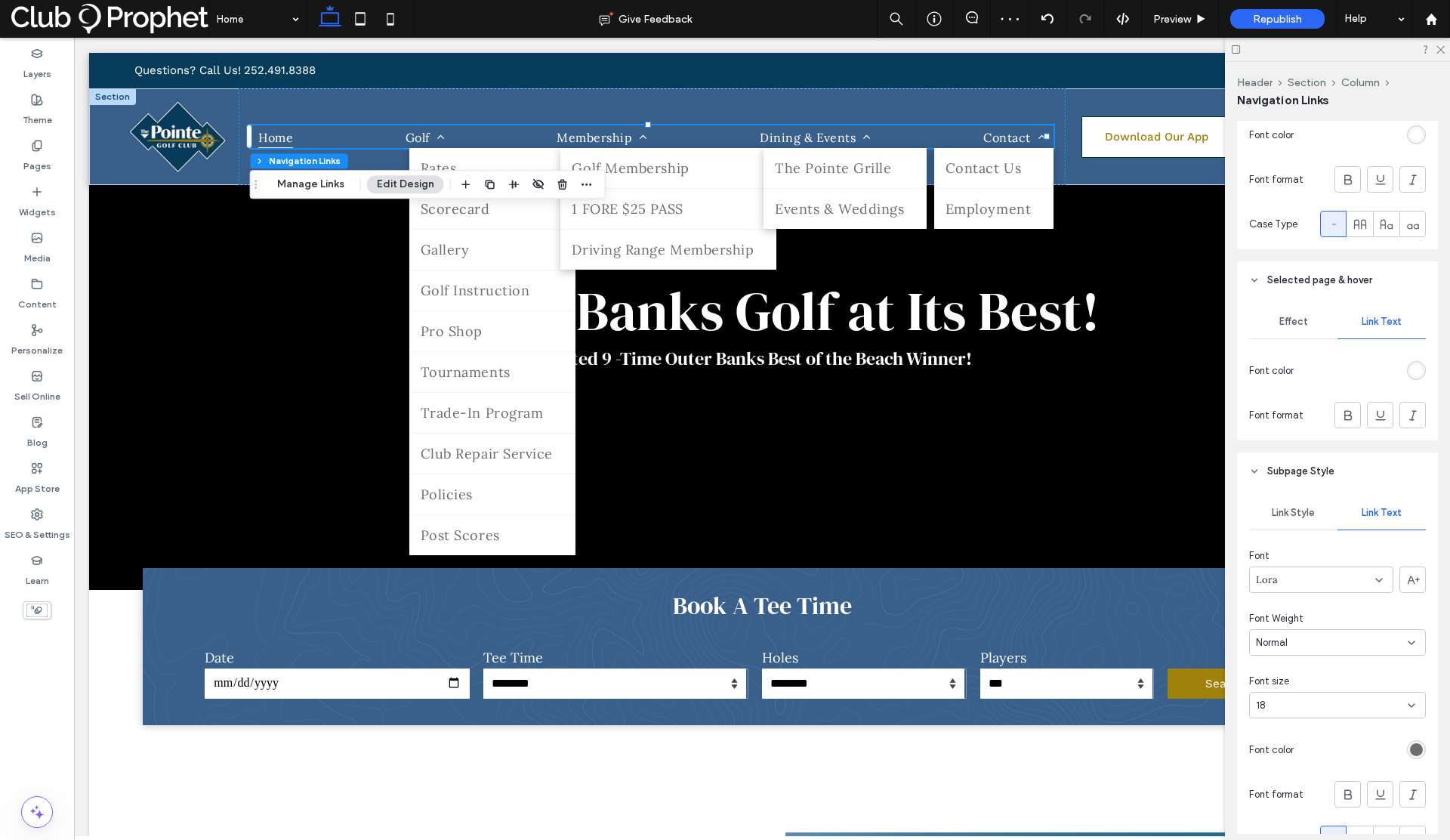
scroll to position [699, 0]
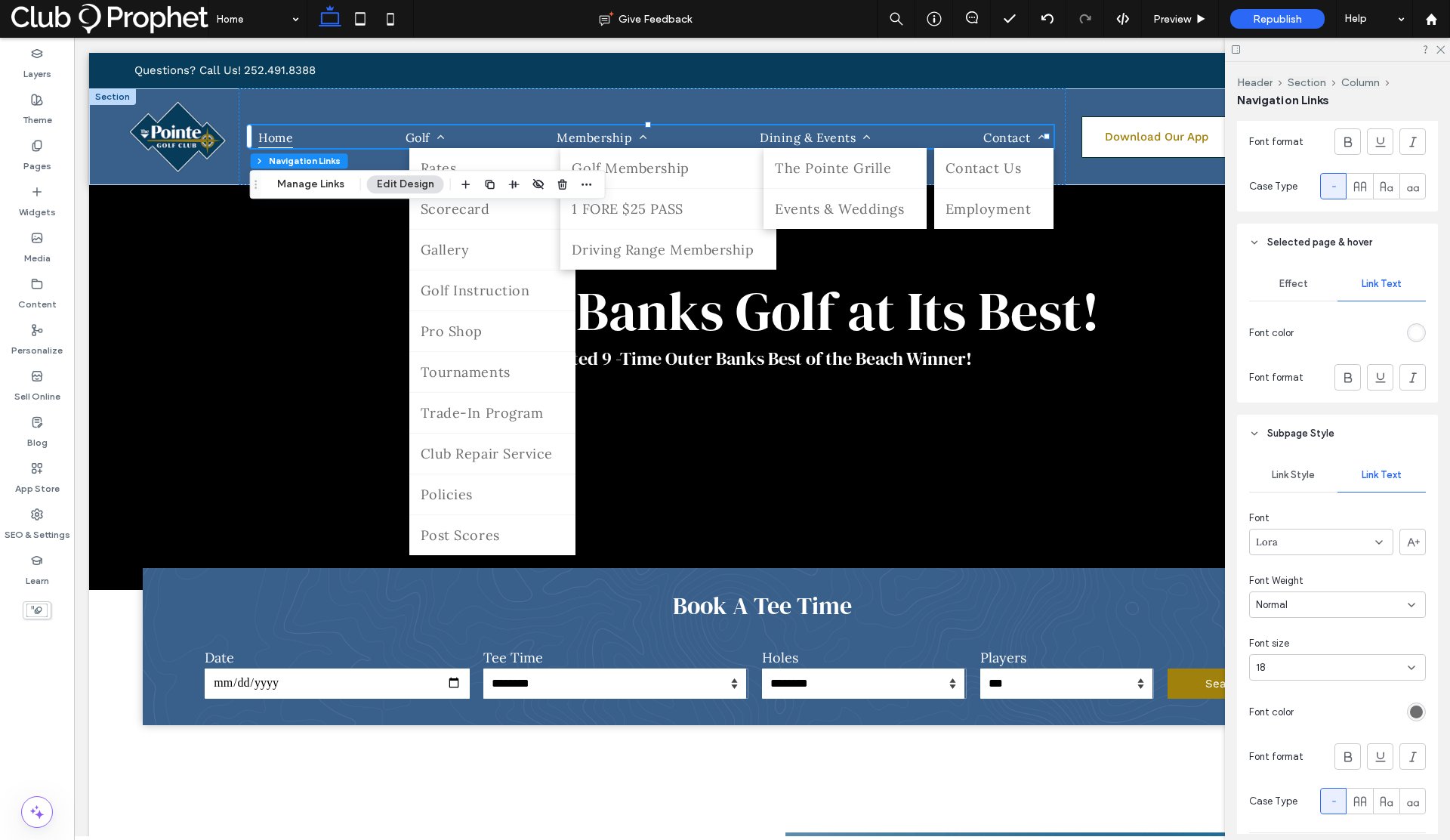
click at [1294, 667] on div "18" at bounding box center [1328, 667] width 145 height 15
click at [1278, 776] on div "16" at bounding box center [1333, 772] width 167 height 26
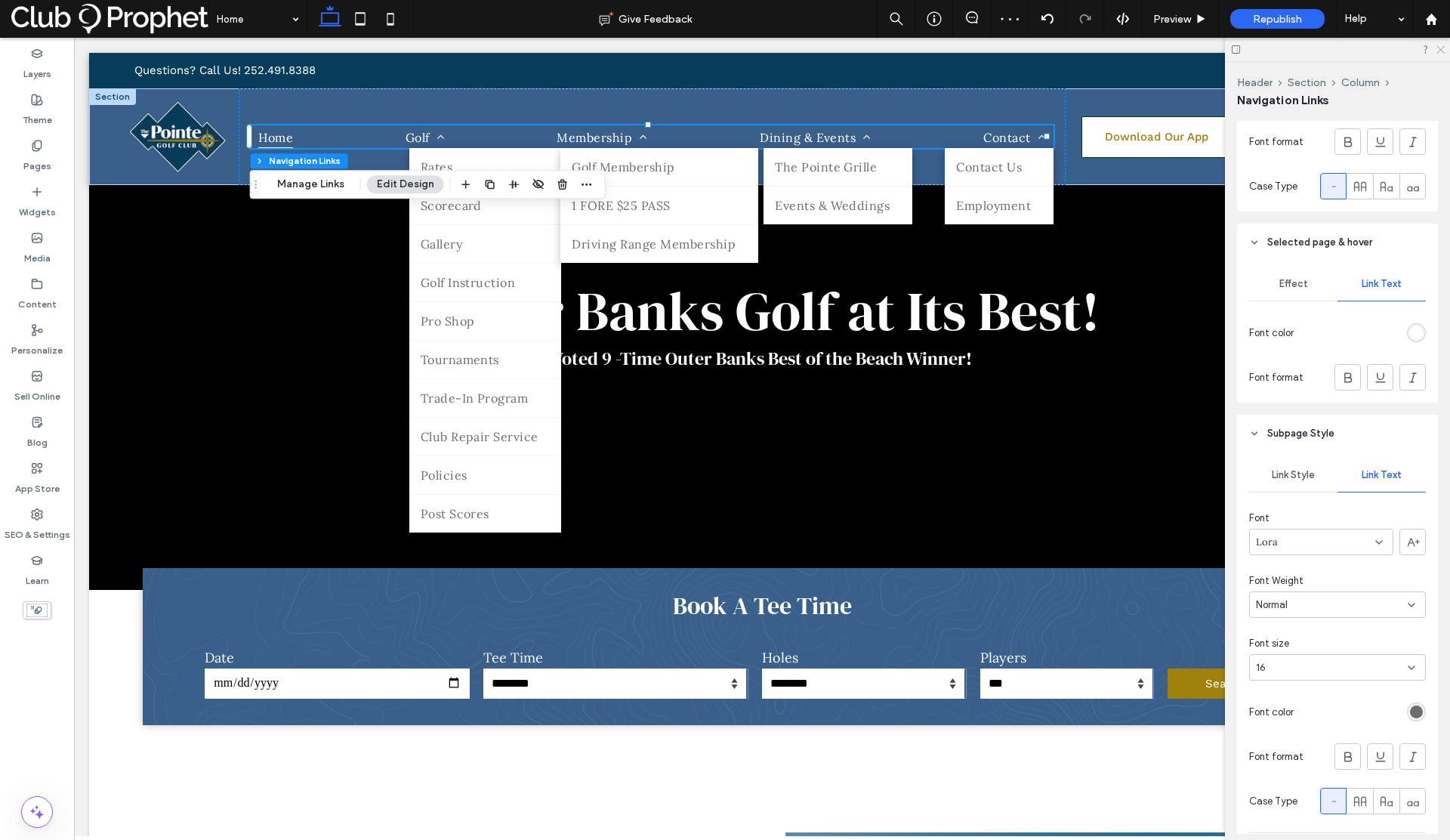
click at [1444, 50] on icon at bounding box center [1439, 48] width 10 height 10
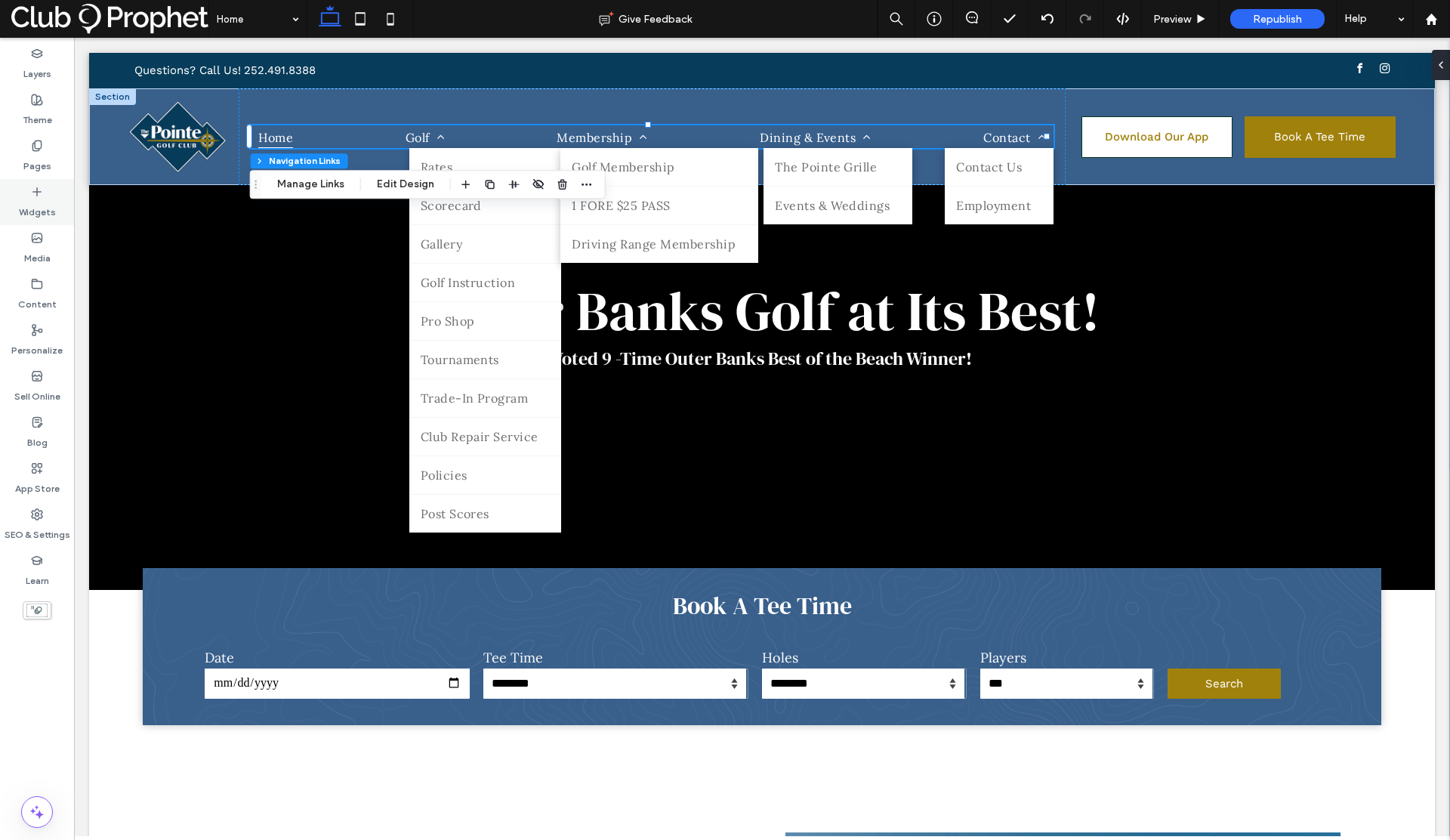
click at [32, 194] on icon at bounding box center [37, 192] width 12 height 12
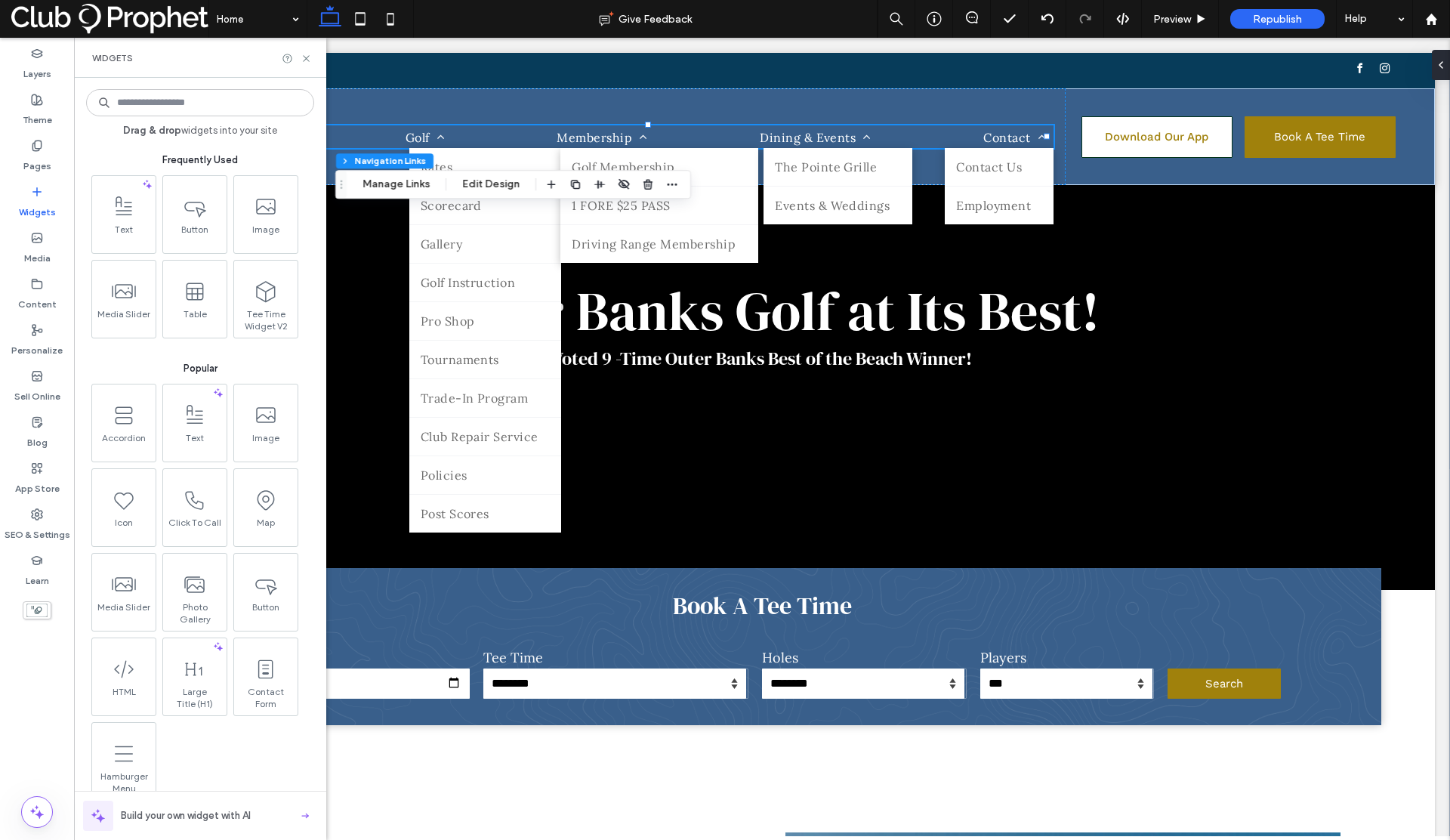
click at [200, 110] on input at bounding box center [200, 103] width 228 height 27
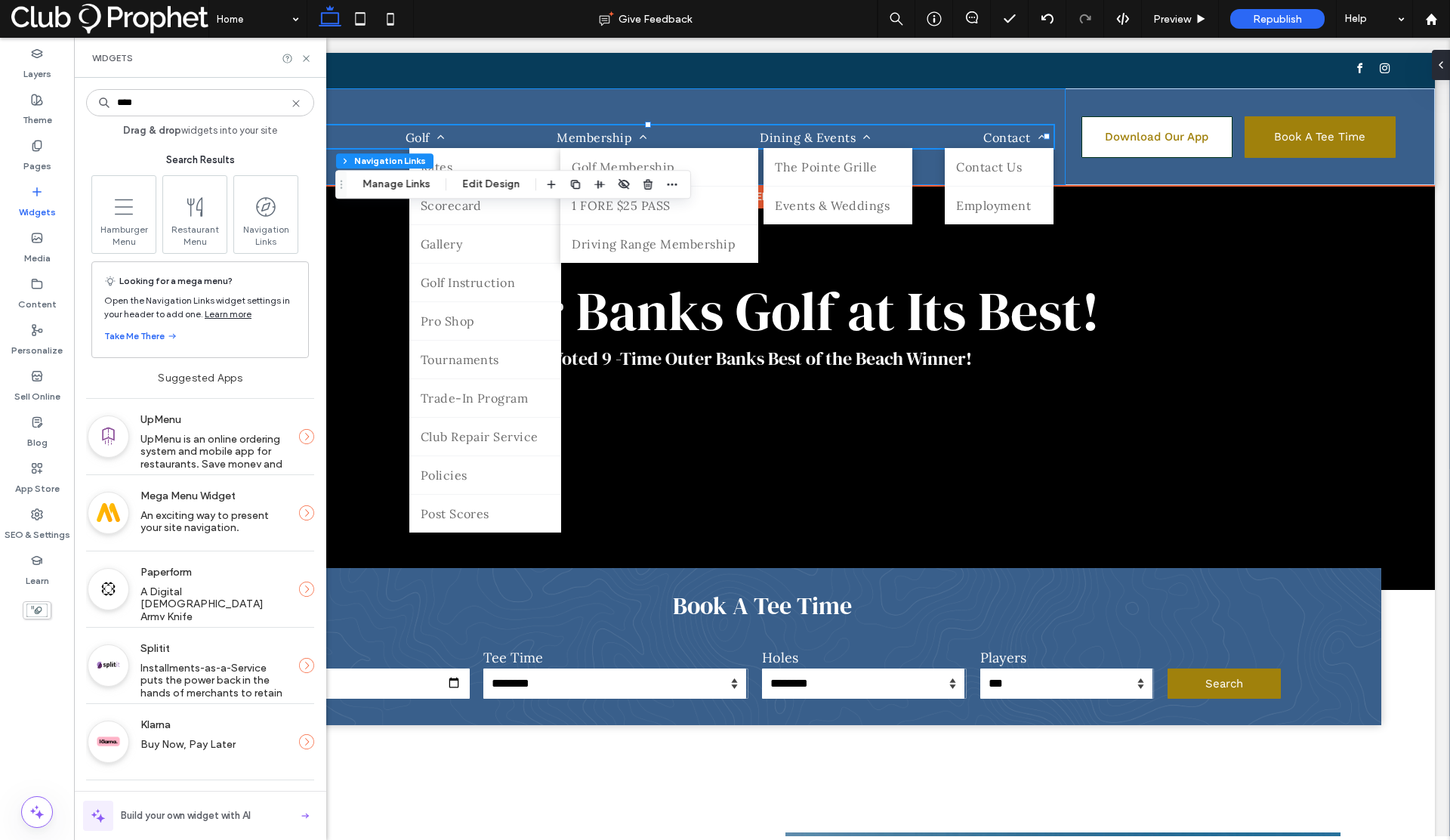
type input "****"
click at [973, 118] on div "Home Golf Rates Scorecard Gallery Golf Instruction Pro Shop Tournaments Trade-I…" at bounding box center [652, 137] width 827 height 96
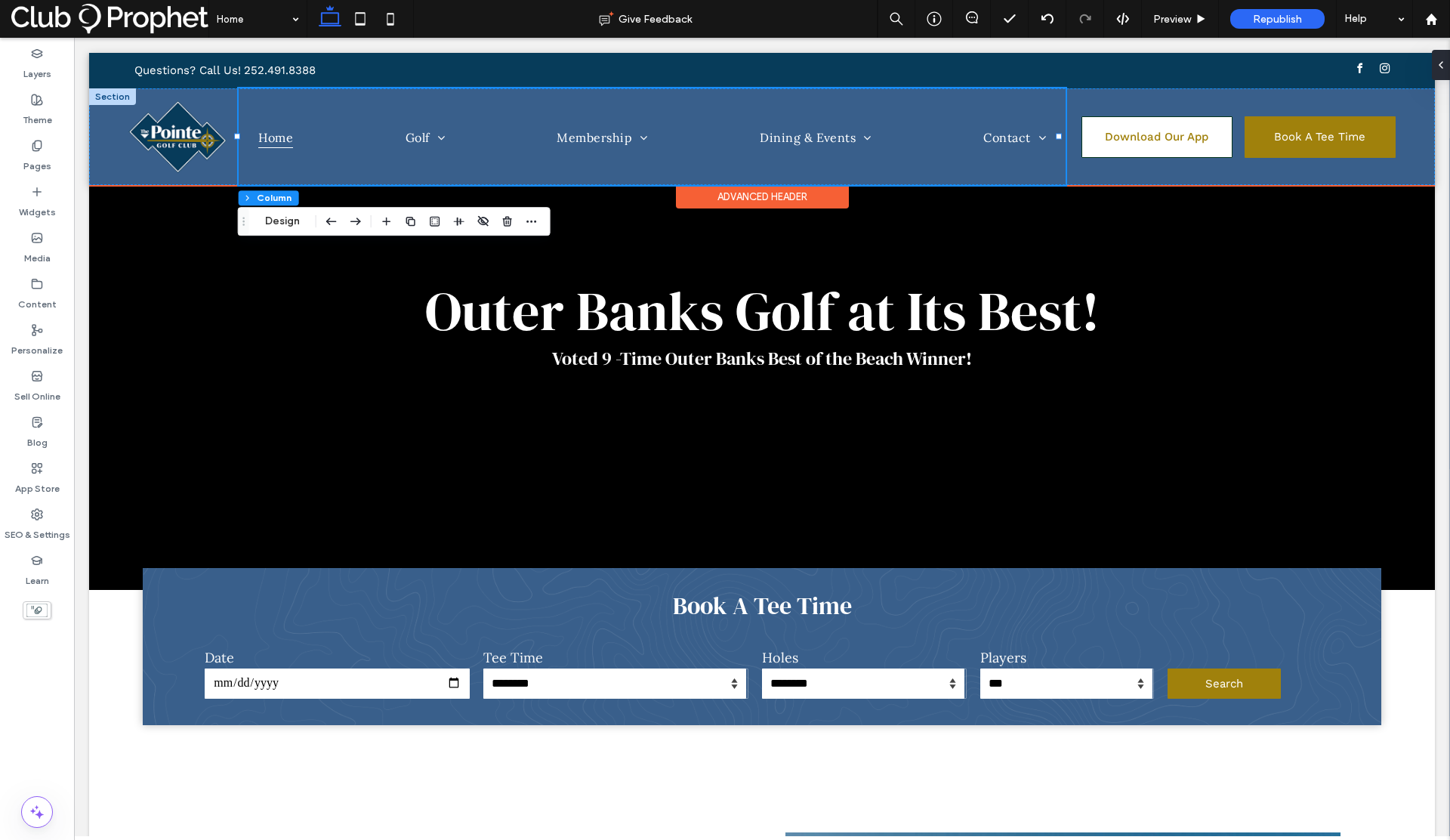
click at [767, 194] on div "Advanced Header" at bounding box center [762, 197] width 173 height 23
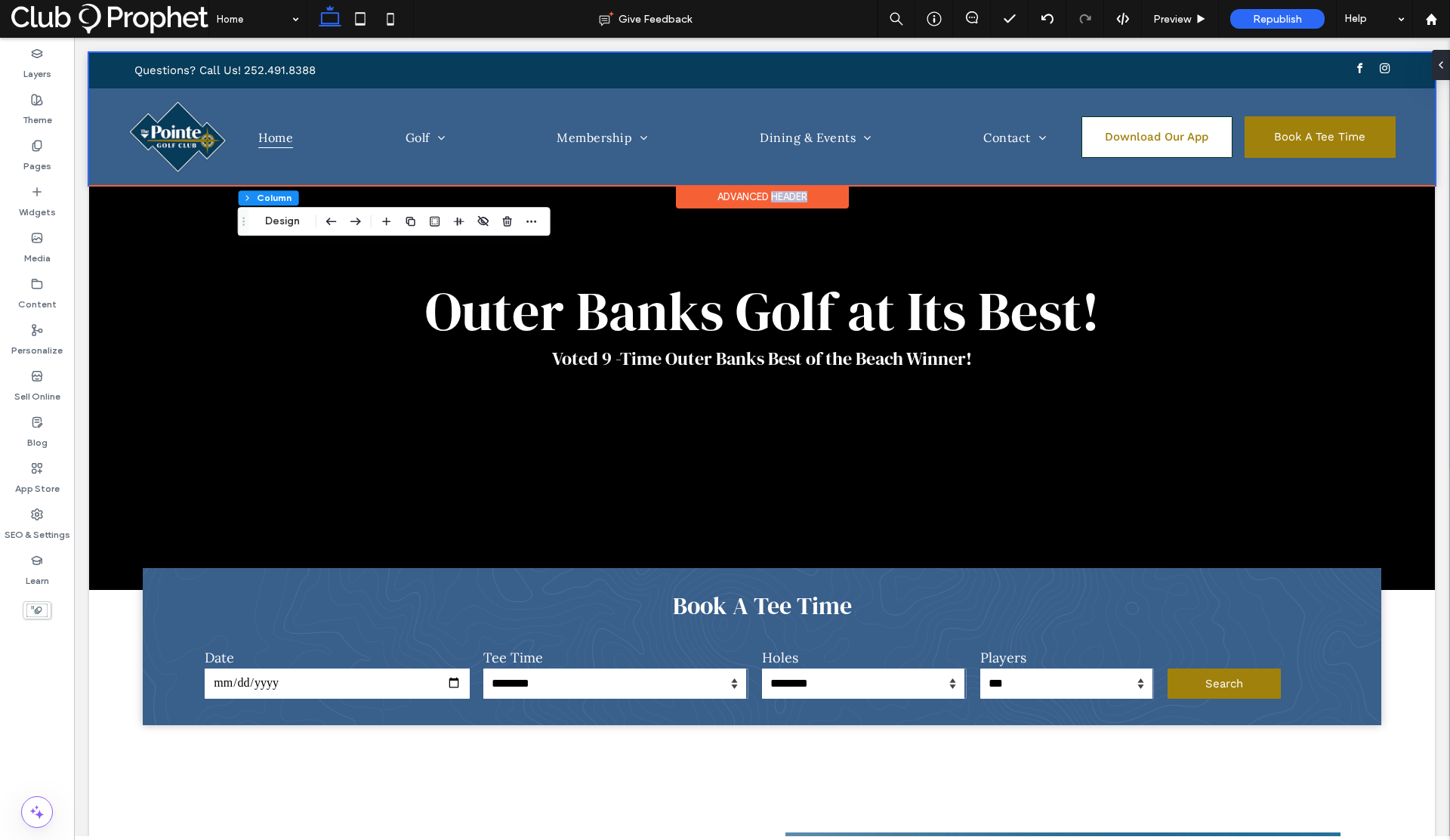
click at [767, 194] on div "Advanced Header" at bounding box center [762, 197] width 173 height 23
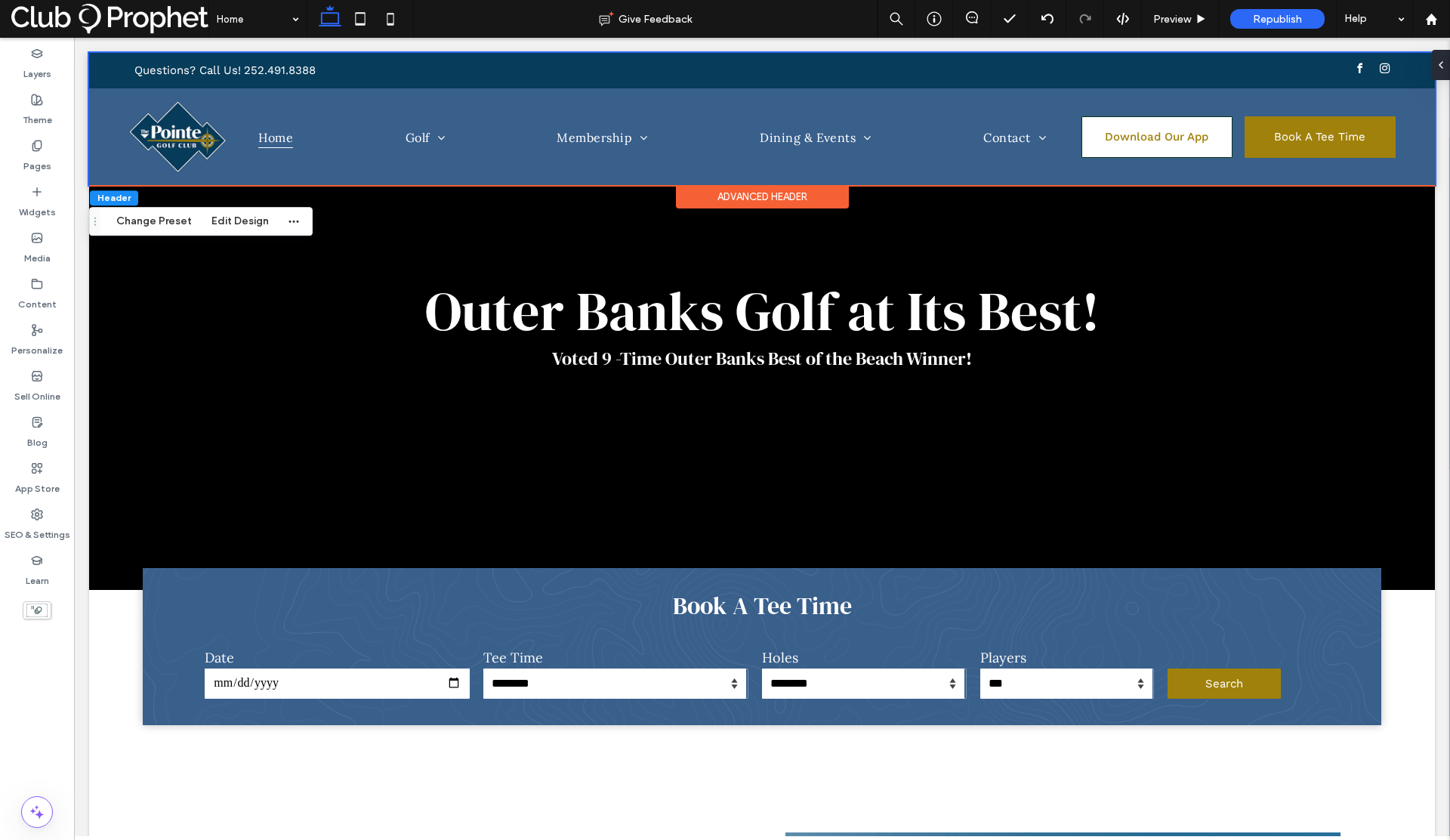
click at [762, 194] on div "Advanced Header" at bounding box center [762, 197] width 173 height 23
click at [211, 226] on button "Edit Design" at bounding box center [239, 221] width 77 height 18
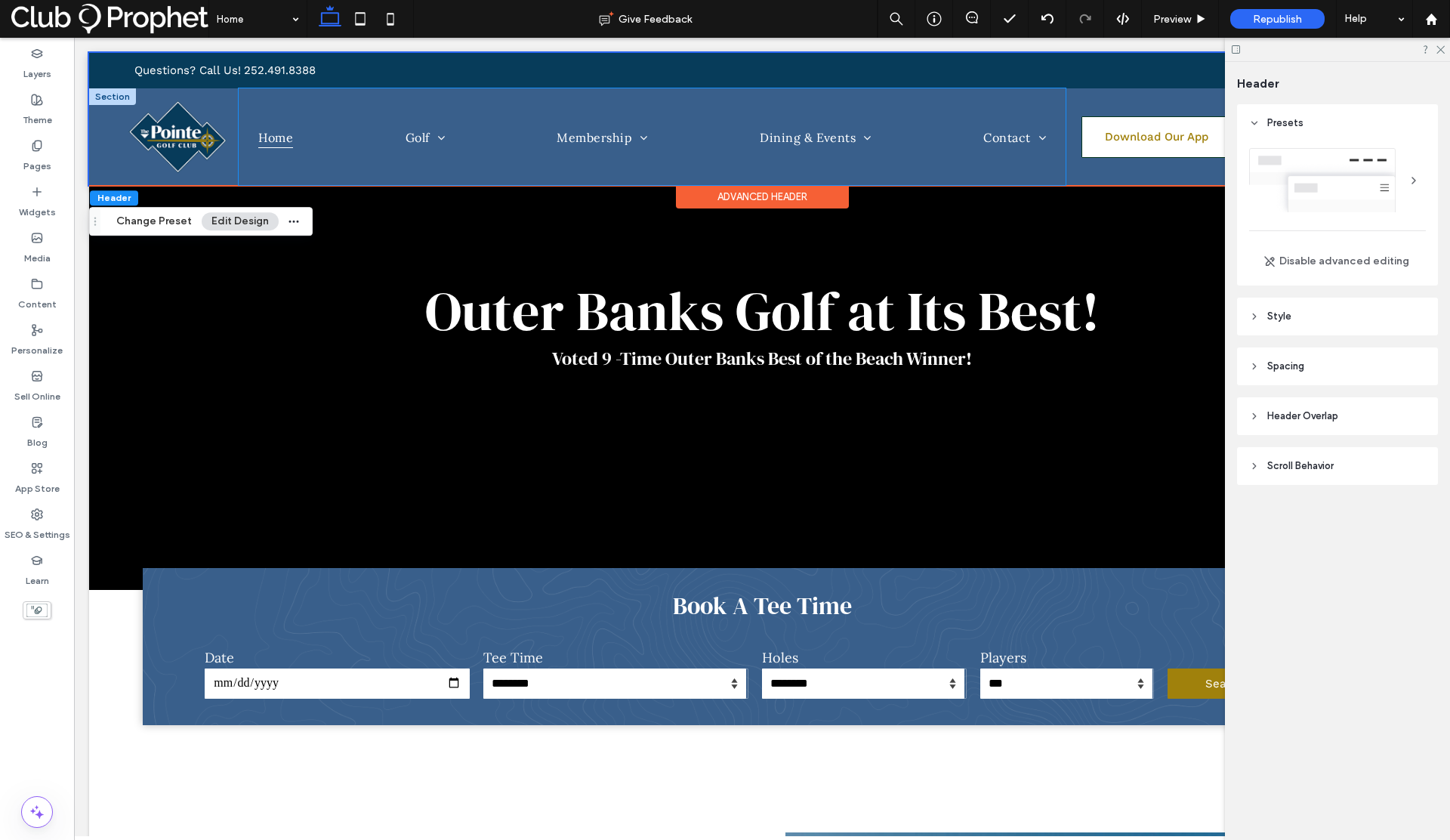
click at [523, 149] on div "Home Golf Rates Scorecard Gallery Golf Instruction Pro Shop Tournaments Trade-I…" at bounding box center [652, 137] width 827 height 96
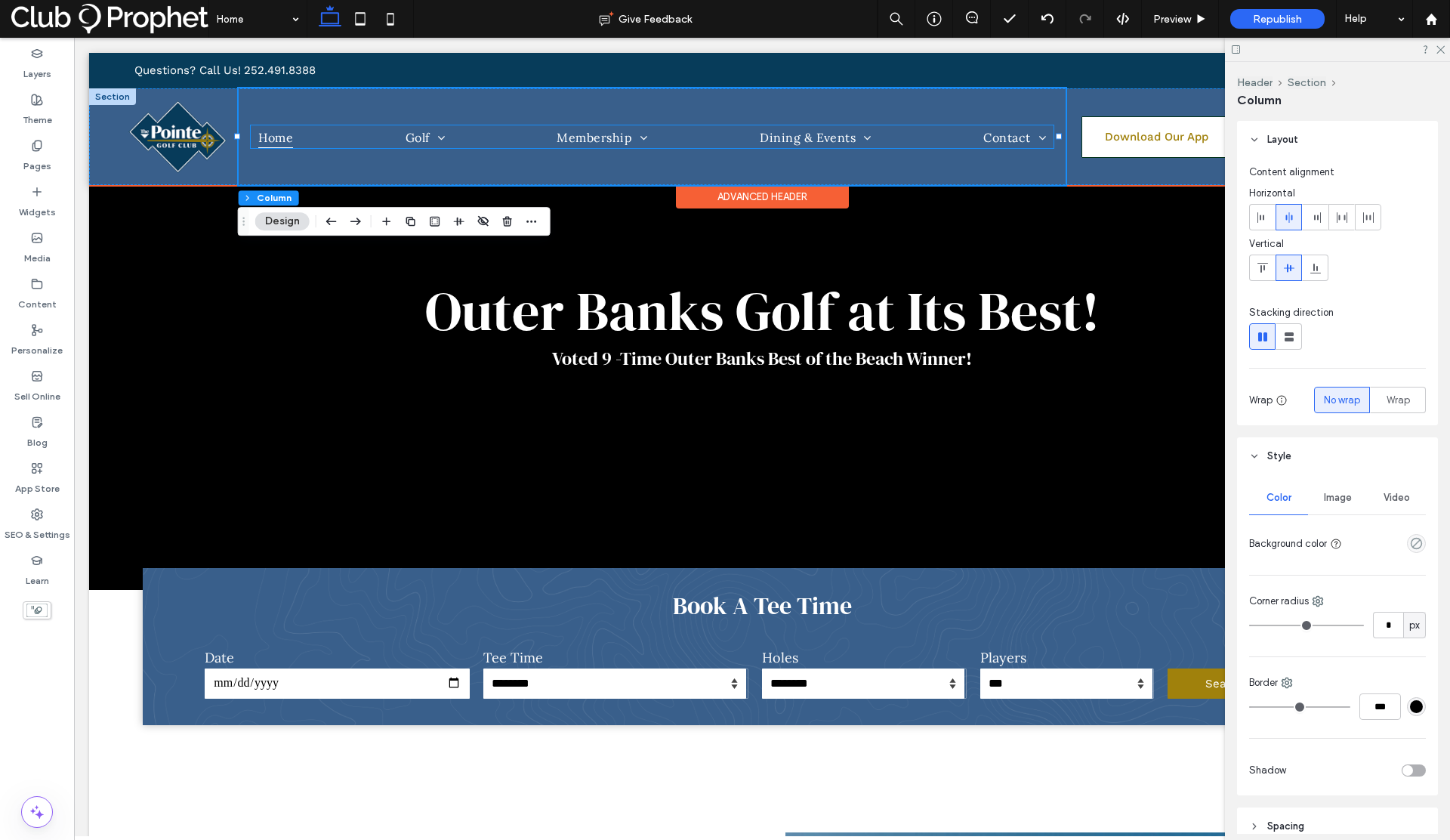
click at [517, 138] on ul "Home Golf Rates Scorecard Gallery Golf Instruction Pro Shop Tournaments Trade-I…" at bounding box center [652, 136] width 803 height 22
click at [46, 200] on label "Widgets" at bounding box center [37, 208] width 37 height 21
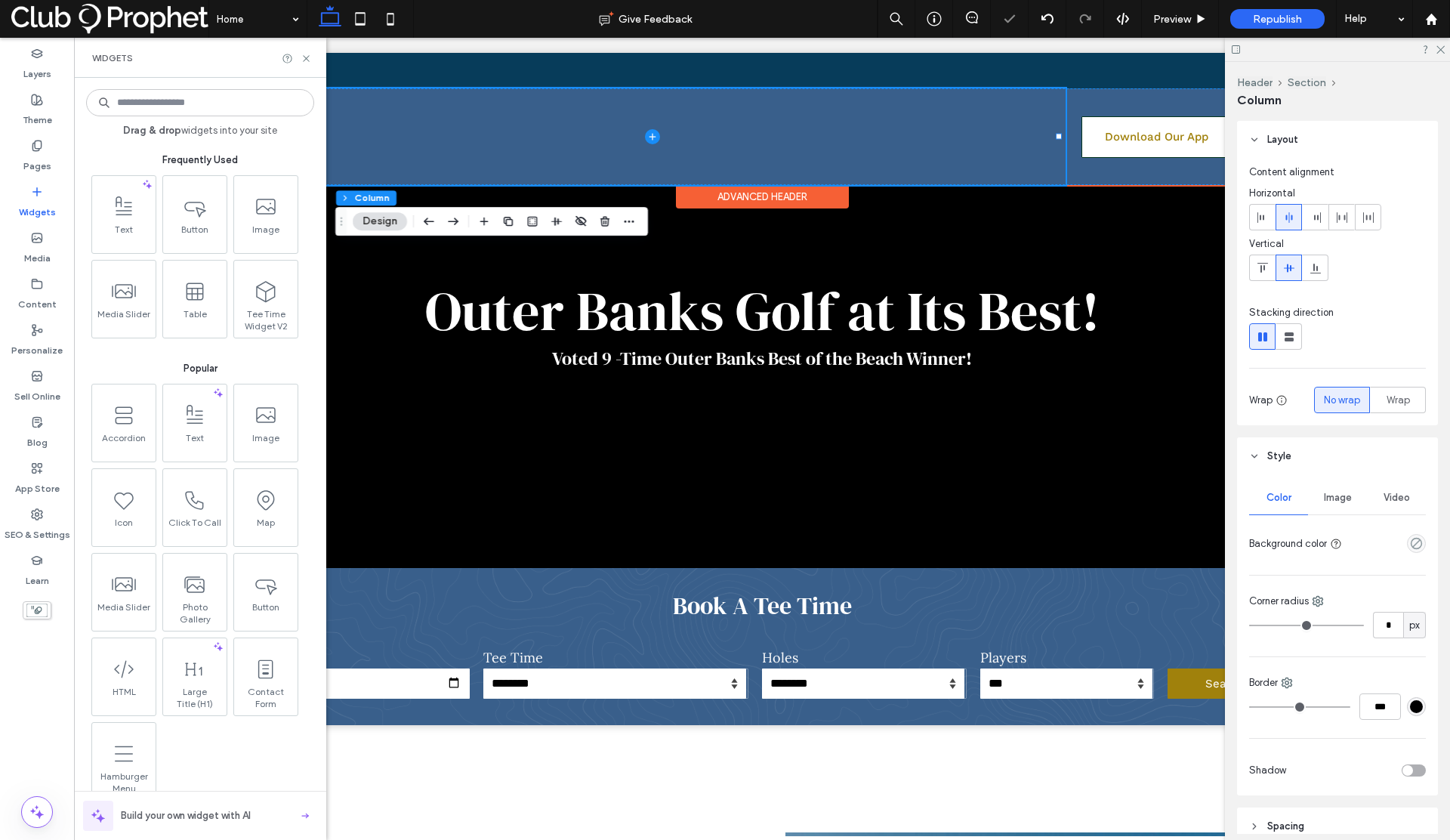
click at [169, 110] on input at bounding box center [200, 103] width 228 height 27
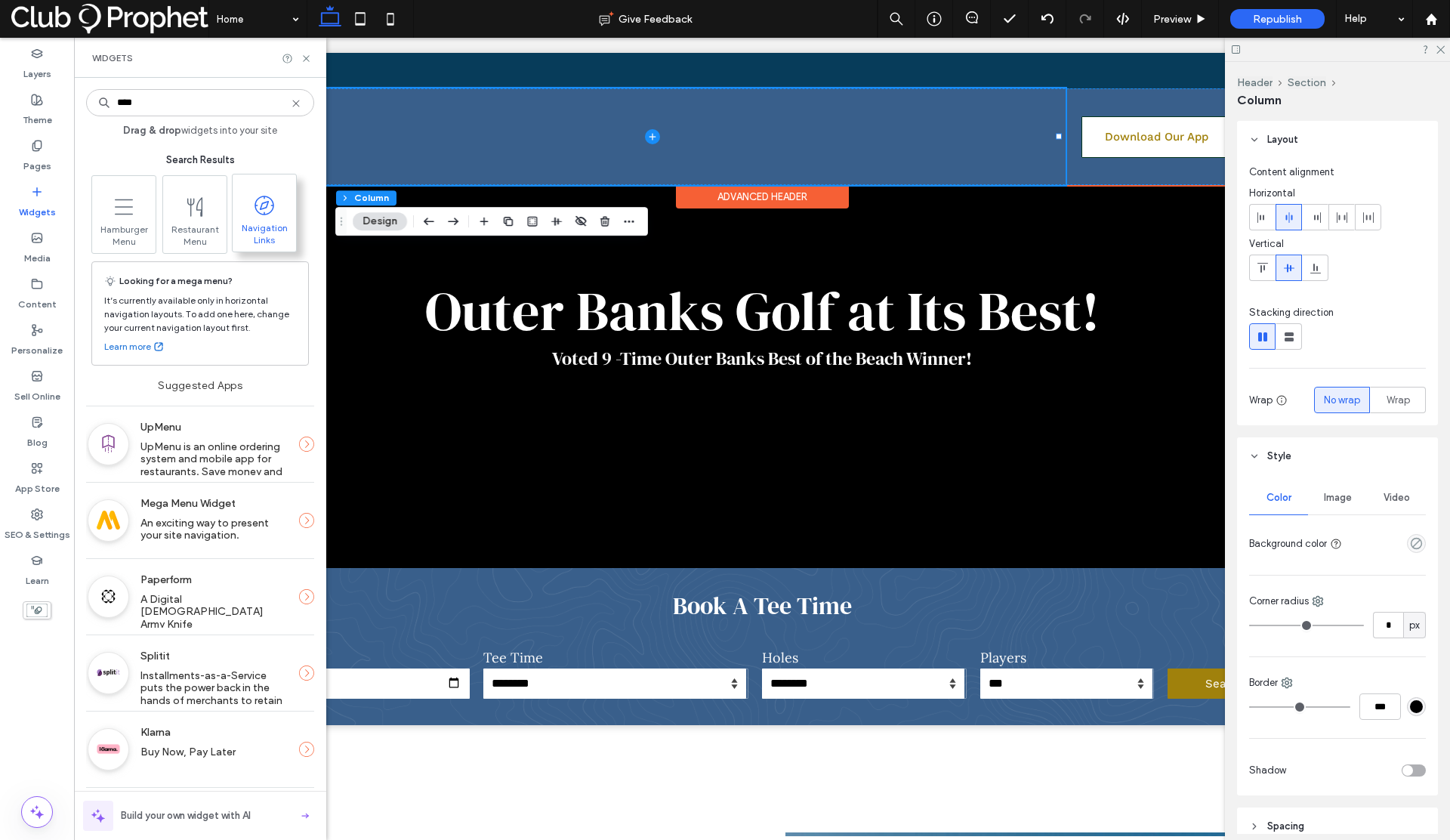
type input "****"
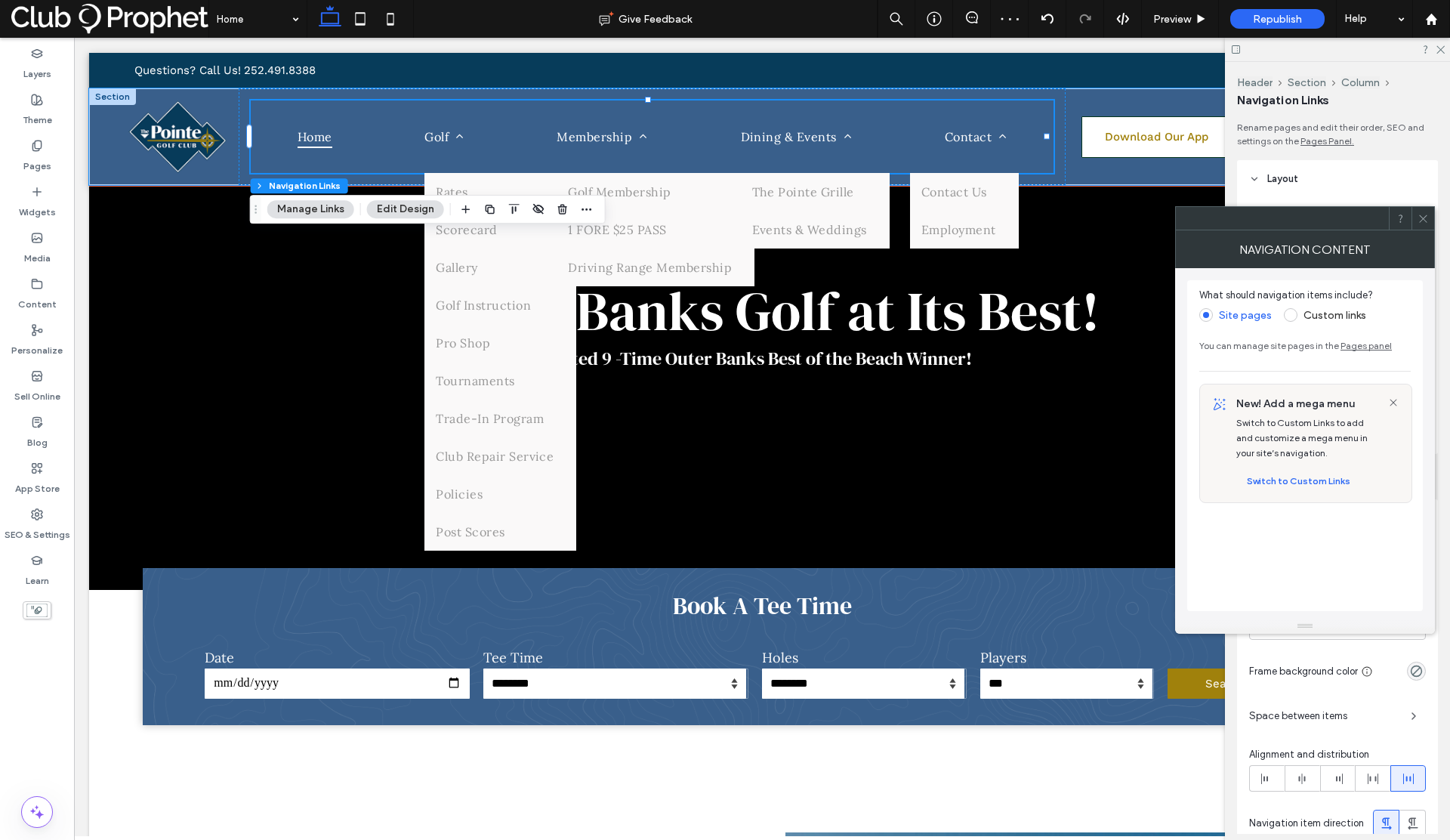
click at [1424, 221] on icon at bounding box center [1423, 218] width 12 height 12
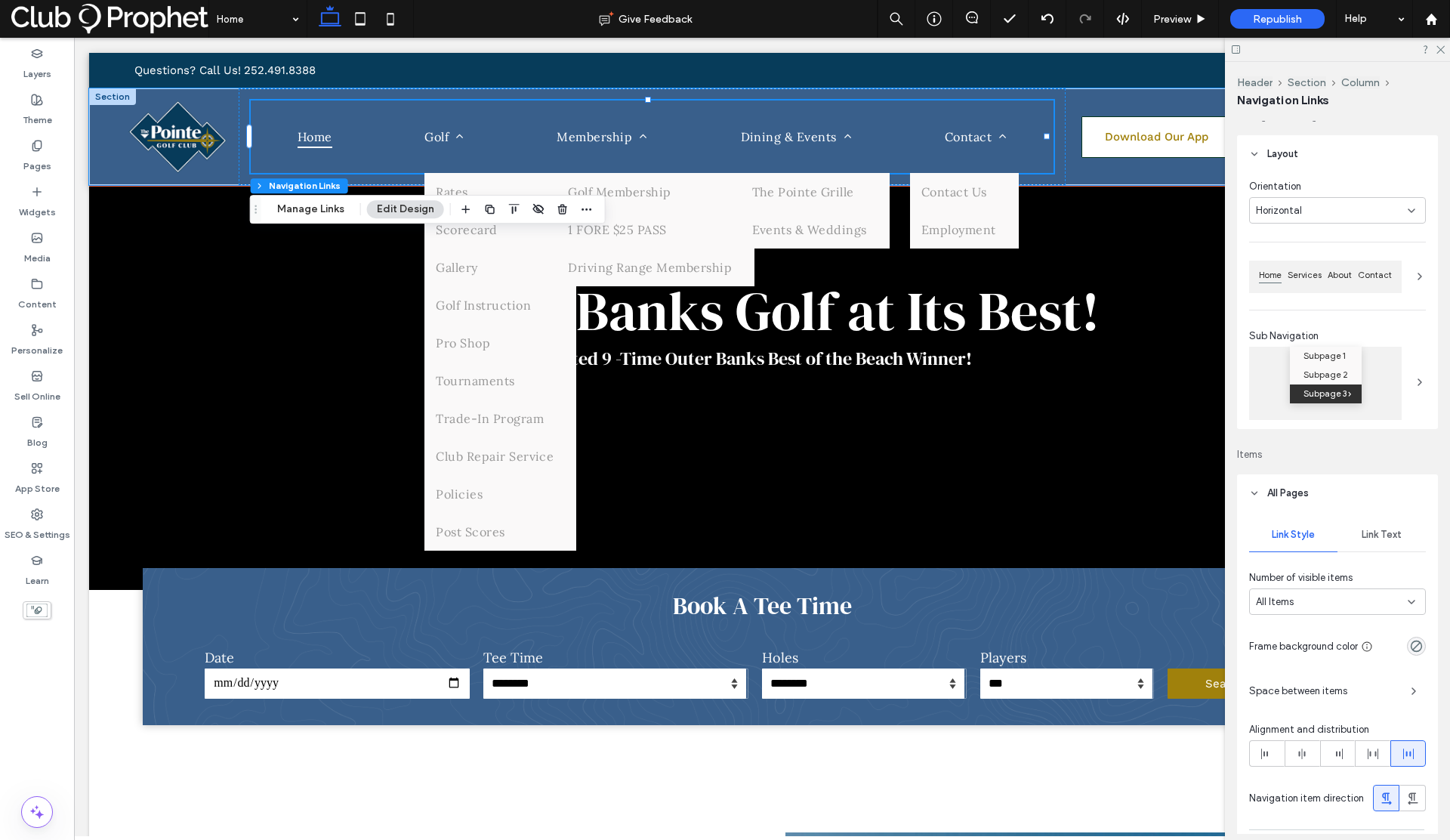
scroll to position [26, 0]
click at [1382, 539] on div "Link Text" at bounding box center [1382, 533] width 89 height 33
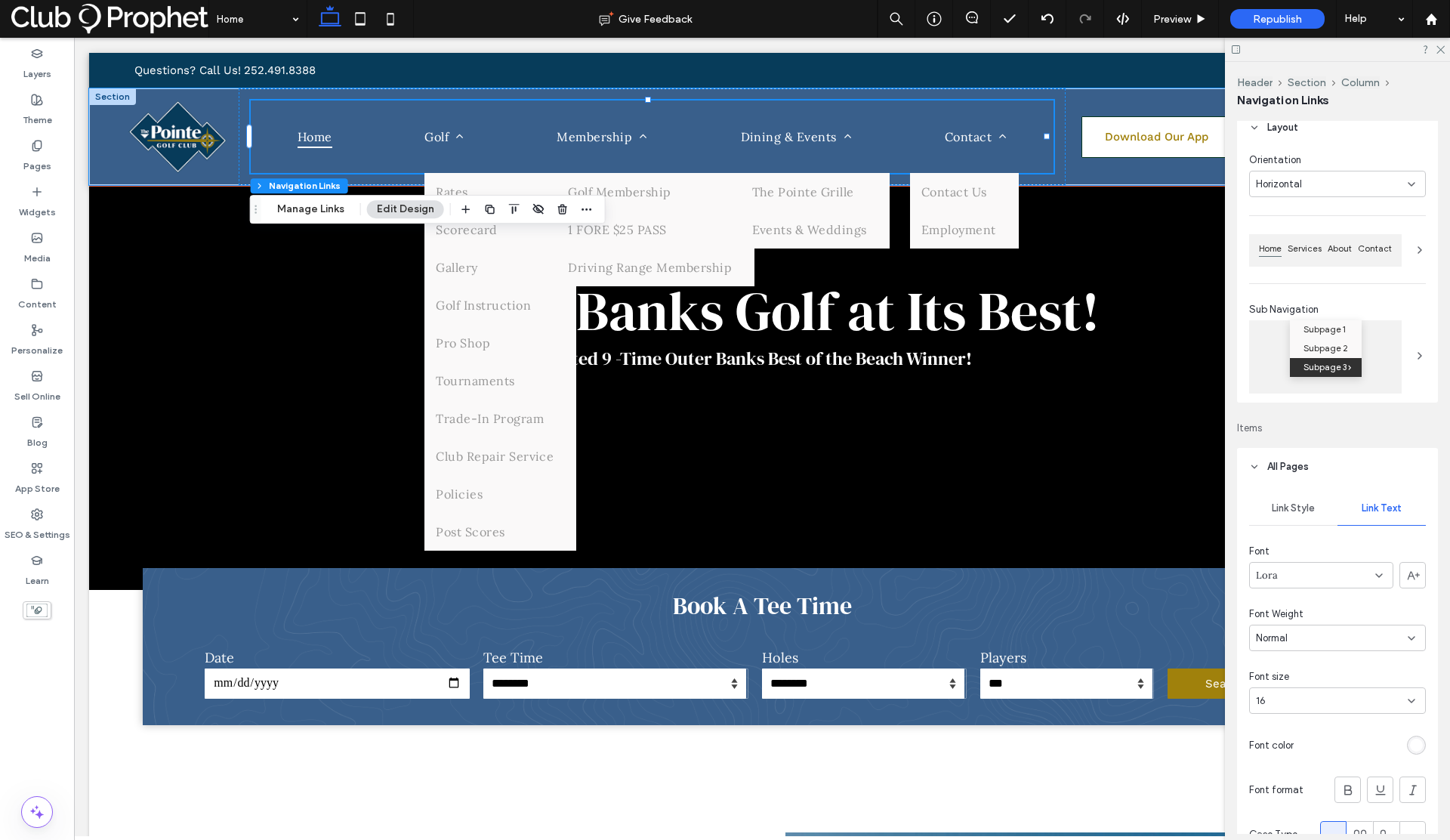
scroll to position [192, 0]
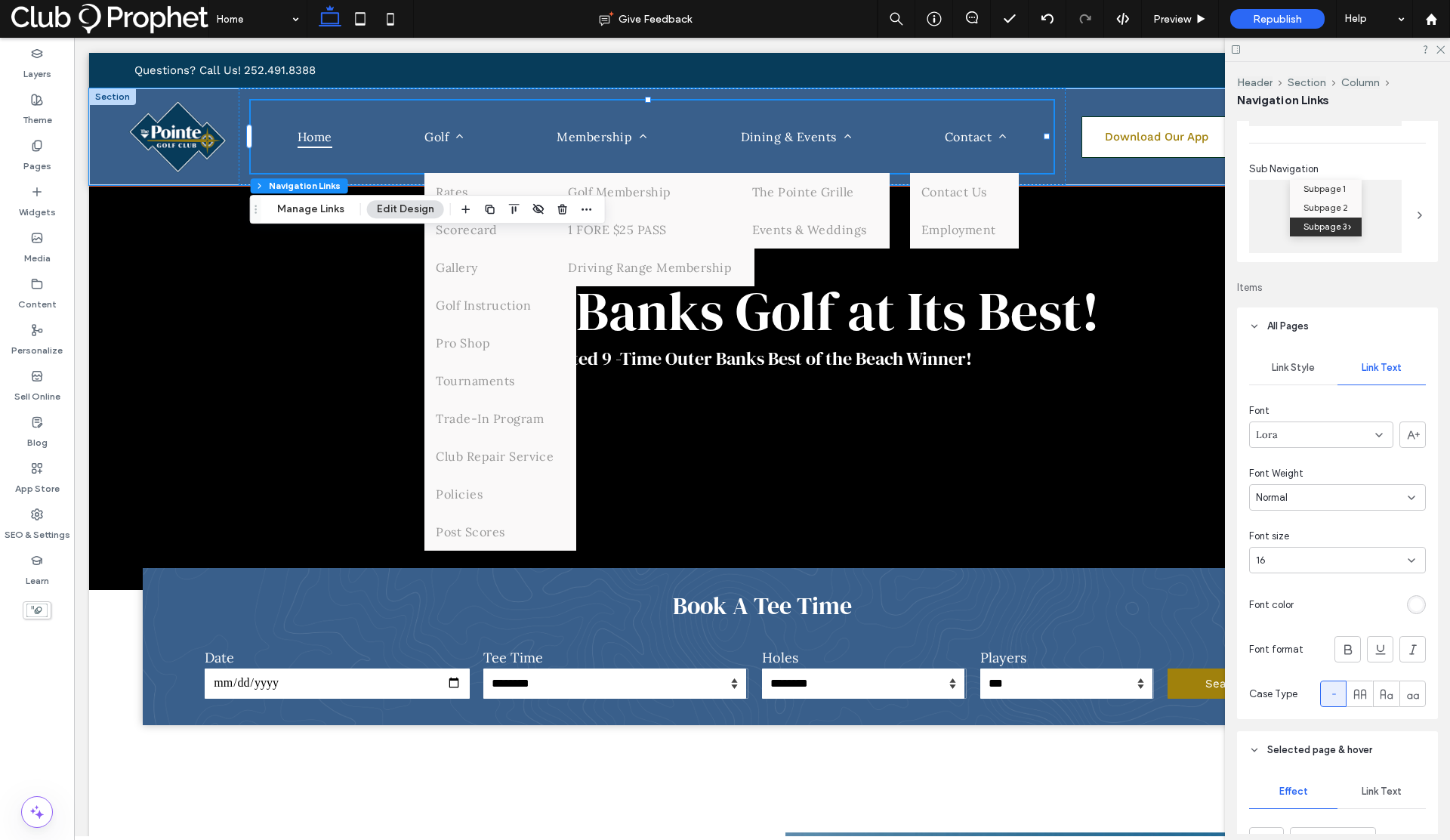
click at [1340, 556] on div "16" at bounding box center [1328, 559] width 145 height 15
click at [1293, 677] on div "18" at bounding box center [1333, 689] width 167 height 26
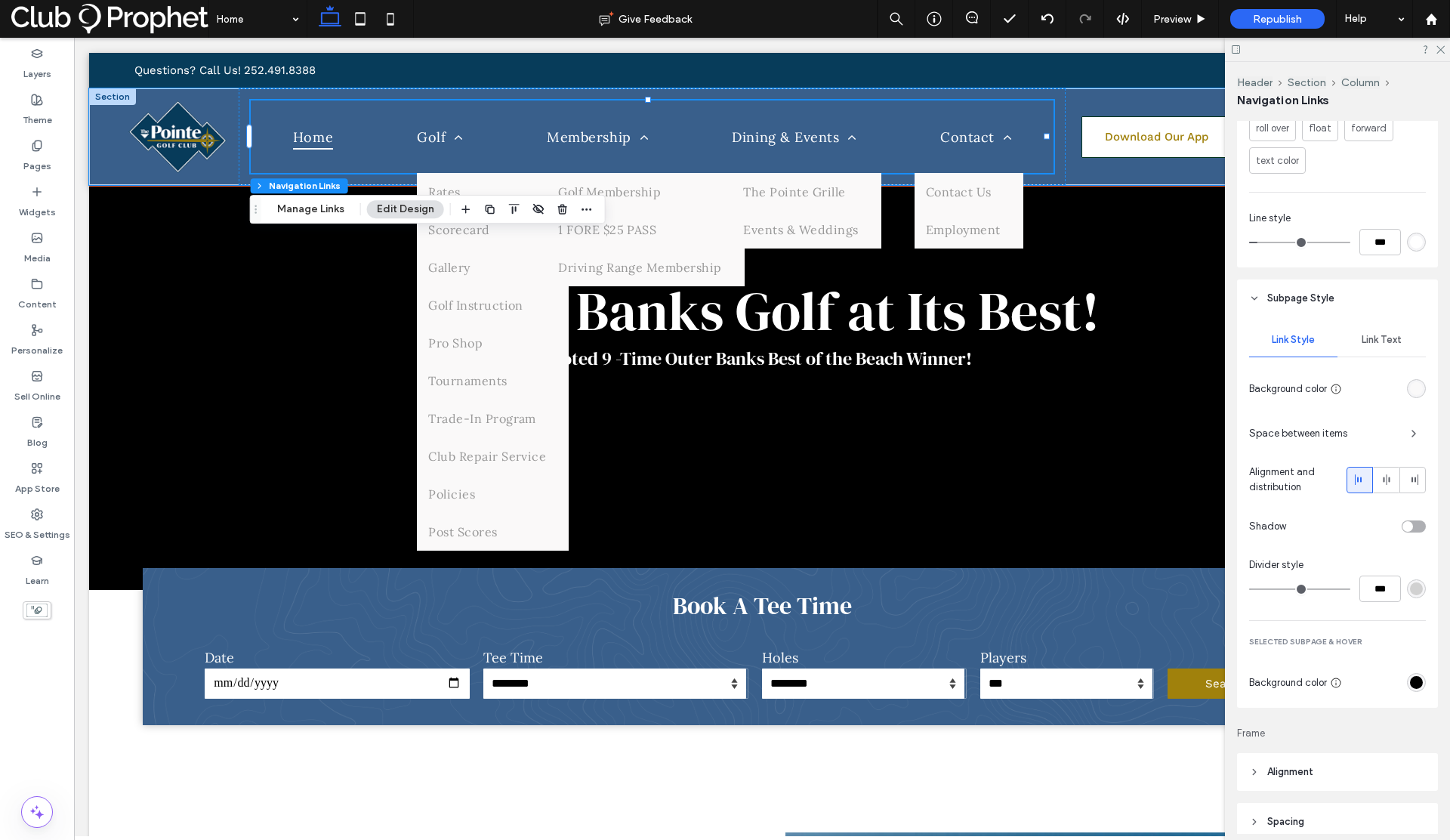
scroll to position [1054, 0]
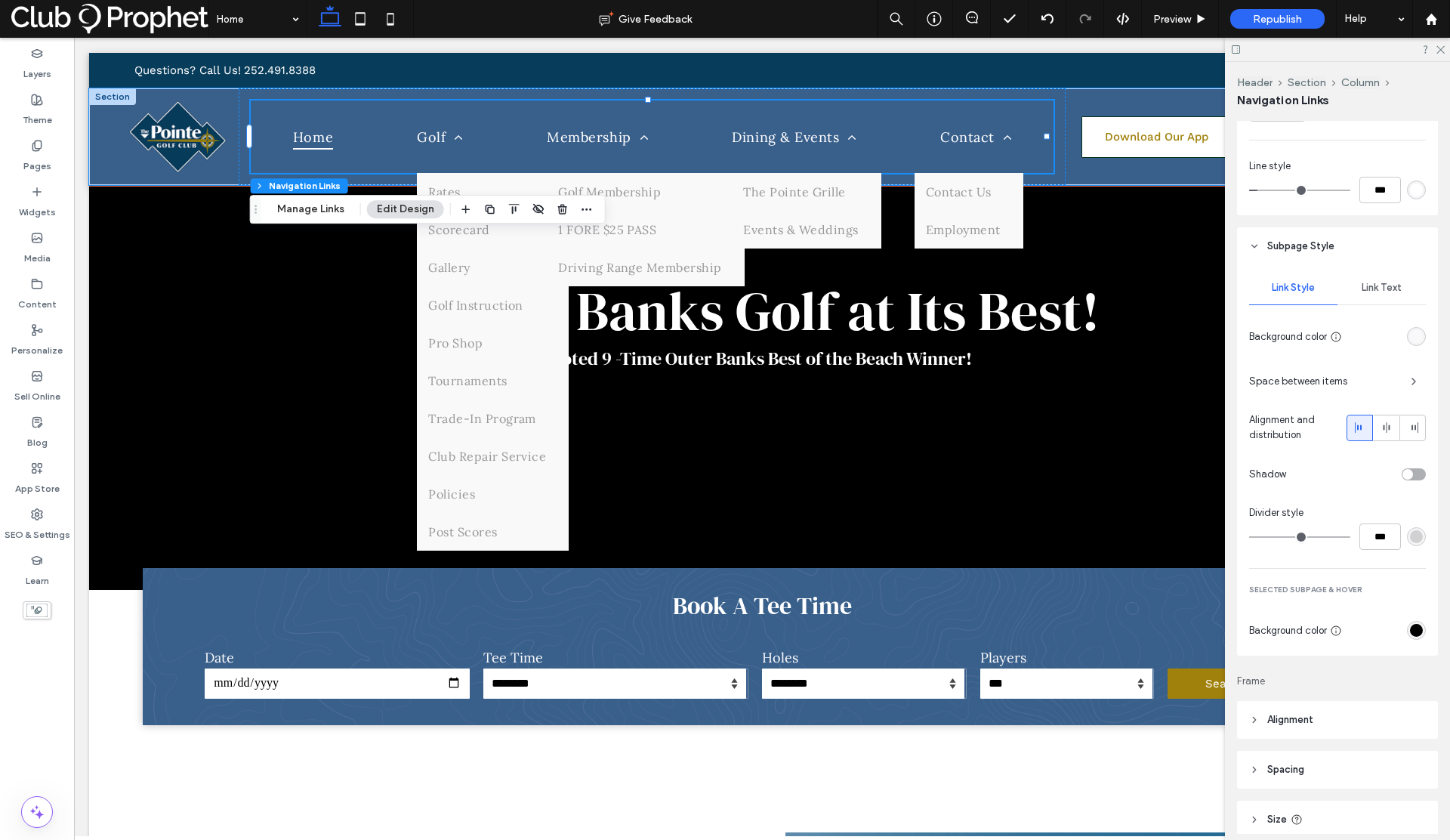
click at [1410, 631] on div "rgb(0, 0, 0)" at bounding box center [1416, 630] width 13 height 13
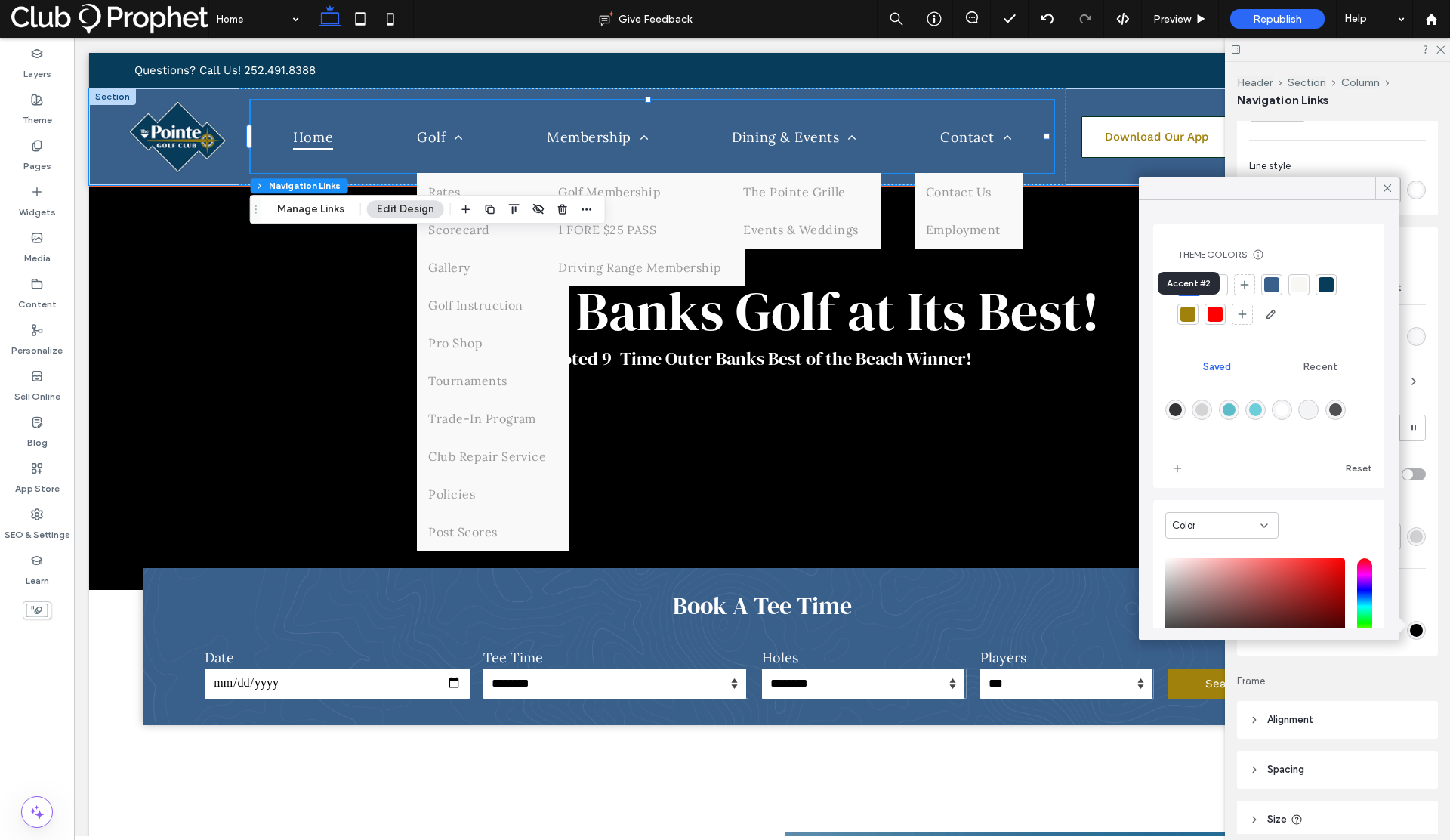
click at [1190, 314] on div at bounding box center [1187, 314] width 15 height 15
click at [1388, 186] on icon at bounding box center [1386, 187] width 13 height 13
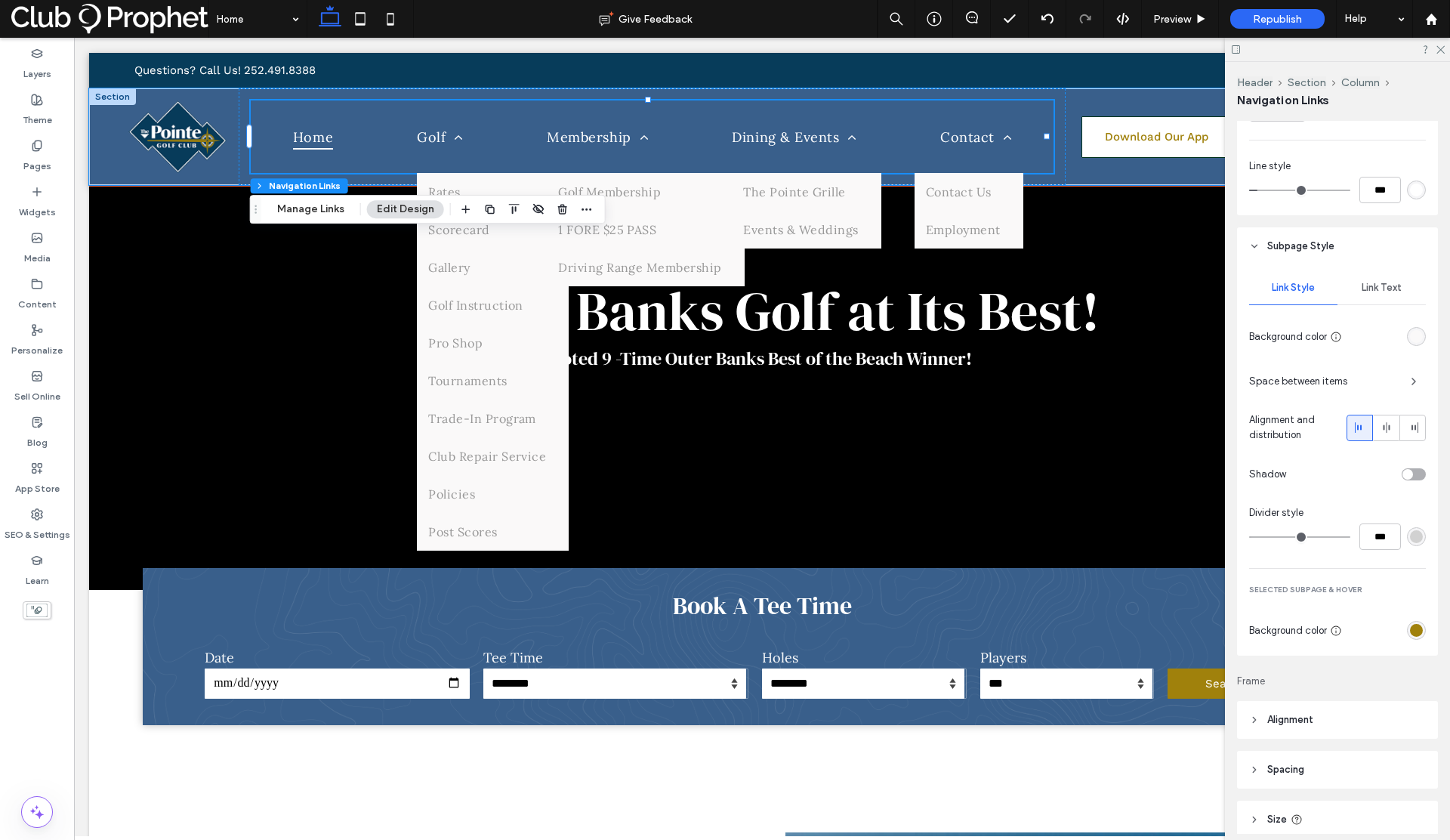
scroll to position [1051, 0]
click at [1361, 284] on span "Link Text" at bounding box center [1382, 291] width 40 height 12
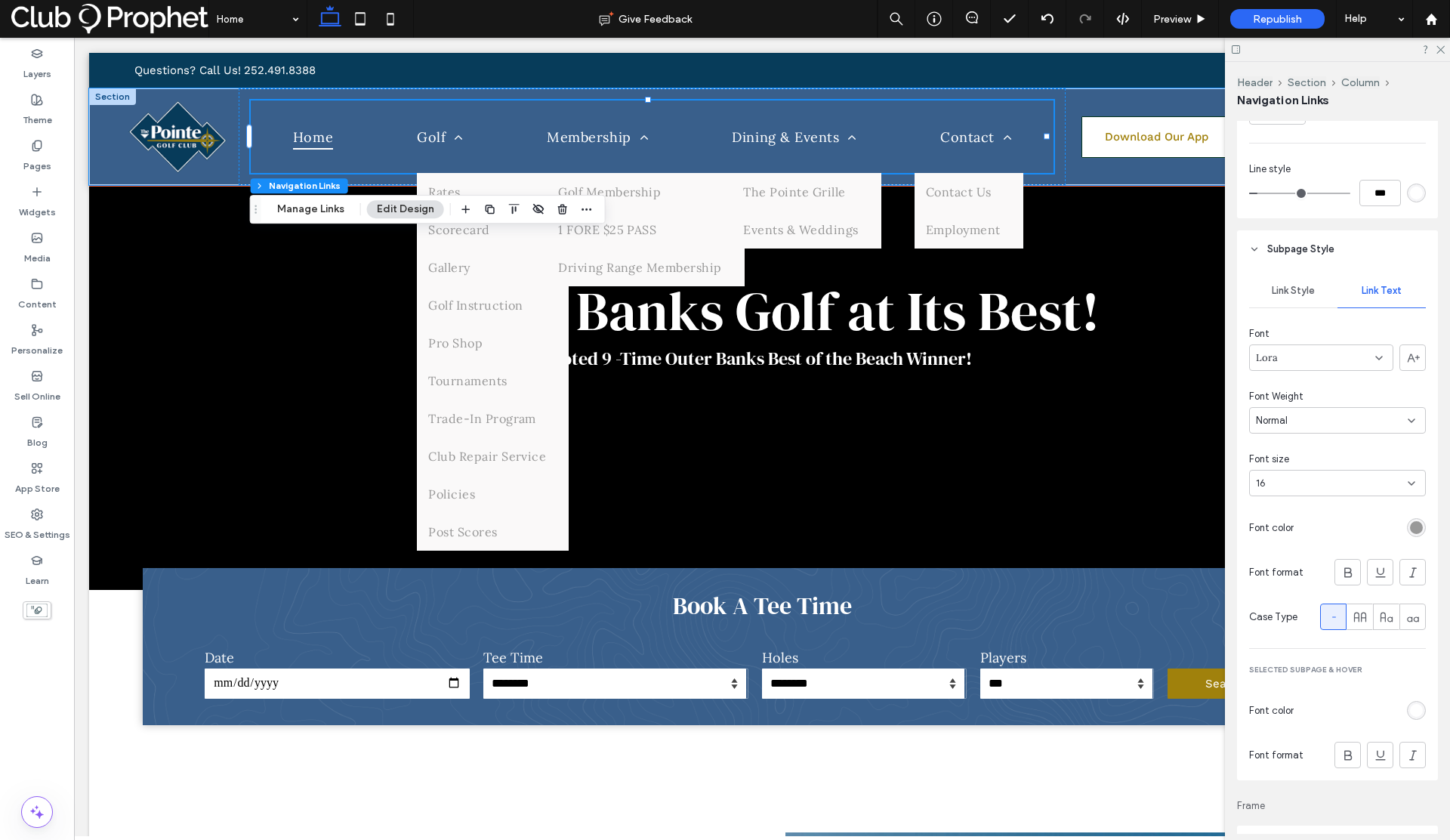
click at [1410, 525] on div "rgb(153, 153, 153)" at bounding box center [1416, 528] width 13 height 13
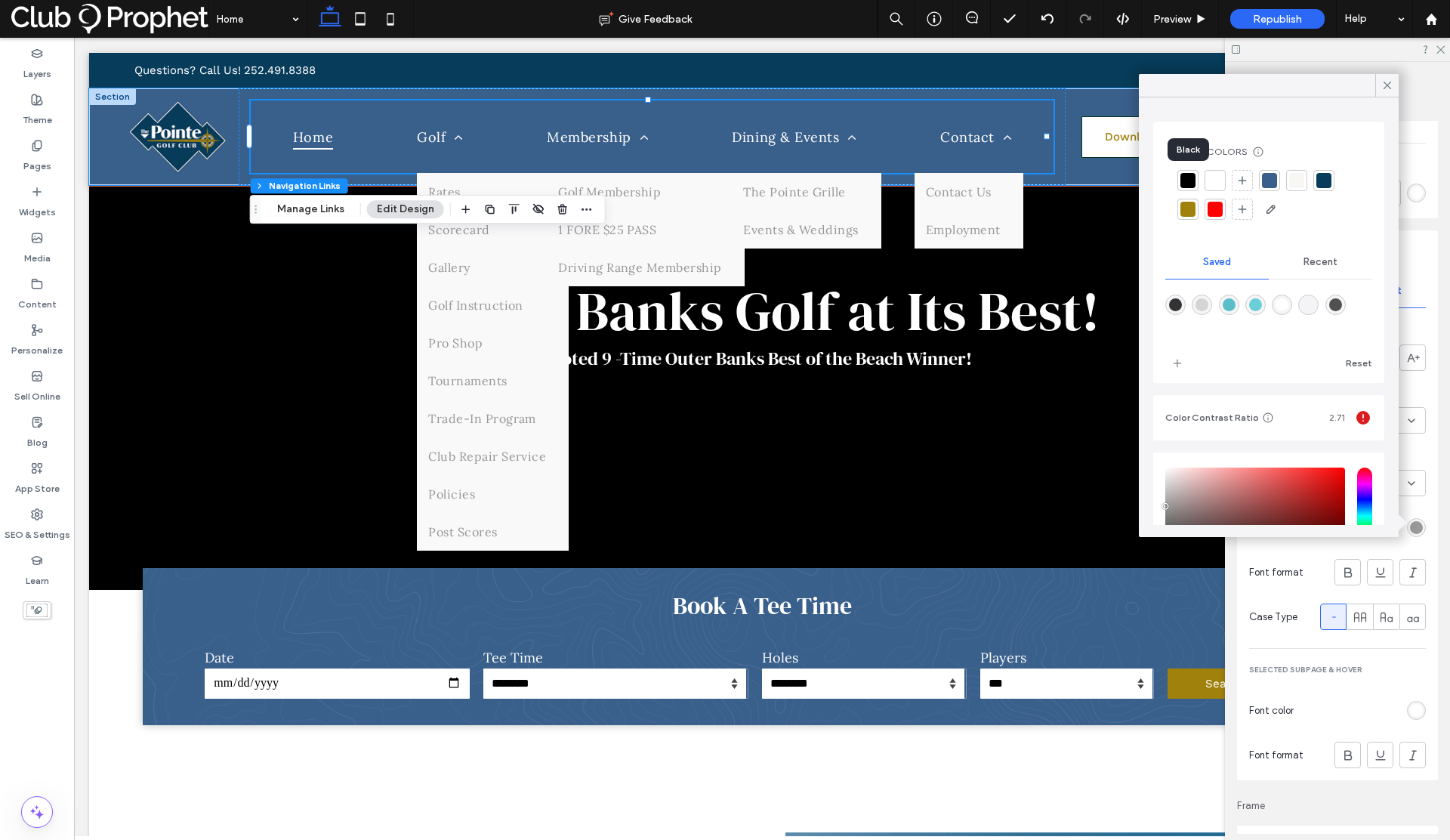
click at [1190, 180] on div at bounding box center [1187, 180] width 15 height 15
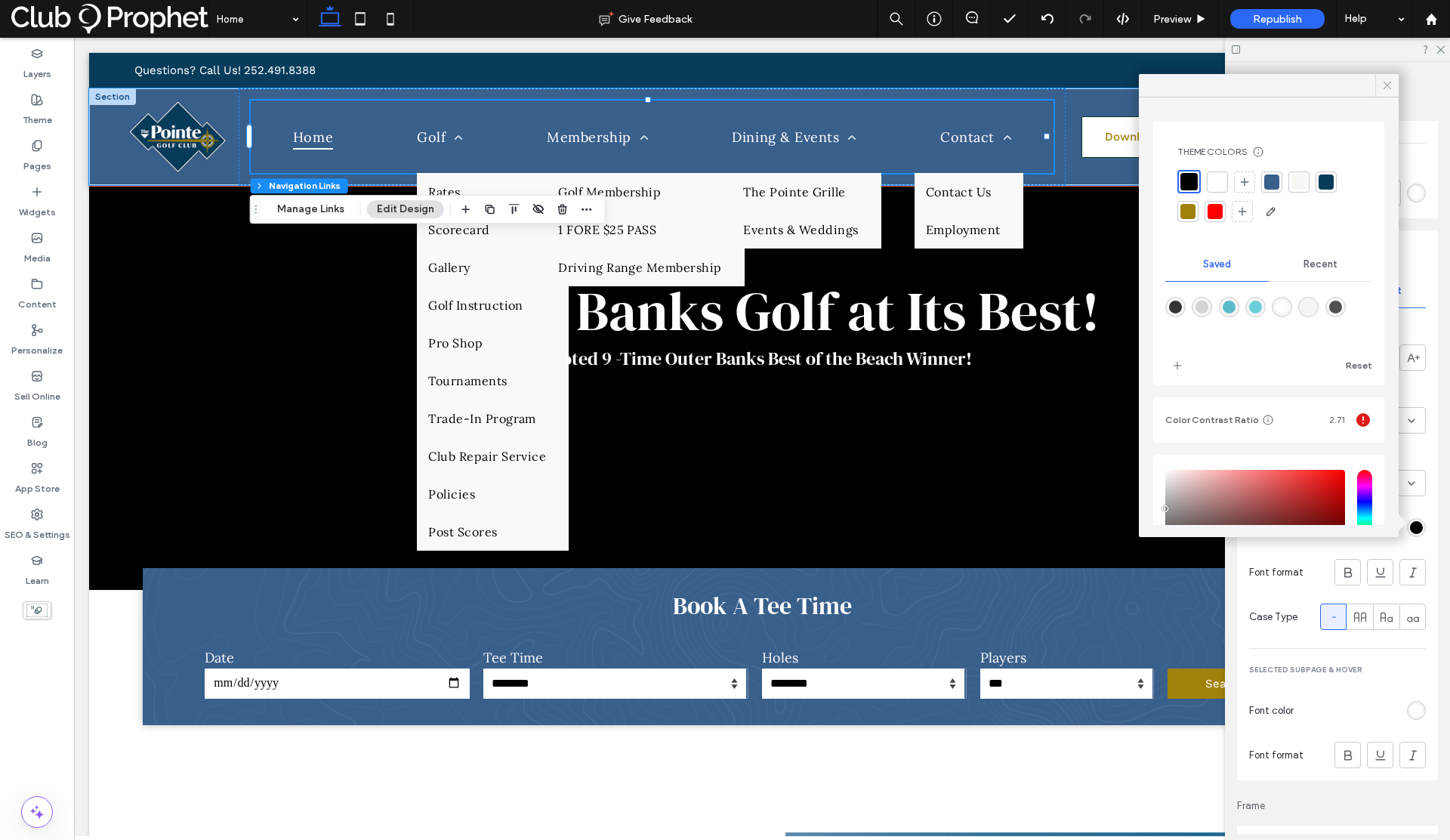
click at [1383, 88] on icon at bounding box center [1386, 85] width 13 height 13
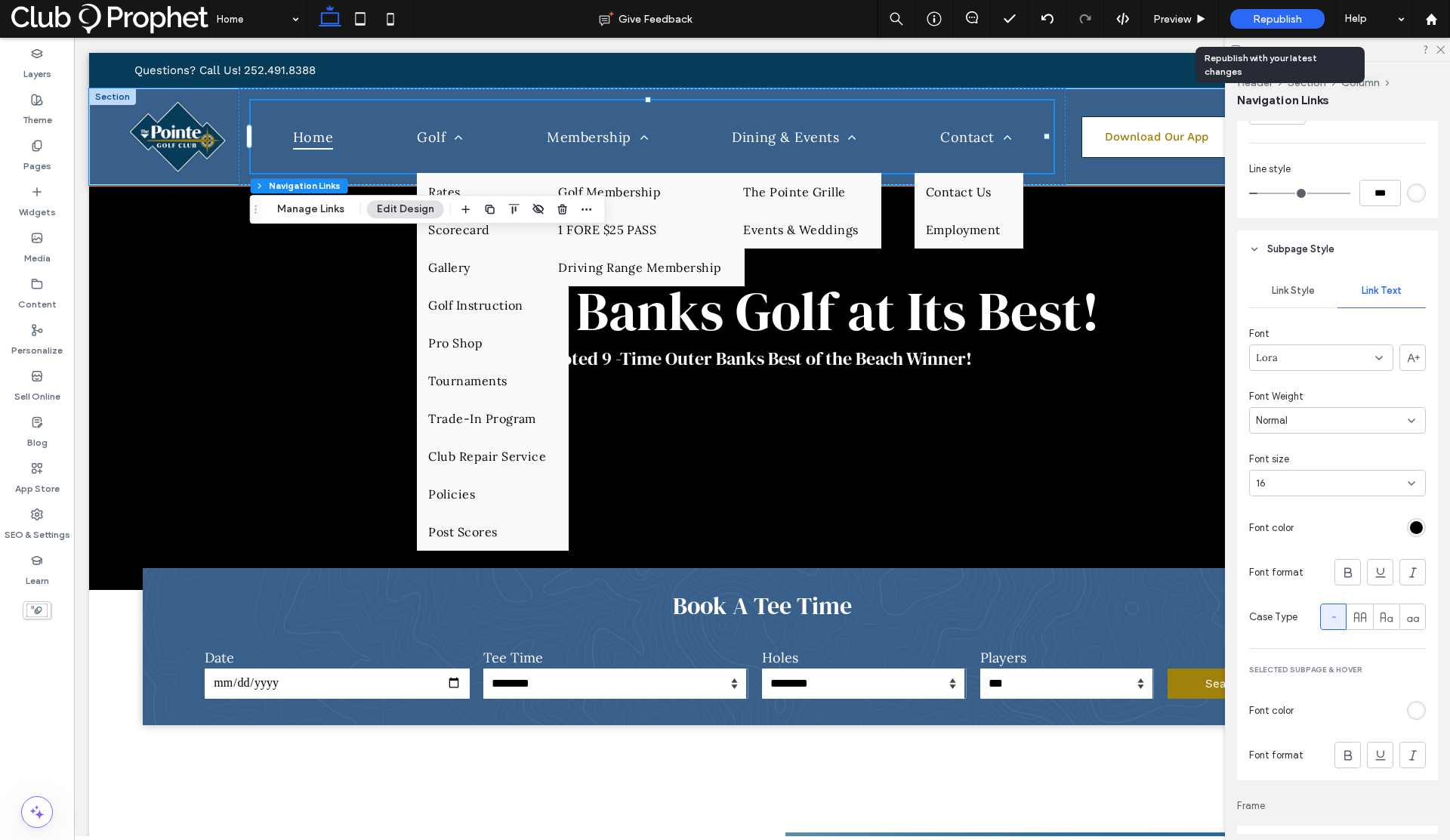
click at [1267, 19] on span "Republish" at bounding box center [1277, 19] width 49 height 13
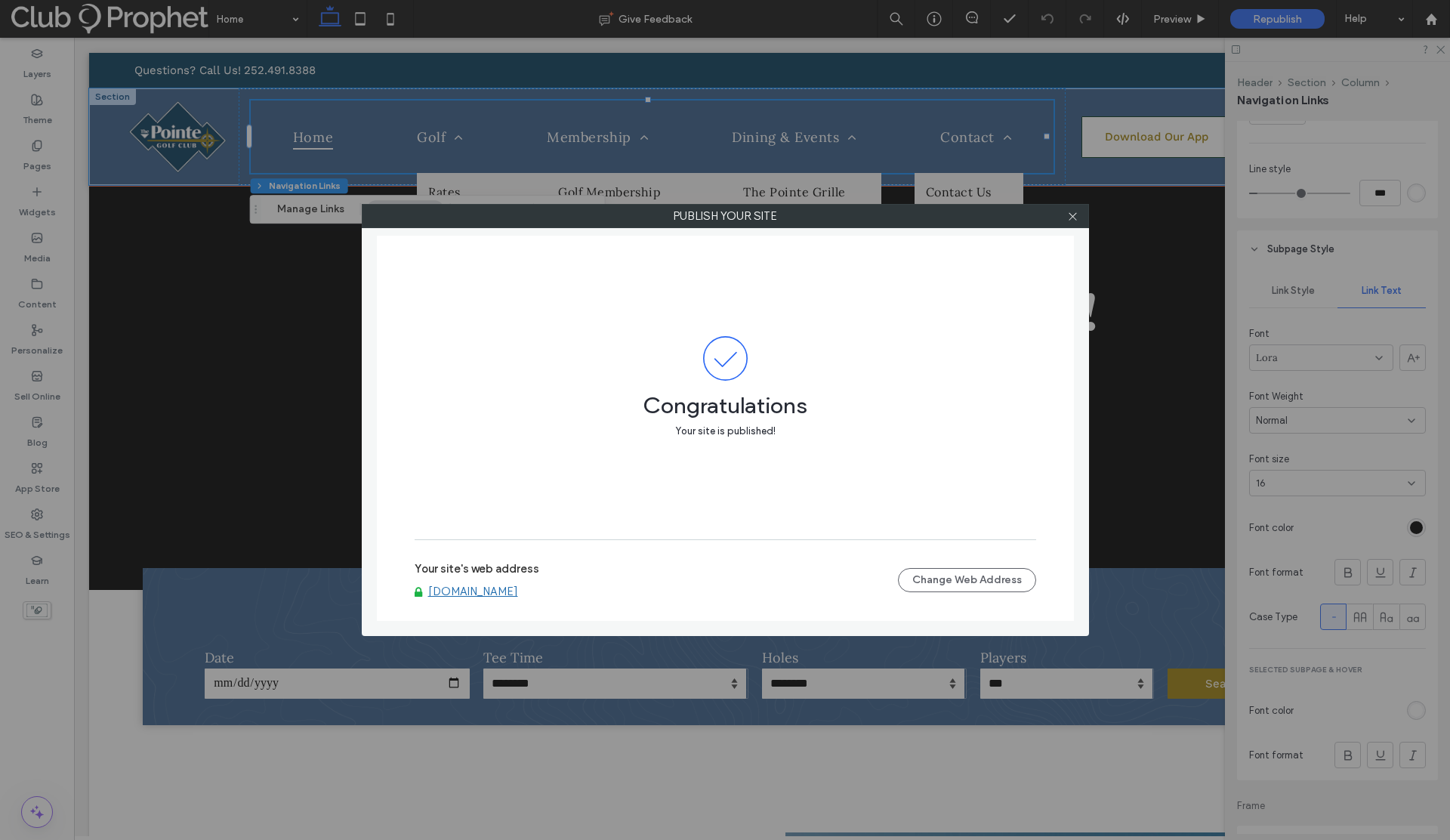
click at [1430, 20] on div "Publish your site Congratulations Your site is published! Your site's web addre…" at bounding box center [725, 420] width 1450 height 840
click at [1432, 21] on div "Publish your site Congratulations Your site is published! Your site's web addre…" at bounding box center [725, 420] width 1450 height 840
click at [1076, 221] on icon at bounding box center [1072, 216] width 12 height 12
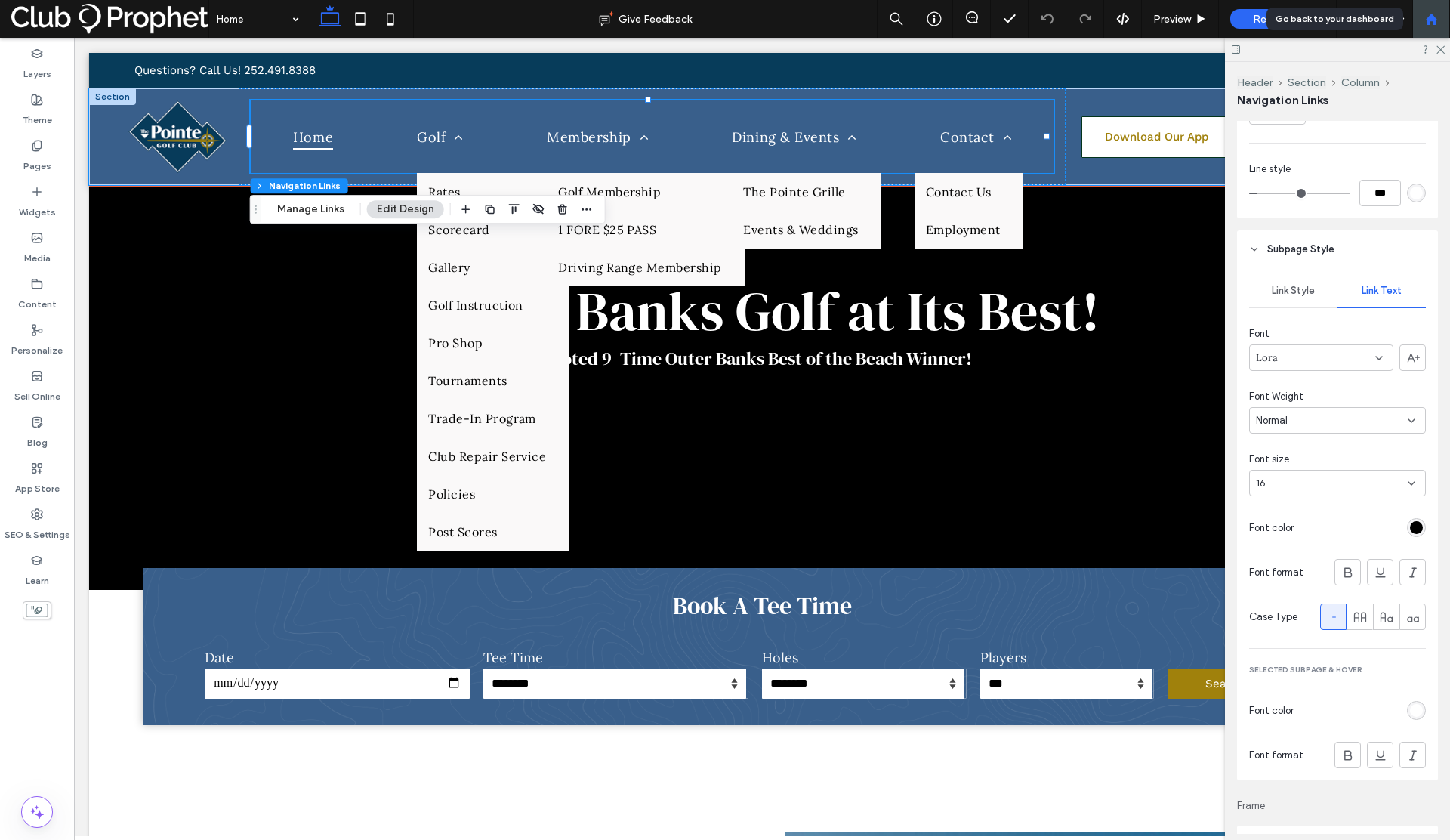
click at [1441, 29] on div at bounding box center [1431, 19] width 38 height 38
